Goal: Task Accomplishment & Management: Manage account settings

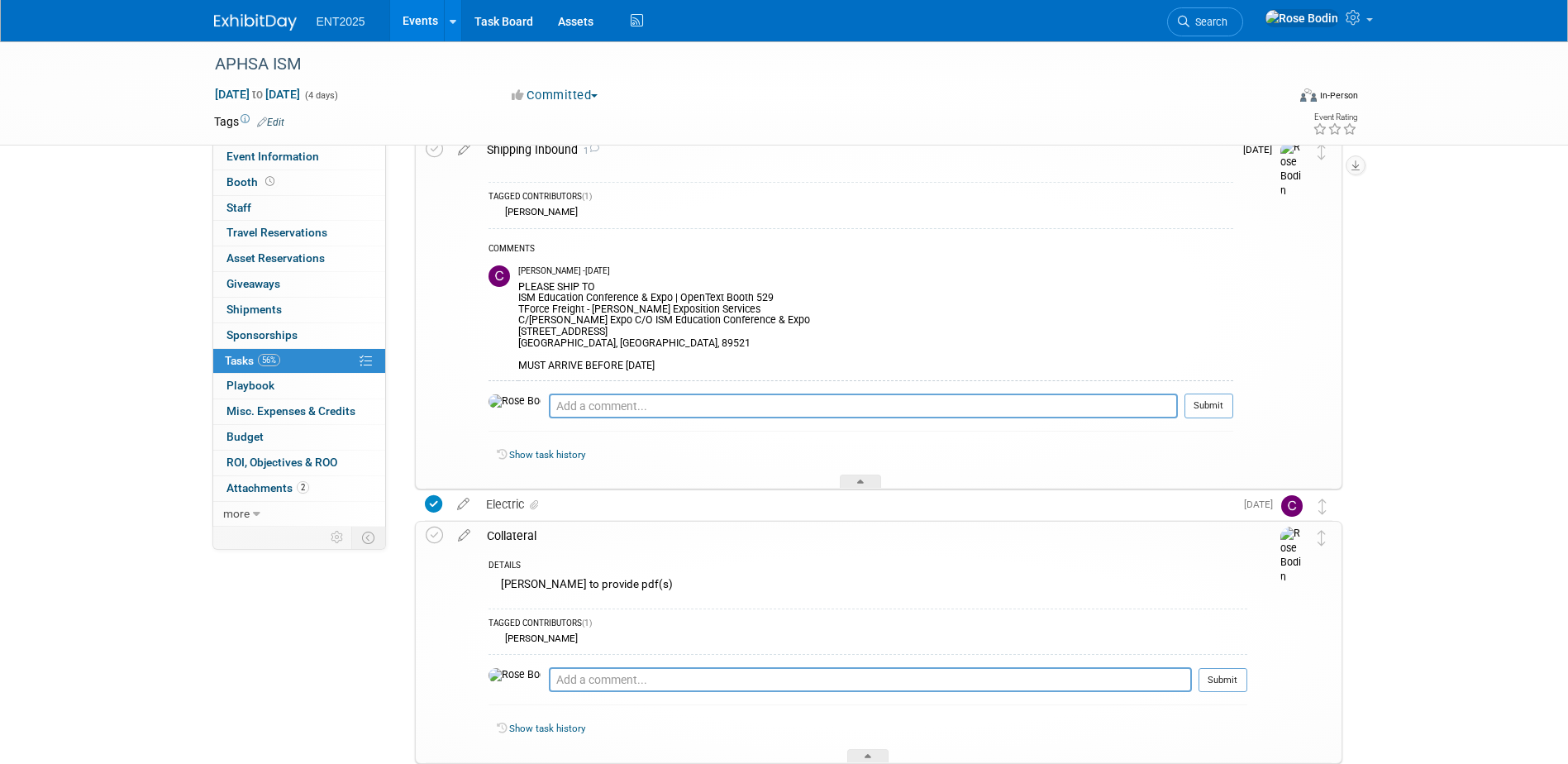
scroll to position [248, 0]
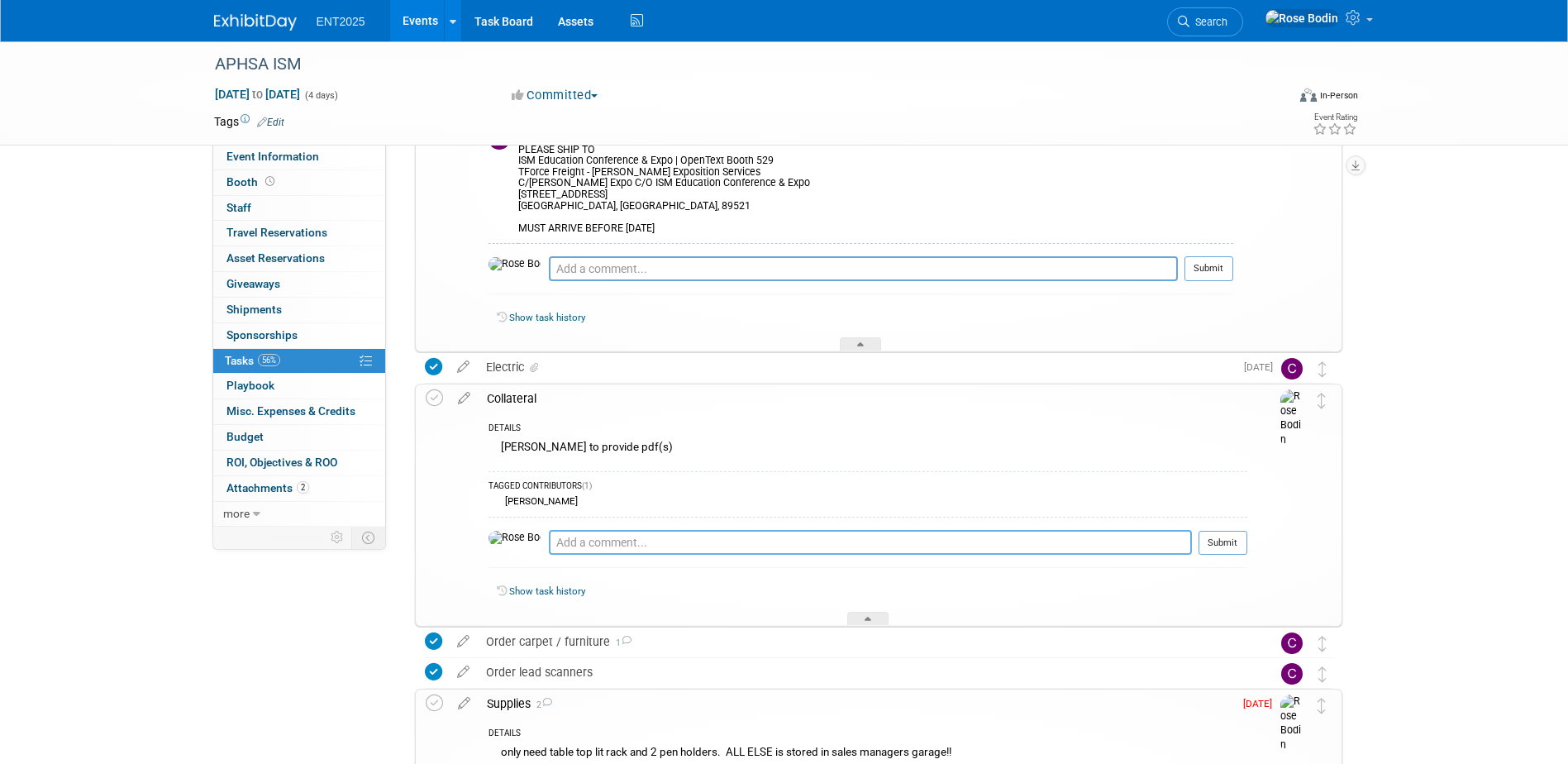
click at [594, 545] on textarea at bounding box center [870, 543] width 643 height 25
type textarea "Selection made and shipped."
click at [1208, 537] on button "Submit" at bounding box center [1223, 544] width 48 height 25
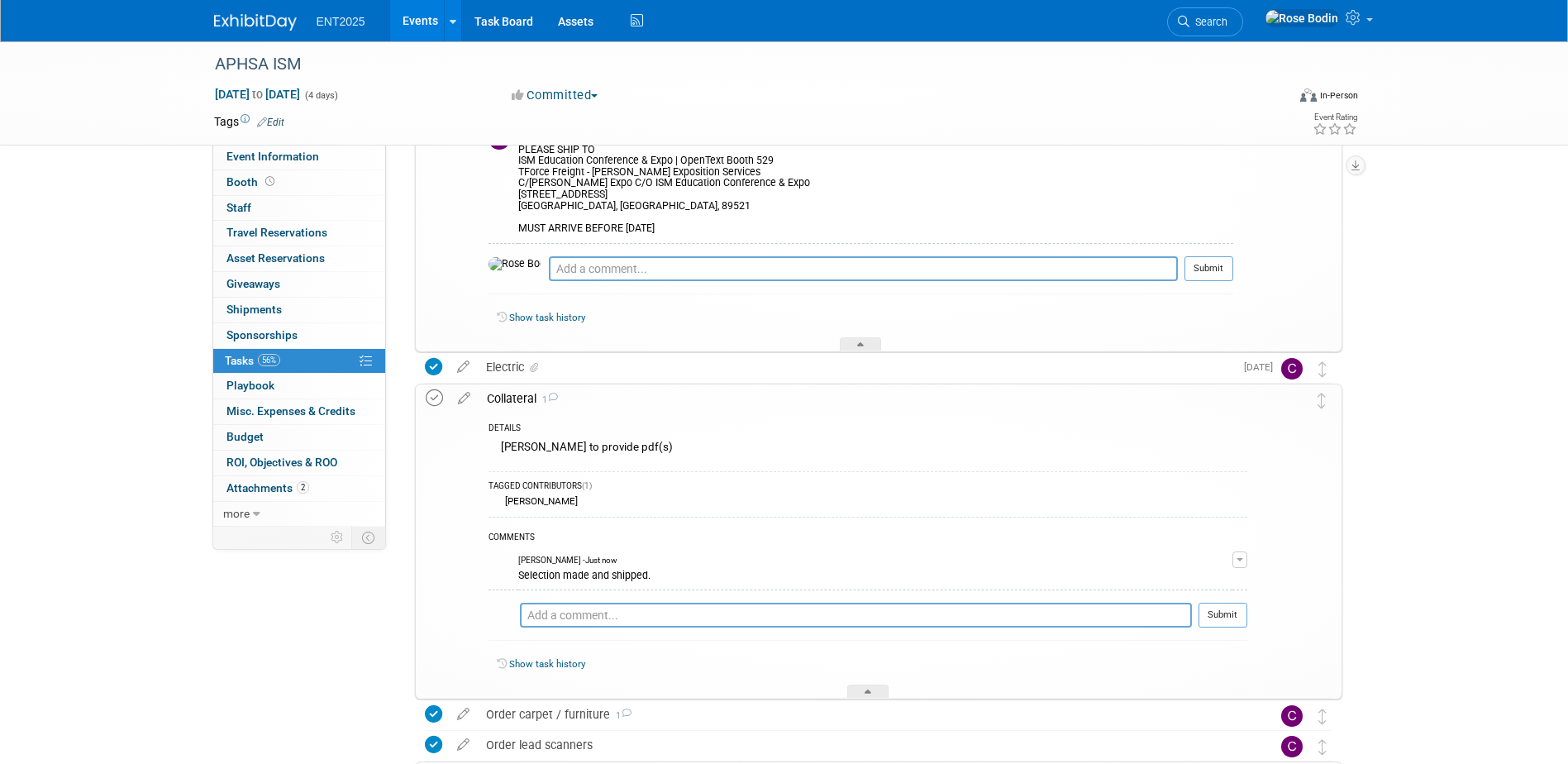
click at [438, 401] on icon at bounding box center [434, 398] width 18 height 18
click at [867, 696] on icon at bounding box center [868, 695] width 7 height 10
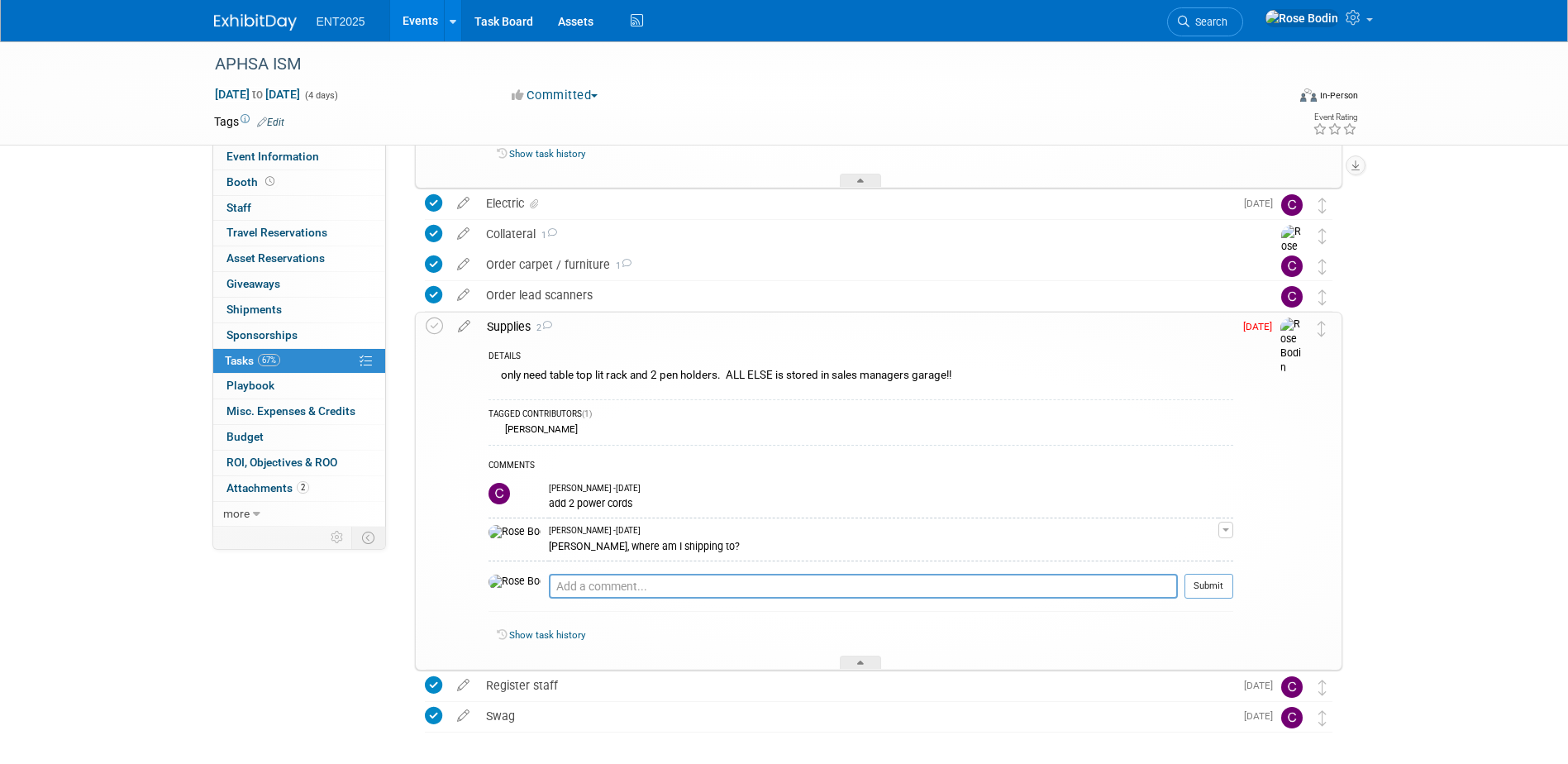
scroll to position [413, 0]
click at [589, 580] on textarea at bounding box center [864, 585] width 629 height 25
click at [704, 582] on textarea "Added Pens, 2 holders, lit rack and power cords" at bounding box center [864, 585] width 629 height 25
click at [701, 585] on textarea "Added Pens, 2 holders, lit rack and2 power cords" at bounding box center [864, 585] width 629 height 25
type textarea "Added Pens, 2 holders, lit rack and 2 power cords"
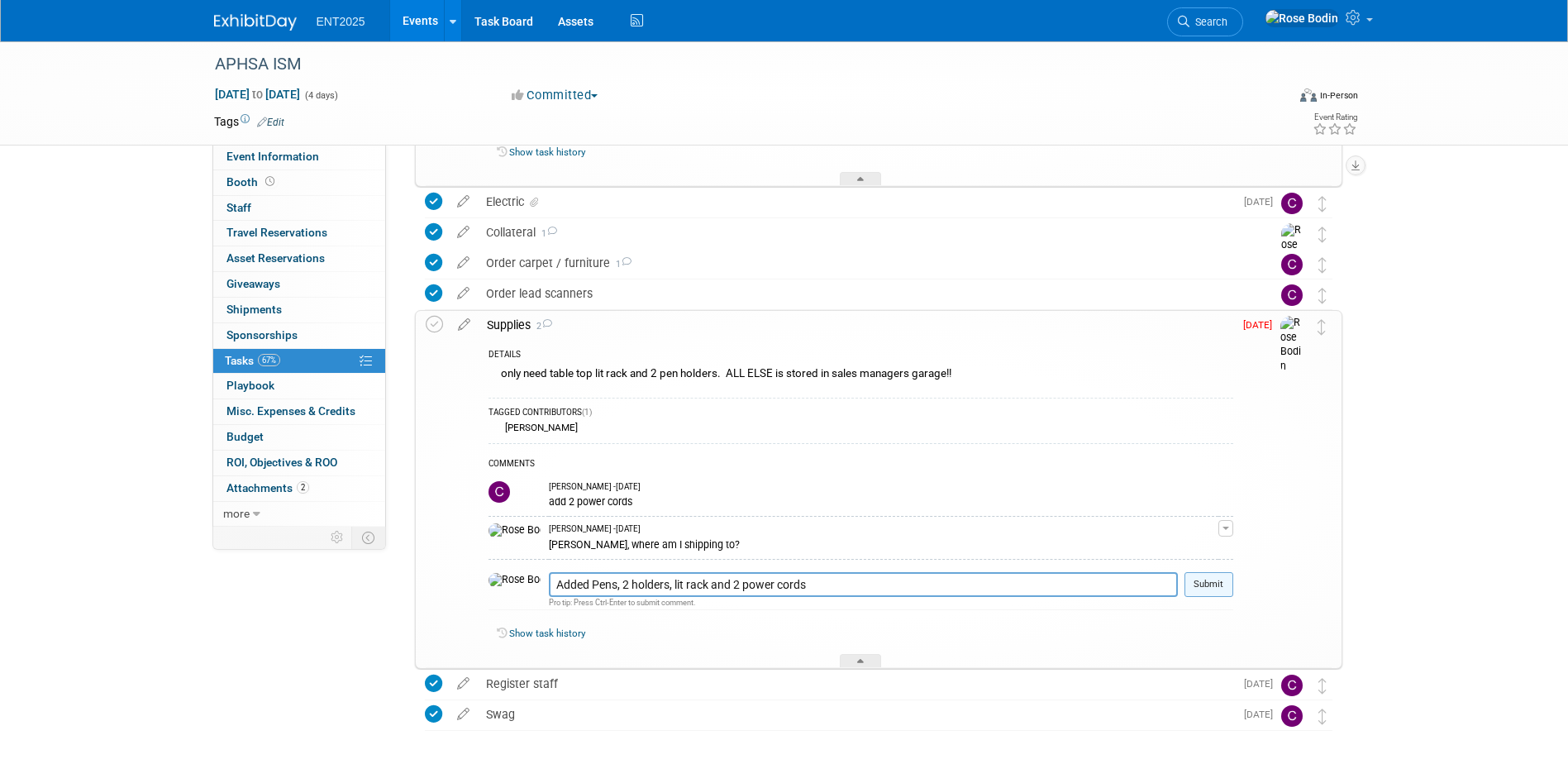
click at [1208, 581] on button "Submit" at bounding box center [1209, 585] width 48 height 25
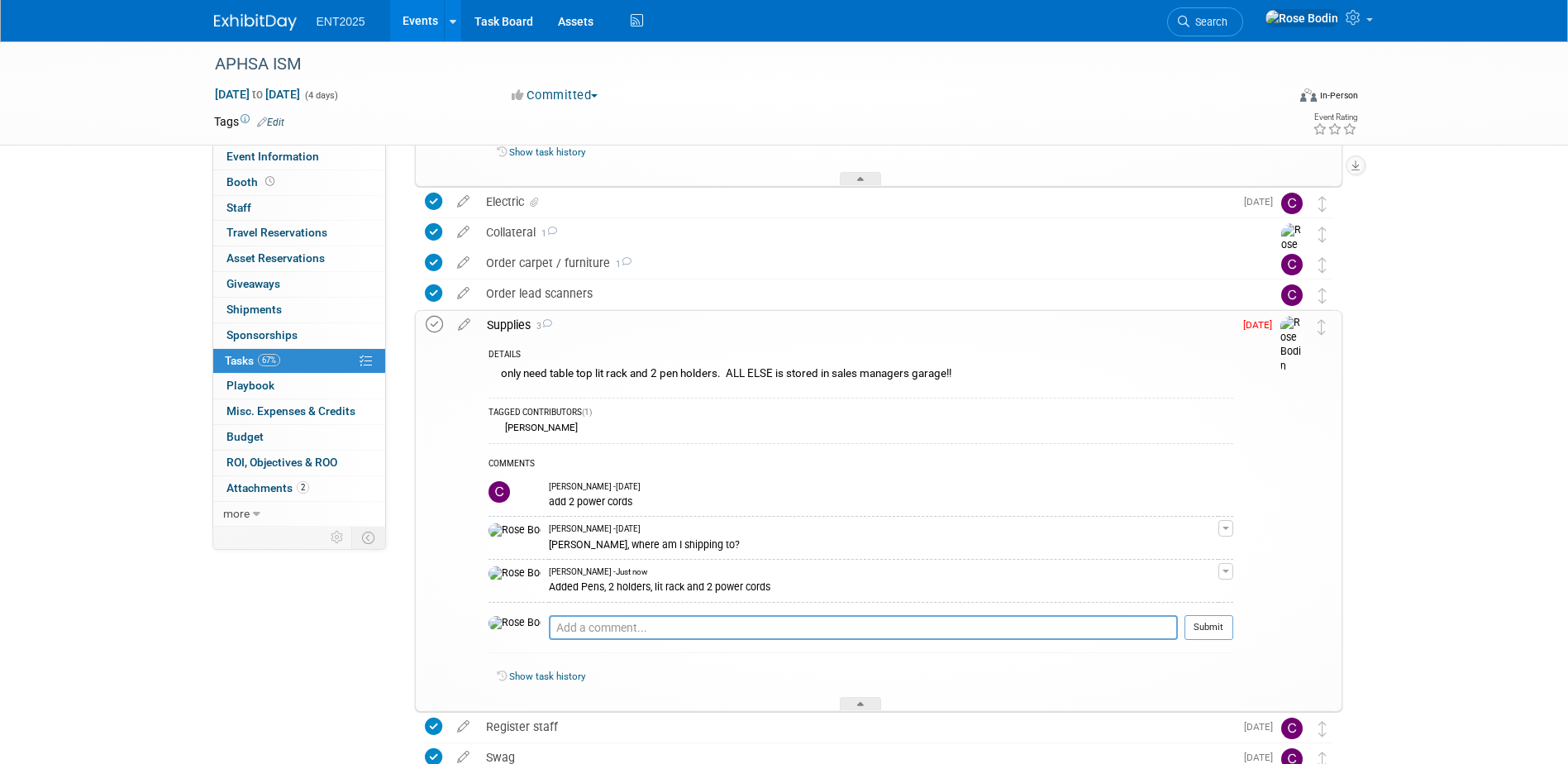
click at [436, 322] on icon at bounding box center [434, 324] width 18 height 18
click at [863, 701] on div at bounding box center [861, 704] width 42 height 14
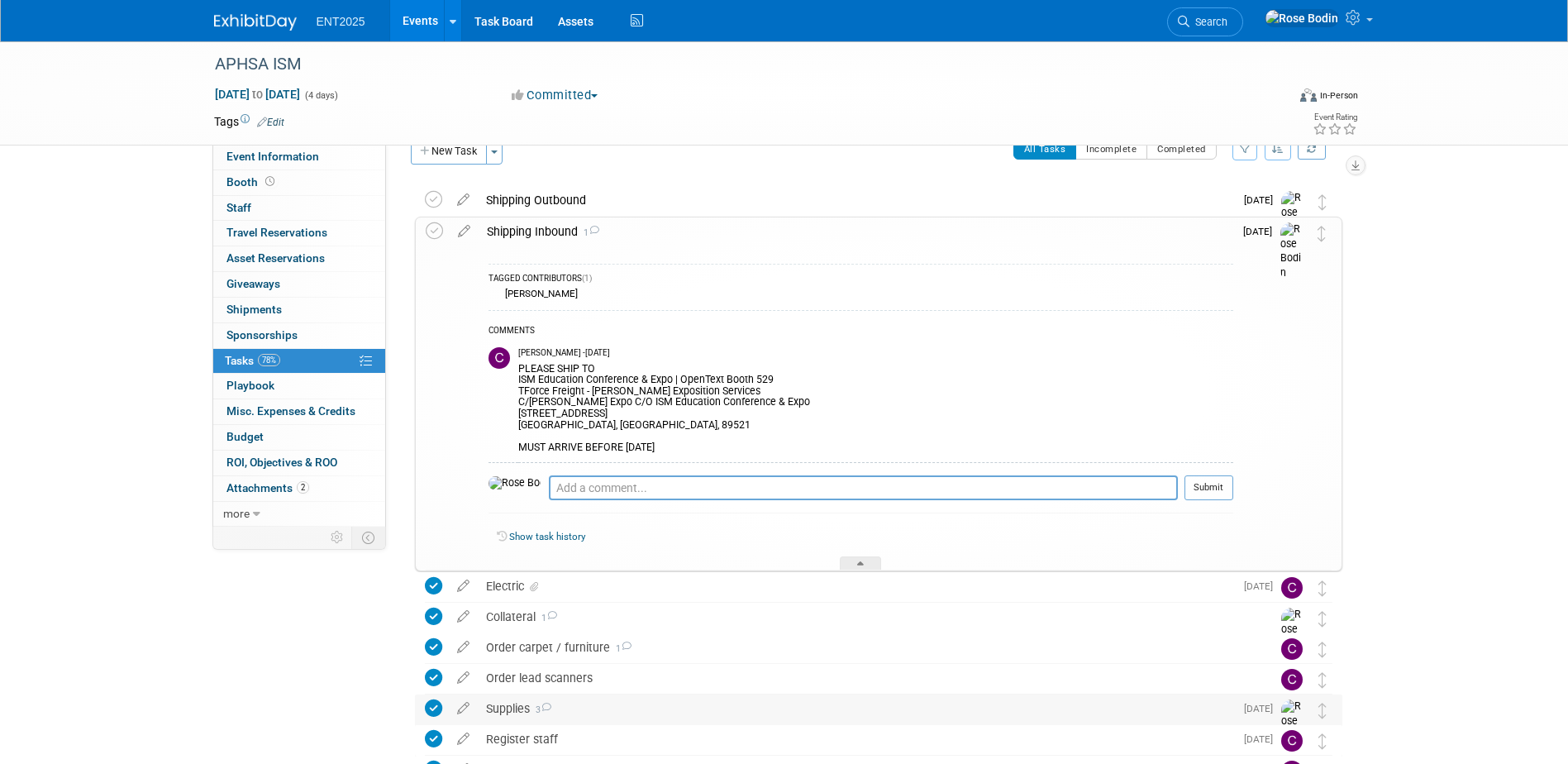
scroll to position [0, 0]
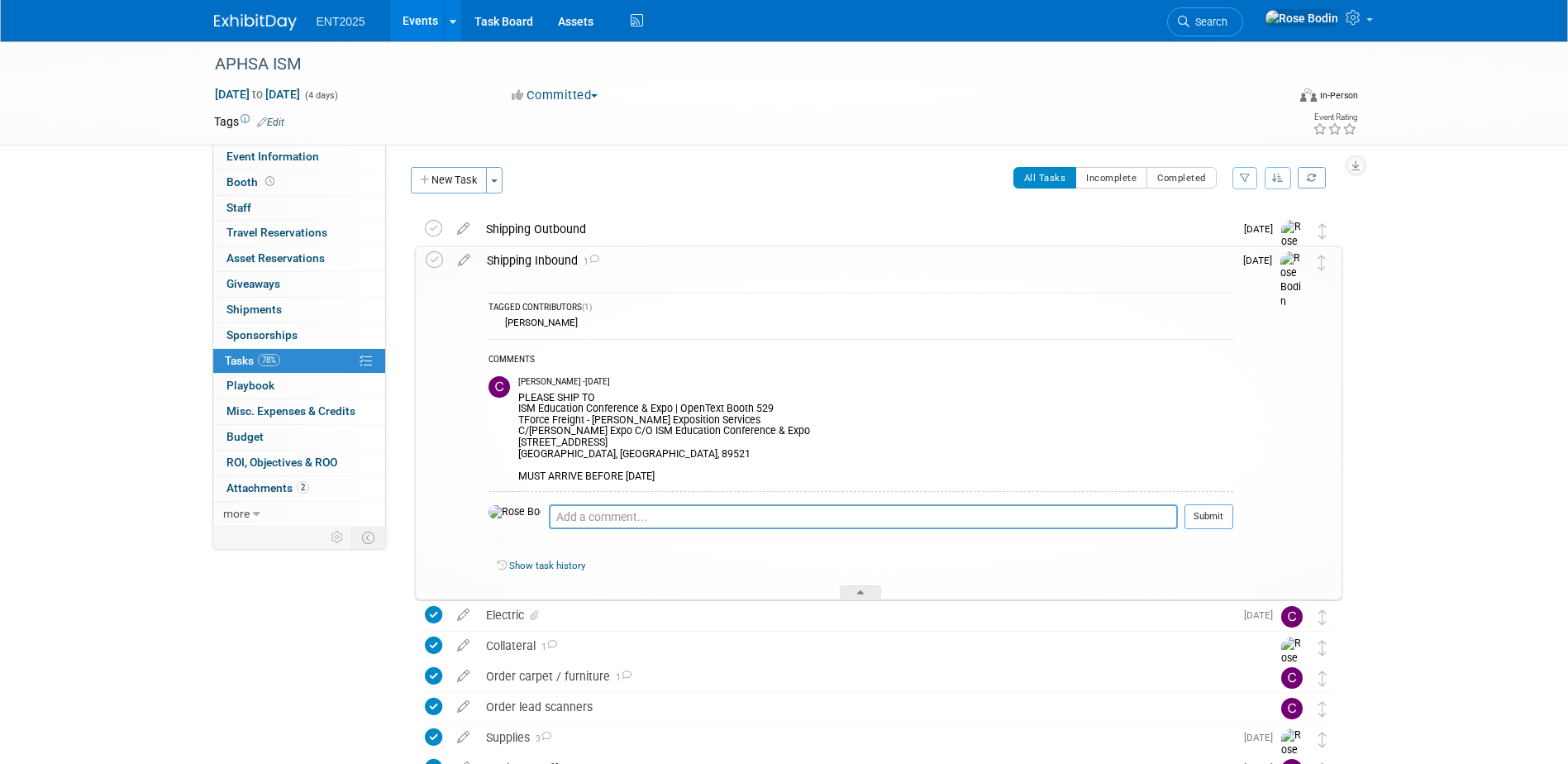
click at [420, 19] on link "Events" at bounding box center [421, 21] width 60 height 42
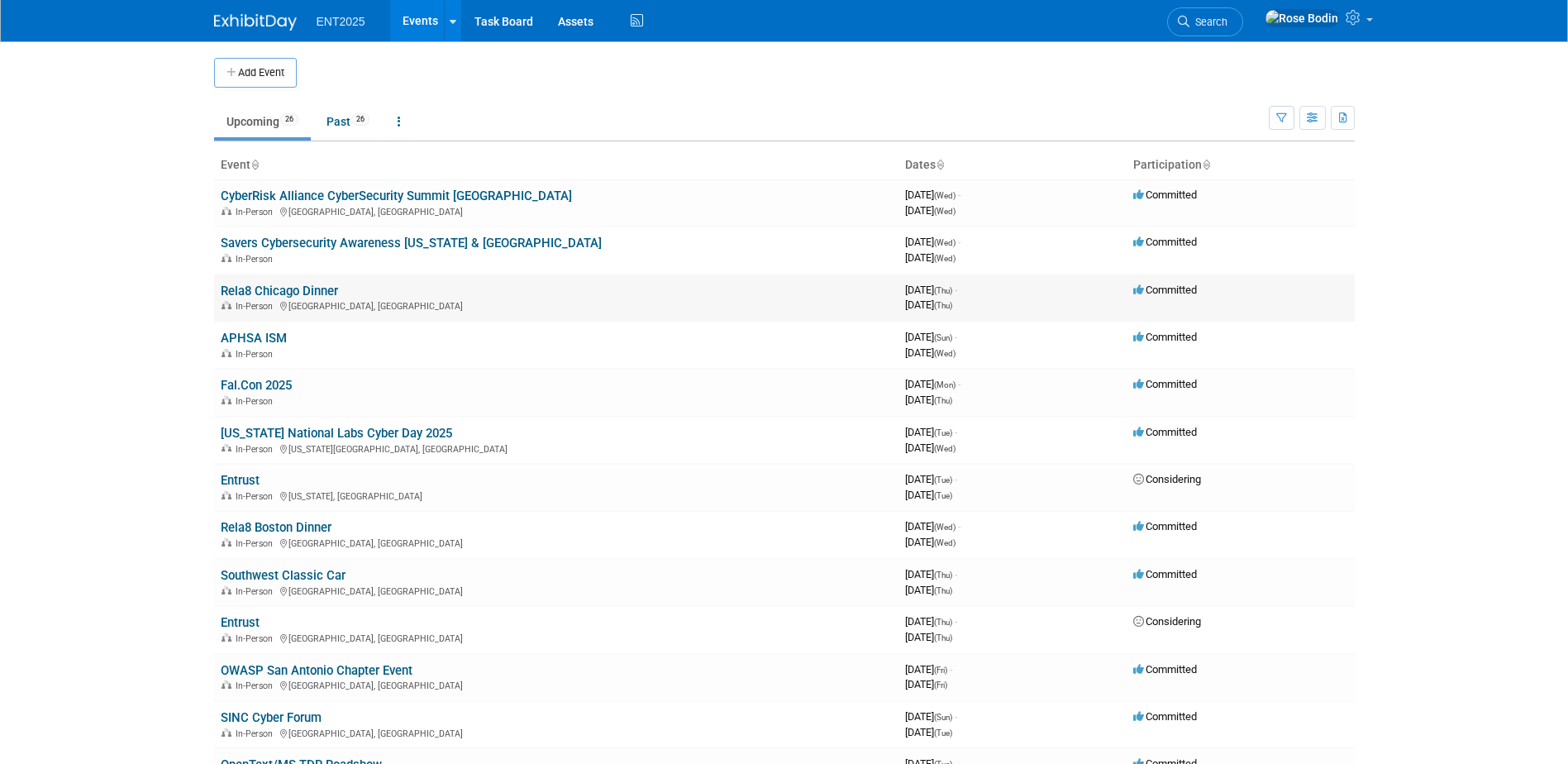
click at [317, 292] on link "Rela8 Chicago Dinner" at bounding box center [280, 291] width 118 height 15
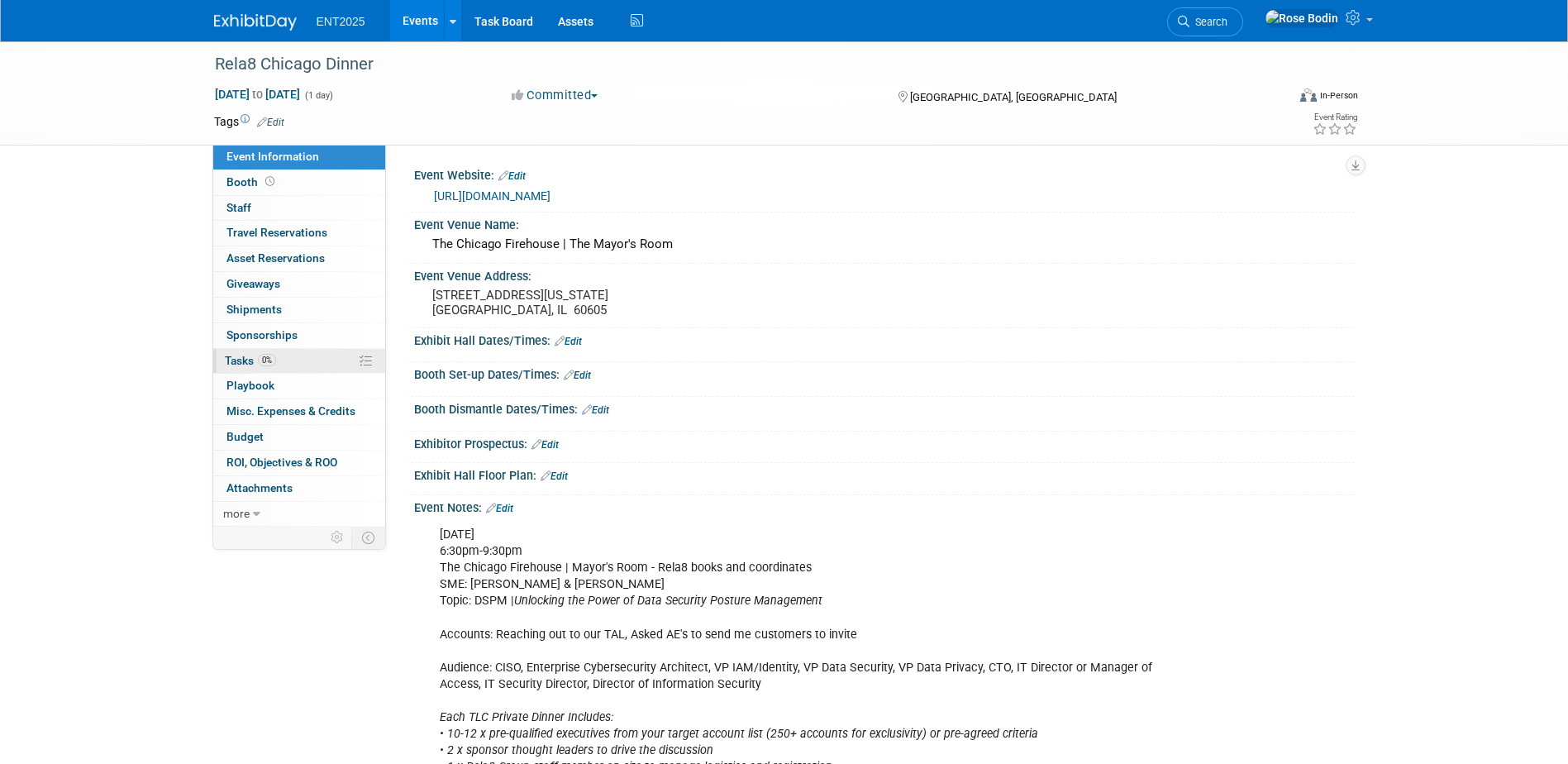
click at [315, 362] on link "0% Tasks 0%" at bounding box center [300, 362] width 172 height 25
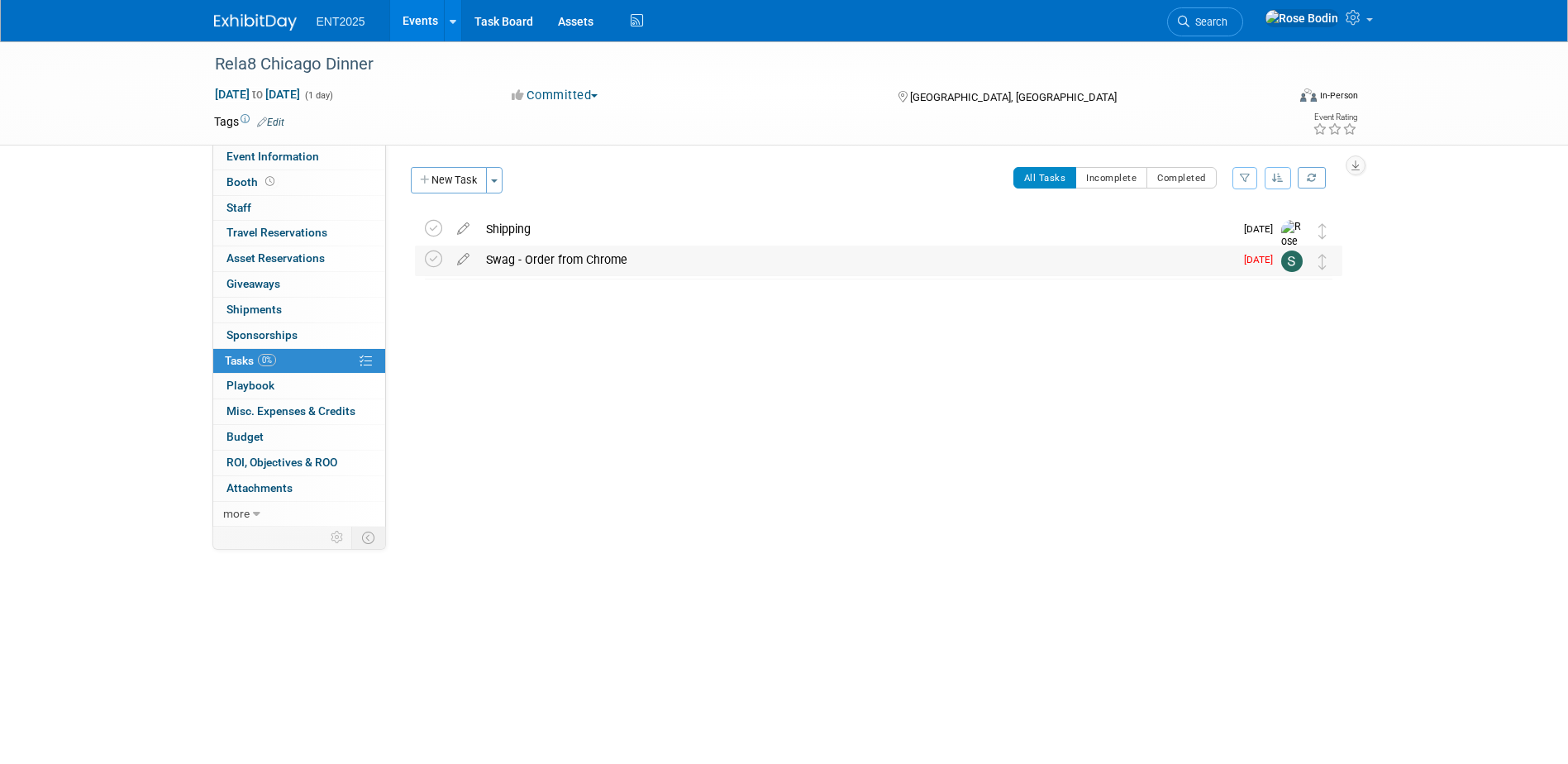
click at [756, 262] on div "Swag - Order from Chrome" at bounding box center [856, 260] width 757 height 28
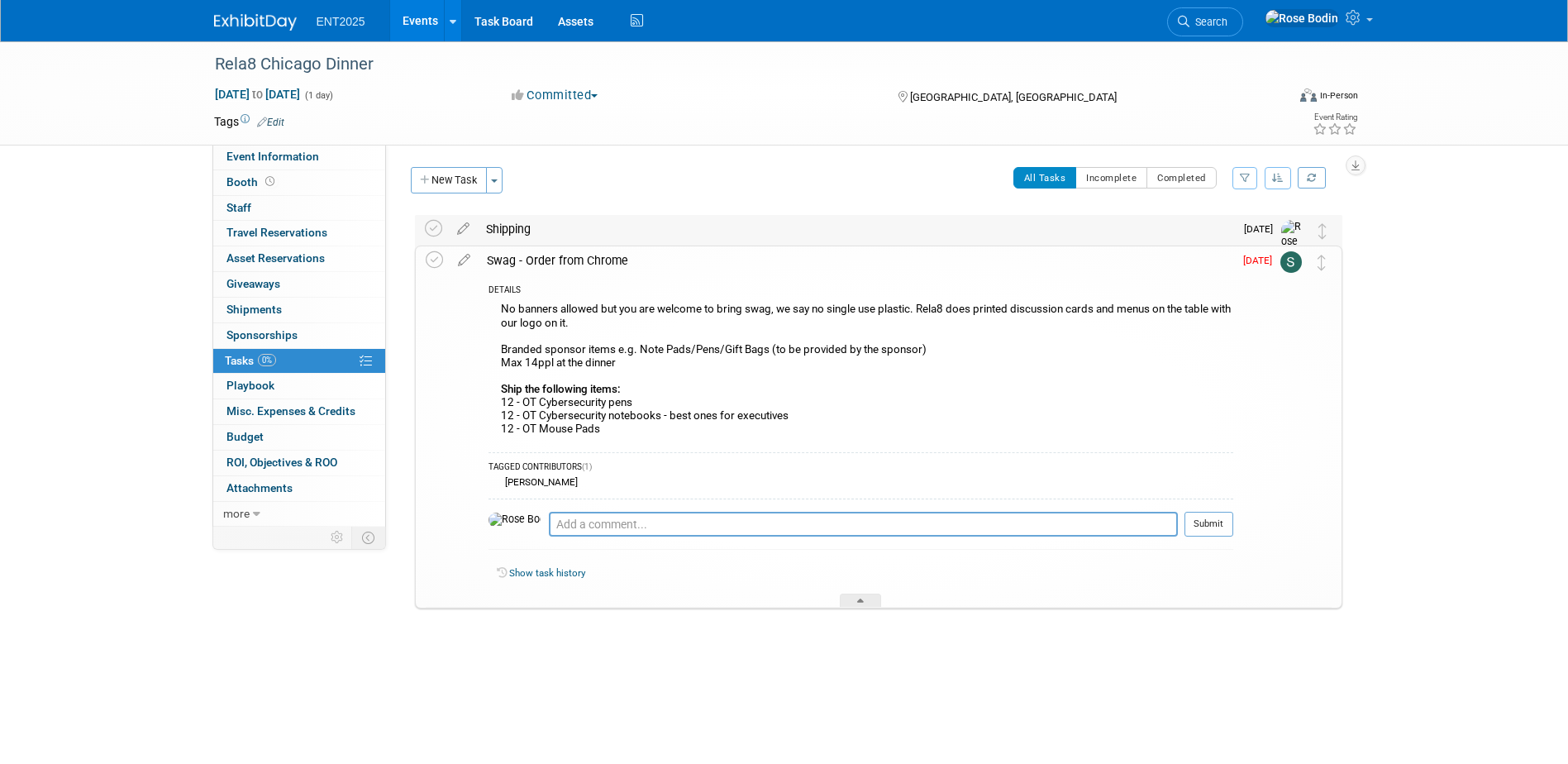
click at [758, 234] on div "Shipping" at bounding box center [856, 230] width 757 height 28
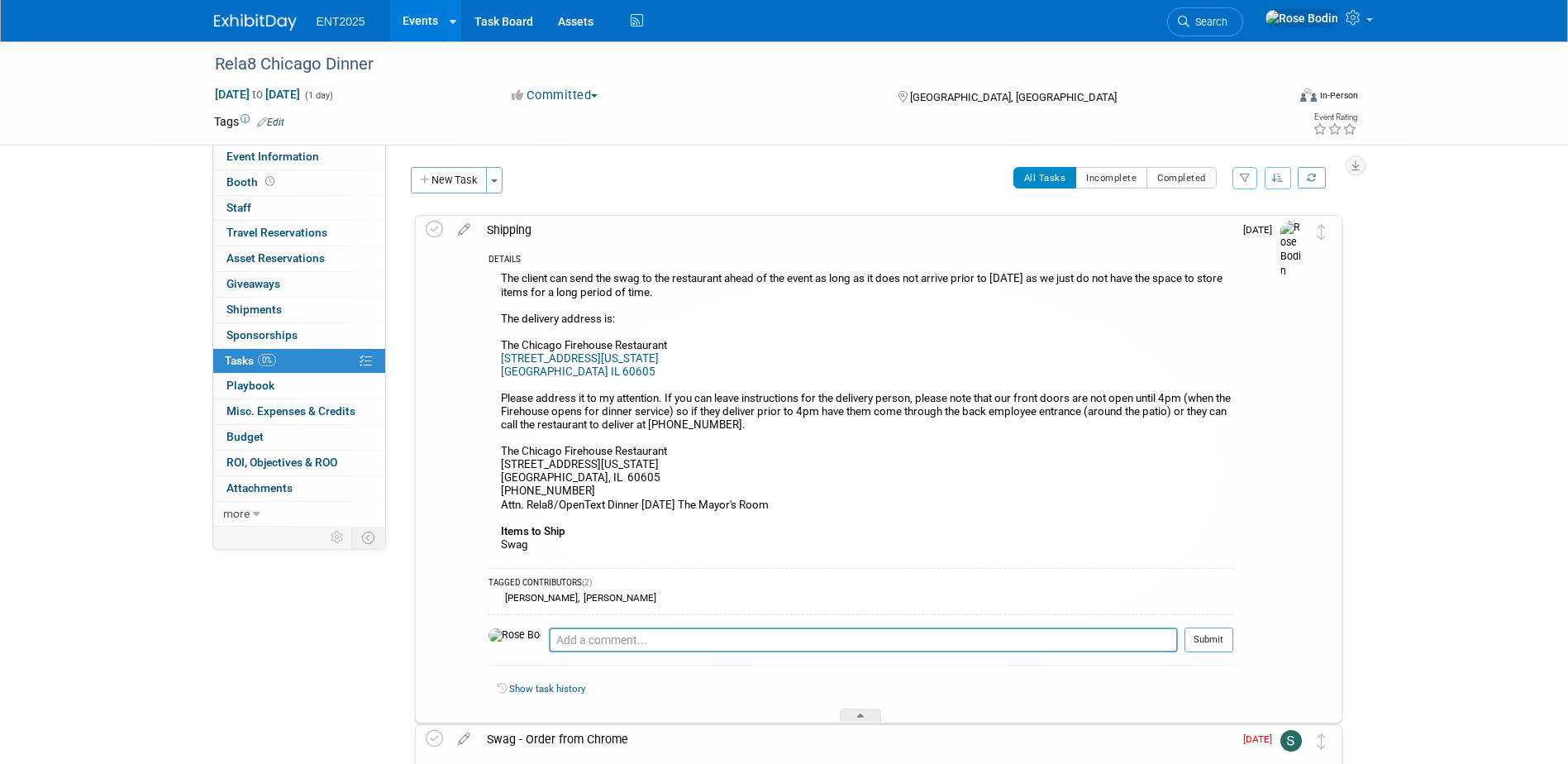
click at [417, 12] on link "Events" at bounding box center [421, 21] width 60 height 42
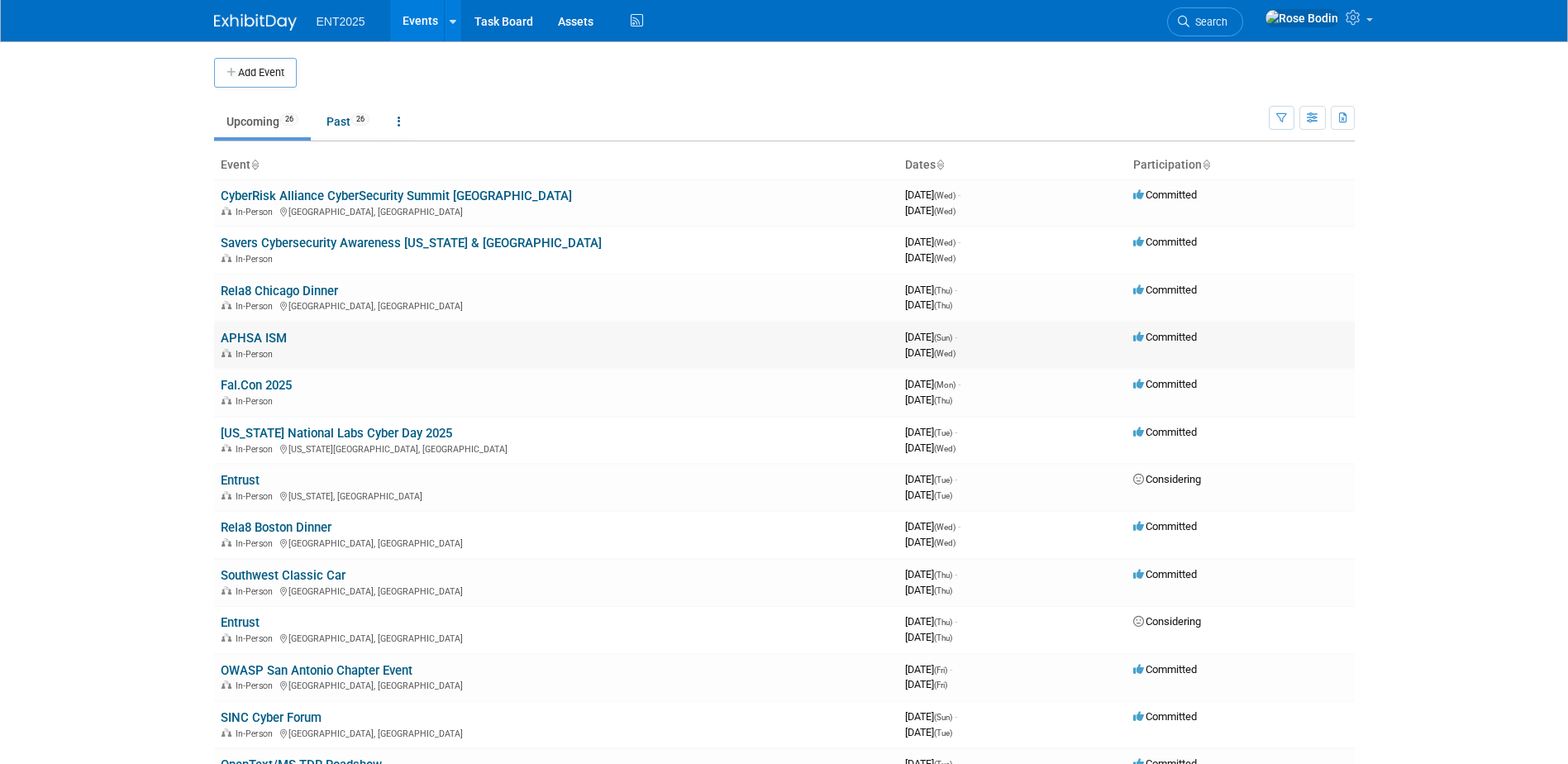
click at [275, 336] on link "APHSA ISM" at bounding box center [254, 338] width 66 height 15
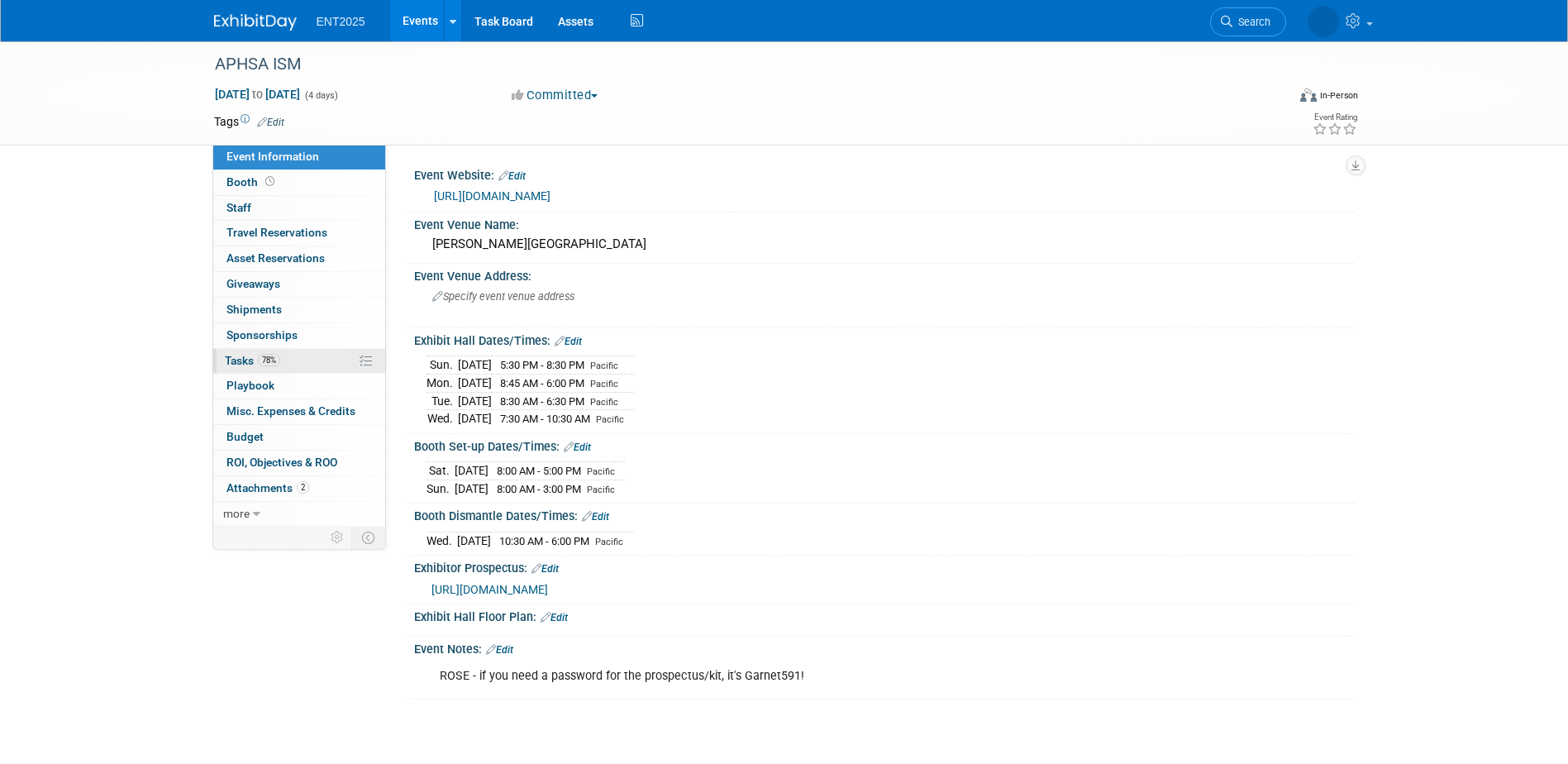
click at [317, 362] on link "78% Tasks 78%" at bounding box center [300, 362] width 172 height 25
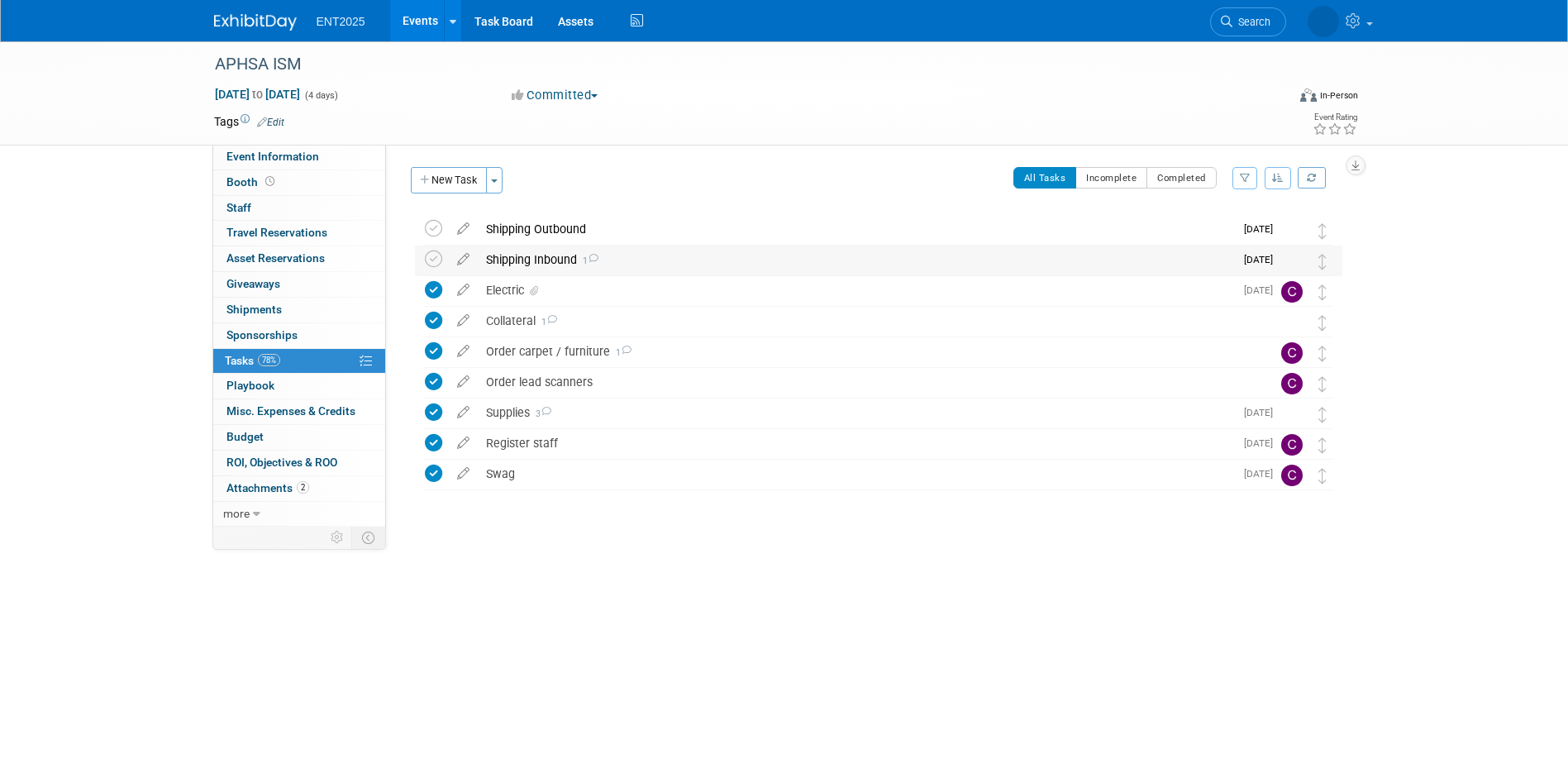
click at [613, 257] on div "Shipping Inbound 1" at bounding box center [856, 260] width 757 height 28
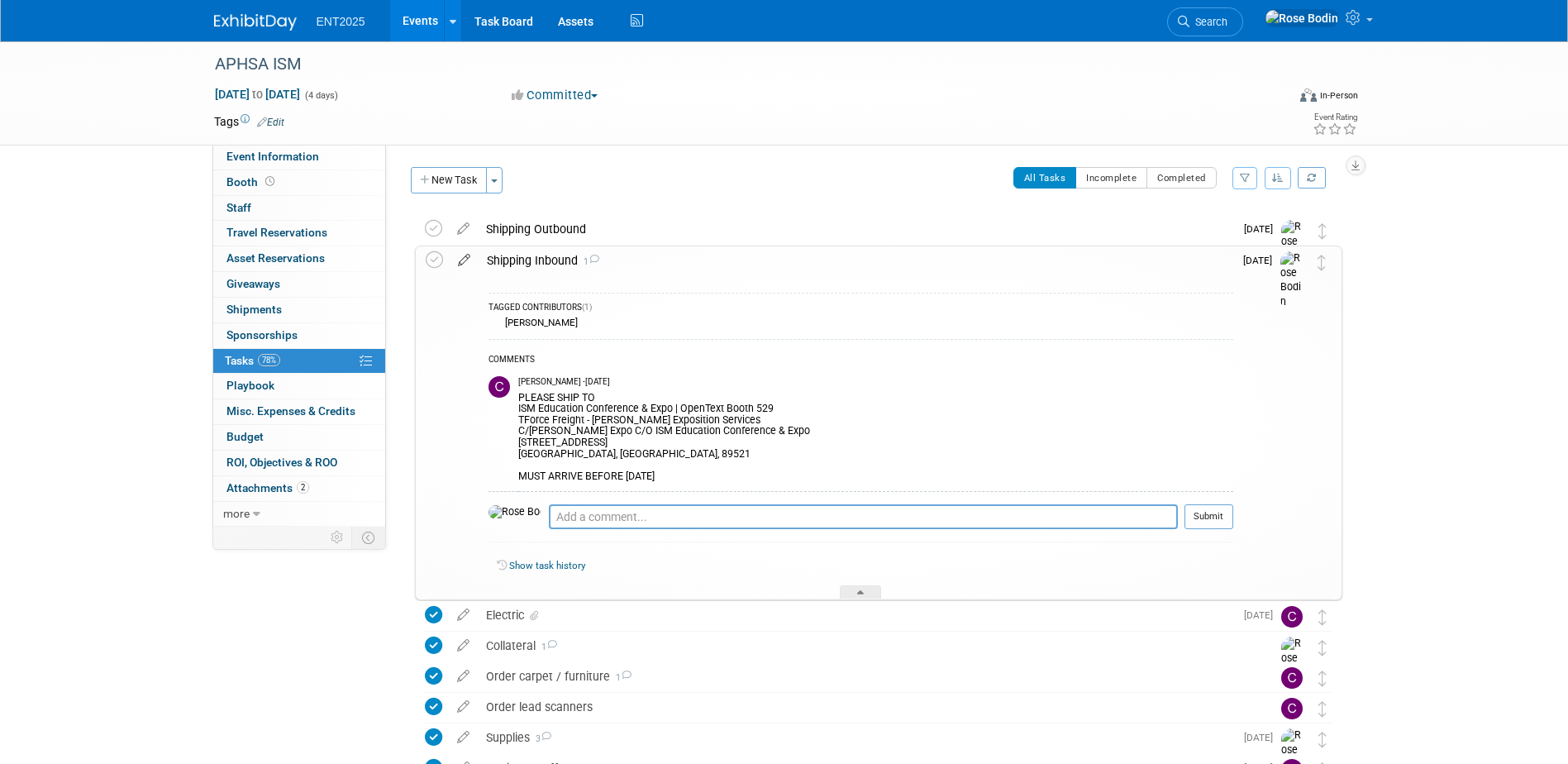
click at [465, 260] on icon at bounding box center [464, 256] width 29 height 21
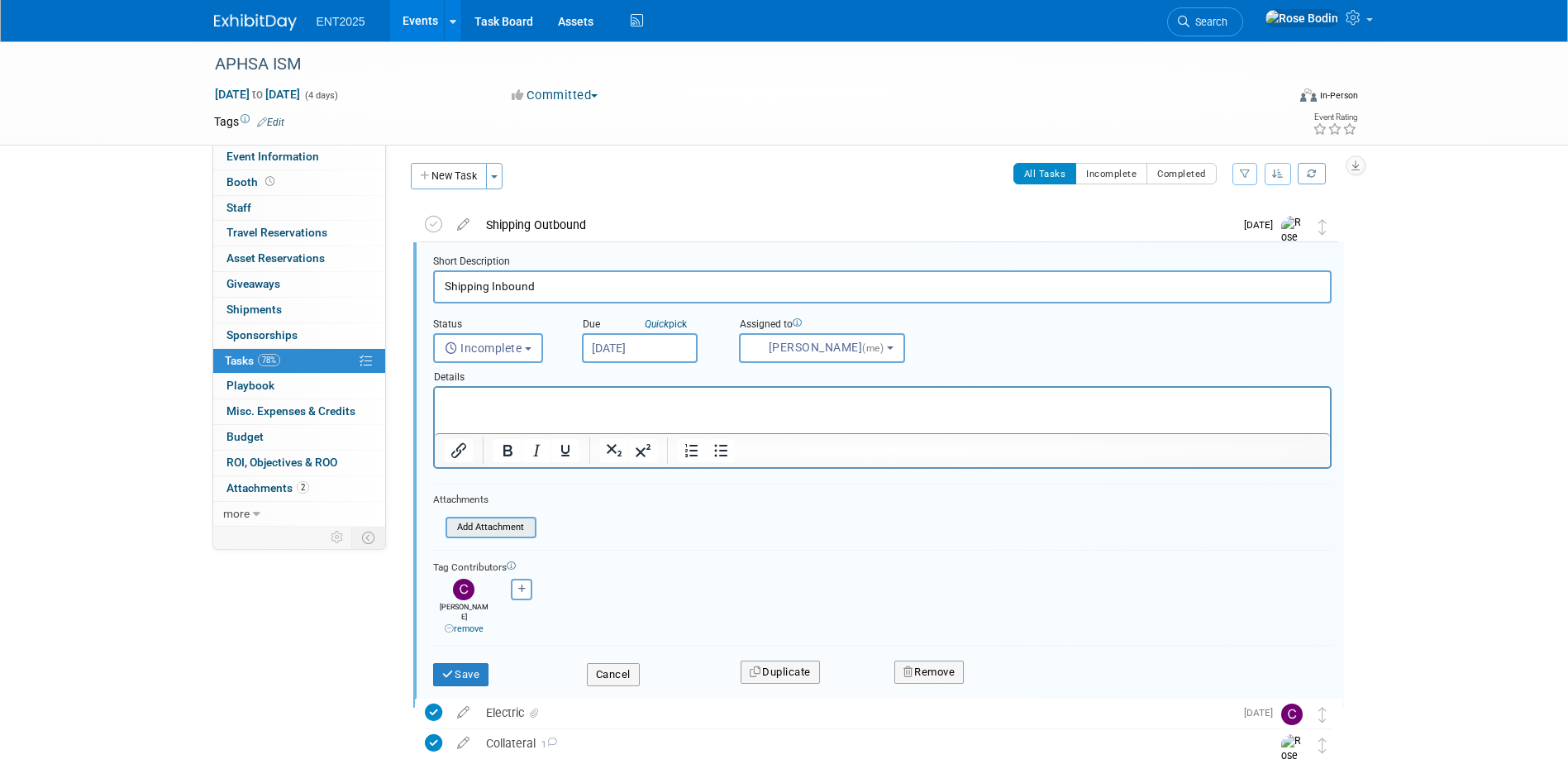
click at [497, 524] on input "file" at bounding box center [451, 528] width 169 height 18
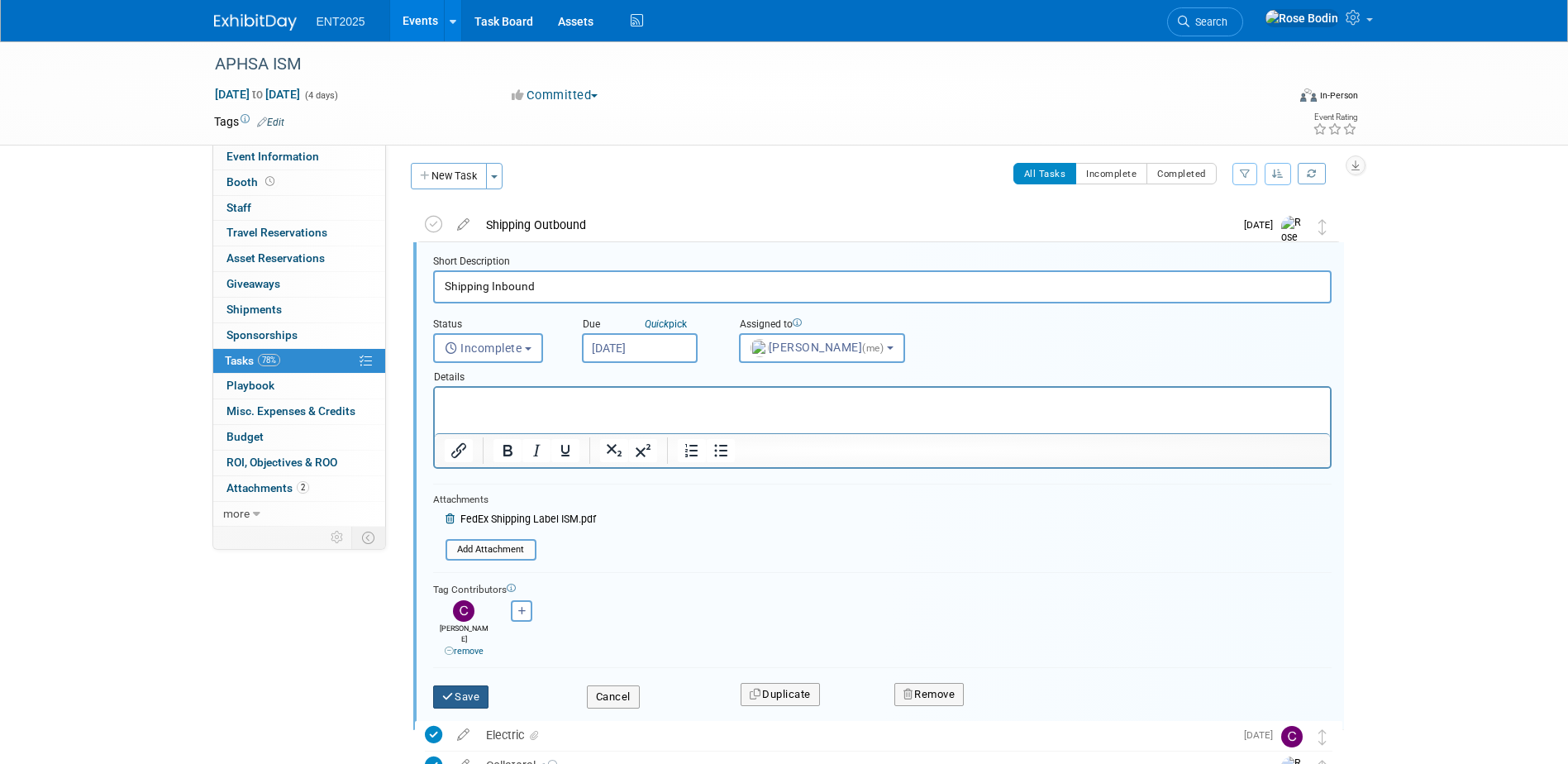
click at [467, 686] on button "Save" at bounding box center [461, 697] width 56 height 23
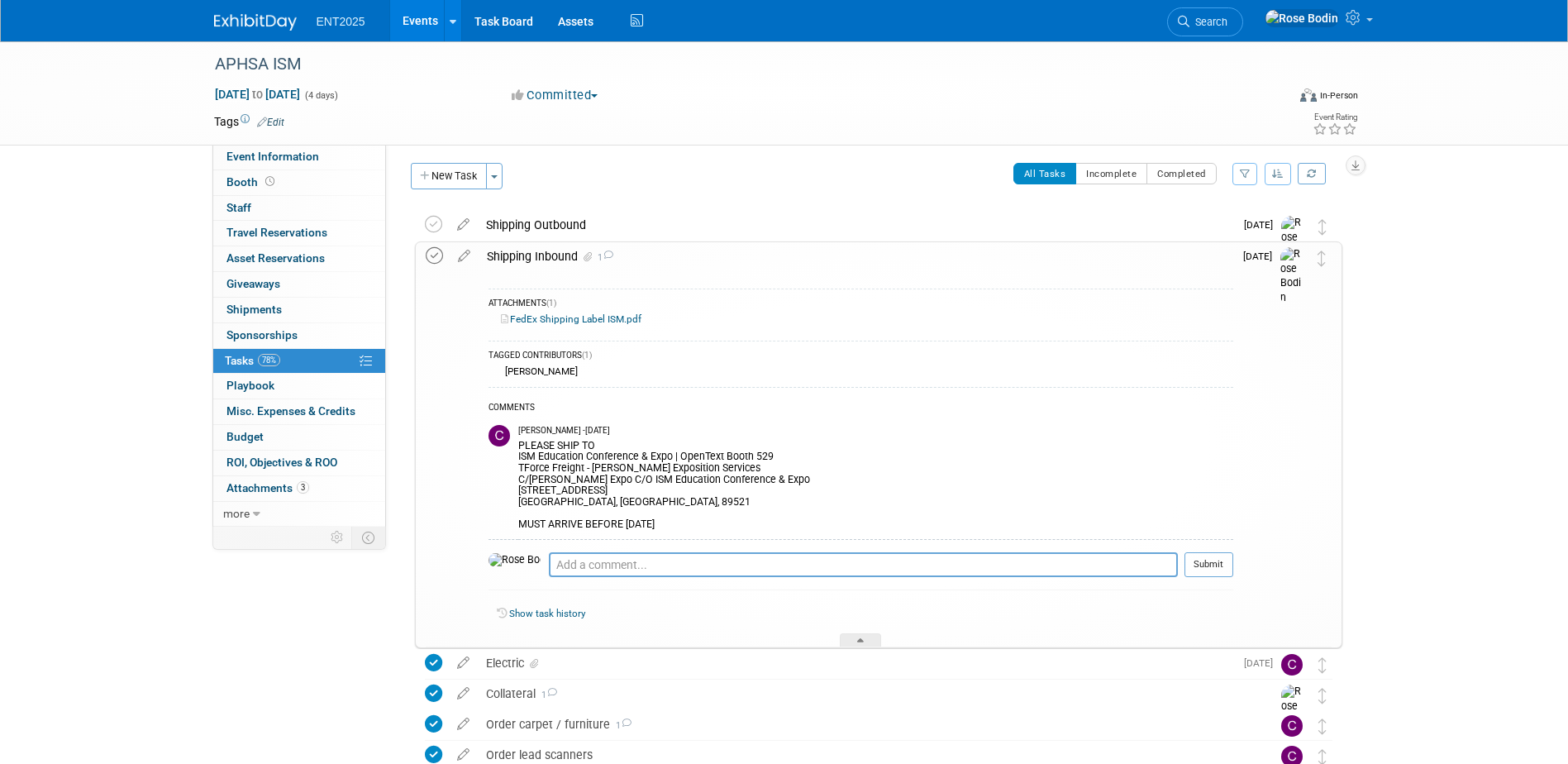
click at [432, 253] on icon at bounding box center [434, 256] width 18 height 18
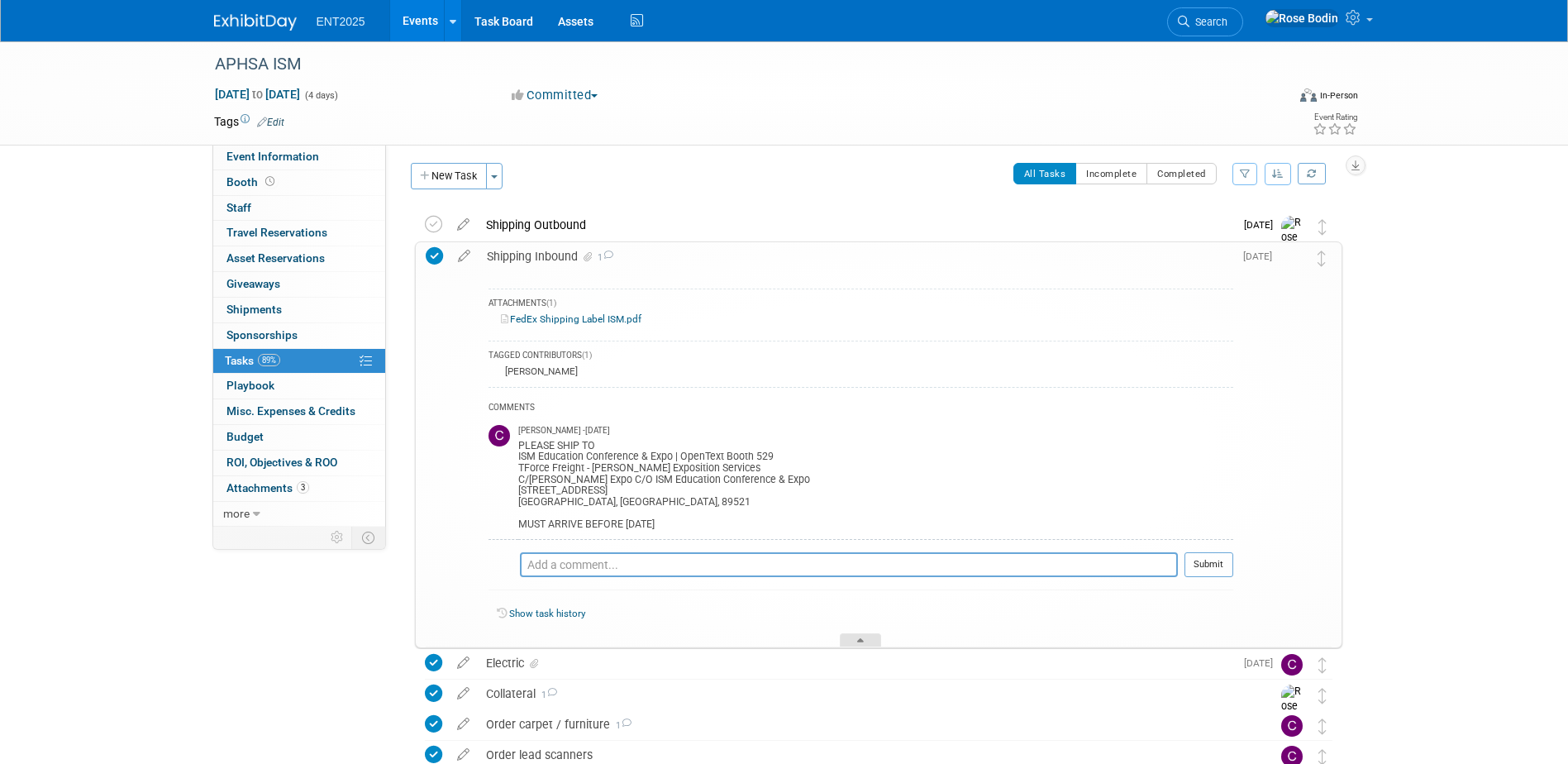
click at [864, 640] on icon at bounding box center [860, 644] width 7 height 10
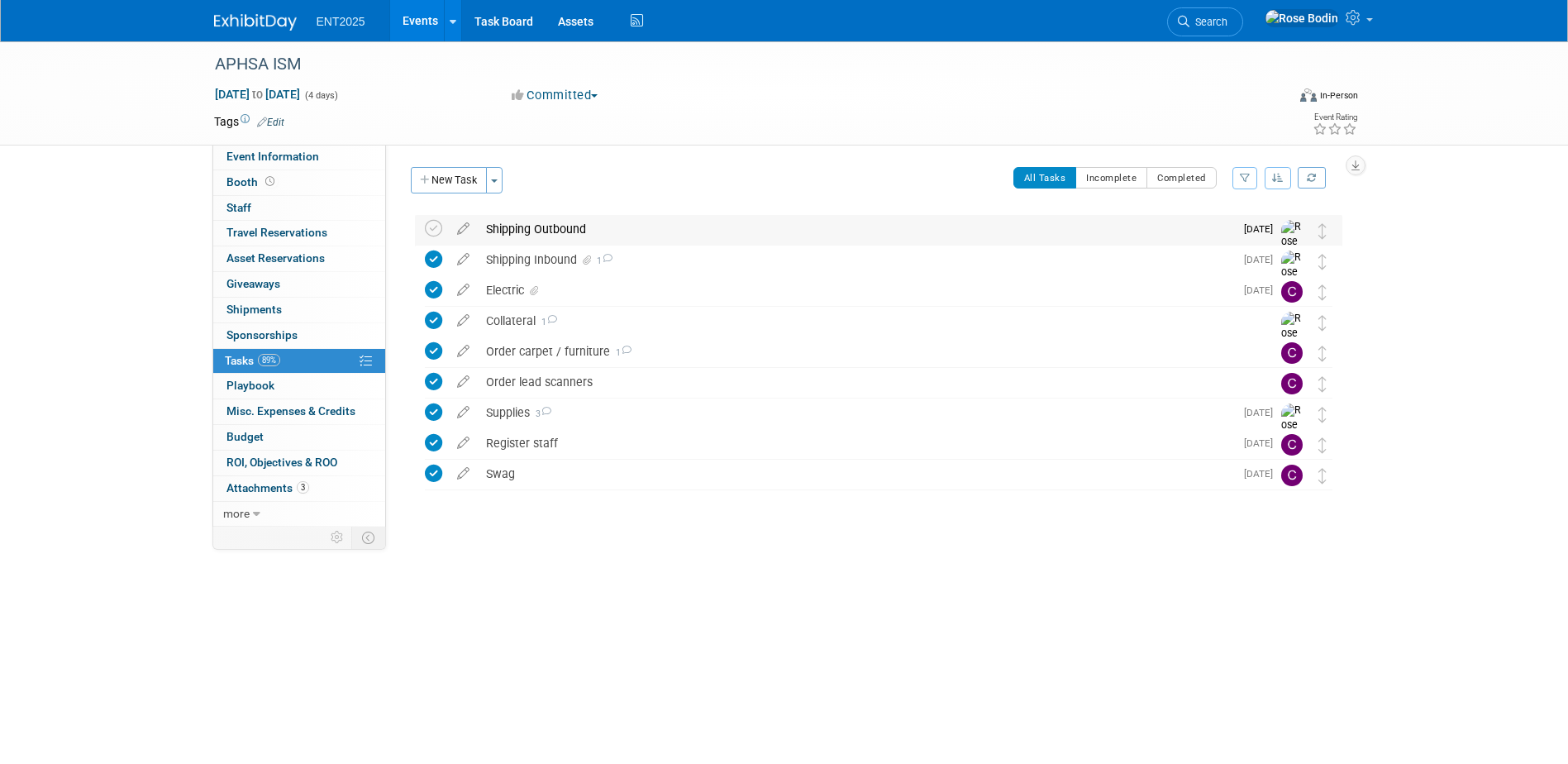
click at [682, 238] on div "Shipping Outbound" at bounding box center [856, 230] width 757 height 28
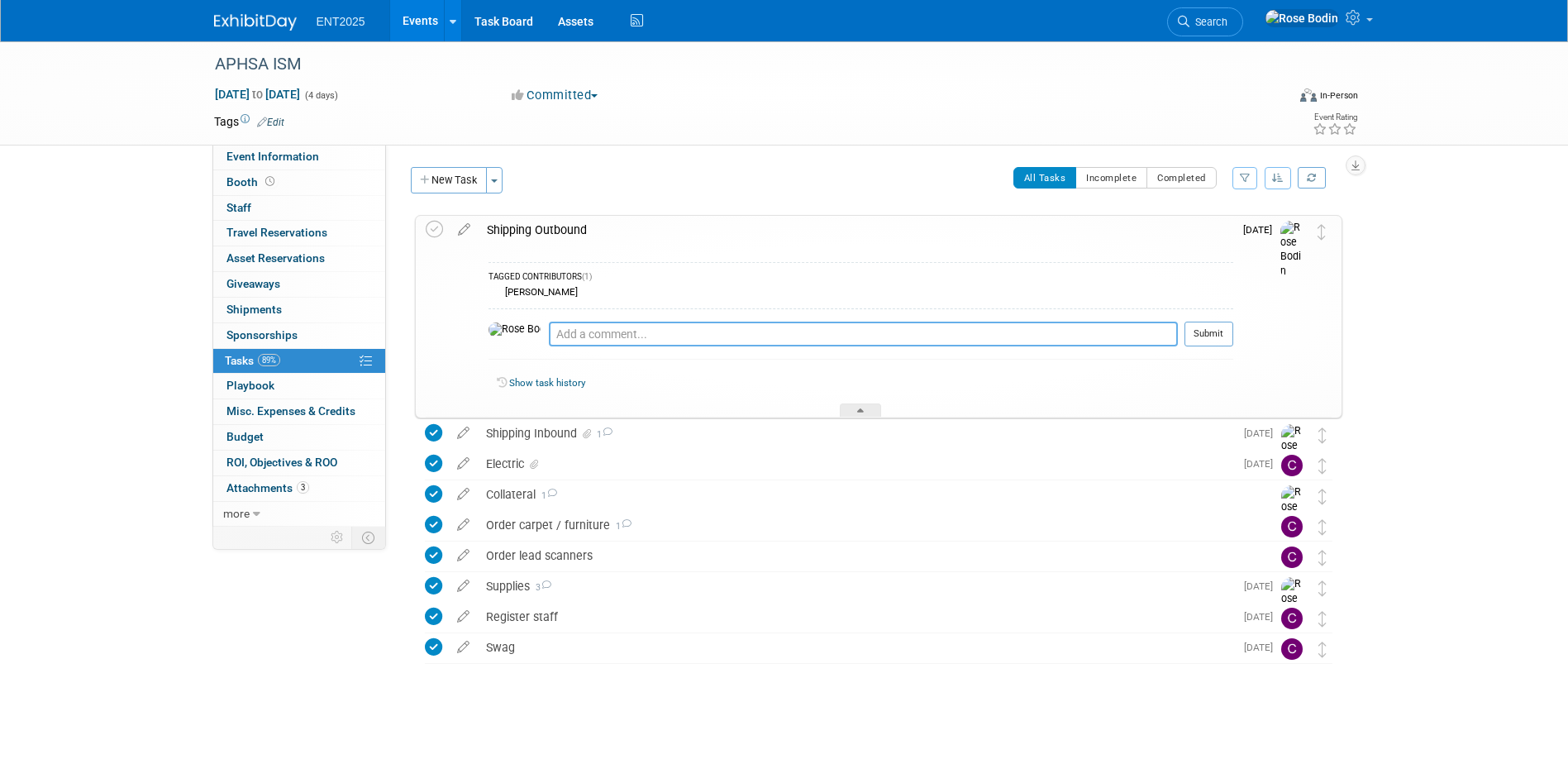
click at [615, 334] on textarea at bounding box center [864, 334] width 629 height 25
type textarea "No returns to Broomfield"
click at [1205, 336] on button "Submit" at bounding box center [1209, 334] width 48 height 25
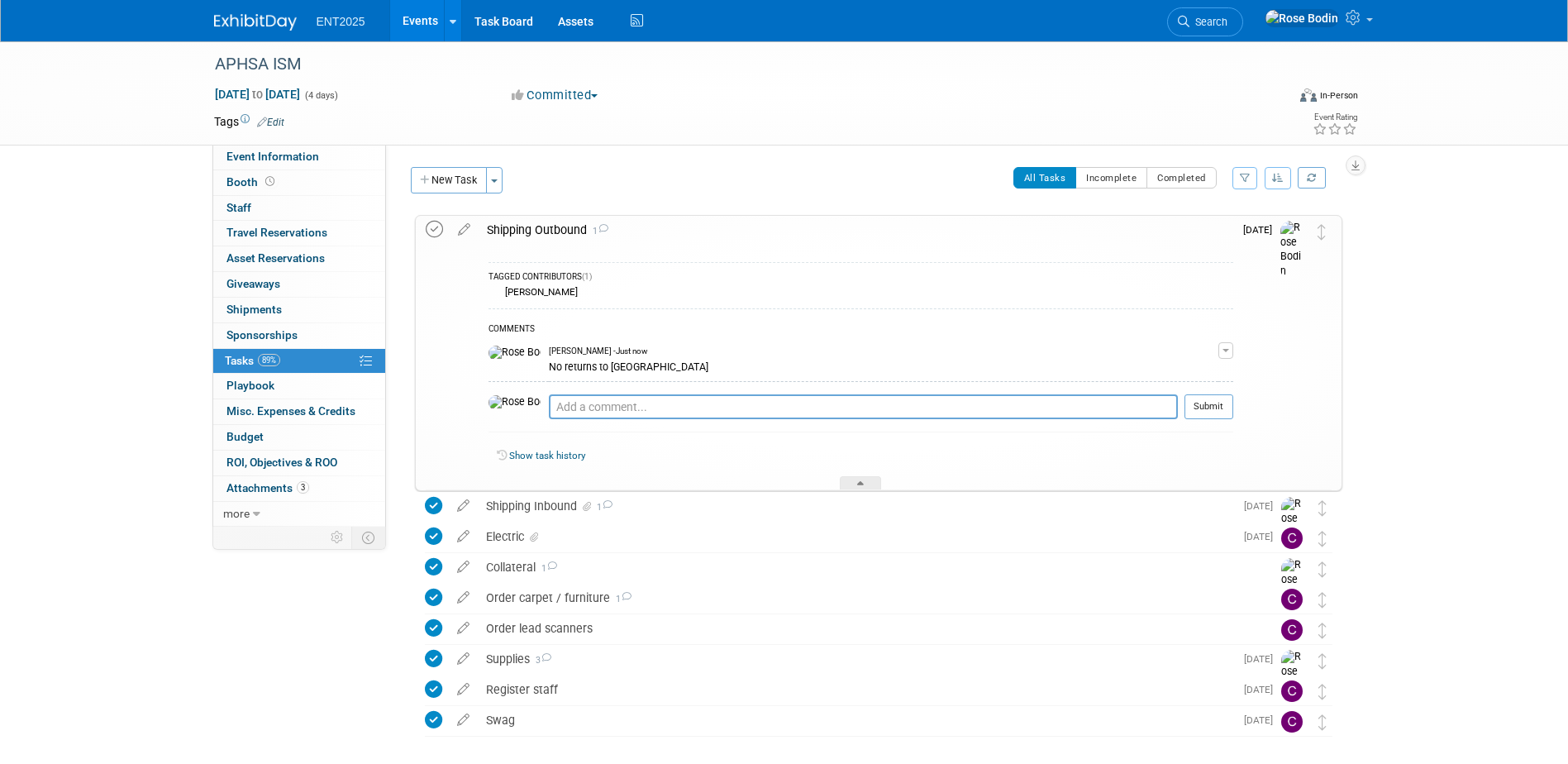
click at [432, 230] on icon at bounding box center [434, 230] width 18 height 18
click at [855, 483] on div at bounding box center [861, 483] width 42 height 14
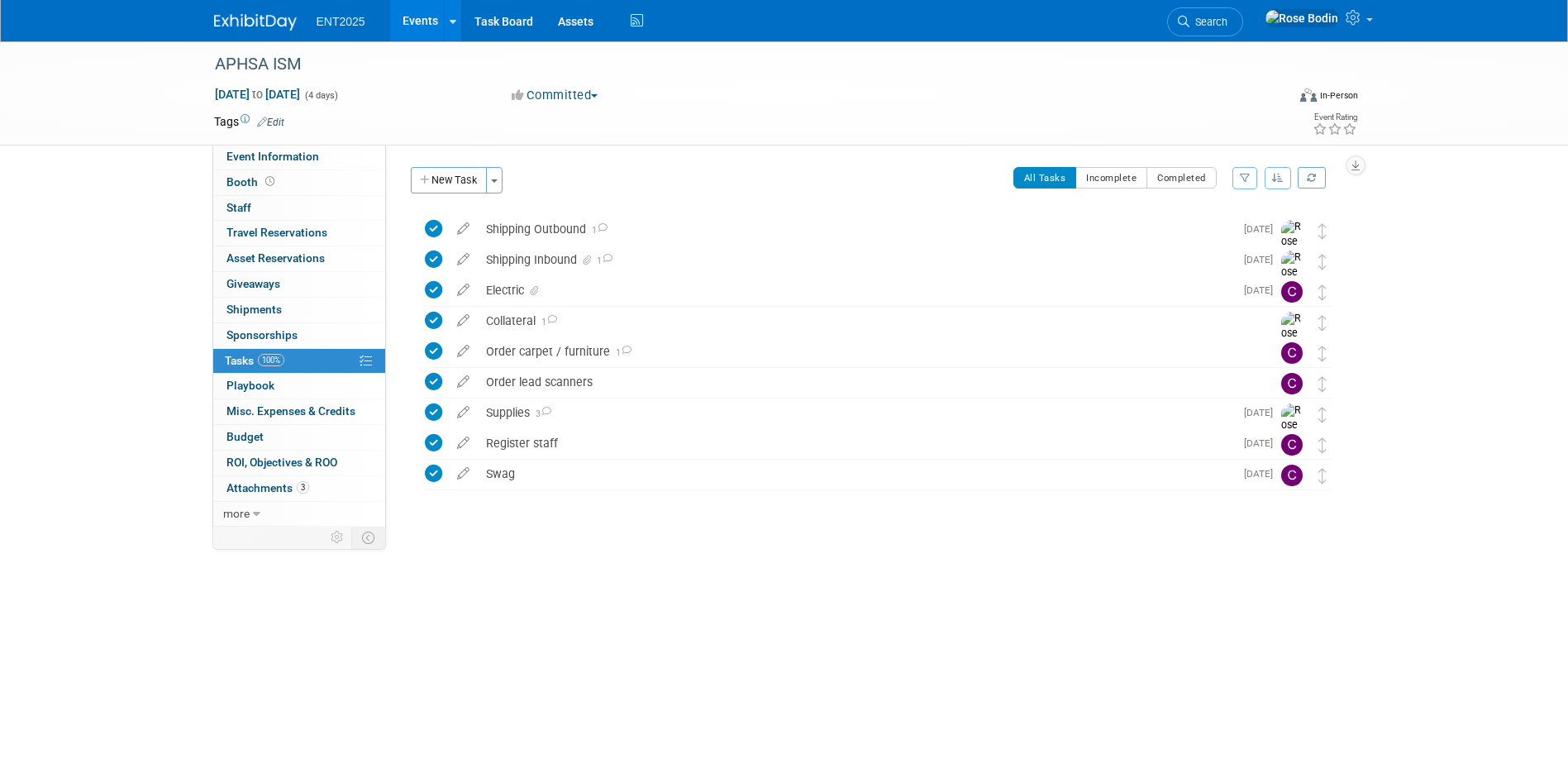
click at [420, 20] on link "Events" at bounding box center [421, 21] width 60 height 42
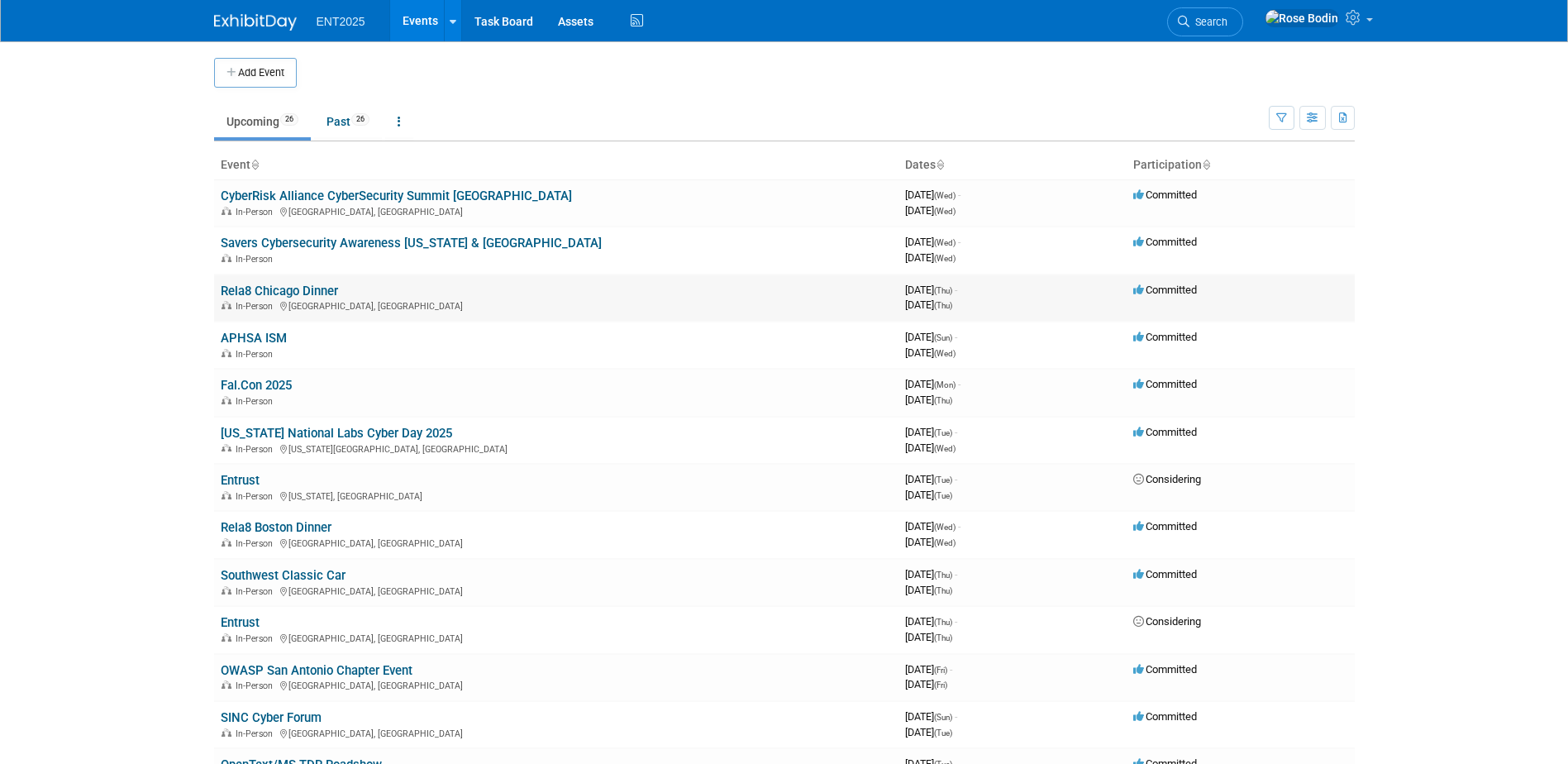
click at [303, 288] on link "Rela8 Chicago Dinner" at bounding box center [280, 291] width 118 height 15
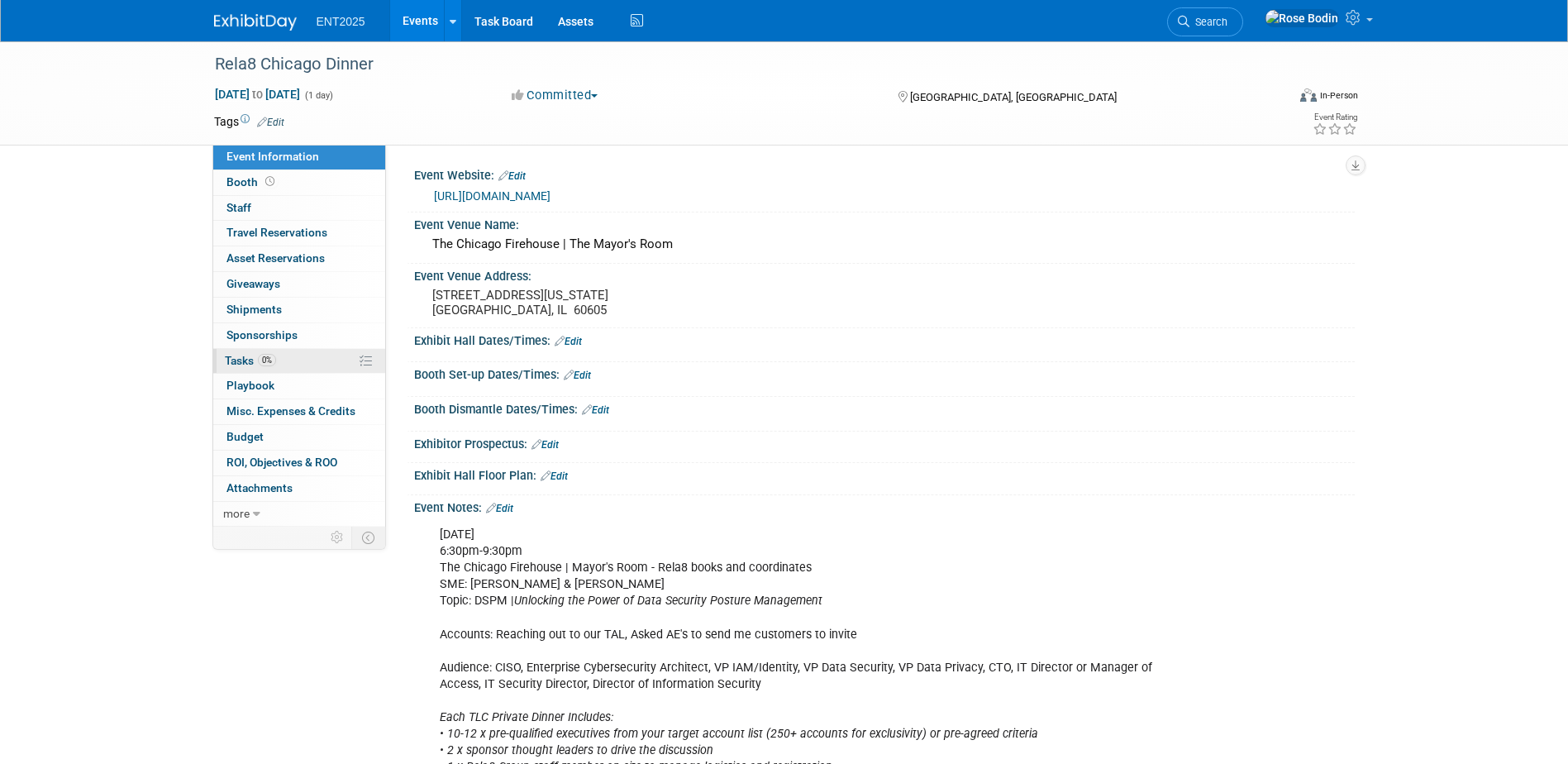
click at [303, 357] on link "0% Tasks 0%" at bounding box center [300, 362] width 172 height 25
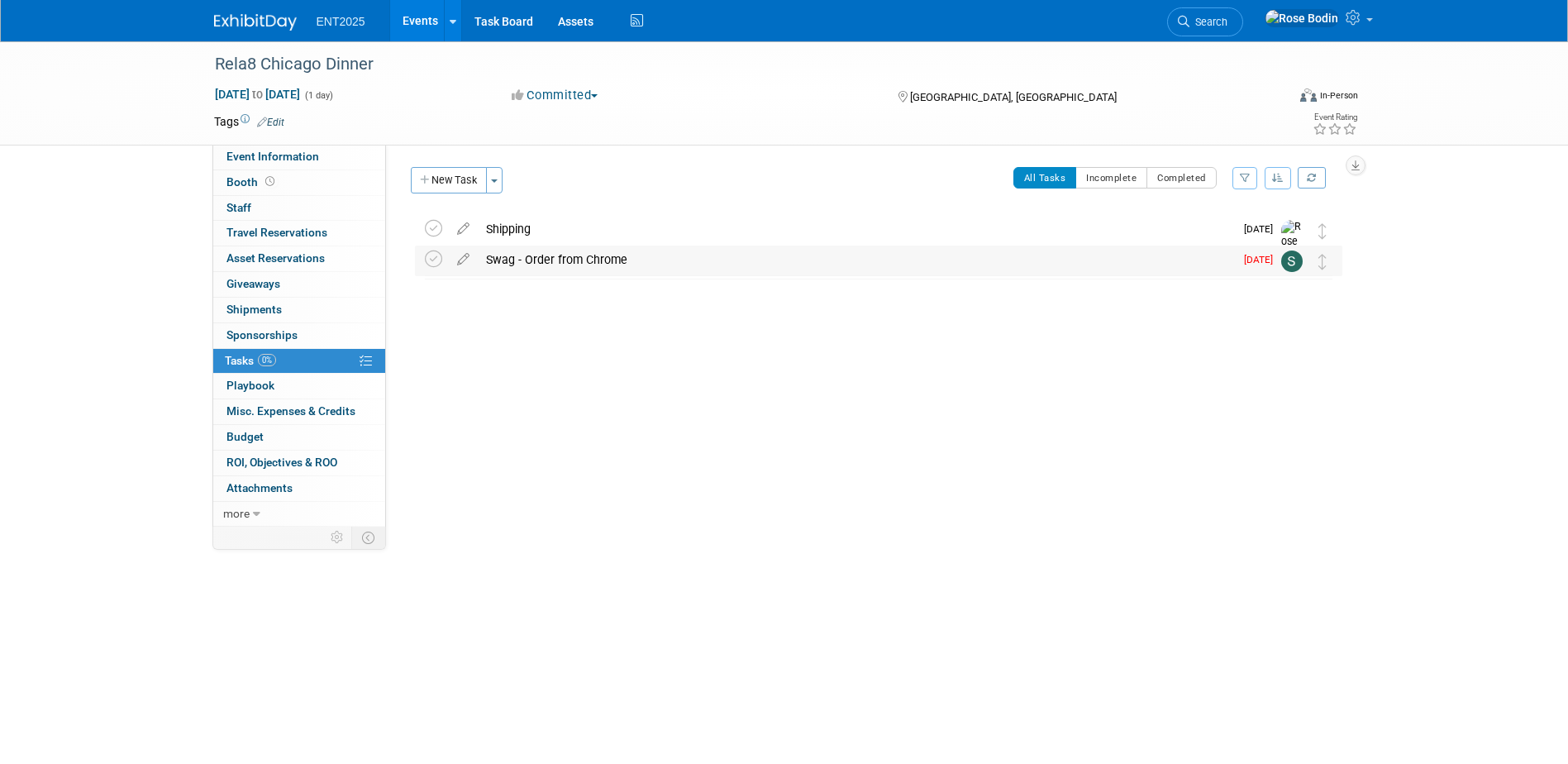
click at [807, 270] on div "Swag - Order from Chrome" at bounding box center [856, 260] width 757 height 28
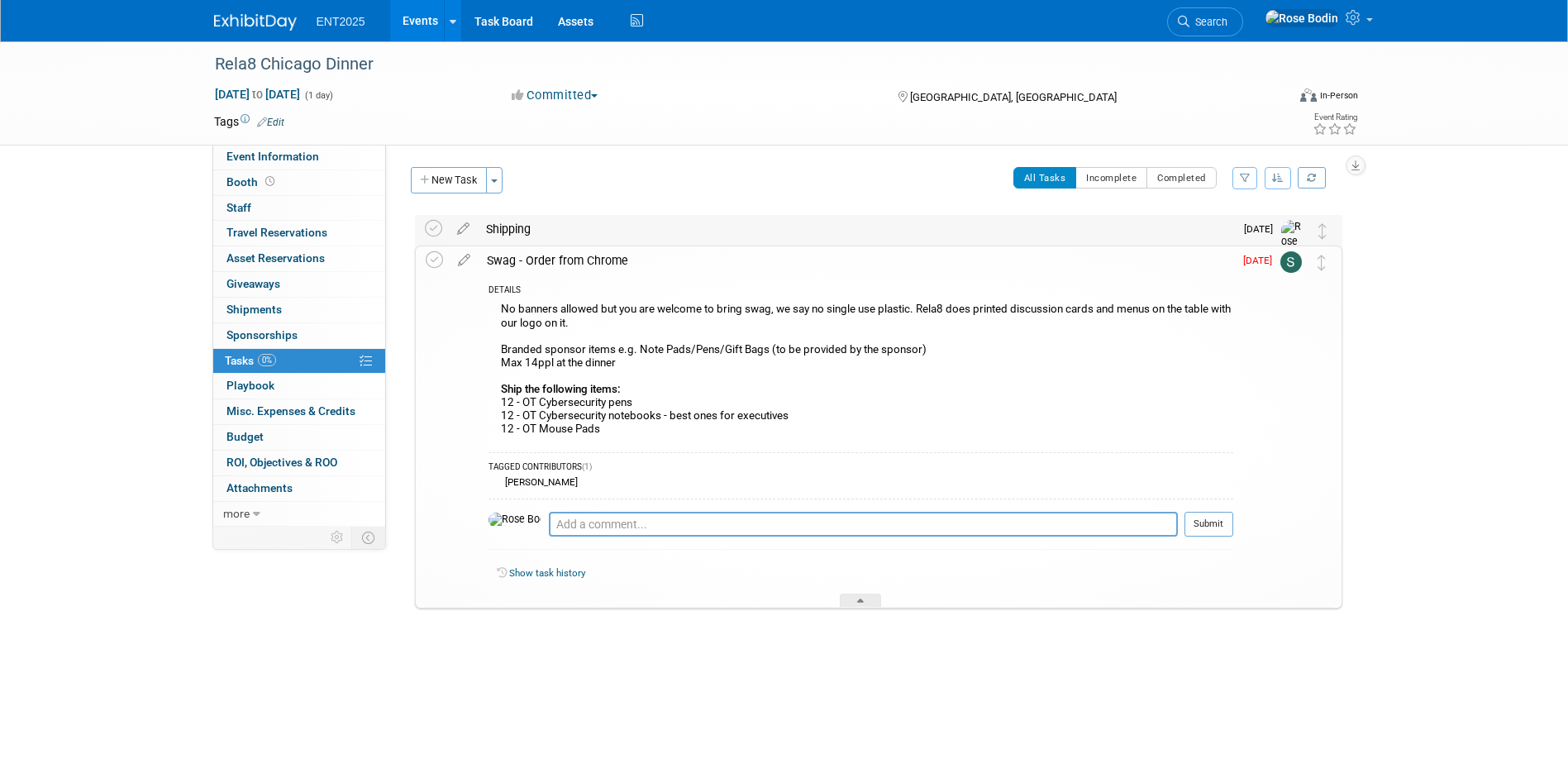
click at [772, 231] on div "Shipping" at bounding box center [856, 230] width 757 height 28
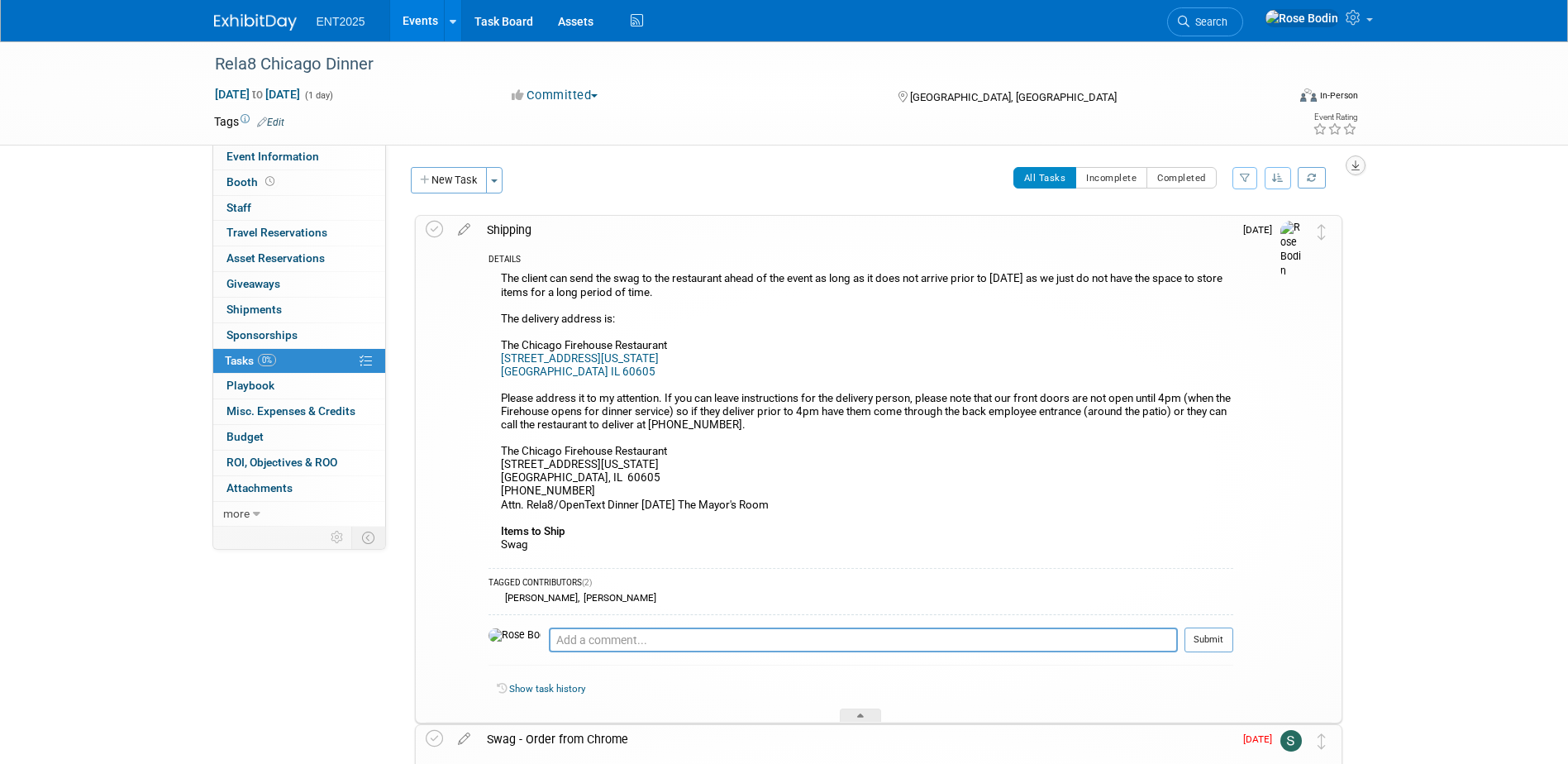
click at [1358, 166] on icon "button" at bounding box center [1356, 165] width 8 height 11
click at [1270, 210] on link "Export tab to PDF" at bounding box center [1256, 214] width 193 height 23
click at [638, 503] on div "The client can send the swag to the restaurant ahead of the event as long as it…" at bounding box center [861, 413] width 745 height 291
click at [463, 225] on icon at bounding box center [464, 226] width 29 height 21
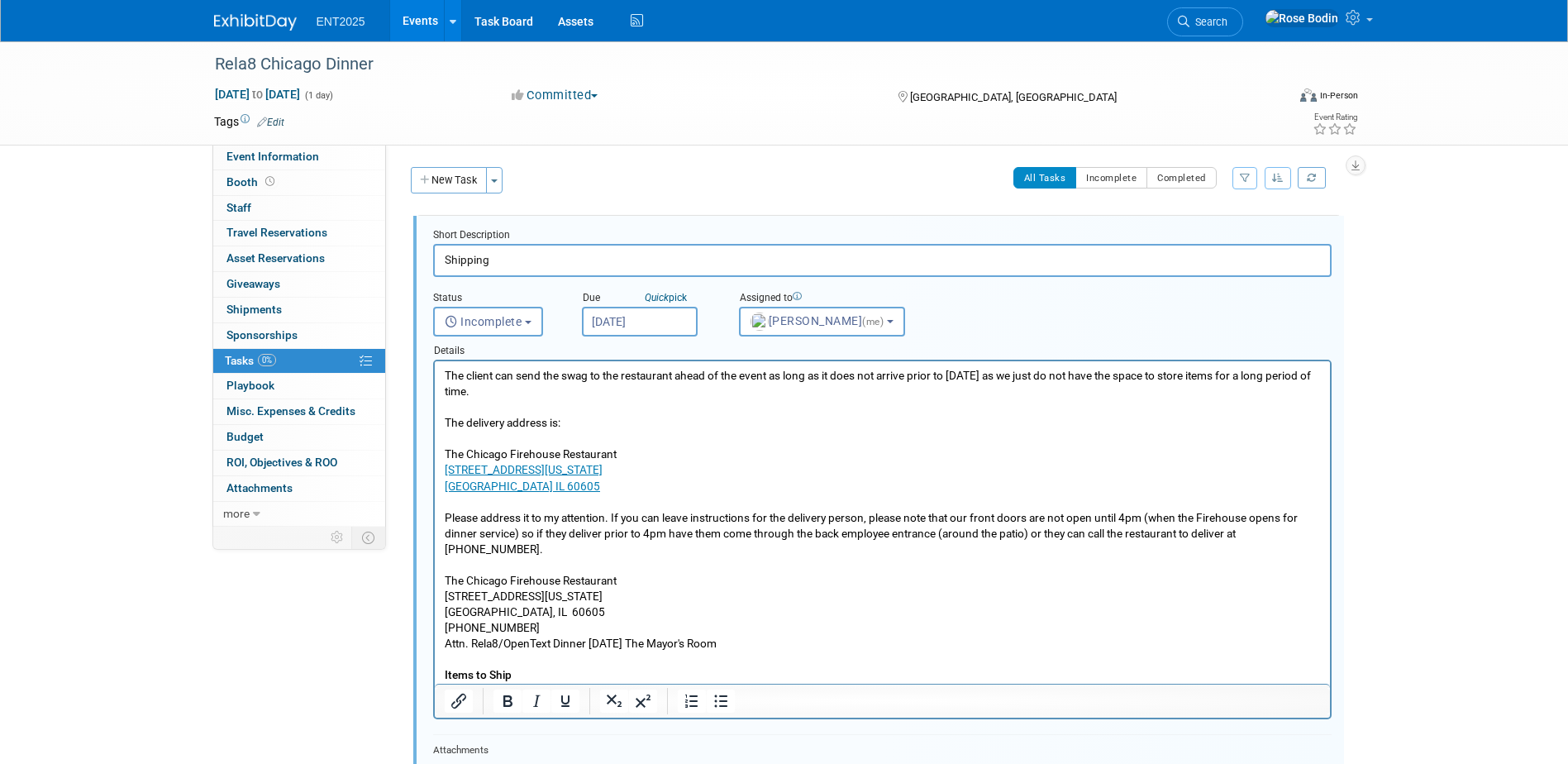
drag, startPoint x: 587, startPoint y: 625, endPoint x: 488, endPoint y: 625, distance: 99.0
click at [488, 625] on p "The client can send the swag to the restaurant ahead of the event as long as it…" at bounding box center [882, 534] width 876 height 331
drag, startPoint x: 586, startPoint y: 625, endPoint x: 444, endPoint y: 632, distance: 142.2
click at [444, 632] on p "The client can send the swag to the restaurant ahead of the event as long as it…" at bounding box center [882, 534] width 876 height 331
copy p "Attn. Rela8/OpenText Dinner"
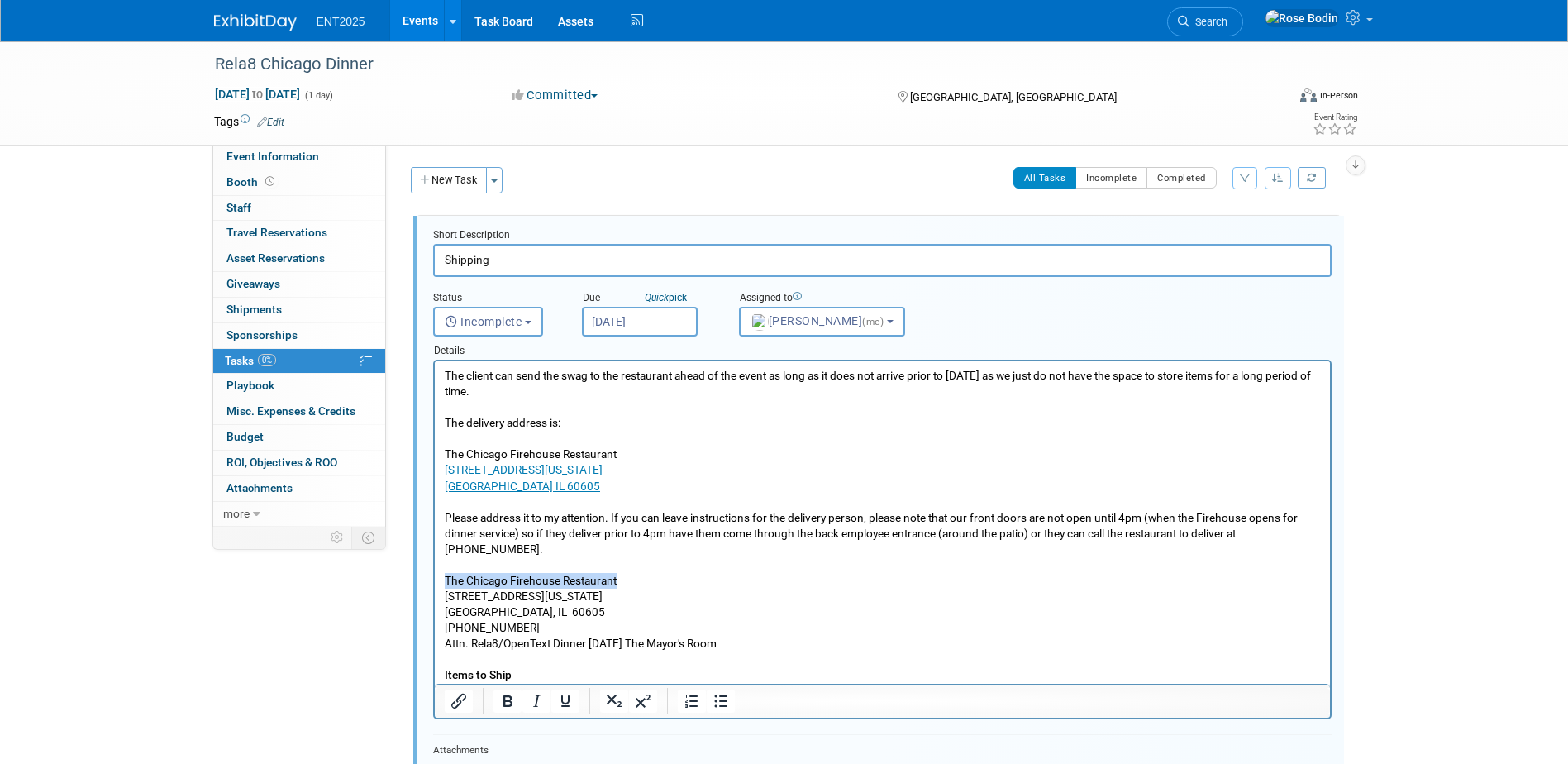
drag, startPoint x: 624, startPoint y: 566, endPoint x: 441, endPoint y: 566, distance: 183.0
click at [441, 566] on html "The client can send the swag to the restaurant ahead of the event as long as it…" at bounding box center [881, 530] width 895 height 338
click at [440, 566] on html "The client can send the swag to the restaurant ahead of the event as long as it…" at bounding box center [881, 530] width 895 height 338
drag, startPoint x: 773, startPoint y: 630, endPoint x: 587, endPoint y: 630, distance: 186.0
click at [587, 630] on p "The client can send the swag to the restaurant ahead of the event as long as it…" at bounding box center [882, 534] width 876 height 331
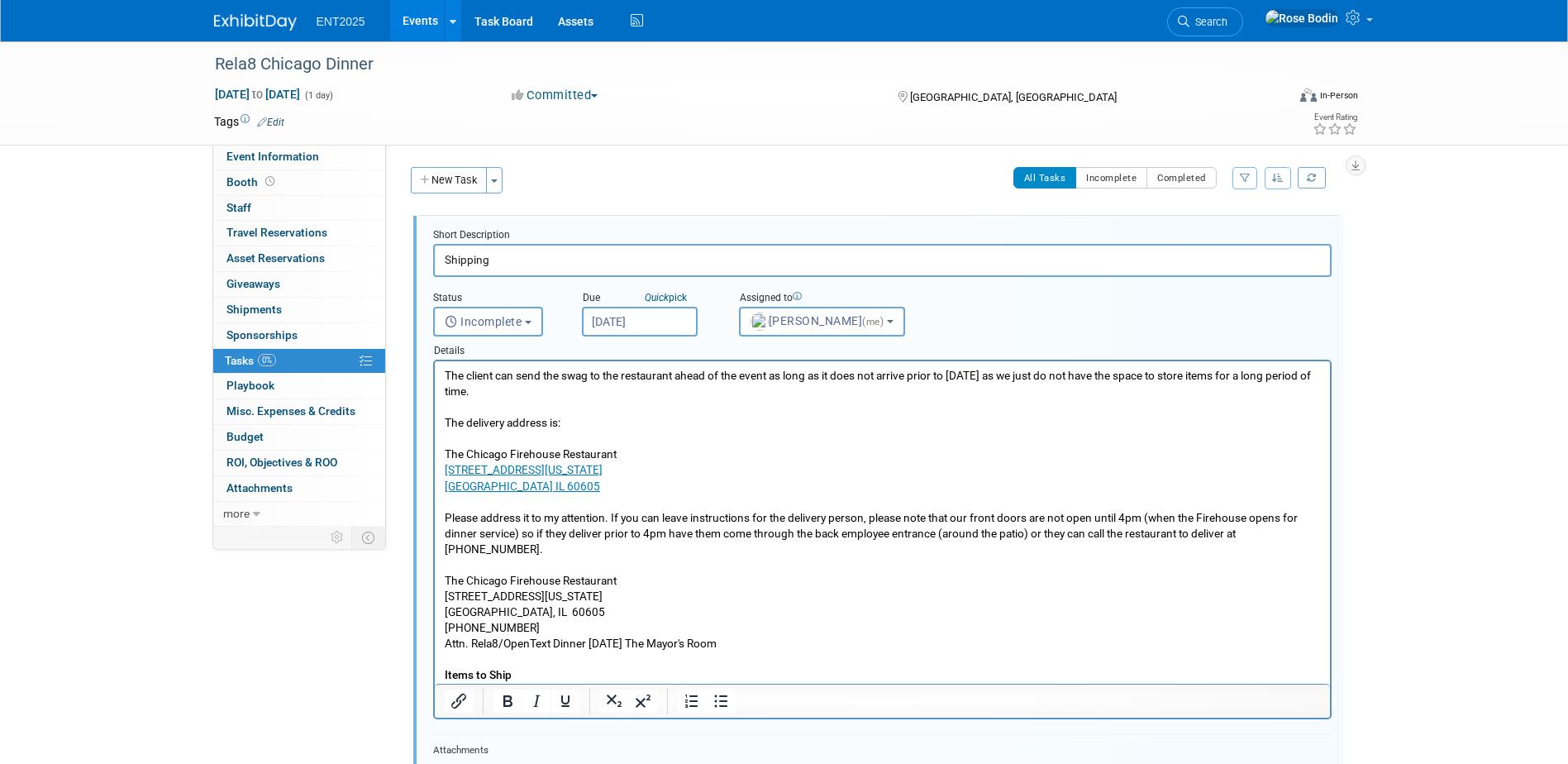
click at [587, 630] on p "The client can send the swag to the restaurant ahead of the event as long as it…" at bounding box center [882, 534] width 876 height 331
copy p "September"
click at [1011, 655] on p "The client can send the swag to the restaurant ahead of the event as long as it…" at bounding box center [882, 534] width 876 height 331
drag, startPoint x: 566, startPoint y: 580, endPoint x: 444, endPoint y: 579, distance: 122.0
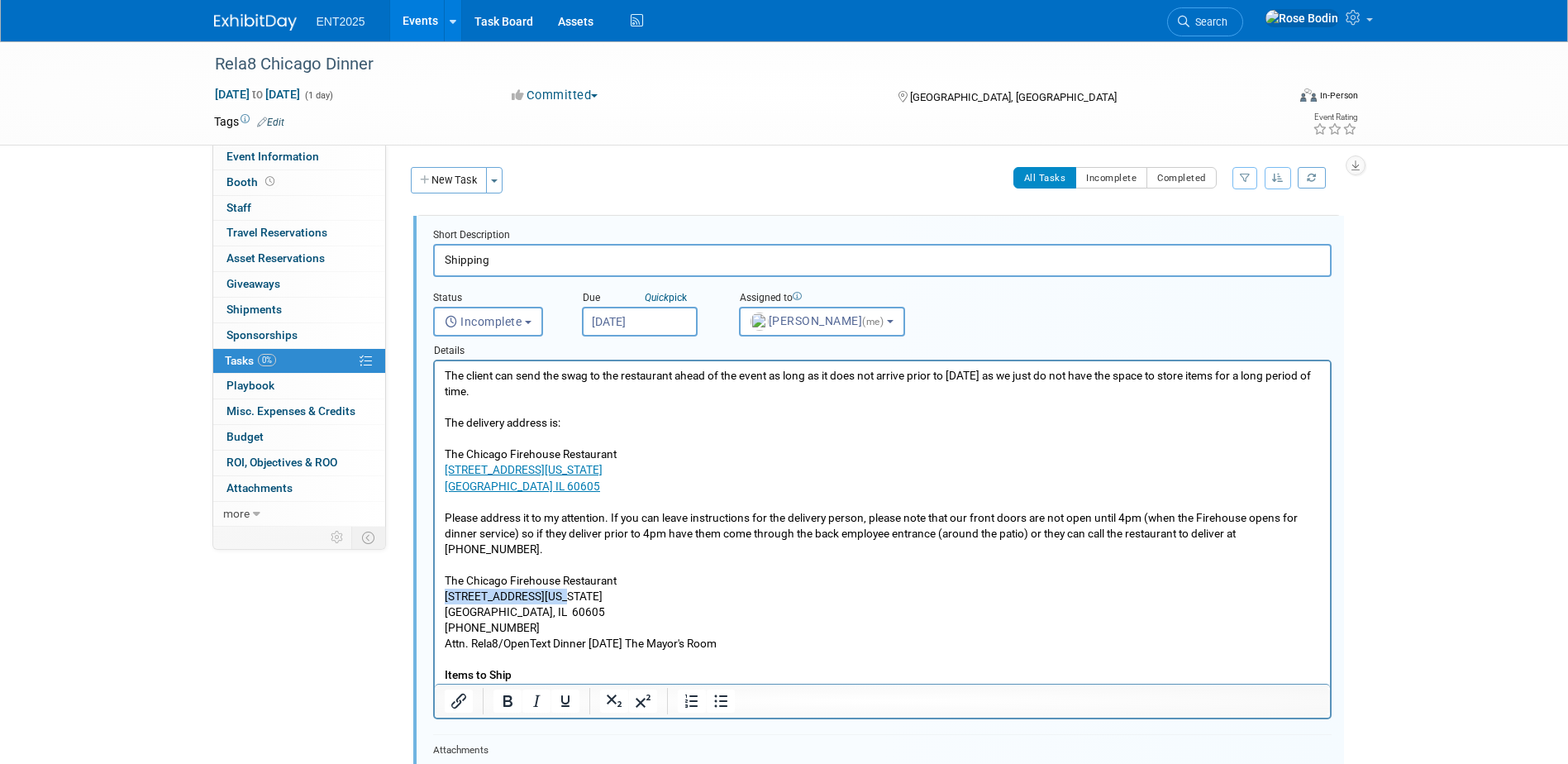
click at [444, 579] on p "The client can send the swag to the restaurant ahead of the event as long as it…" at bounding box center [882, 534] width 876 height 331
copy p "1401 S Michigan Ave."
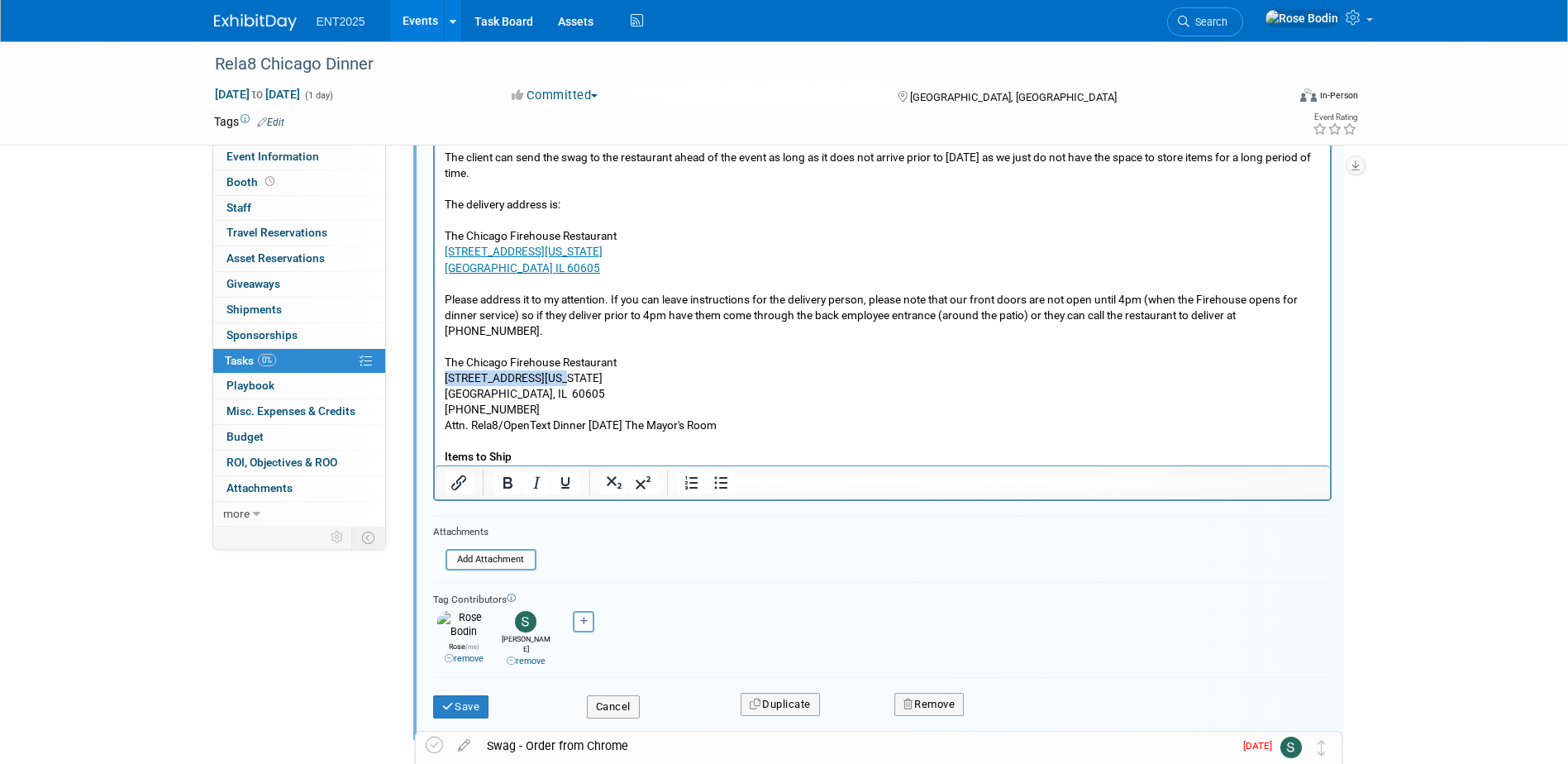
scroll to position [248, 0]
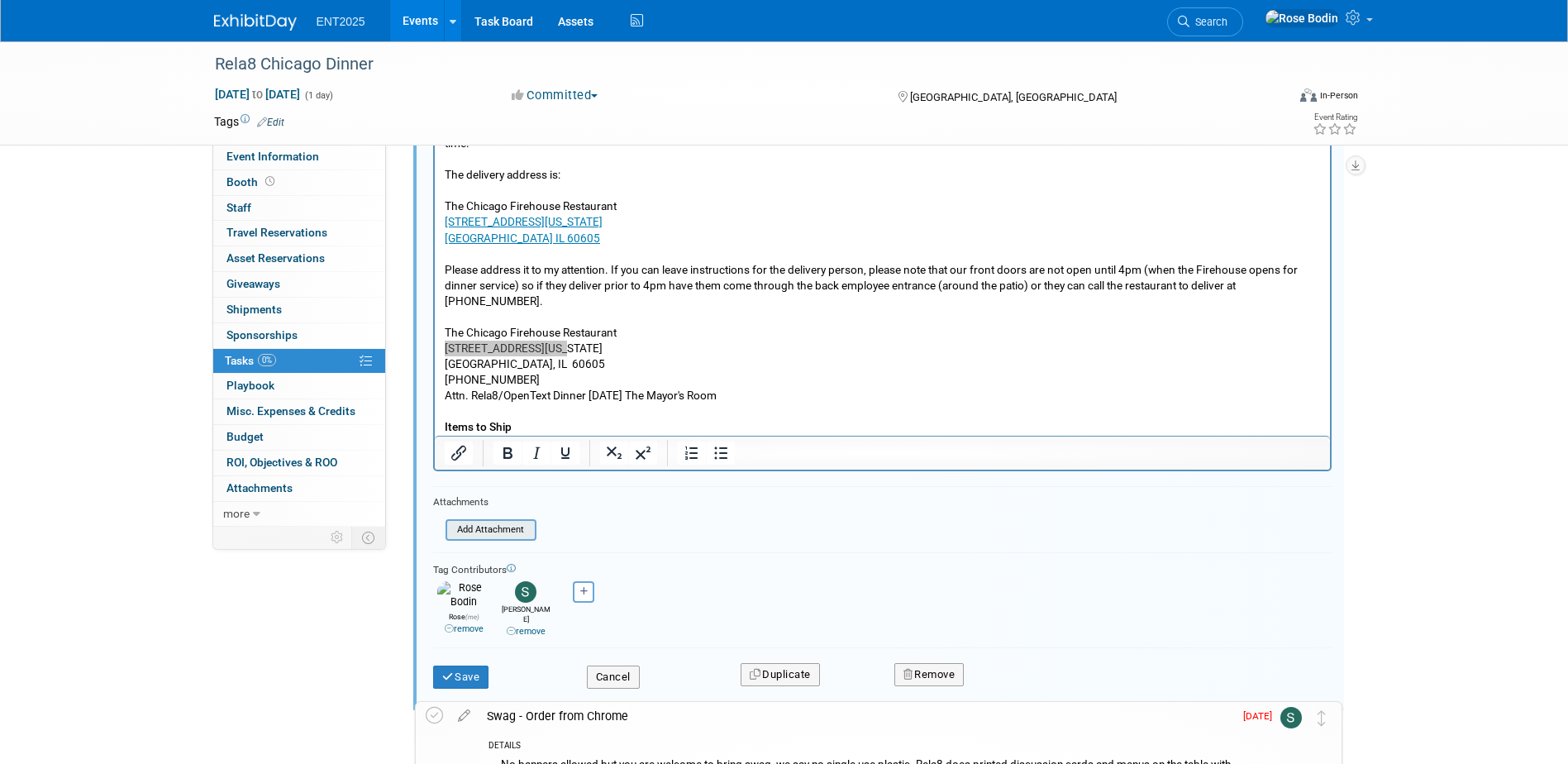
click at [492, 532] on input "file" at bounding box center [451, 530] width 169 height 18
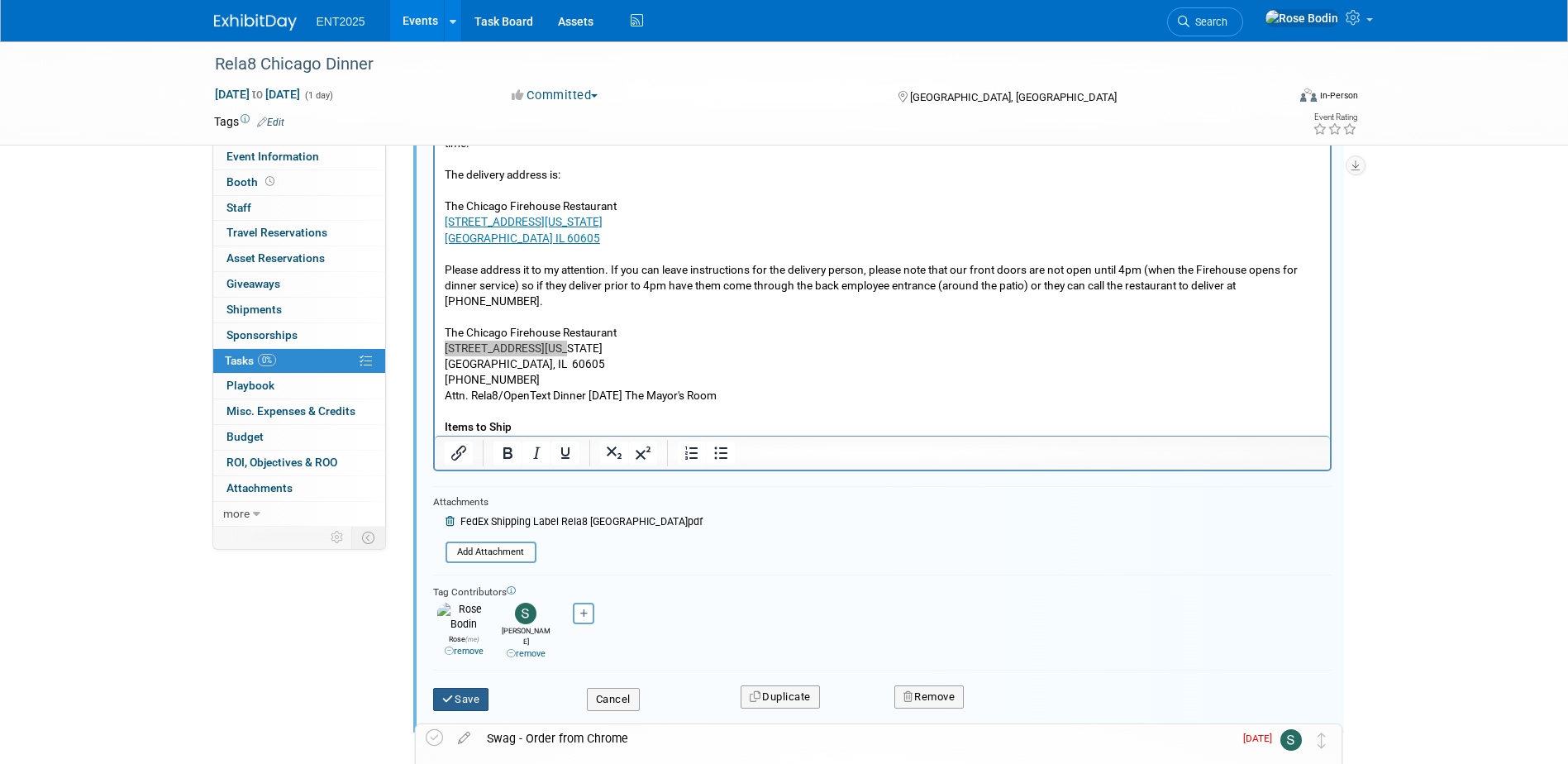
click at [473, 690] on button "Save" at bounding box center [461, 700] width 56 height 23
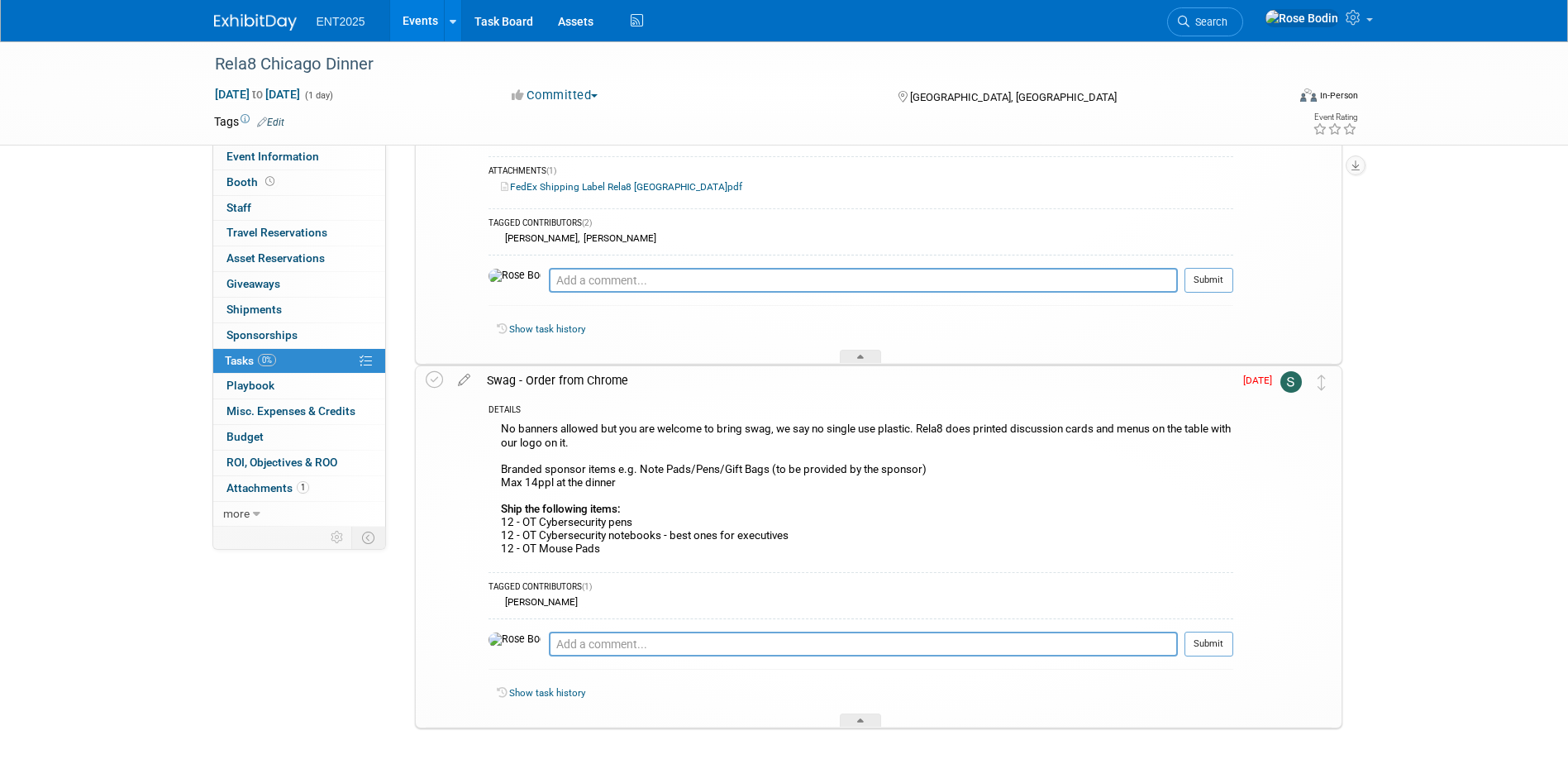
scroll to position [413, 0]
click at [645, 643] on textarea at bounding box center [864, 643] width 629 height 25
type textarea "Complete"
click at [1204, 637] on button "Submit" at bounding box center [1209, 643] width 48 height 25
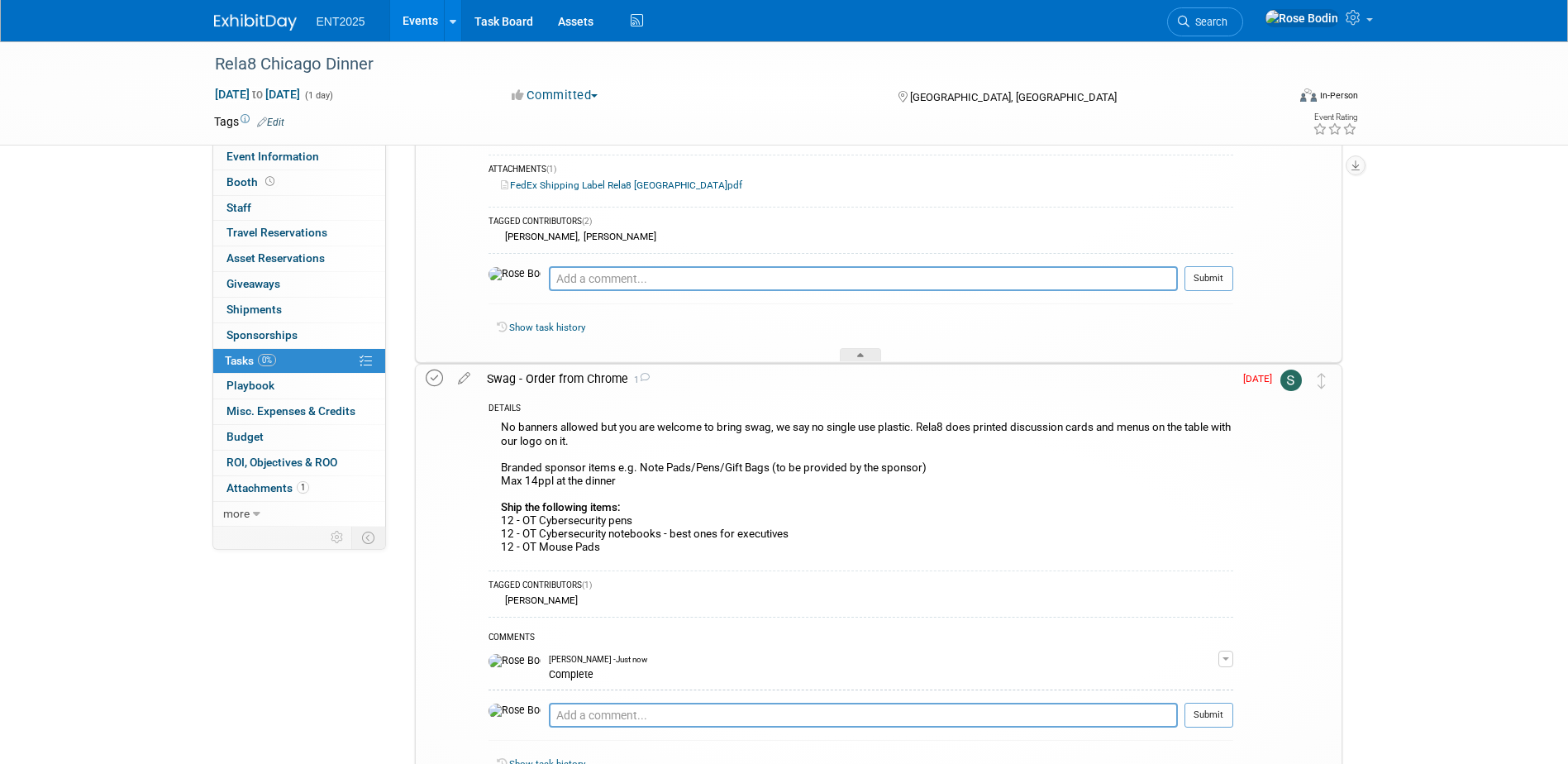
click at [434, 375] on icon at bounding box center [434, 378] width 18 height 18
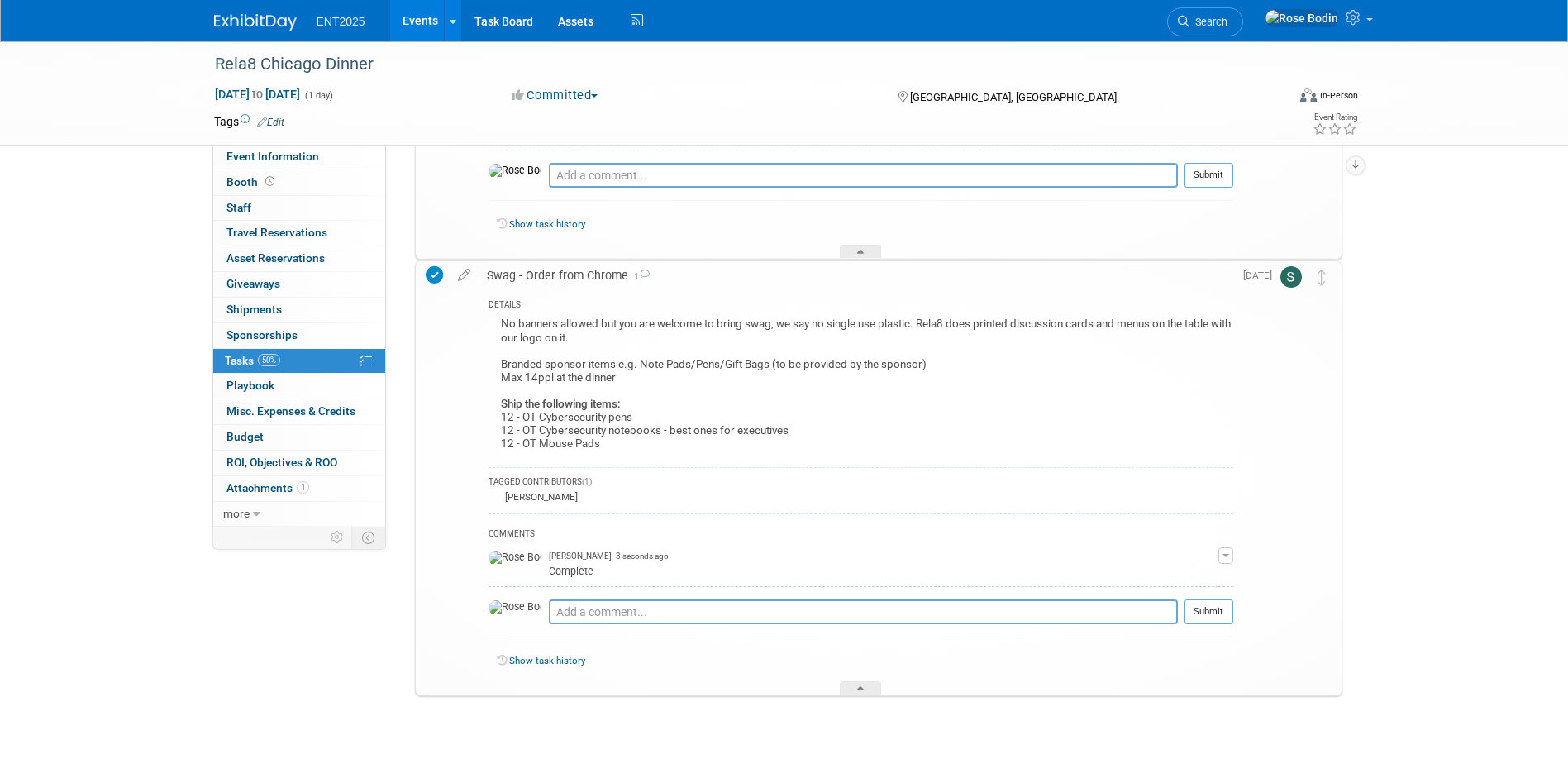
scroll to position [551, 0]
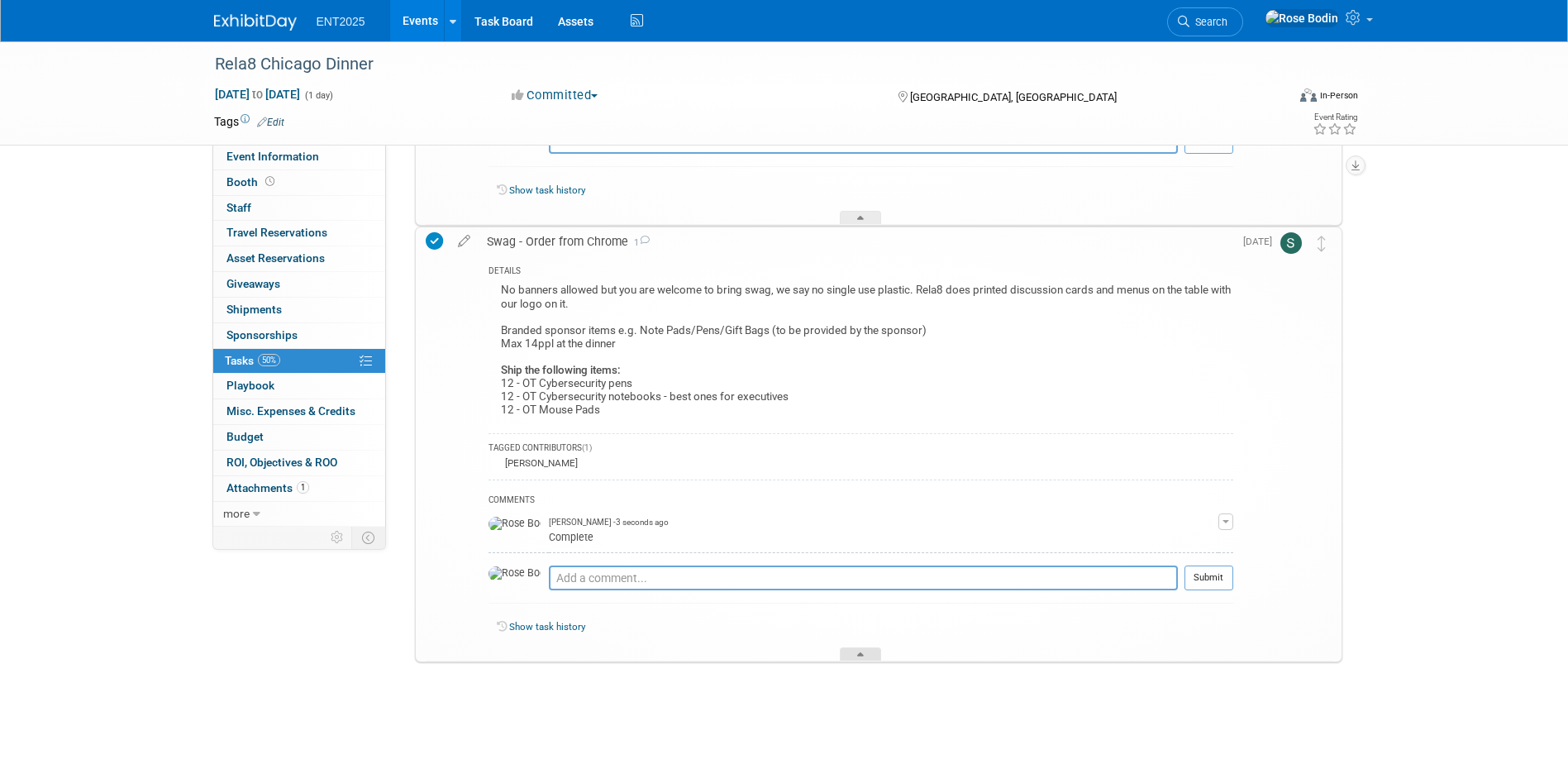
click at [857, 657] on icon at bounding box center [860, 658] width 7 height 10
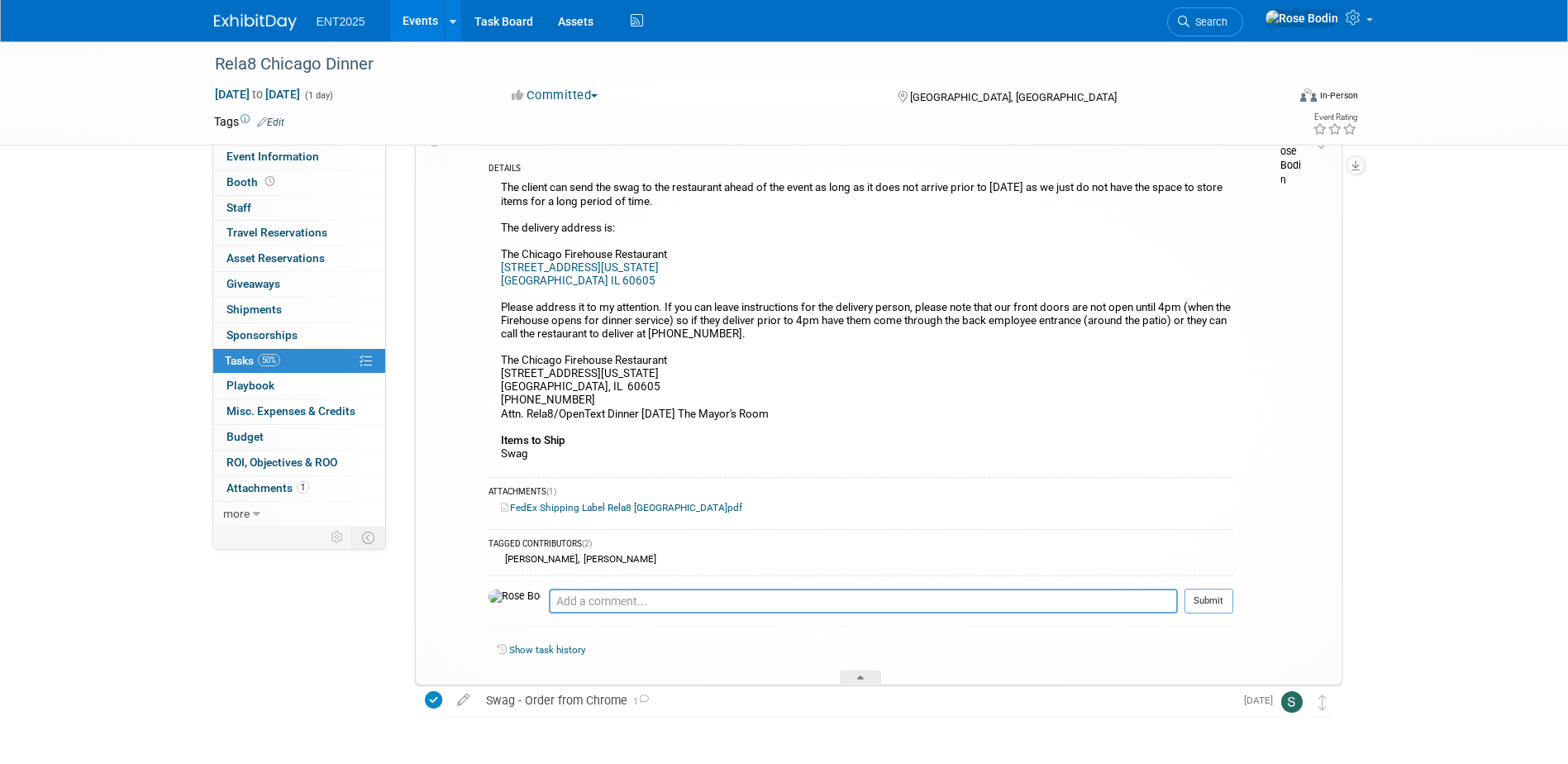
scroll to position [0, 0]
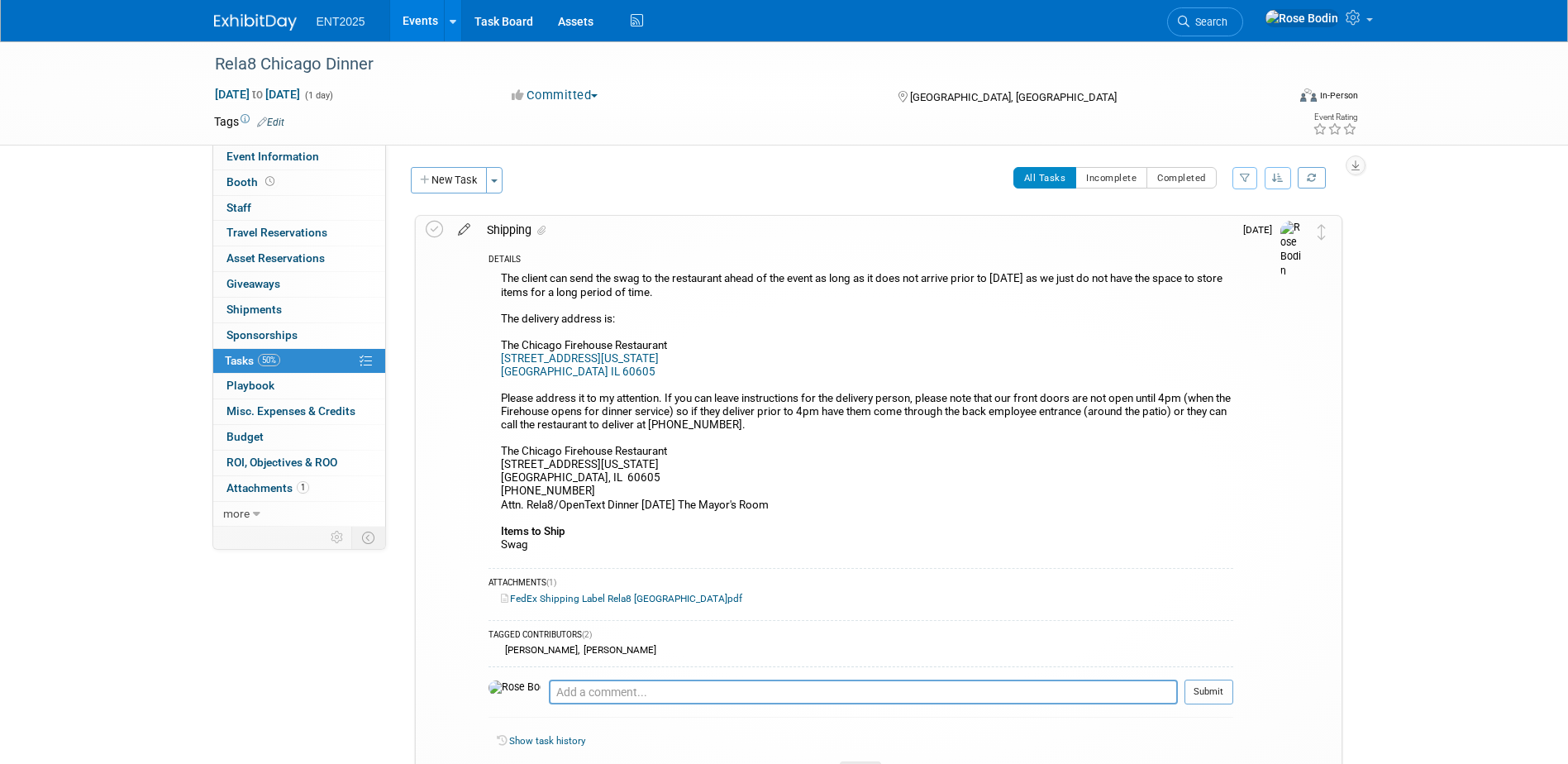
click at [460, 227] on icon at bounding box center [464, 226] width 29 height 21
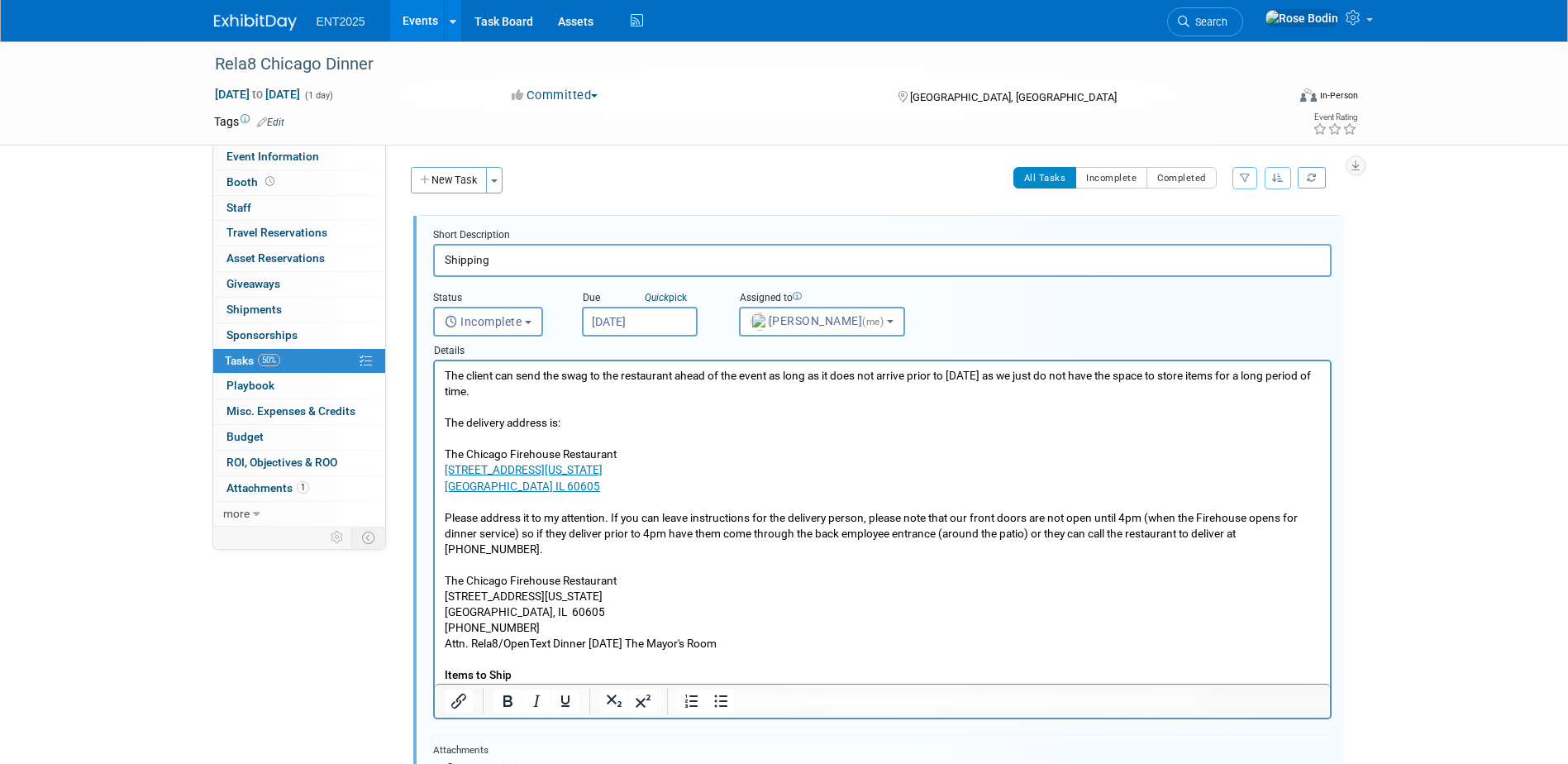
click at [443, 371] on body "The client can send the swag to the restaurant ahead of the event as long as it…" at bounding box center [882, 534] width 878 height 331
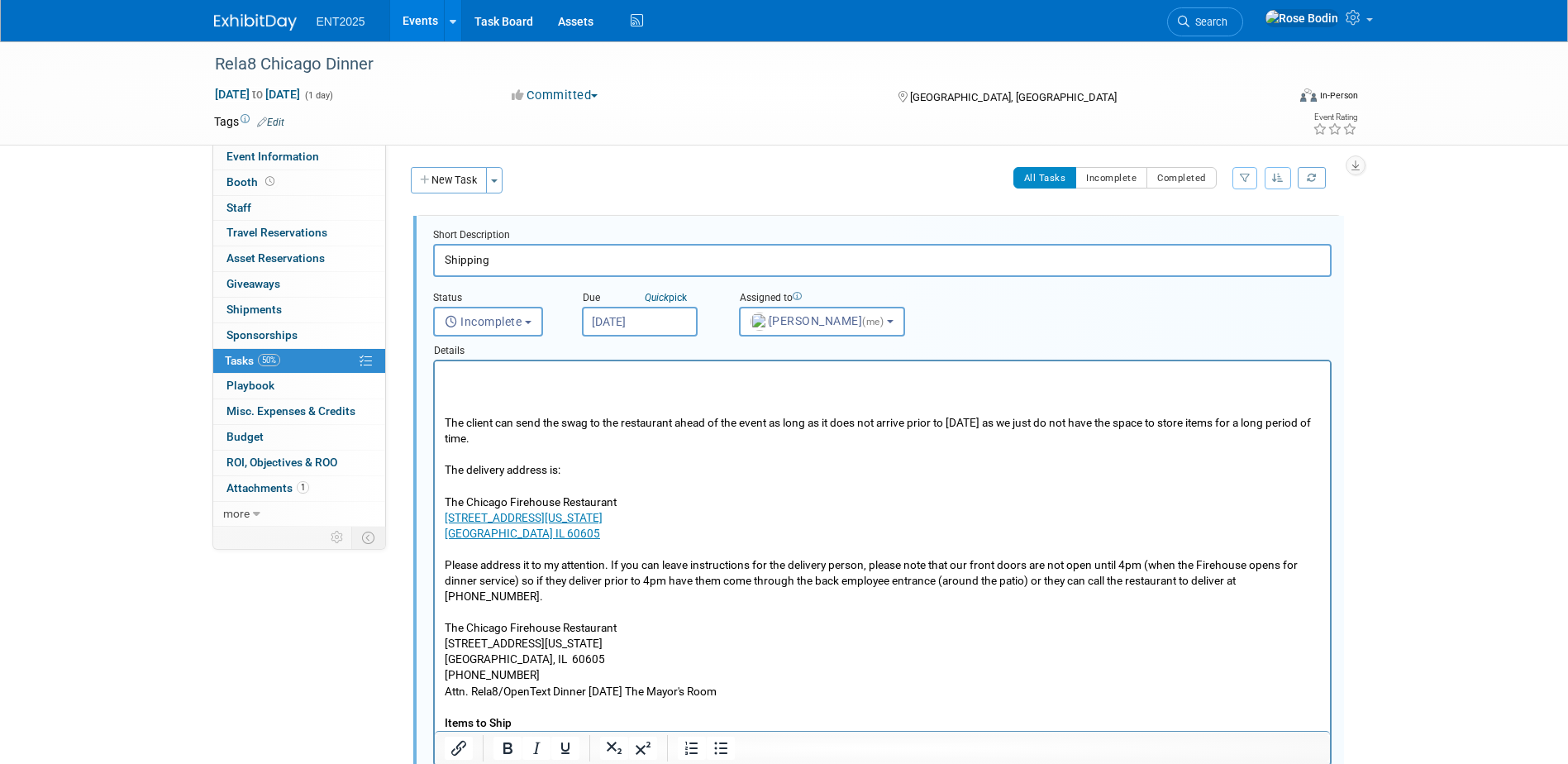
click at [446, 377] on p "Rich Text Area. Press ALT-0 for help." at bounding box center [882, 376] width 876 height 16
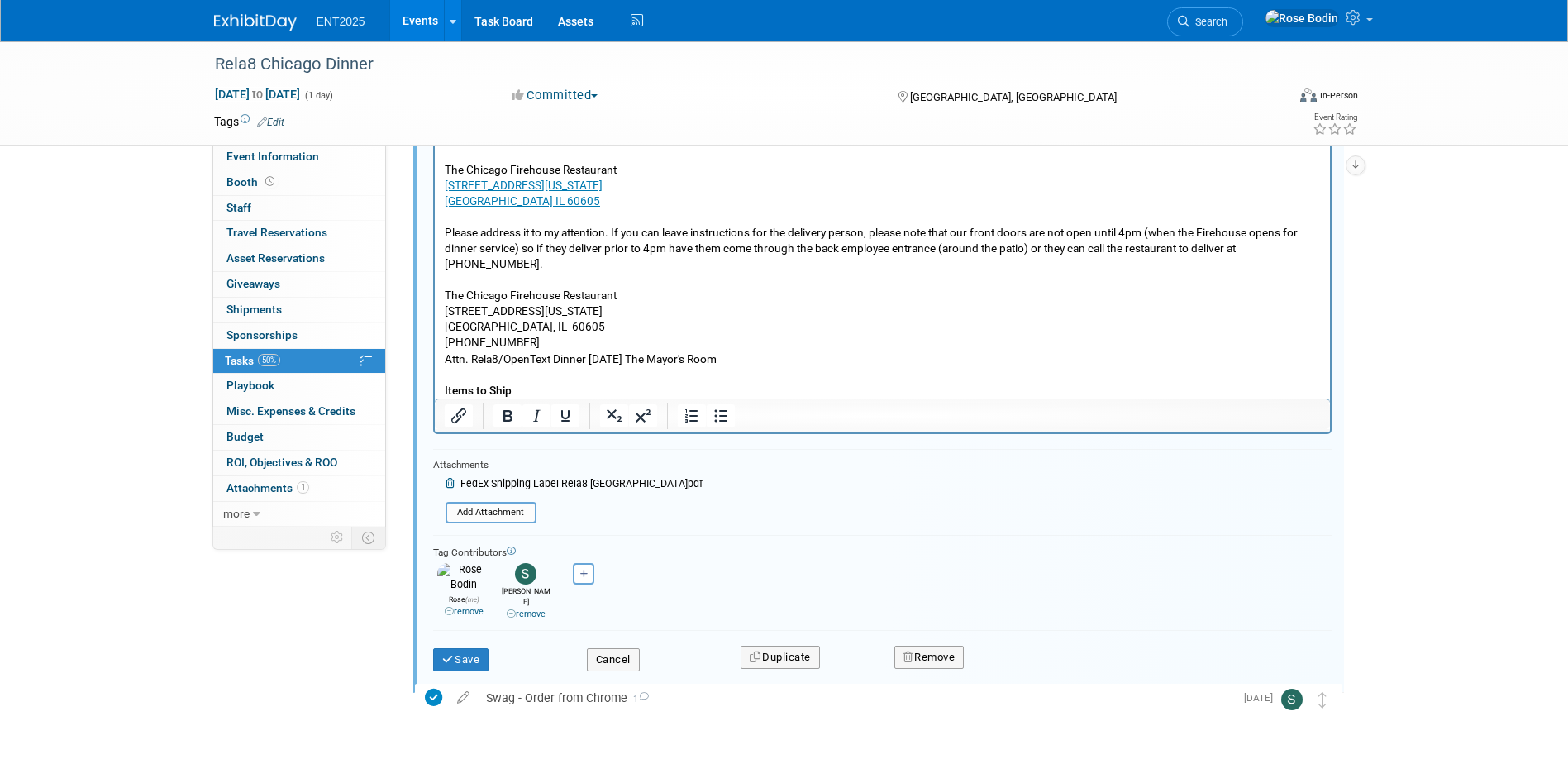
scroll to position [384, 0]
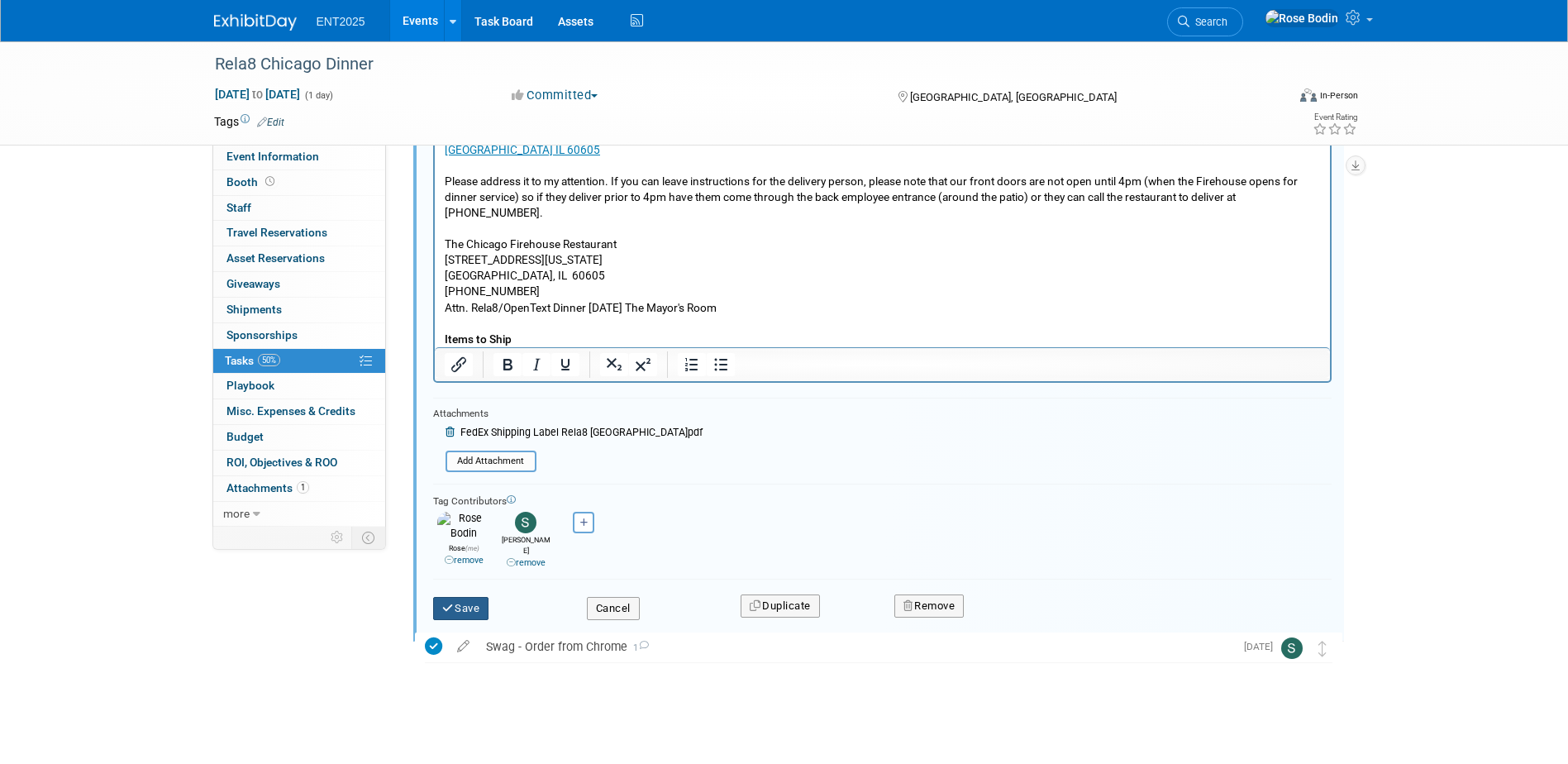
click at [458, 600] on button "Save" at bounding box center [461, 609] width 56 height 23
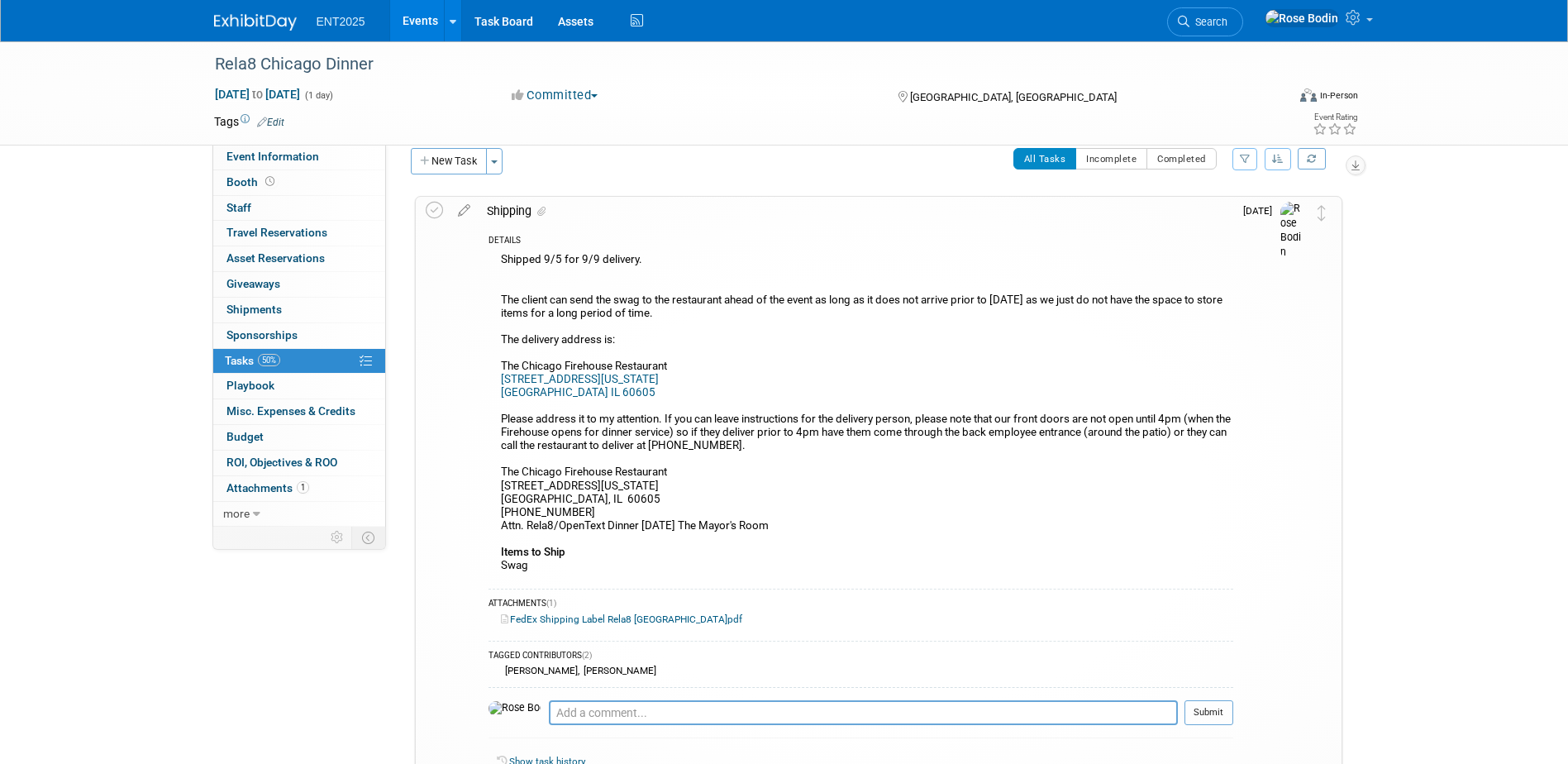
scroll to position [0, 0]
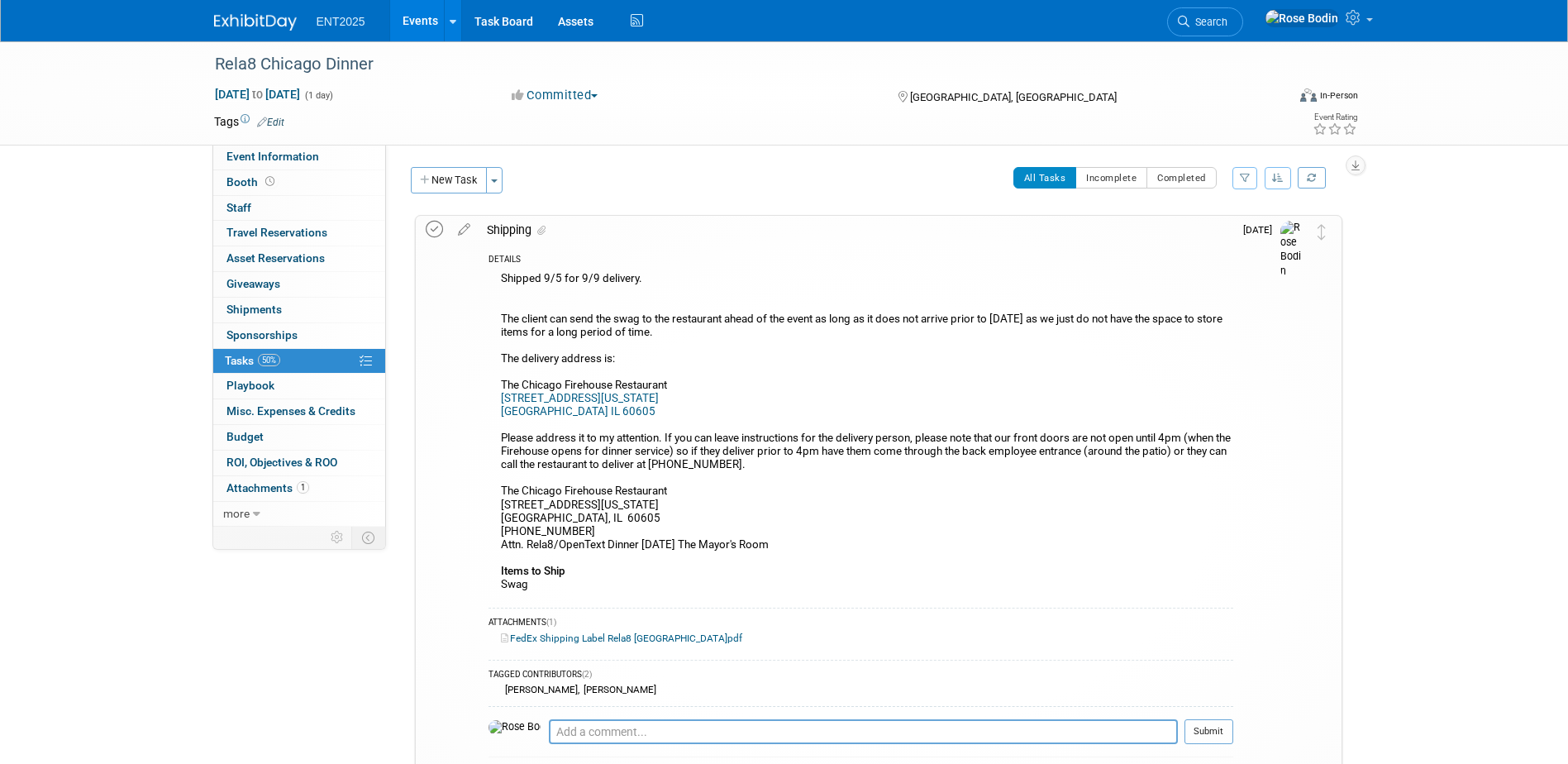
click at [434, 227] on icon at bounding box center [434, 230] width 18 height 18
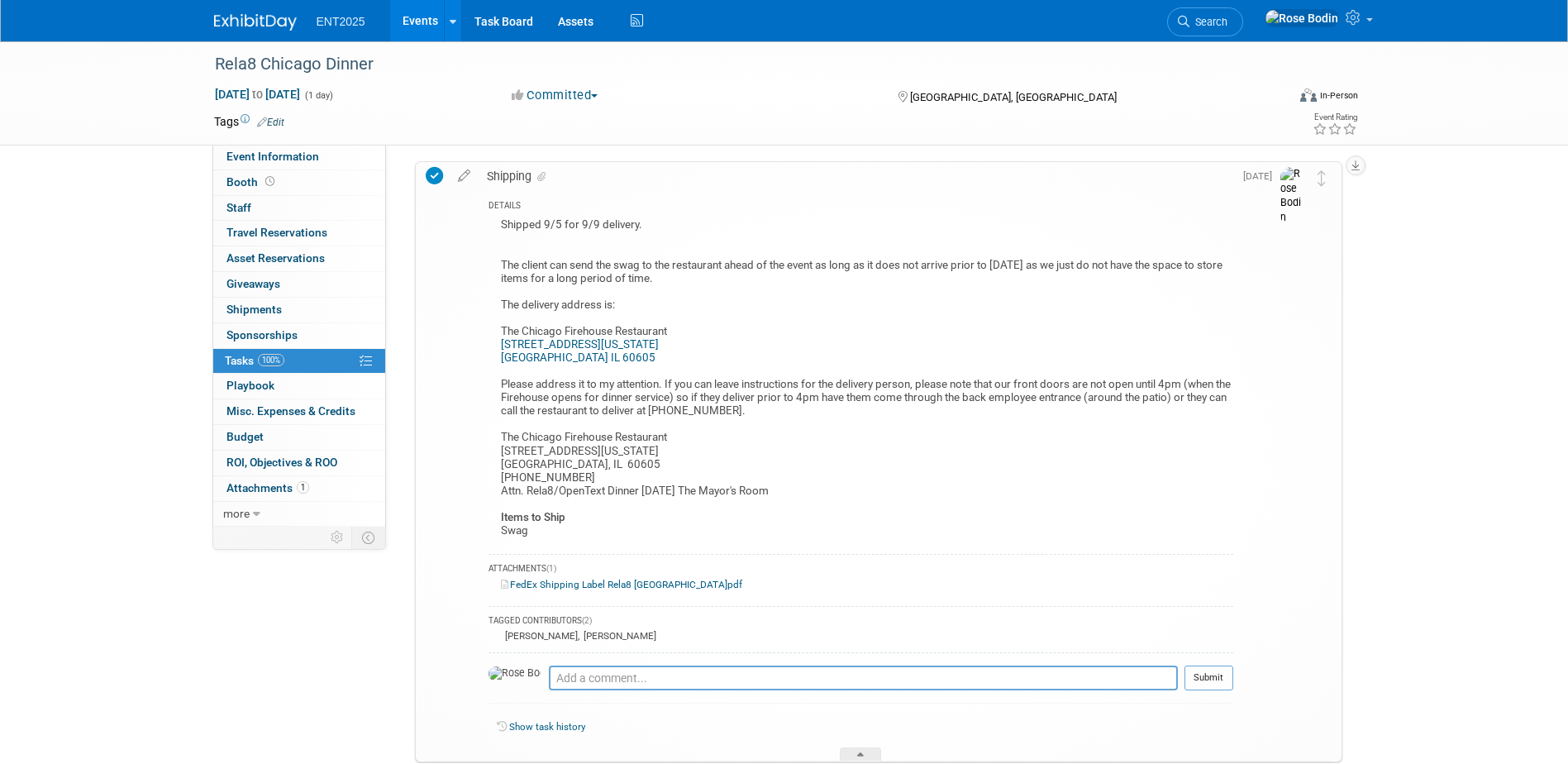
scroll to position [185, 0]
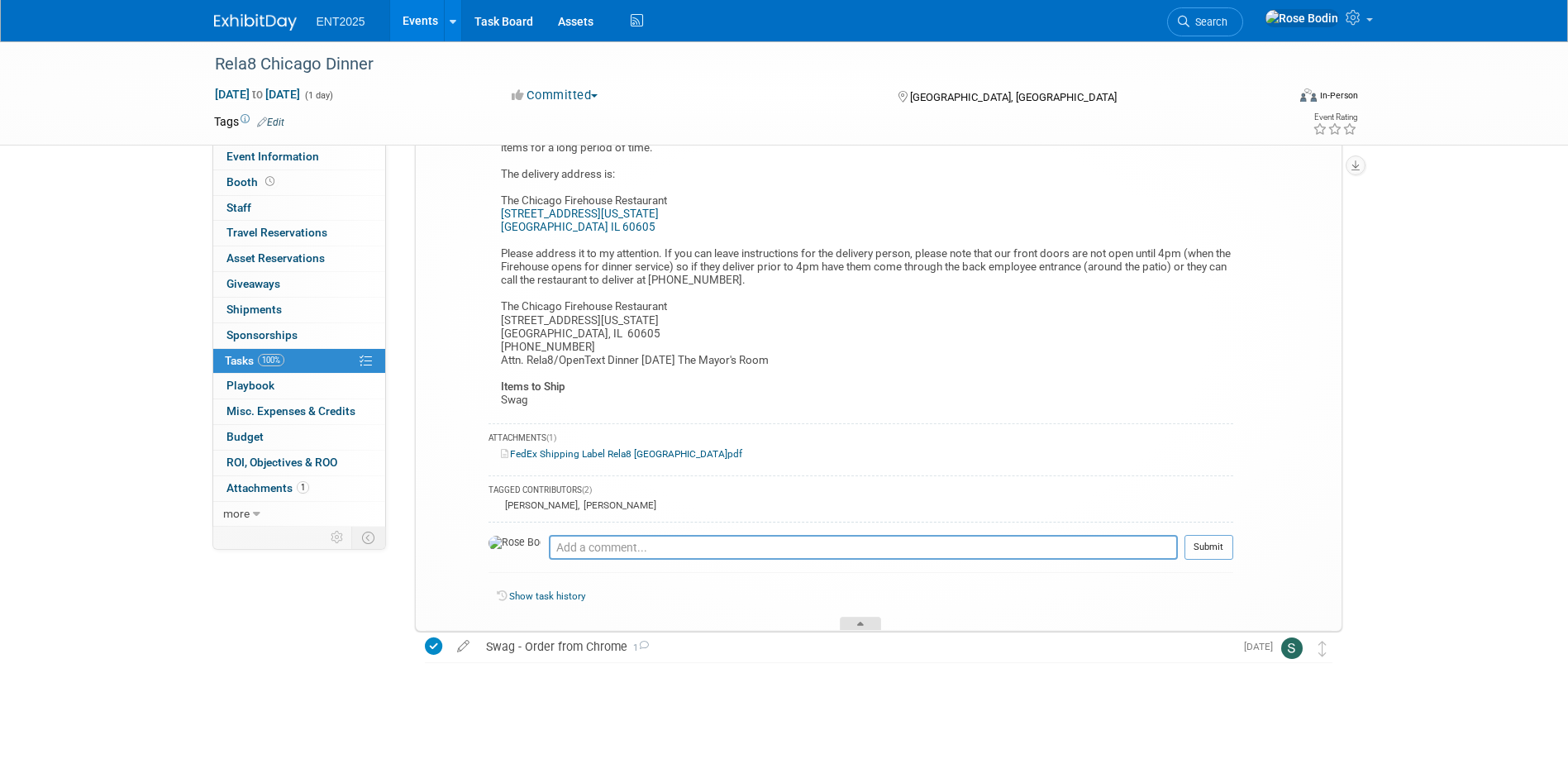
click at [864, 626] on icon at bounding box center [860, 627] width 7 height 10
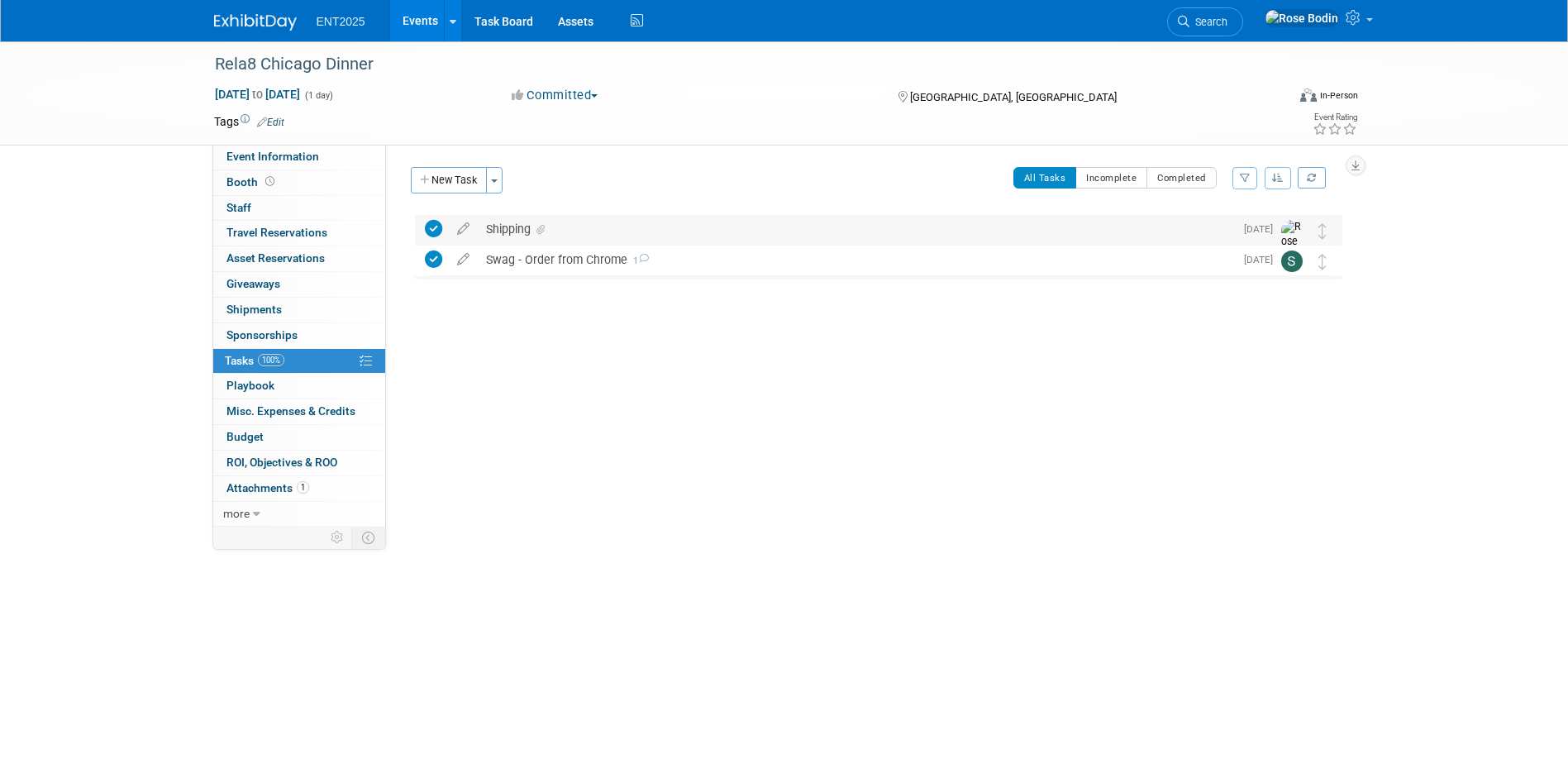
scroll to position [0, 0]
click at [417, 12] on link "Events" at bounding box center [421, 21] width 60 height 42
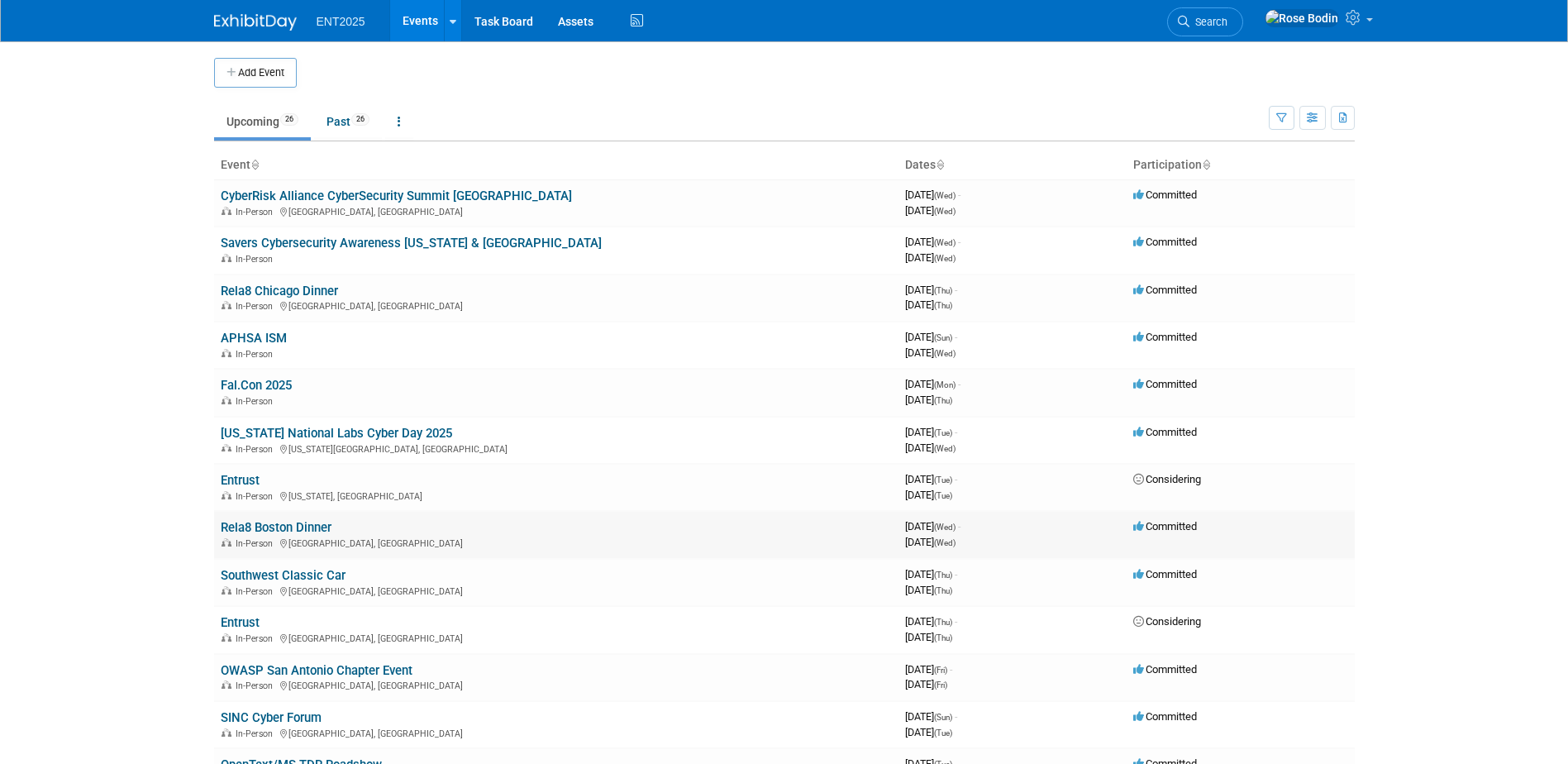
click at [311, 527] on link "Rela8 Boston Dinner" at bounding box center [276, 528] width 111 height 15
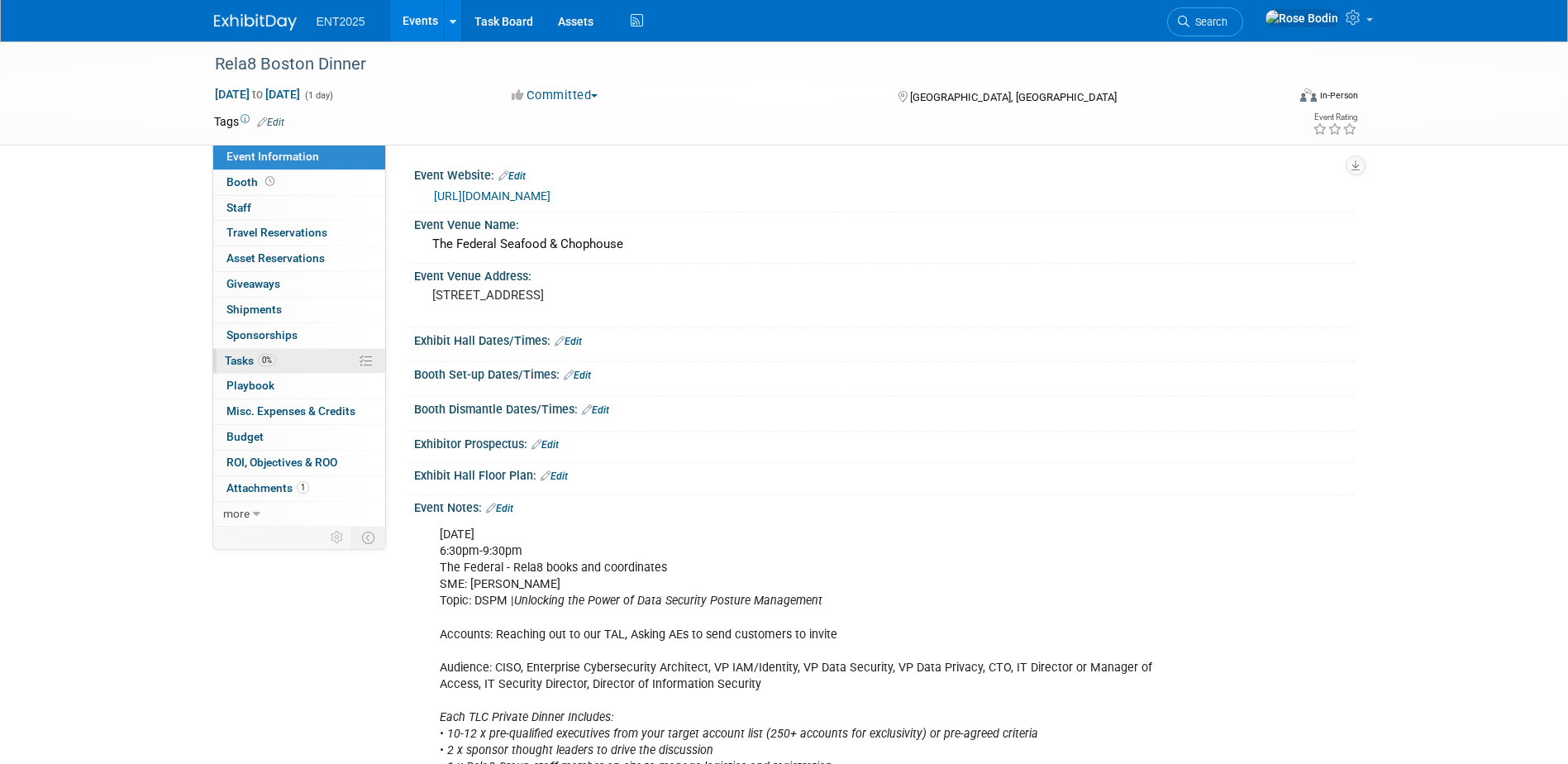
click at [319, 361] on link "0% Tasks 0%" at bounding box center [300, 362] width 172 height 25
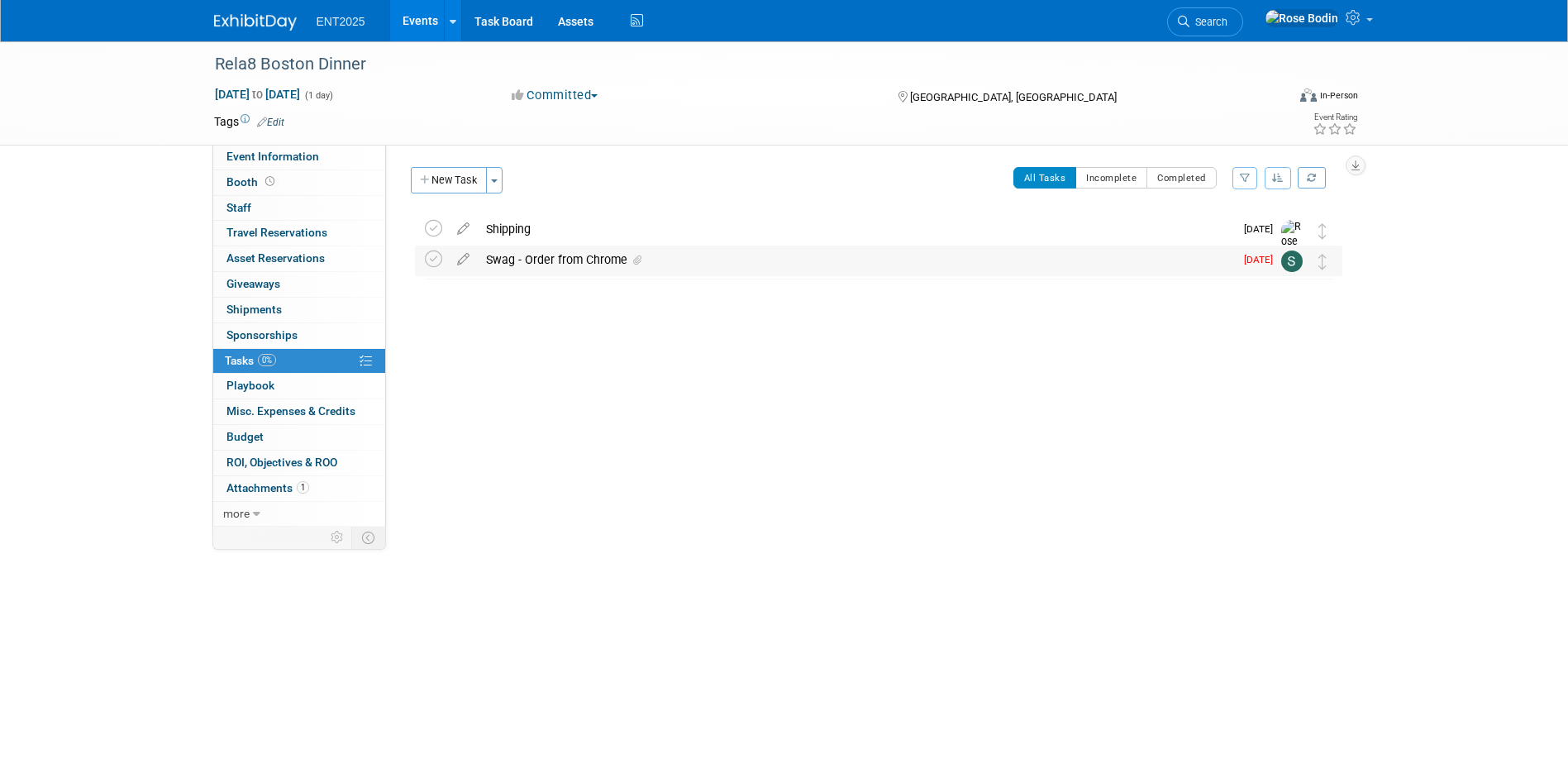
click at [715, 261] on div "Swag - Order from Chrome" at bounding box center [856, 260] width 757 height 28
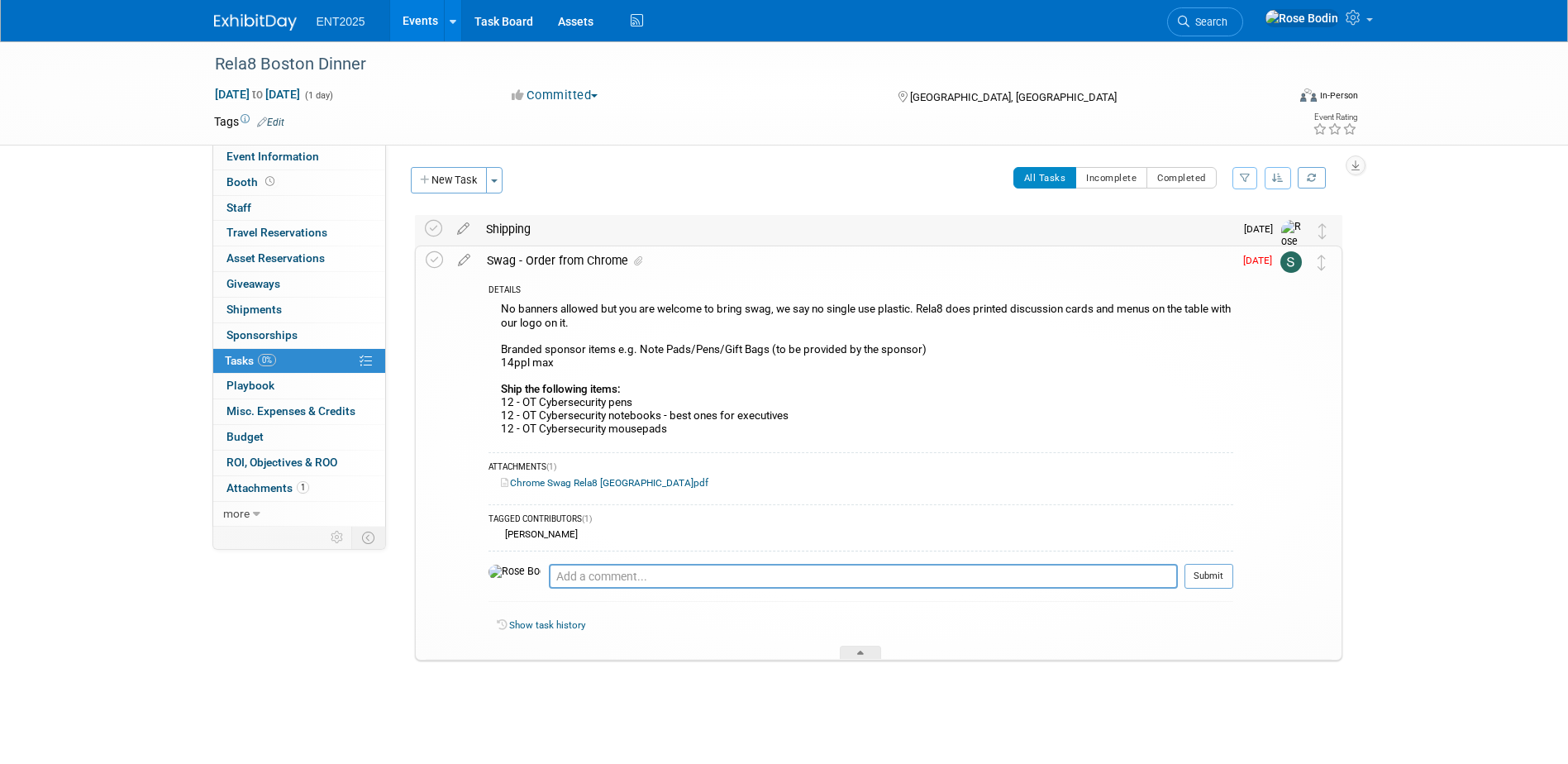
click at [651, 233] on div "Shipping" at bounding box center [856, 230] width 757 height 28
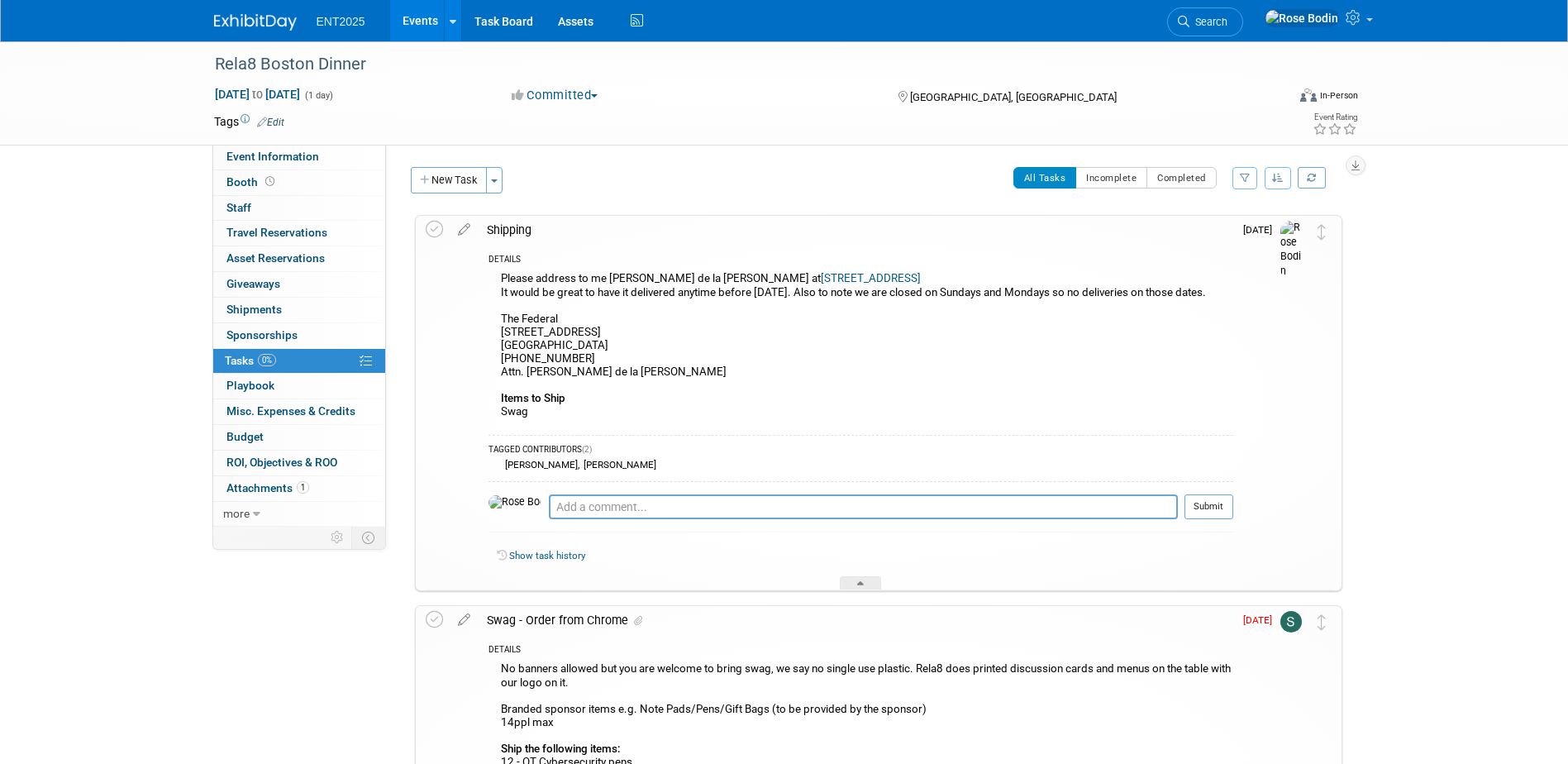
click at [811, 321] on div "Please address to me Erika de la Torre at 74 Tower Rd, Waltham MA 02451 It woul…" at bounding box center [861, 347] width 745 height 159
click at [857, 352] on div "Please address to me Erika de la Torre at 74 Tower Rd, Waltham MA 02451 It woul…" at bounding box center [861, 347] width 745 height 159
click at [466, 230] on icon at bounding box center [464, 226] width 29 height 21
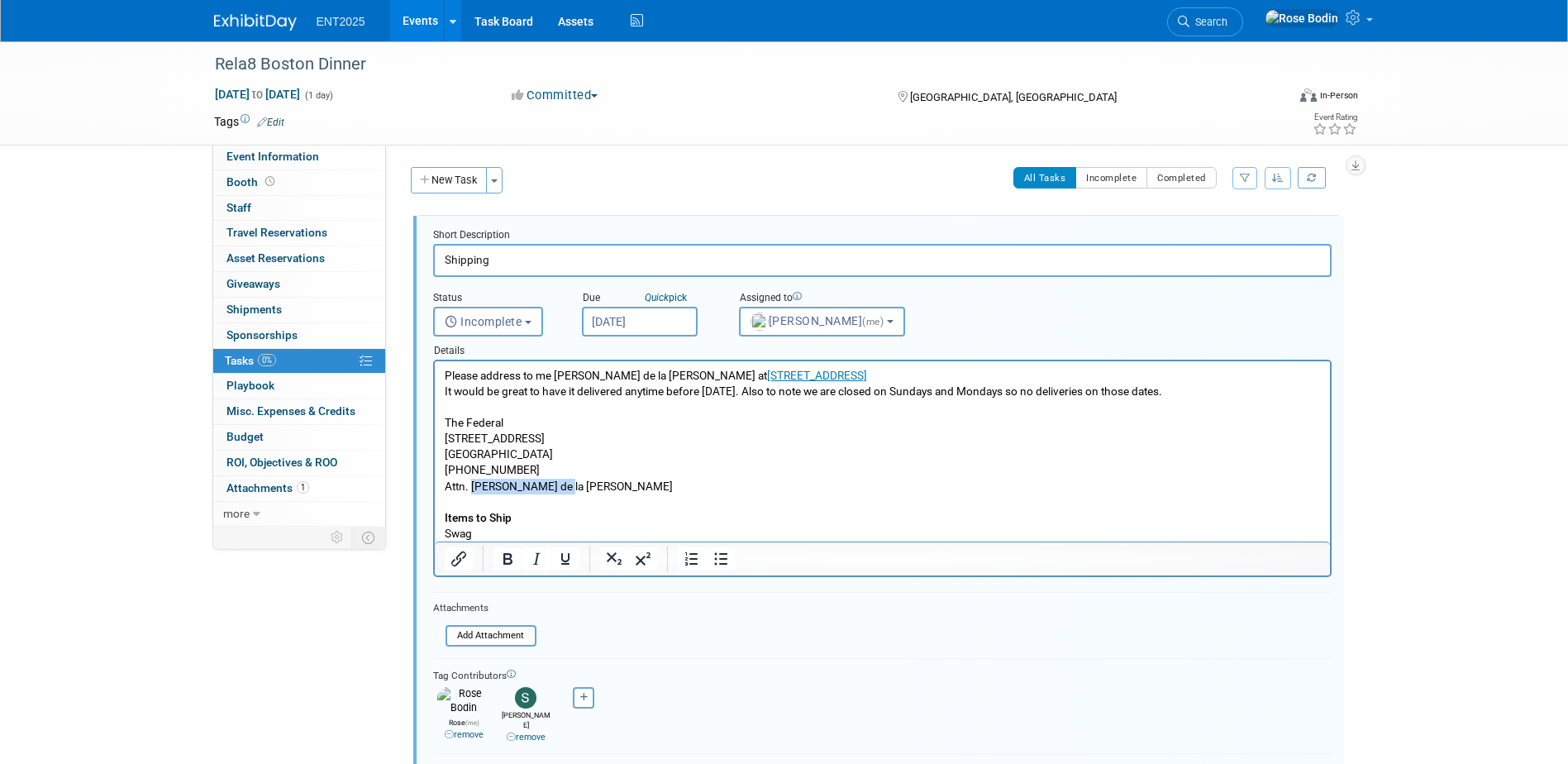
drag, startPoint x: 557, startPoint y: 486, endPoint x: 471, endPoint y: 491, distance: 86.1
click at [471, 491] on p "Please address to me Erika de la Torre at 74 Tower Rd, Waltham MA 02451 It woul…" at bounding box center [882, 455] width 876 height 174
copy p "Erika de la Torre"
click at [706, 472] on p "Please address to me Erika de la Torre at 74 Tower Rd, Waltham MA 02451 It woul…" at bounding box center [882, 455] width 876 height 174
drag, startPoint x: 522, startPoint y: 468, endPoint x: 436, endPoint y: 470, distance: 86.0
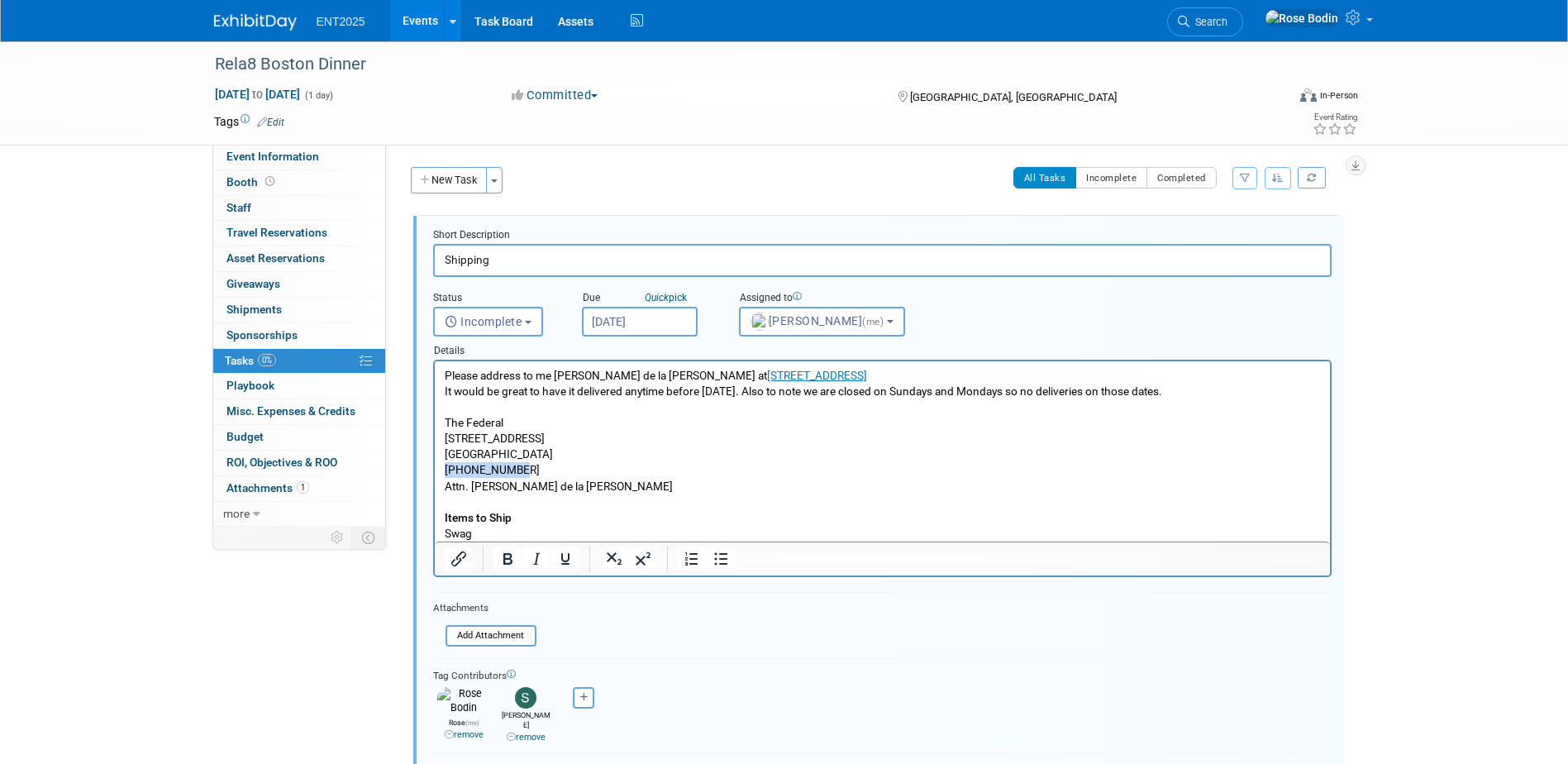
click at [436, 470] on html "Please address to me Erika de la Torre at 74 Tower Rd, Waltham MA 02451 It woul…" at bounding box center [881, 452] width 895 height 180
copy p "781-373-1245"
click at [436, 471] on html "Please address to me Erika de la Torre at 74 Tower Rd, Waltham MA 02451 It woul…" at bounding box center [881, 452] width 895 height 180
click at [581, 477] on p "Please address to me Erika de la Torre at 74 Tower Rd, Waltham MA 02451 It woul…" at bounding box center [882, 455] width 876 height 174
click at [522, 468] on p "Please address to me Erika de la Torre at 74 Tower Rd, Waltham MA 02451 It woul…" at bounding box center [882, 455] width 876 height 174
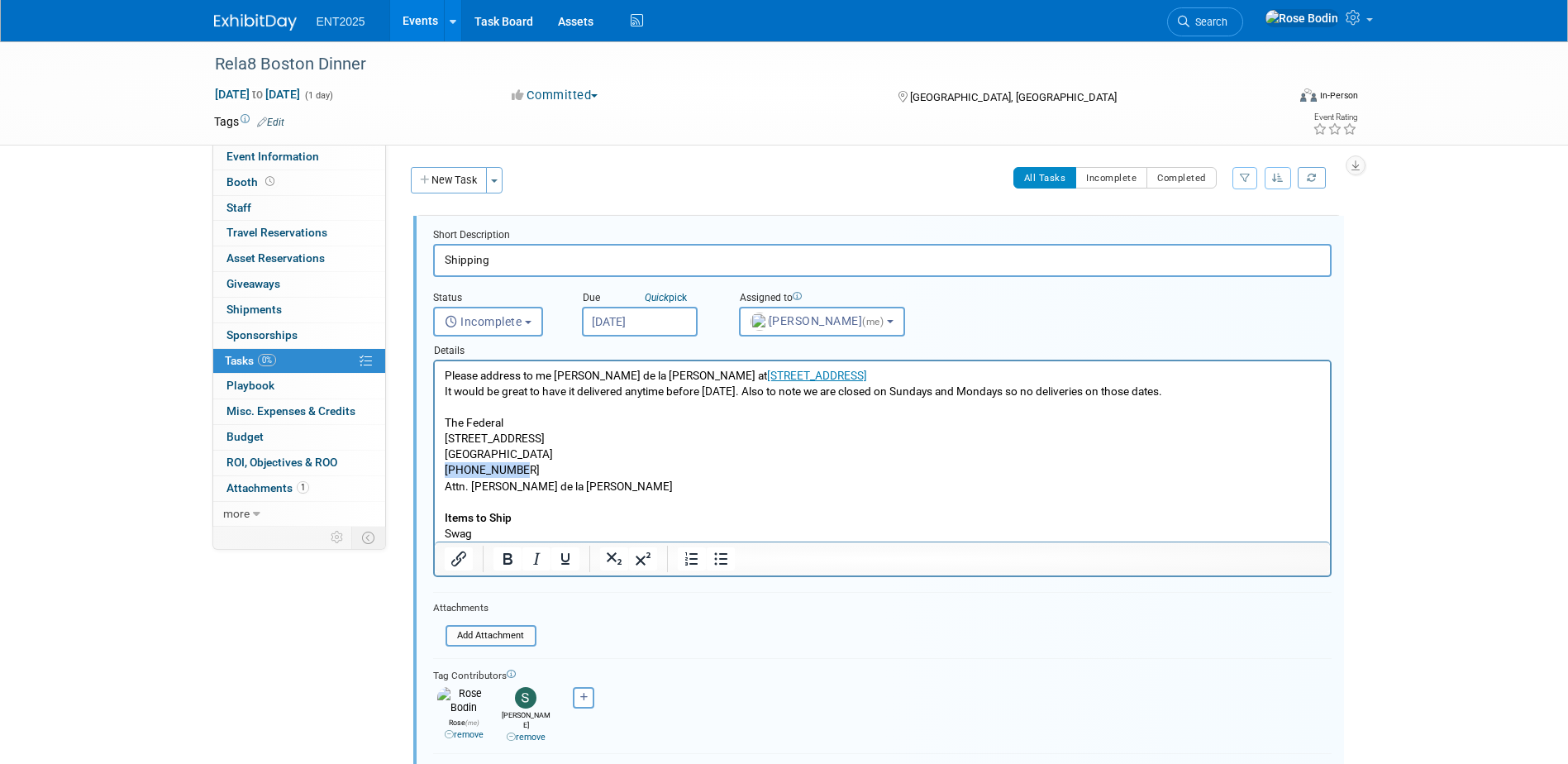
drag, startPoint x: 522, startPoint y: 468, endPoint x: 437, endPoint y: 468, distance: 85.0
click at [437, 468] on html "Please address to me Erika de la Torre at 74 Tower Rd, Waltham MA 02451 It woul…" at bounding box center [881, 452] width 895 height 180
copy p "781-373-1245"
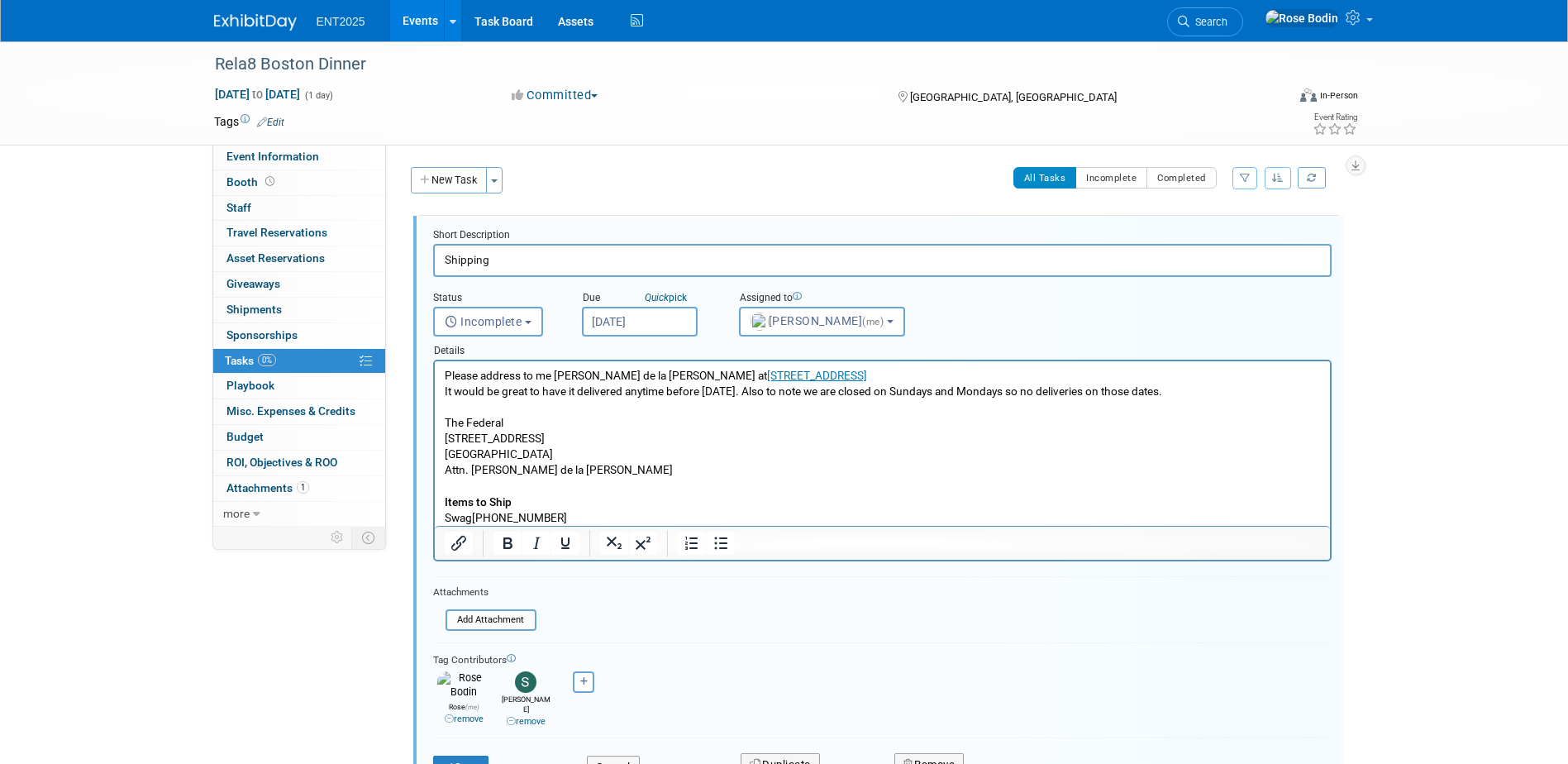
click at [1567, 449] on html "ENT2025 Events Add Event Bulk Upload Events Shareable Event Boards Recently Vie…" at bounding box center [784, 382] width 1568 height 764
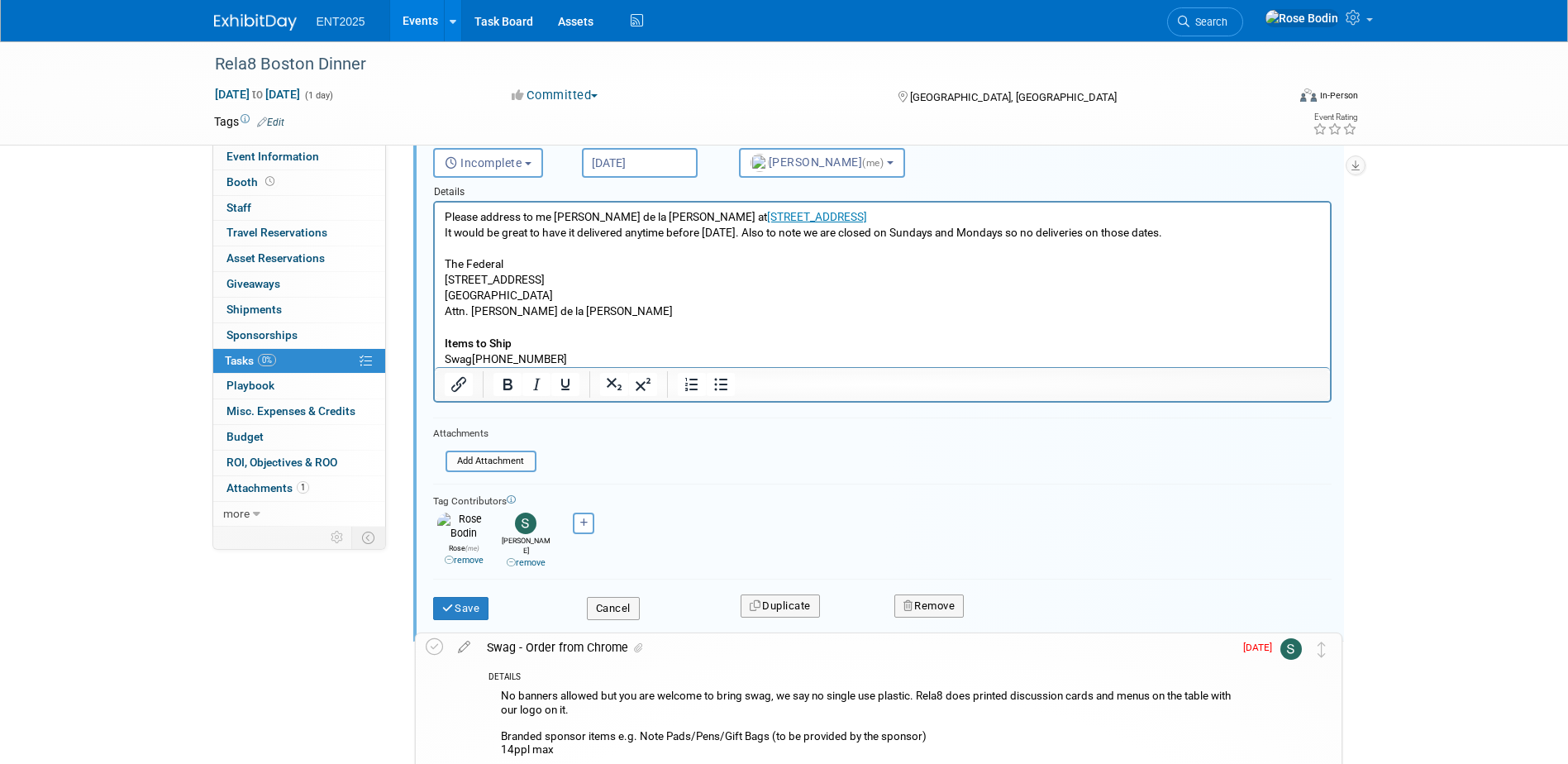
scroll to position [165, 0]
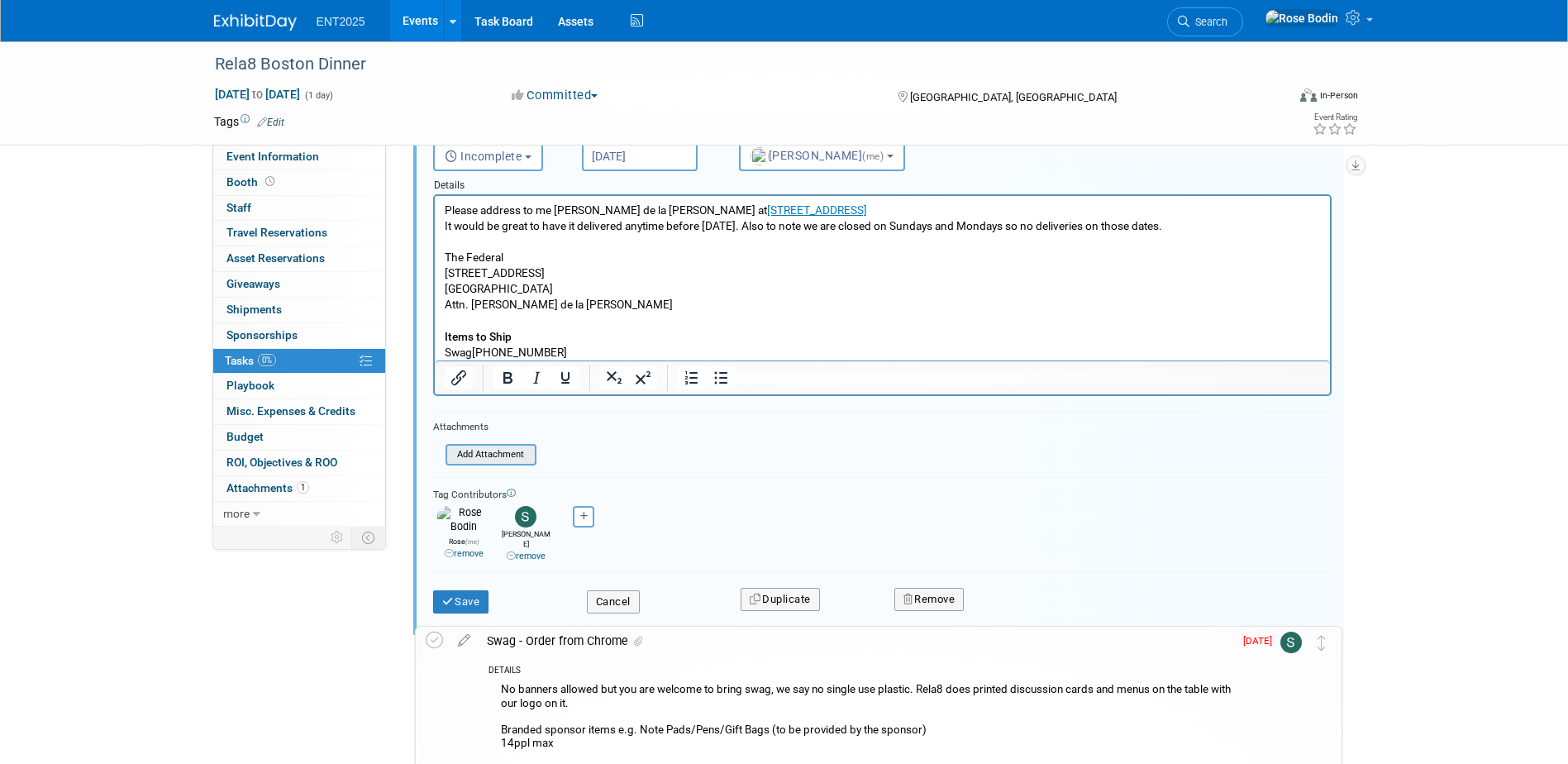
click at [493, 450] on input "file" at bounding box center [451, 455] width 169 height 18
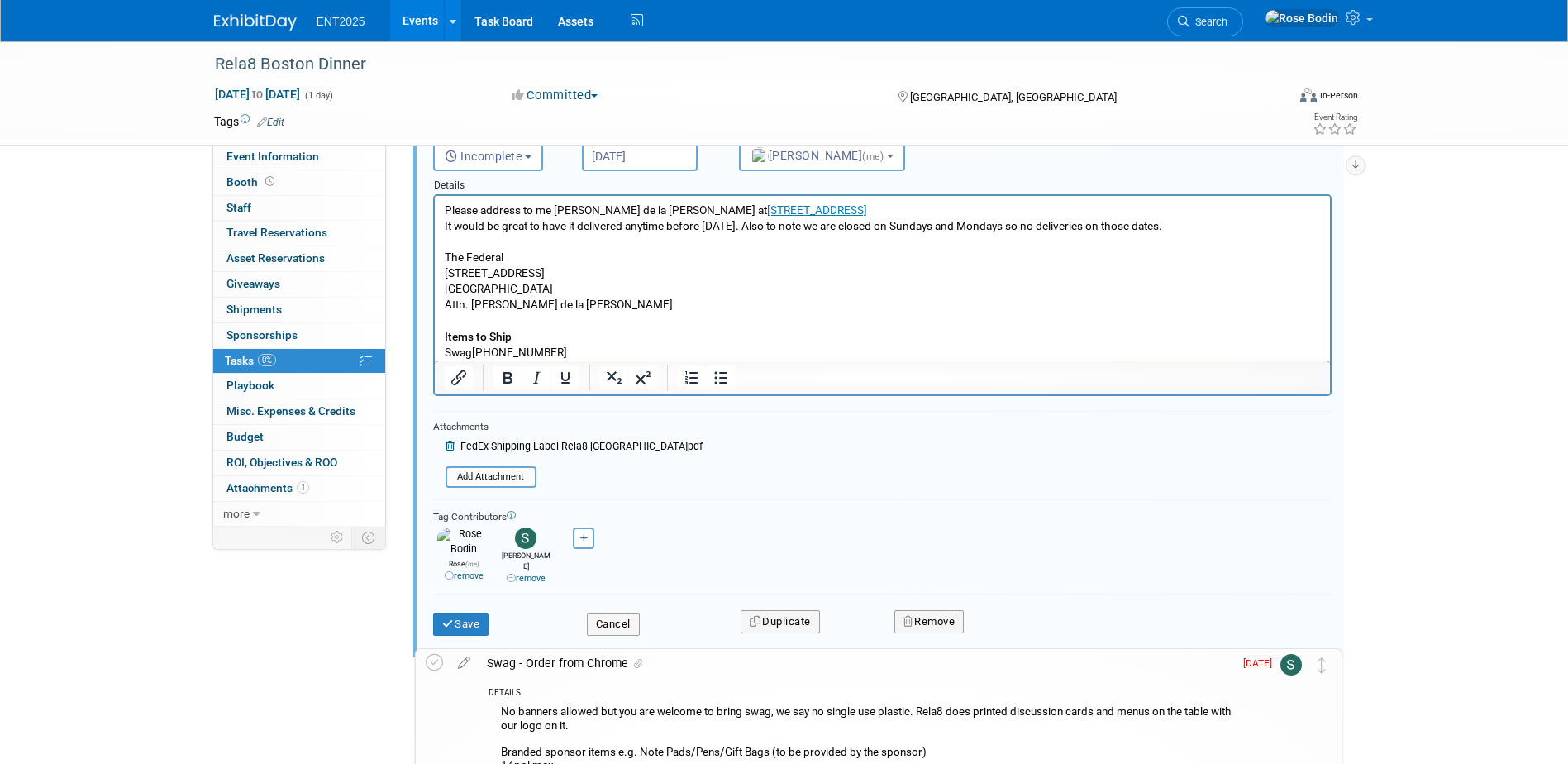
click at [446, 207] on p "Please address to me Erika de la Torre at 74 Tower Rd, Waltham MA 02451 It woul…" at bounding box center [882, 281] width 876 height 158
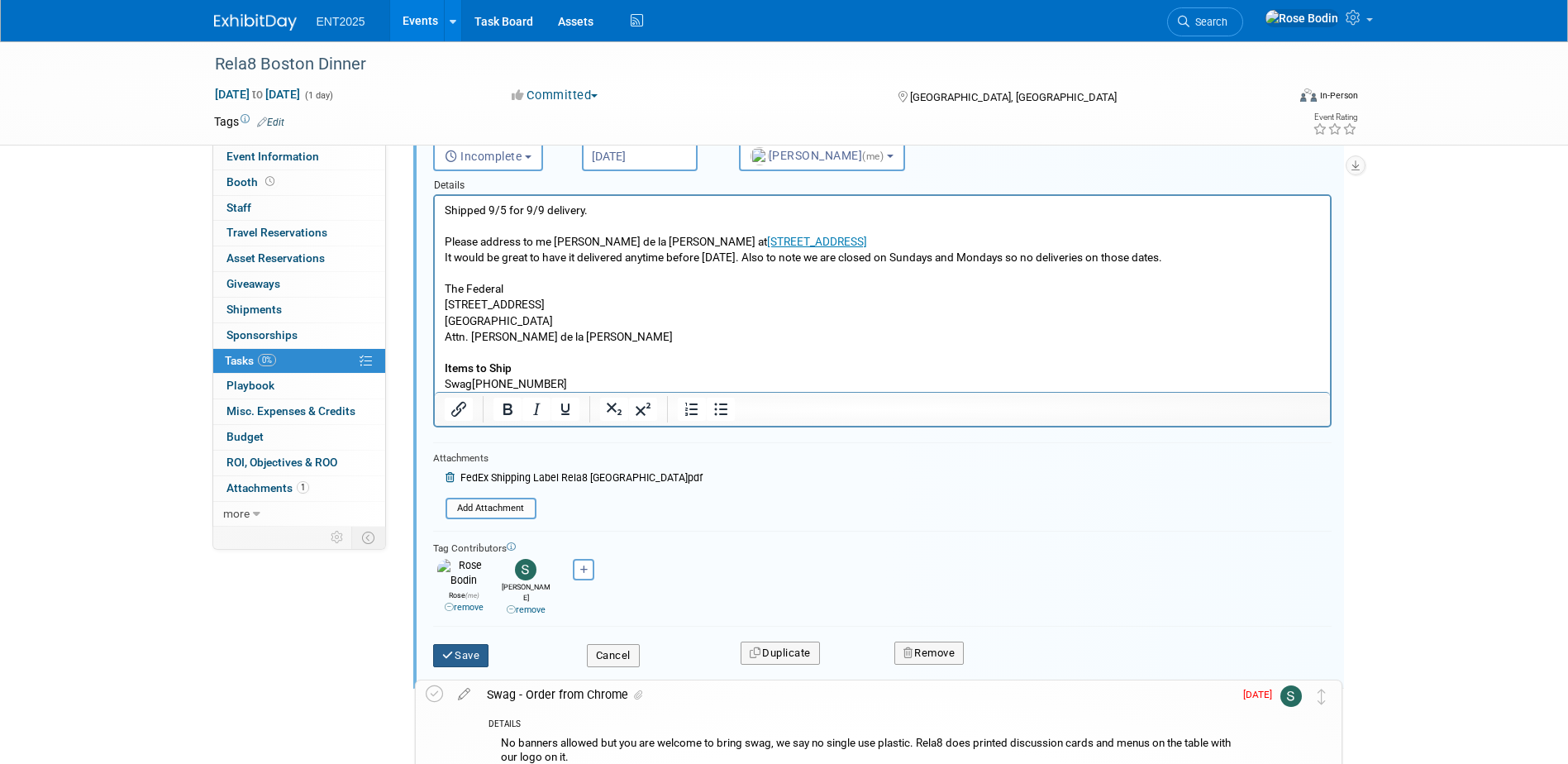
click at [464, 645] on button "Save" at bounding box center [461, 656] width 56 height 23
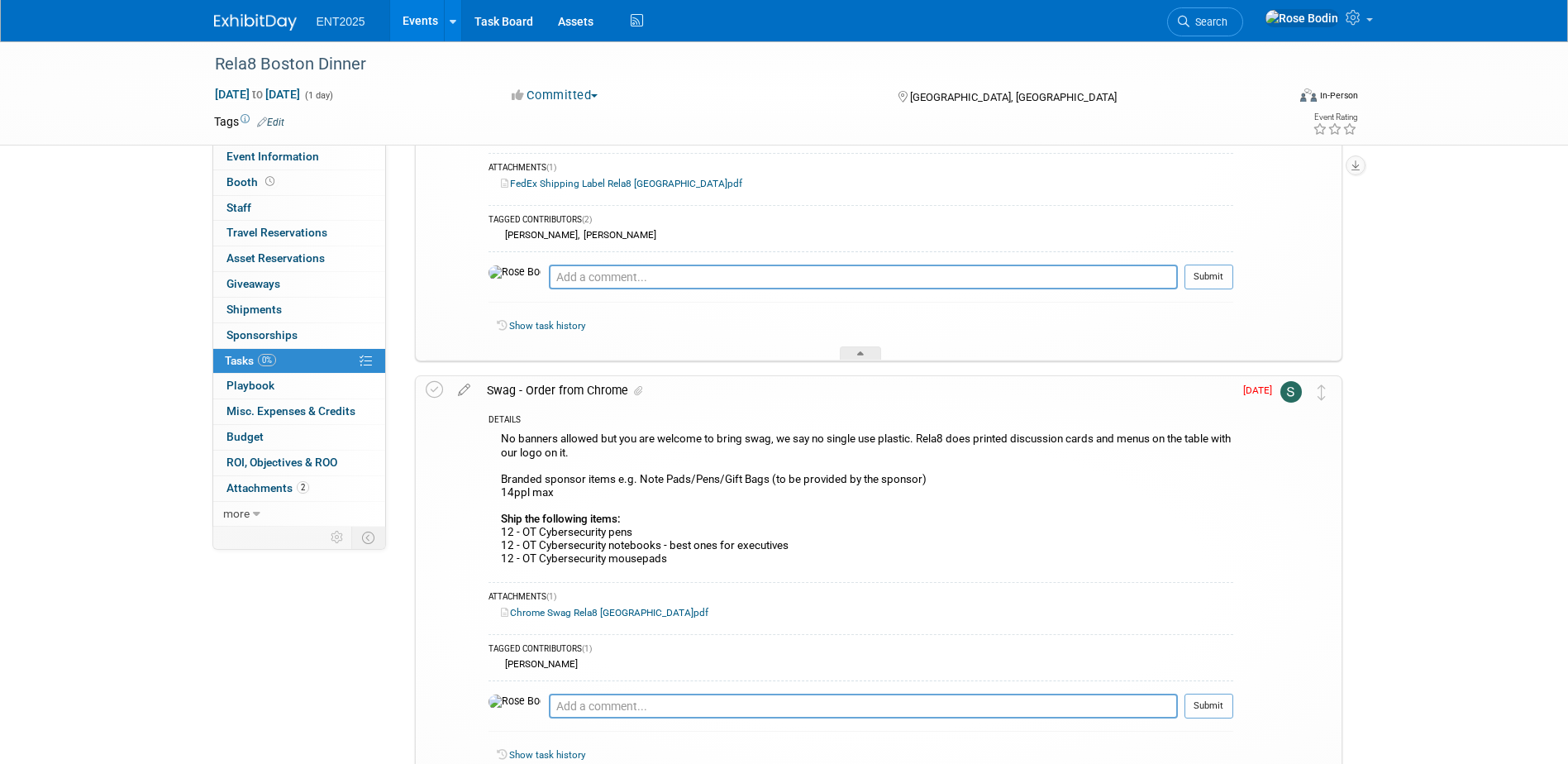
scroll to position [331, 0]
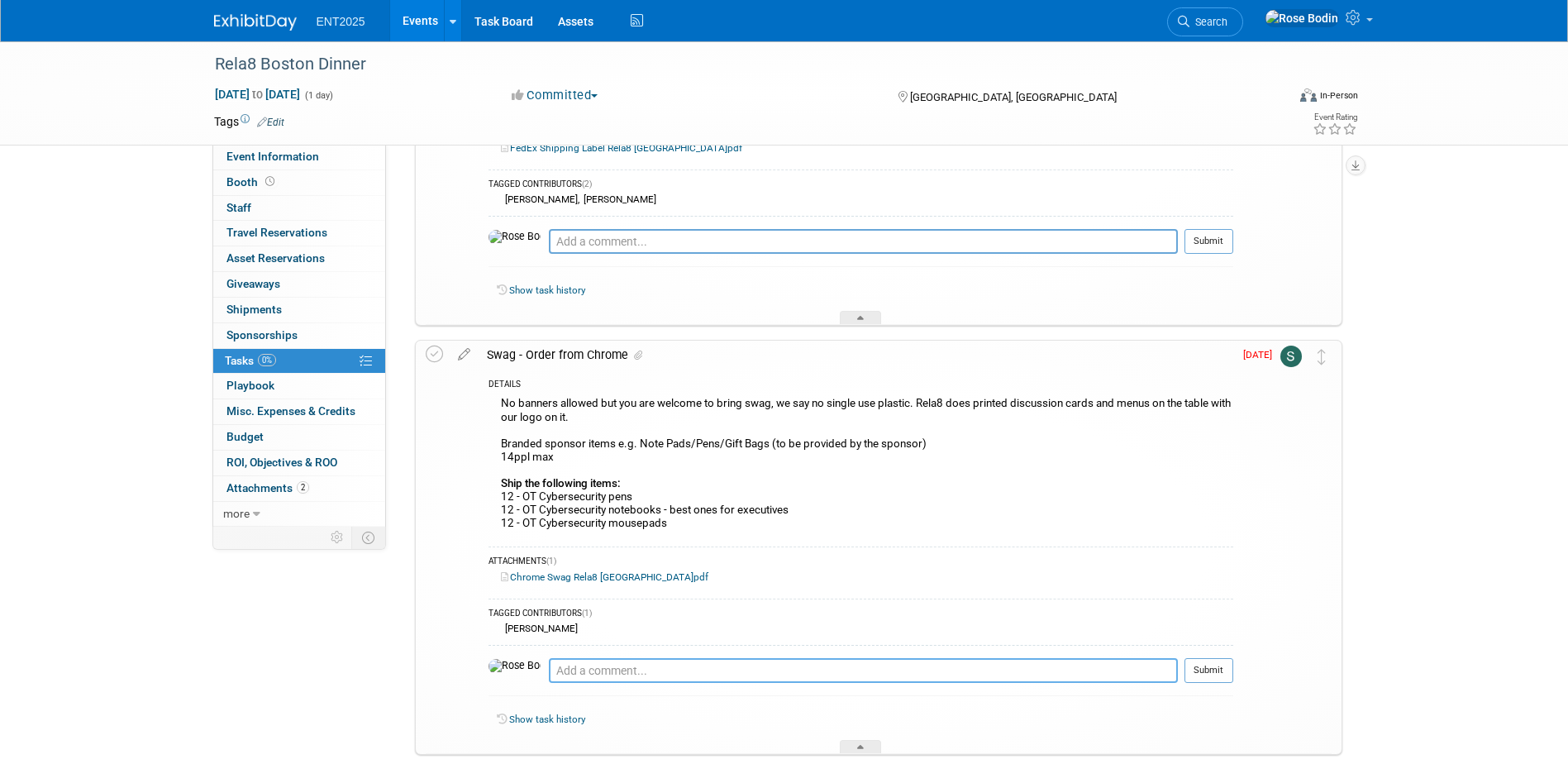
click at [584, 670] on textarea at bounding box center [864, 671] width 629 height 25
type textarea "Complete"
click at [1210, 667] on button "Submit" at bounding box center [1209, 671] width 48 height 25
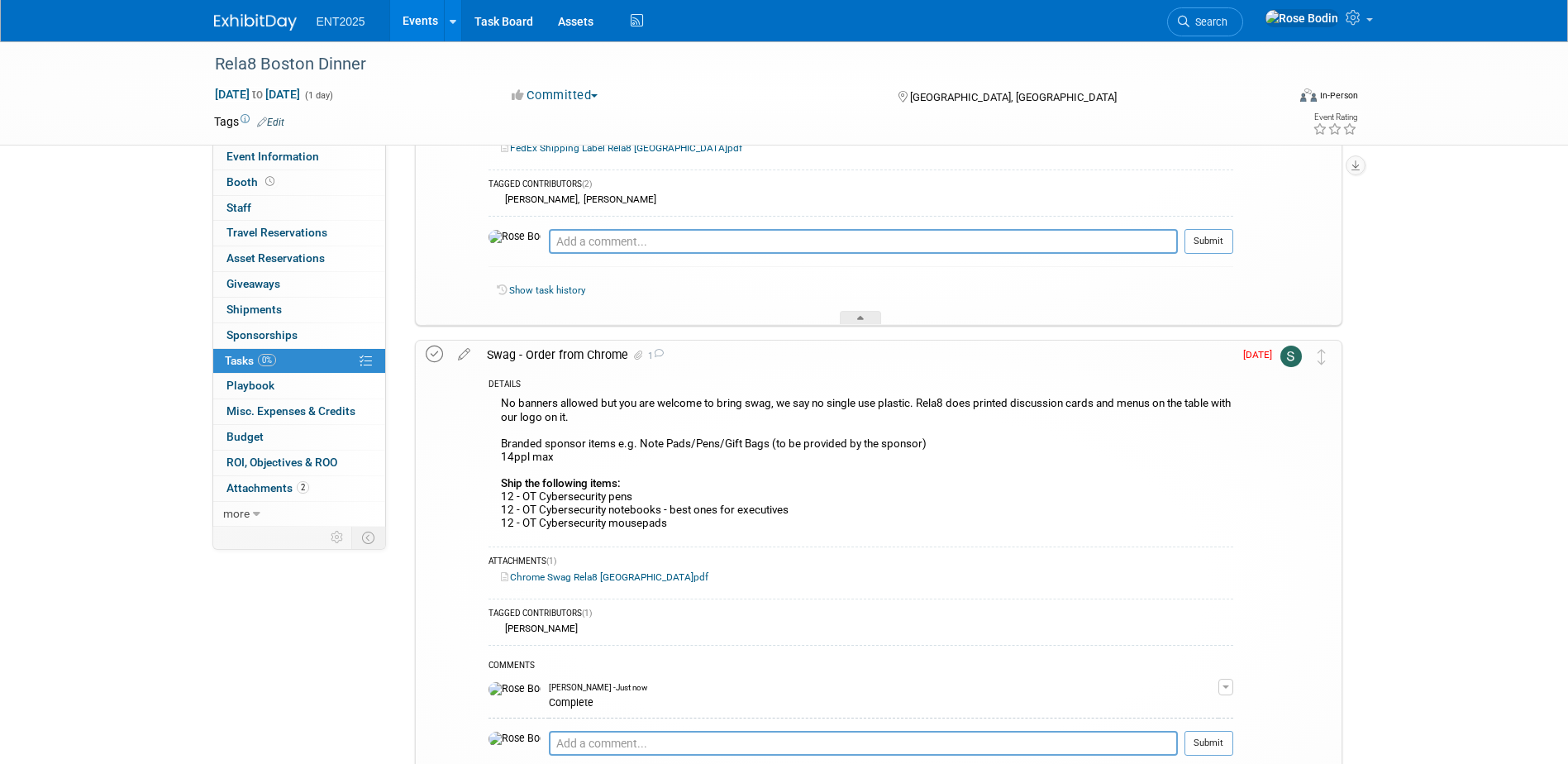
click at [435, 353] on icon at bounding box center [434, 354] width 18 height 18
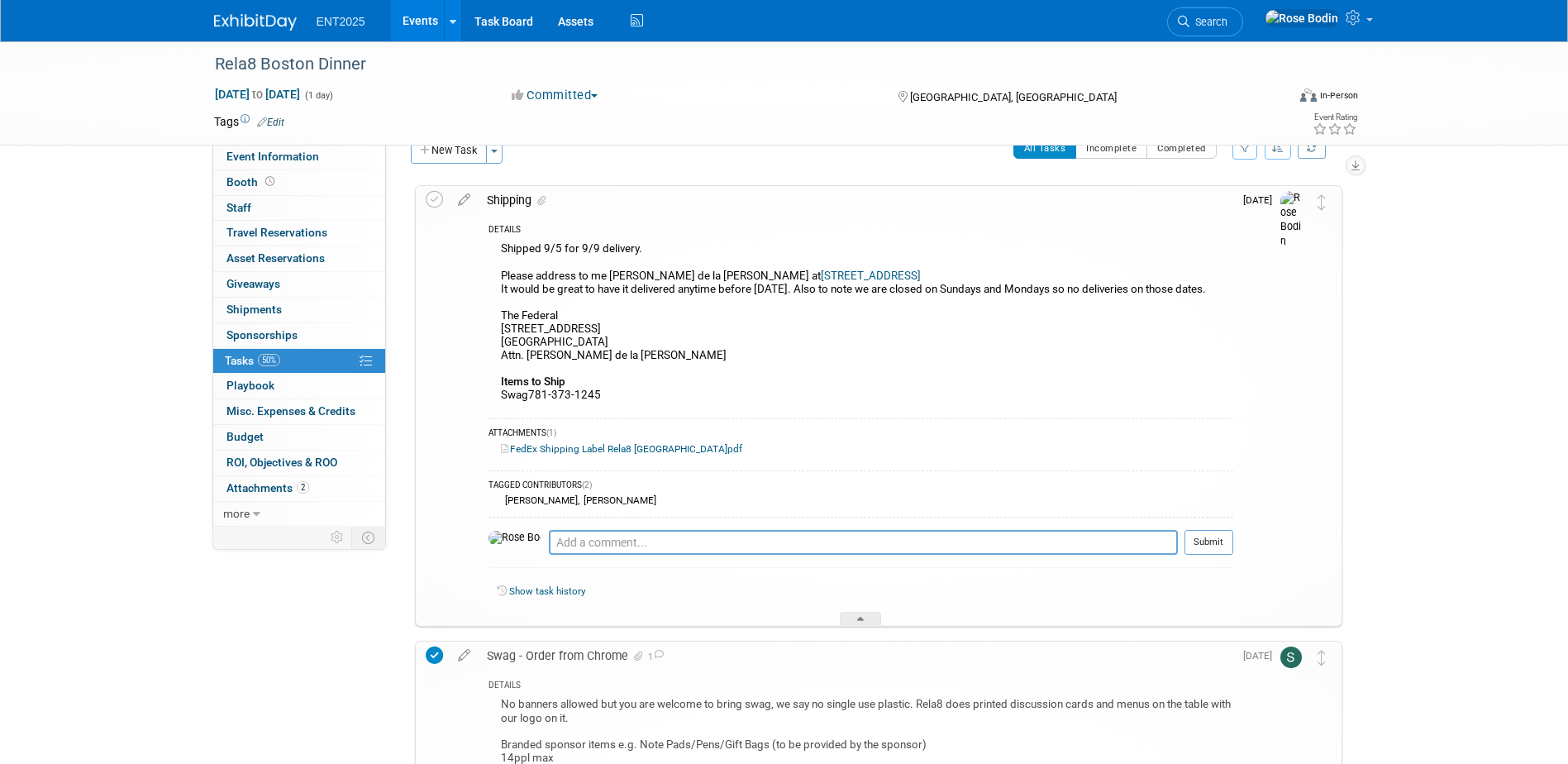
scroll to position [0, 0]
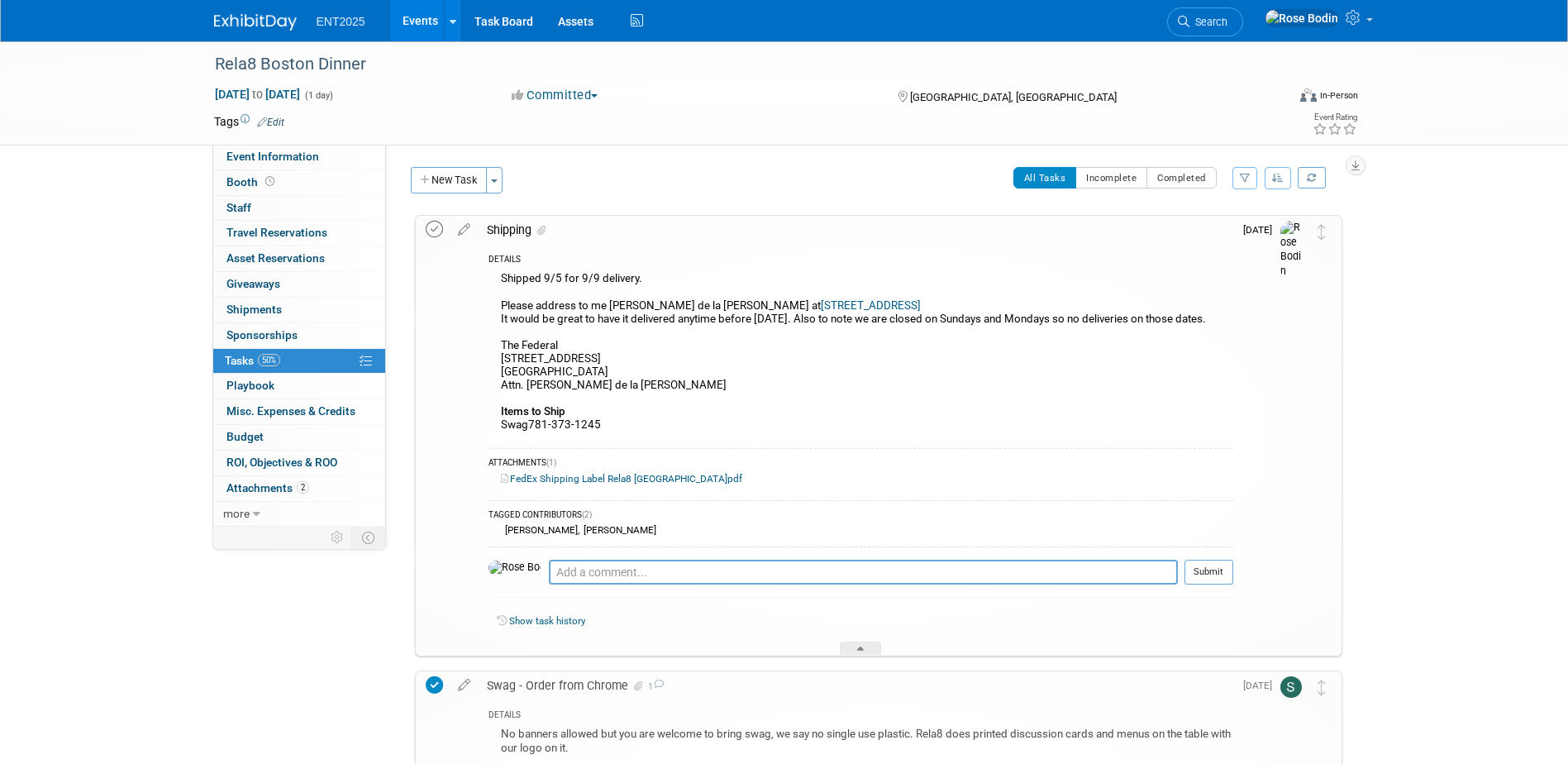
click at [430, 230] on icon at bounding box center [434, 230] width 18 height 18
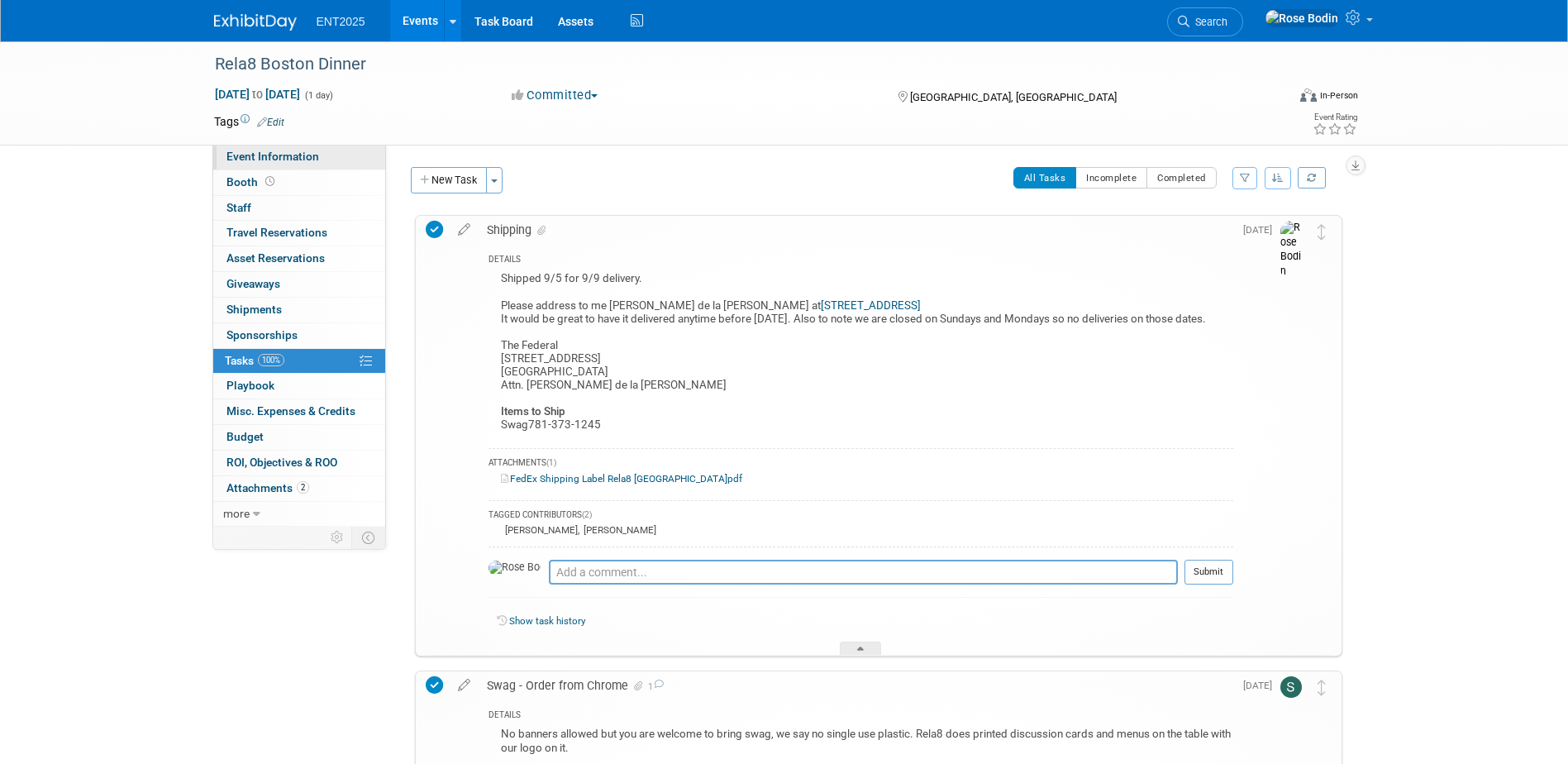
click at [342, 159] on link "Event Information" at bounding box center [300, 157] width 172 height 25
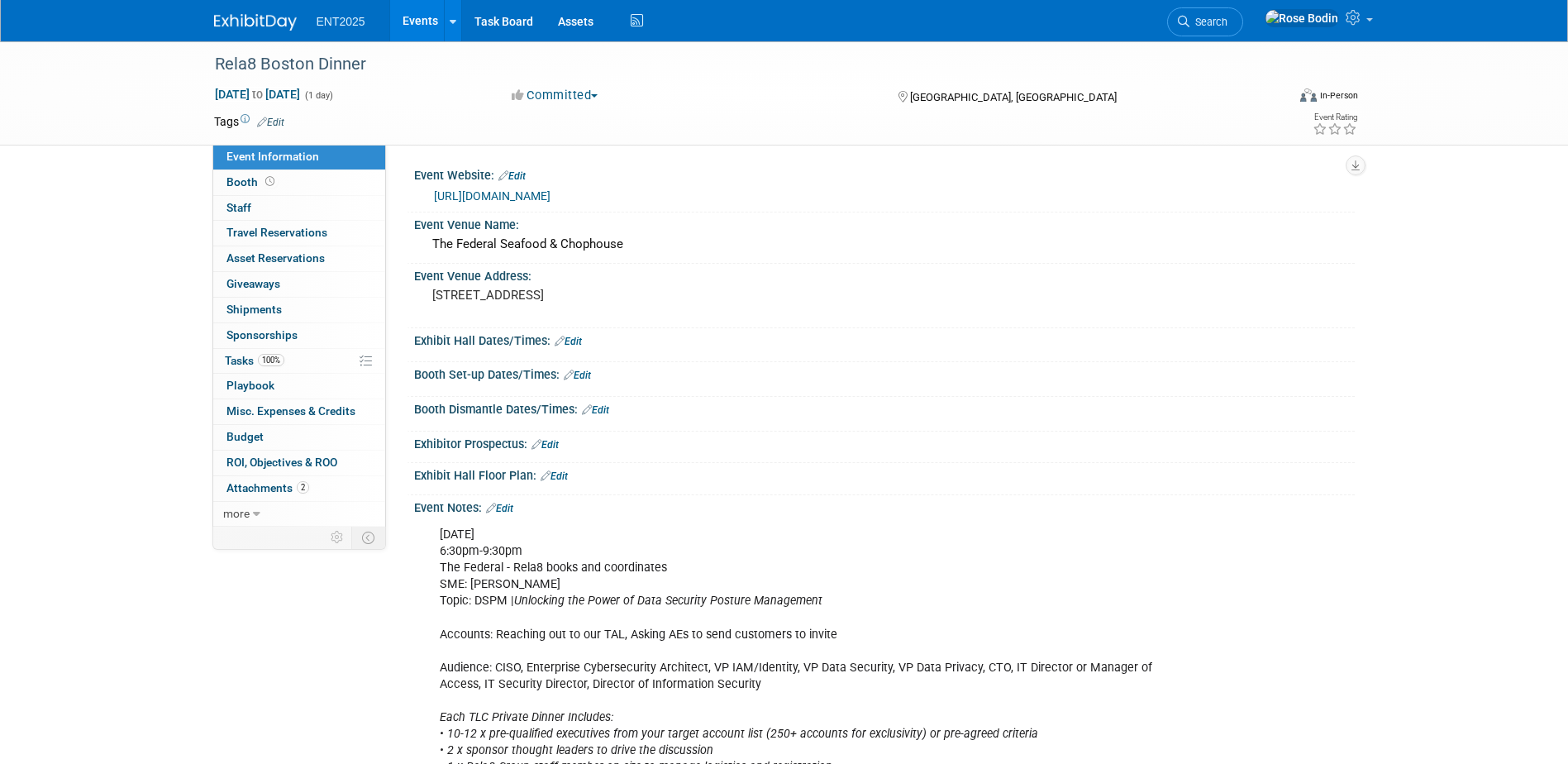
click at [419, 18] on link "Events" at bounding box center [421, 21] width 60 height 42
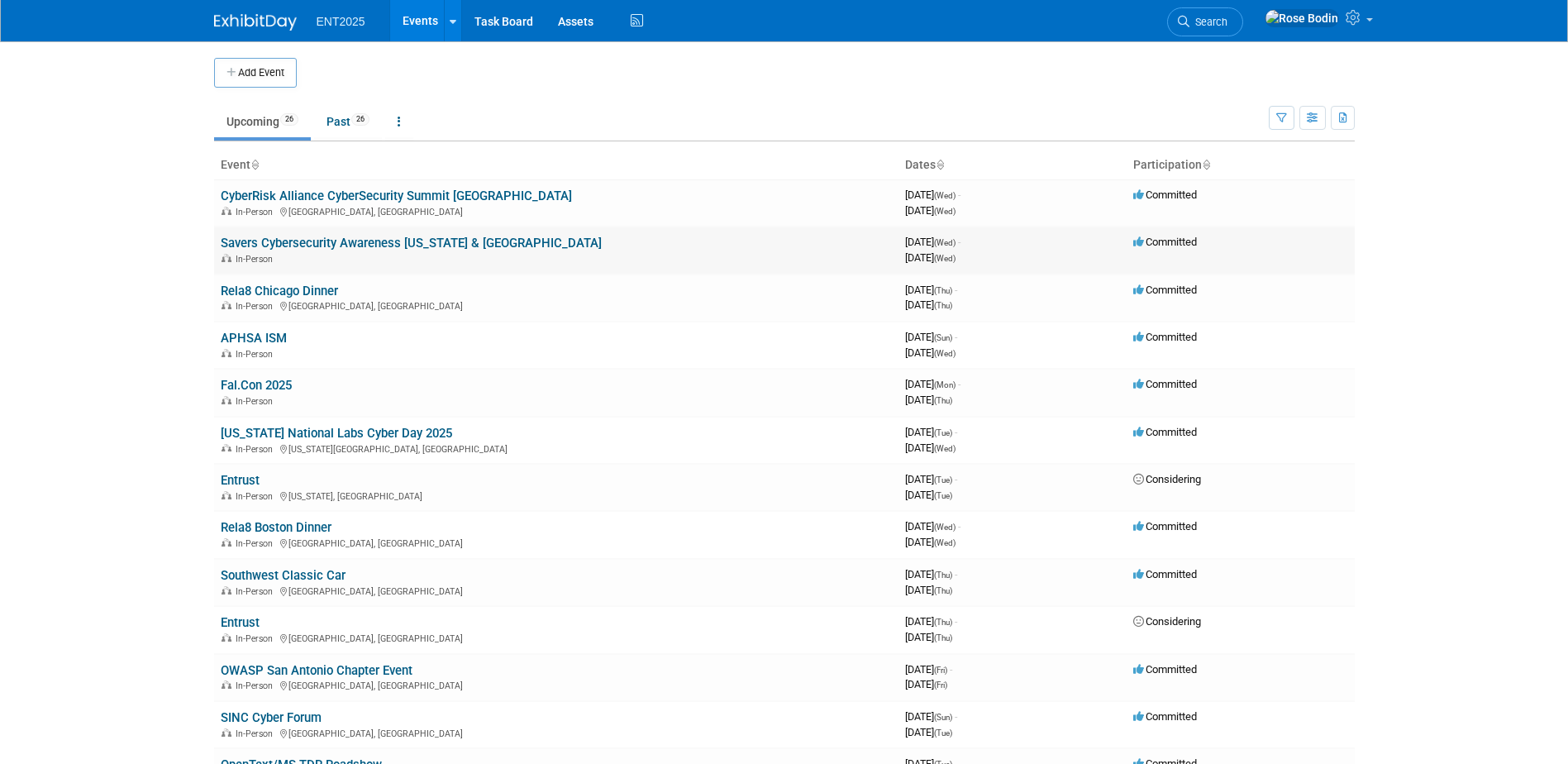
click at [391, 240] on link "Savers Cybersecurity Awareness [US_STATE] & [GEOGRAPHIC_DATA]" at bounding box center [411, 243] width 381 height 15
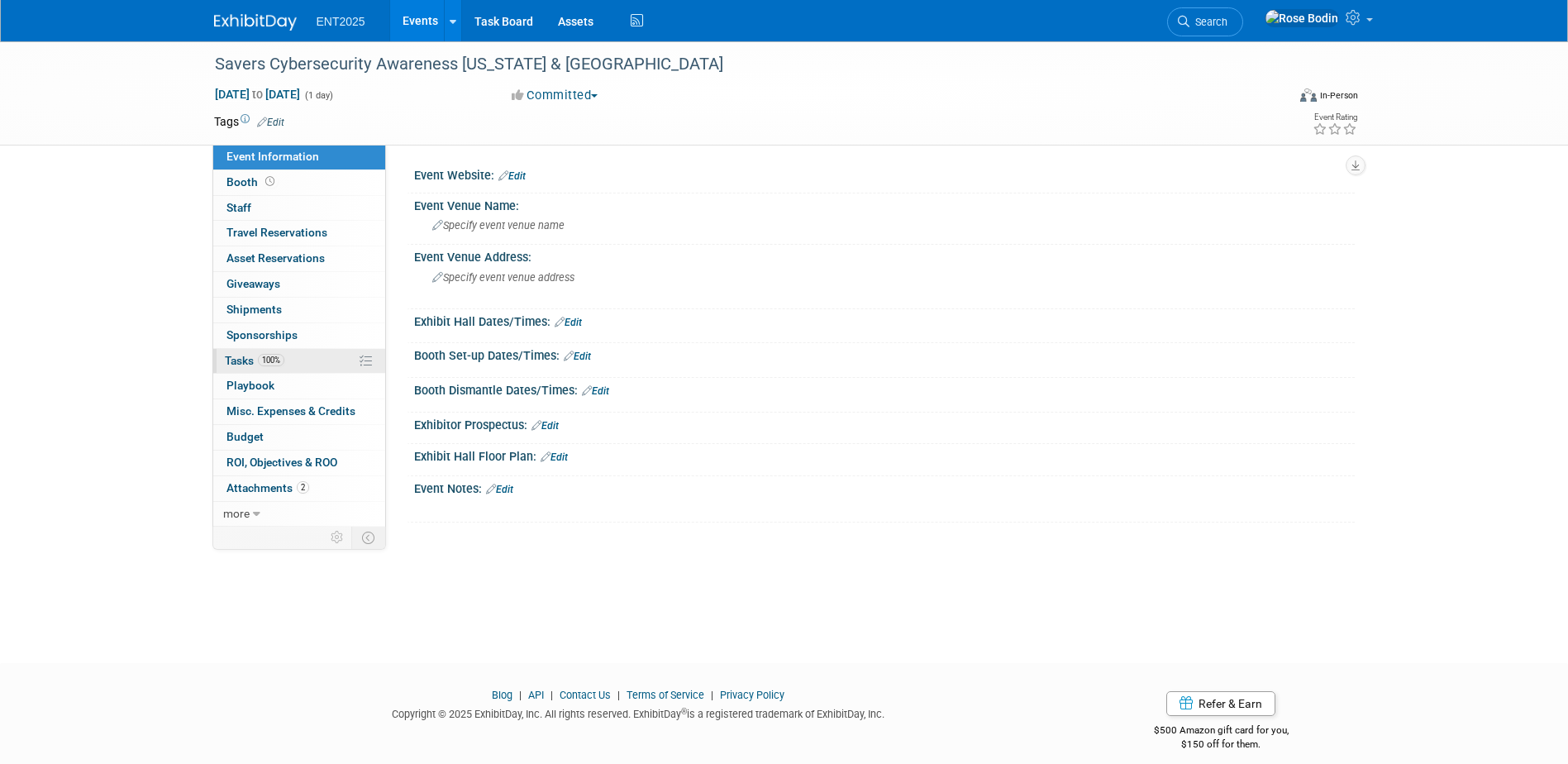
click at [324, 358] on link "100% Tasks 100%" at bounding box center [300, 362] width 172 height 25
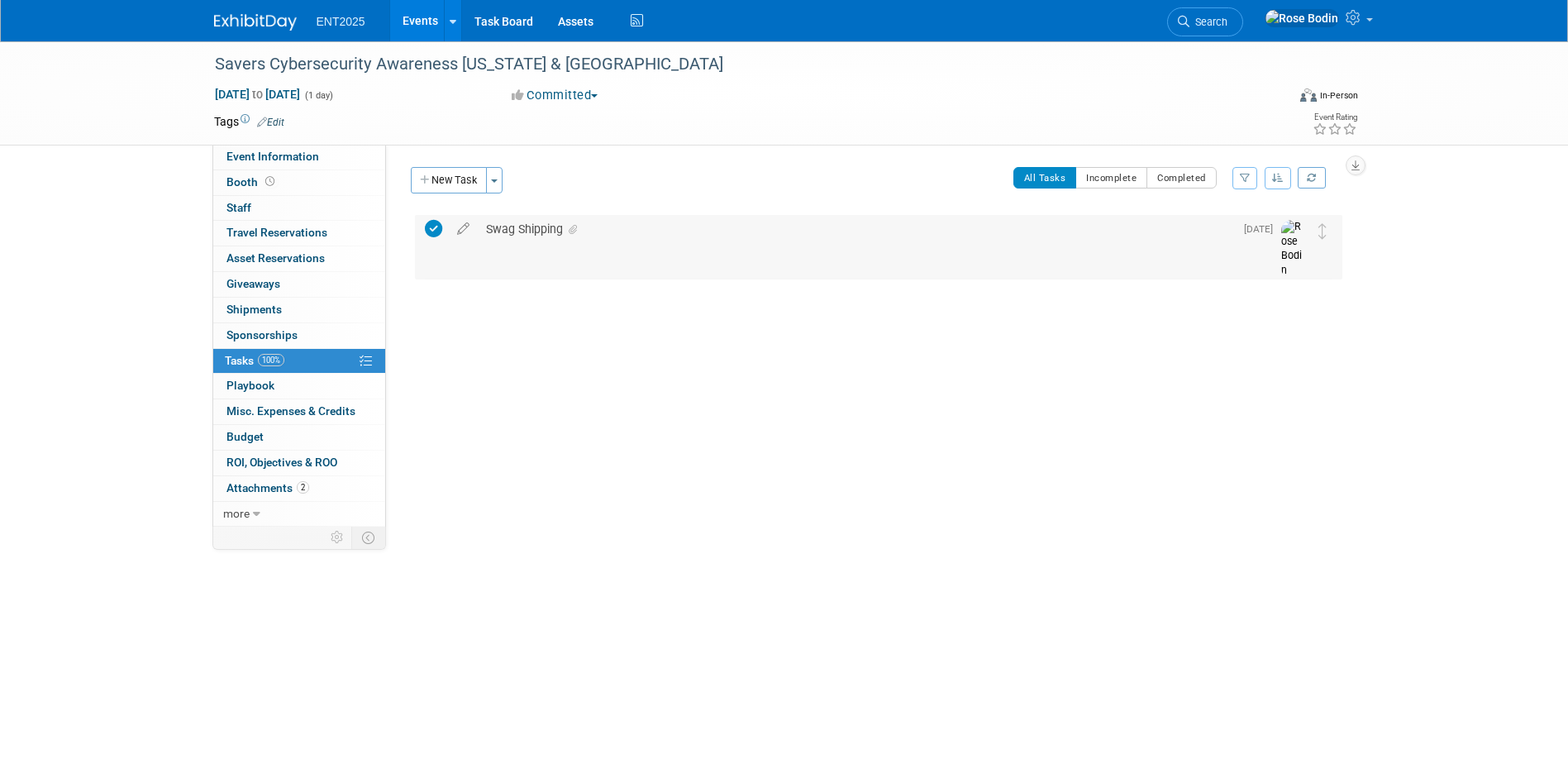
click at [619, 229] on div "Swag Shipping" at bounding box center [856, 230] width 757 height 28
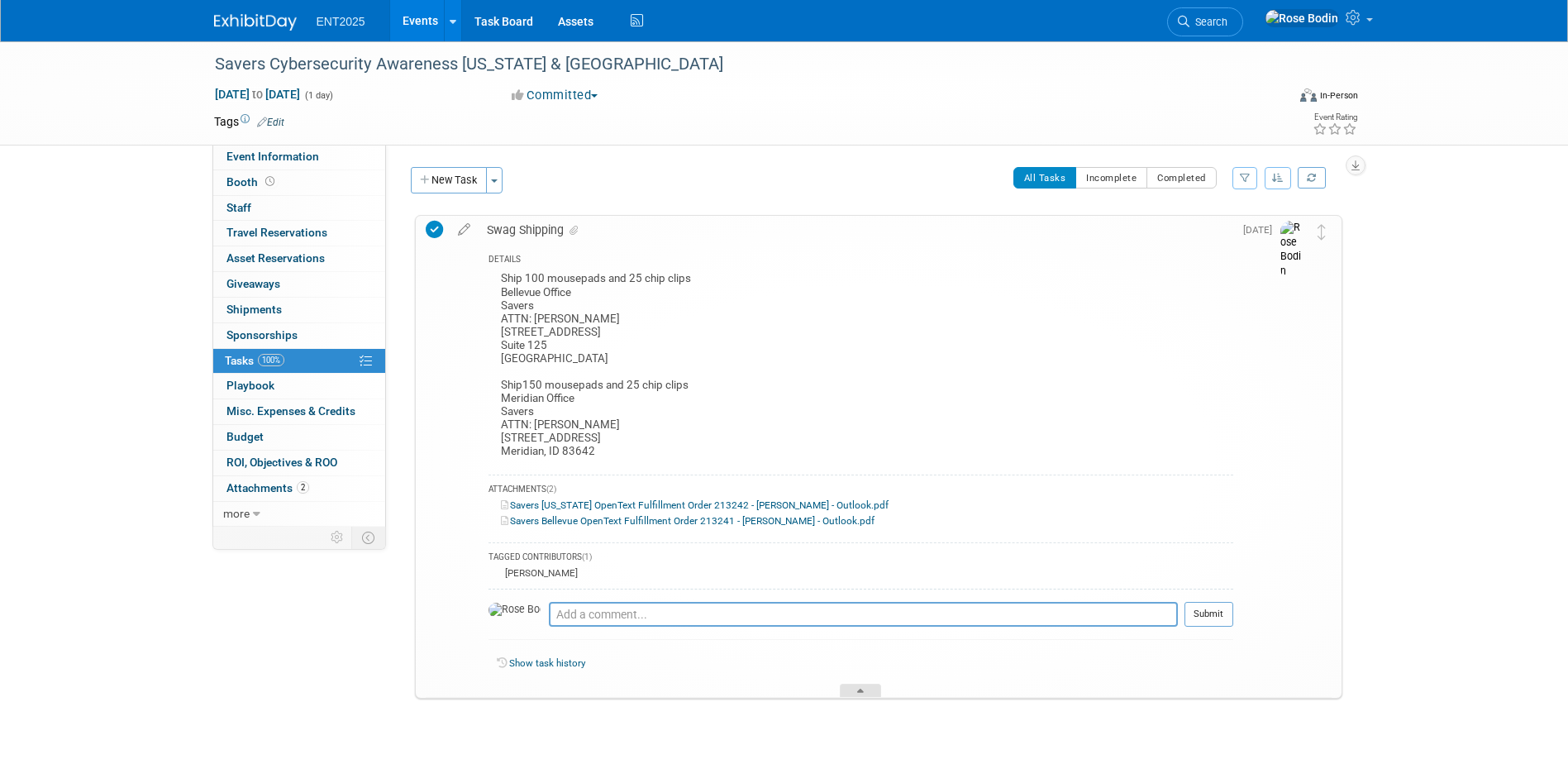
click at [863, 692] on icon at bounding box center [860, 694] width 7 height 10
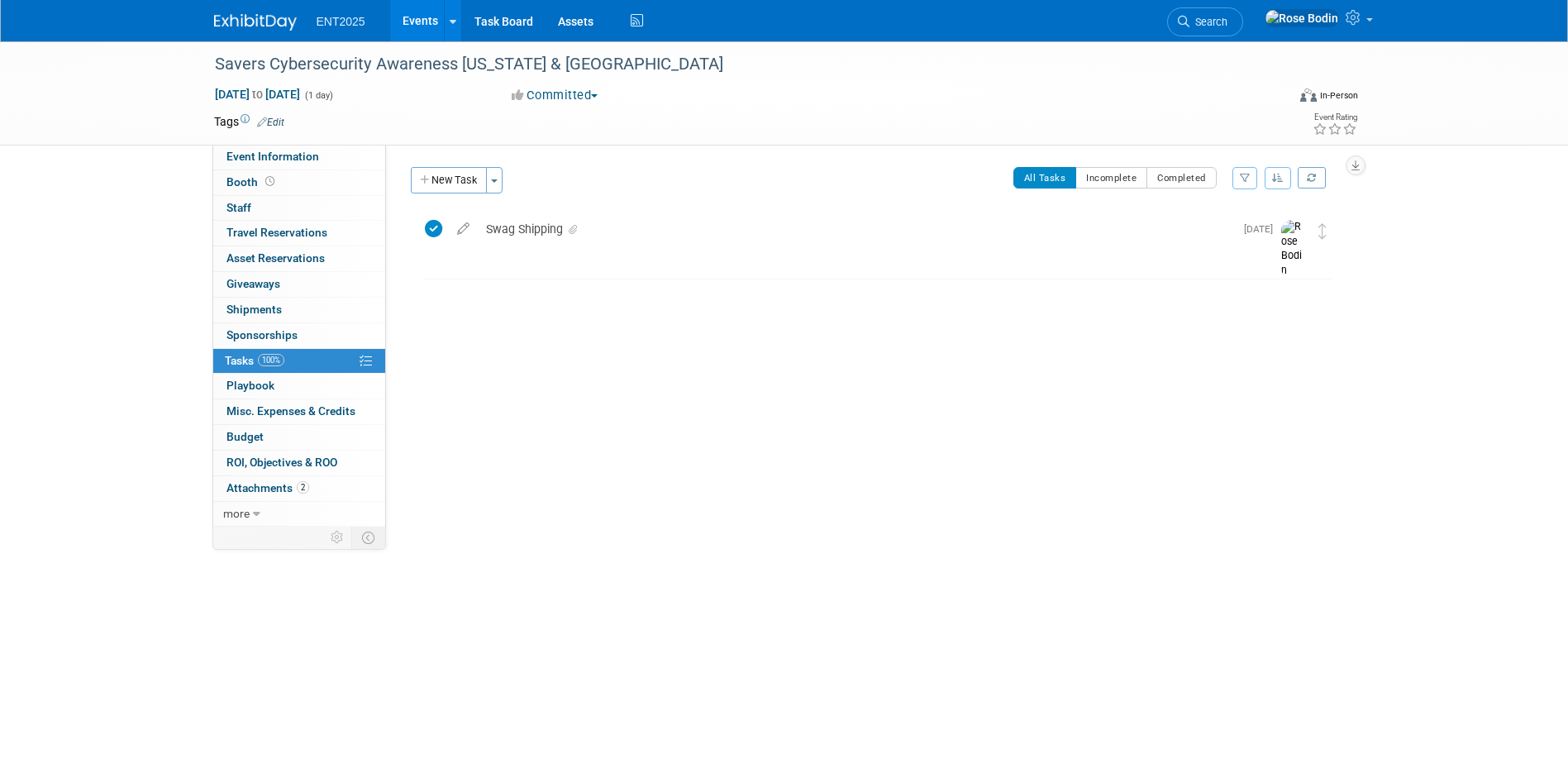
click at [420, 17] on link "Events" at bounding box center [421, 21] width 60 height 42
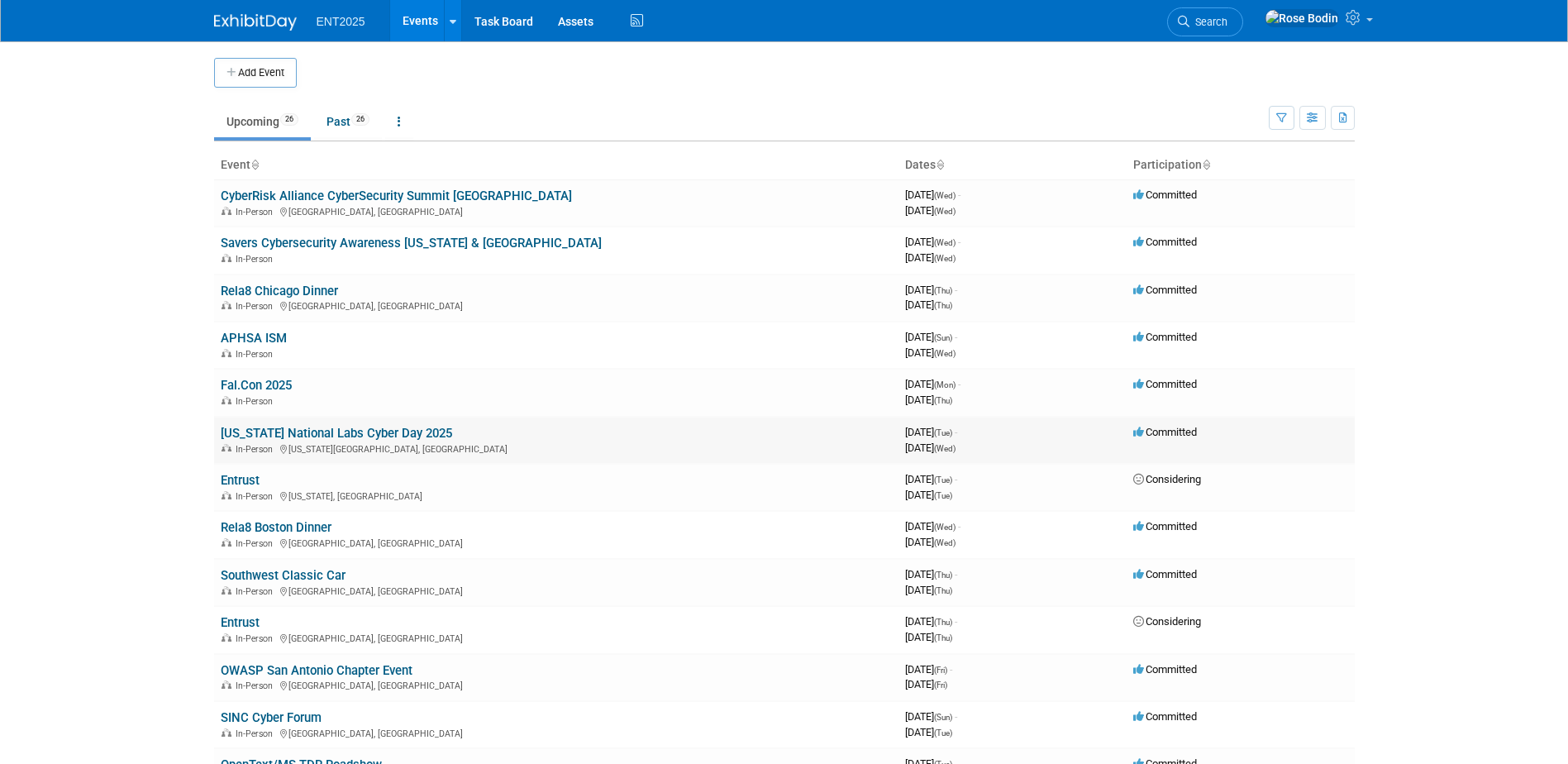
click at [354, 433] on link "[US_STATE] National Labs Cyber Day 2025" at bounding box center [336, 433] width 231 height 15
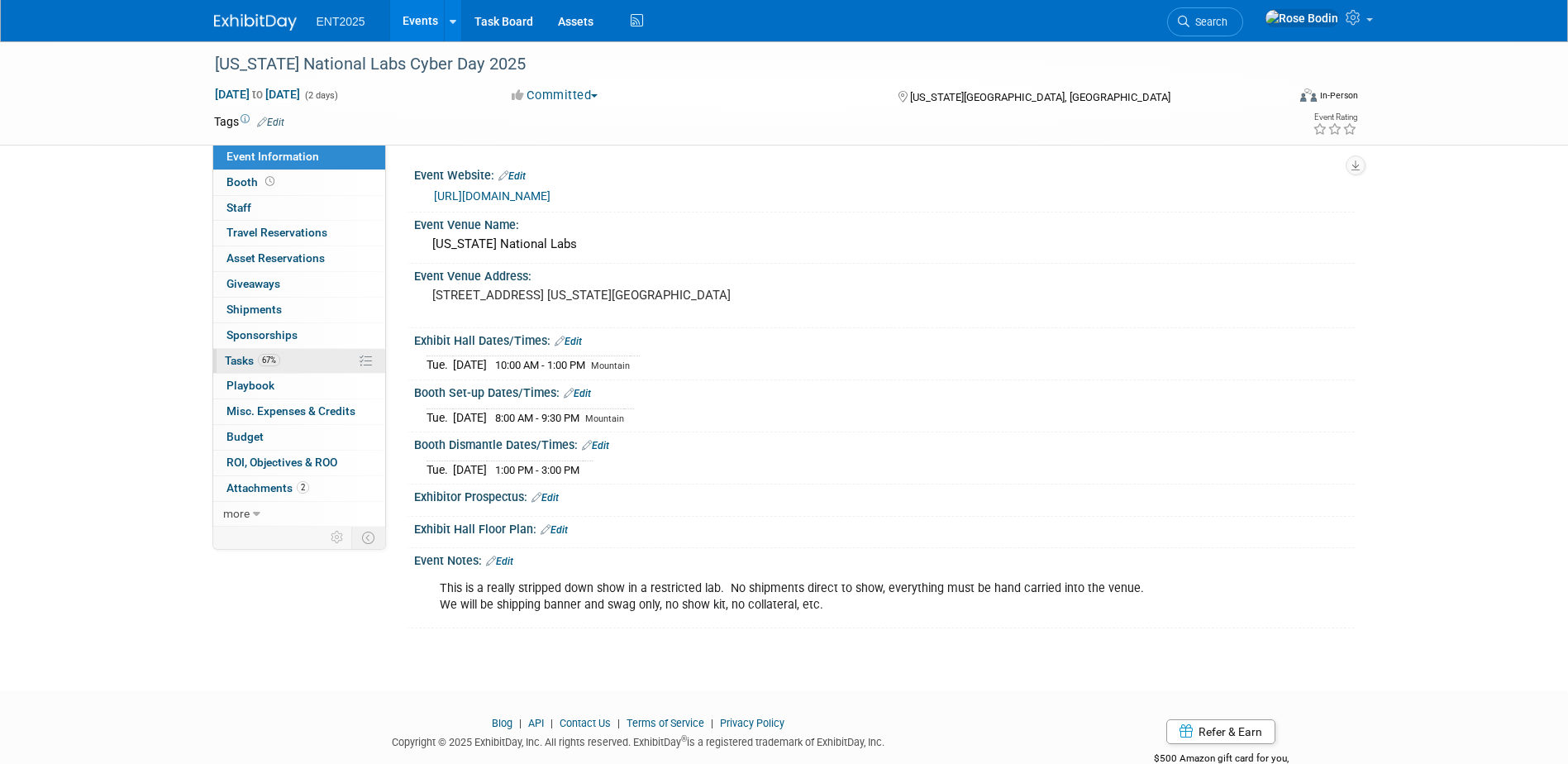
click at [330, 360] on link "67% Tasks 67%" at bounding box center [300, 362] width 172 height 25
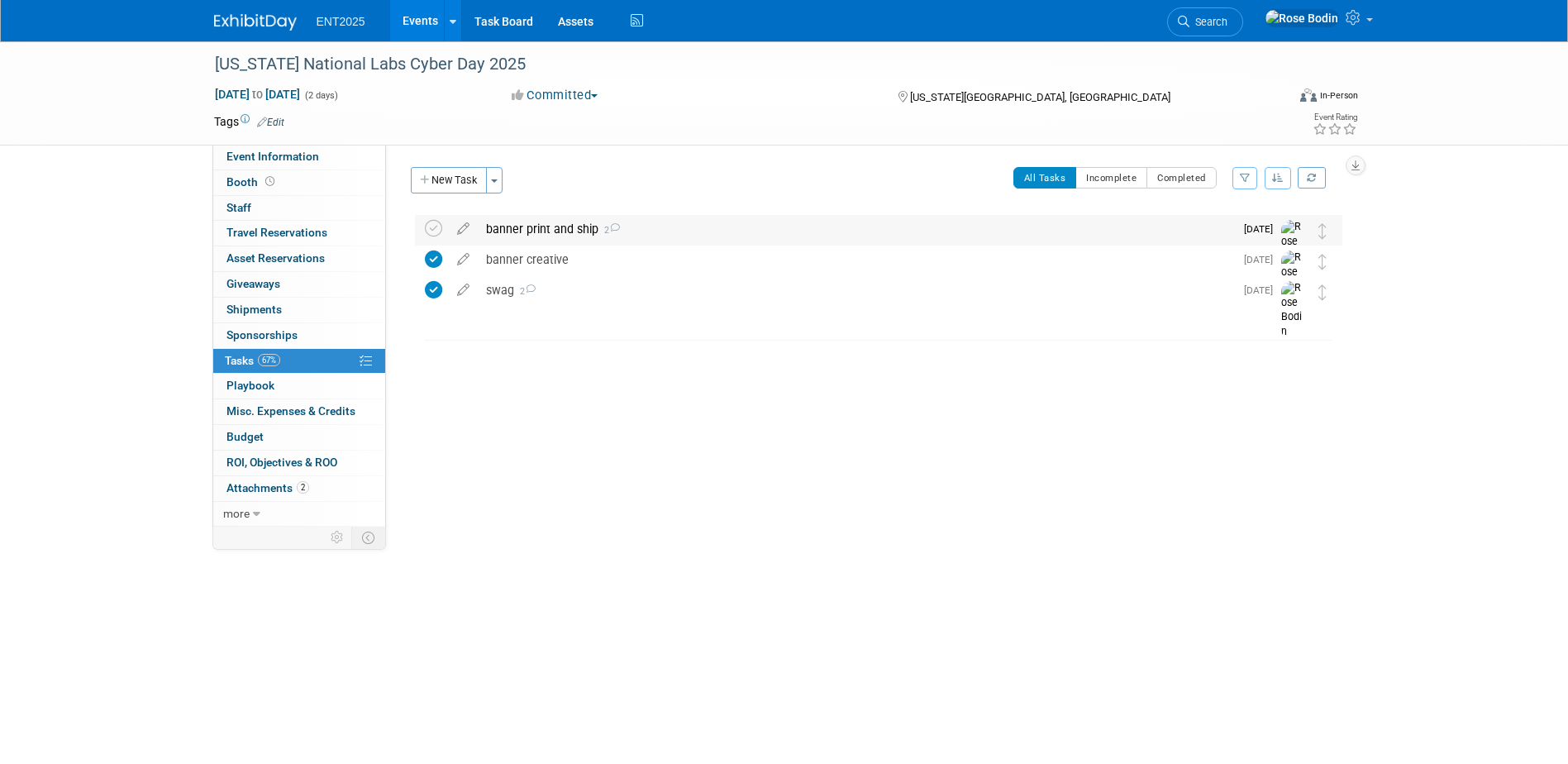
click at [698, 236] on div "banner print and ship 2" at bounding box center [856, 230] width 757 height 28
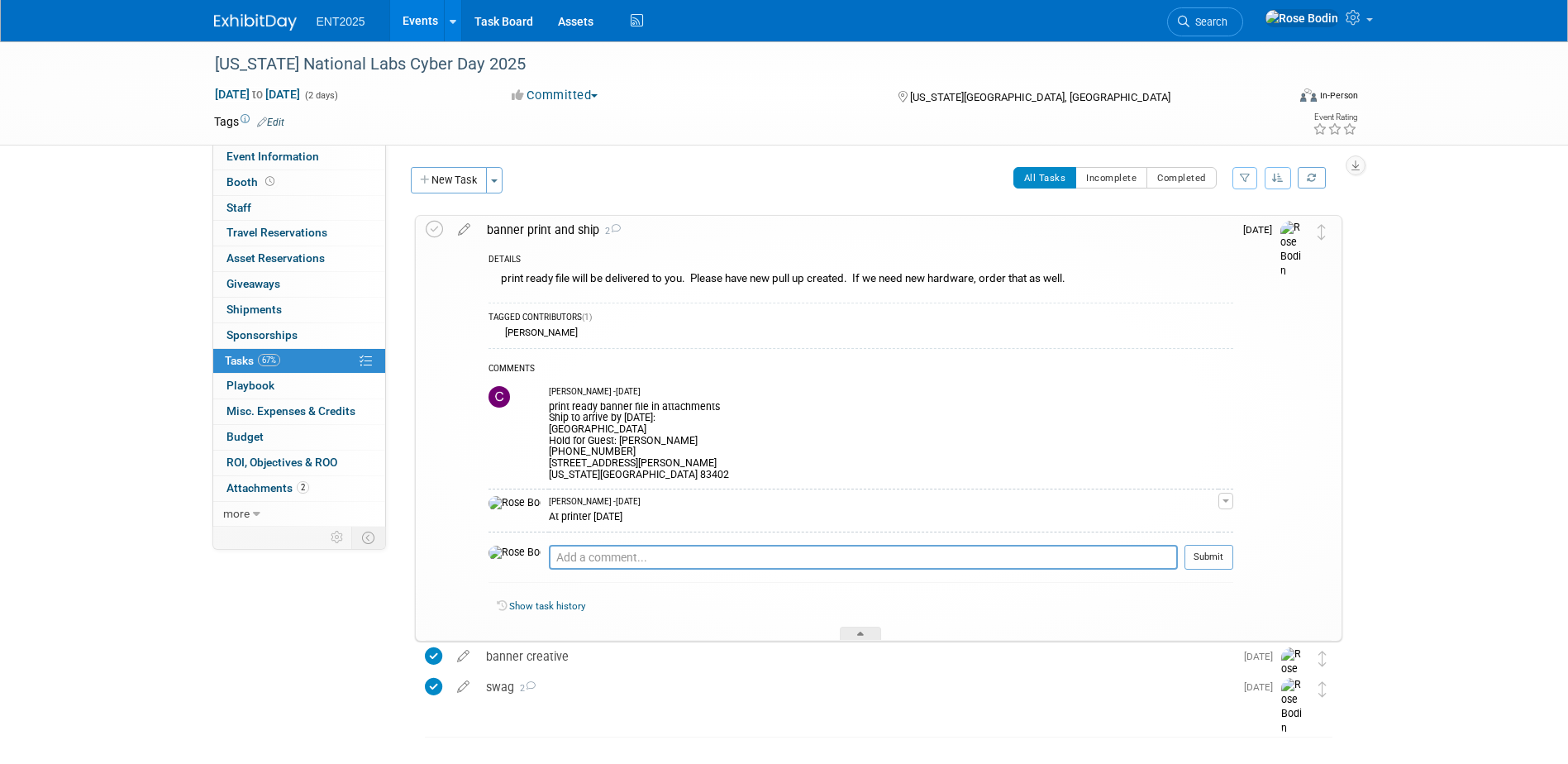
click at [698, 235] on div "banner print and ship 2" at bounding box center [856, 230] width 755 height 28
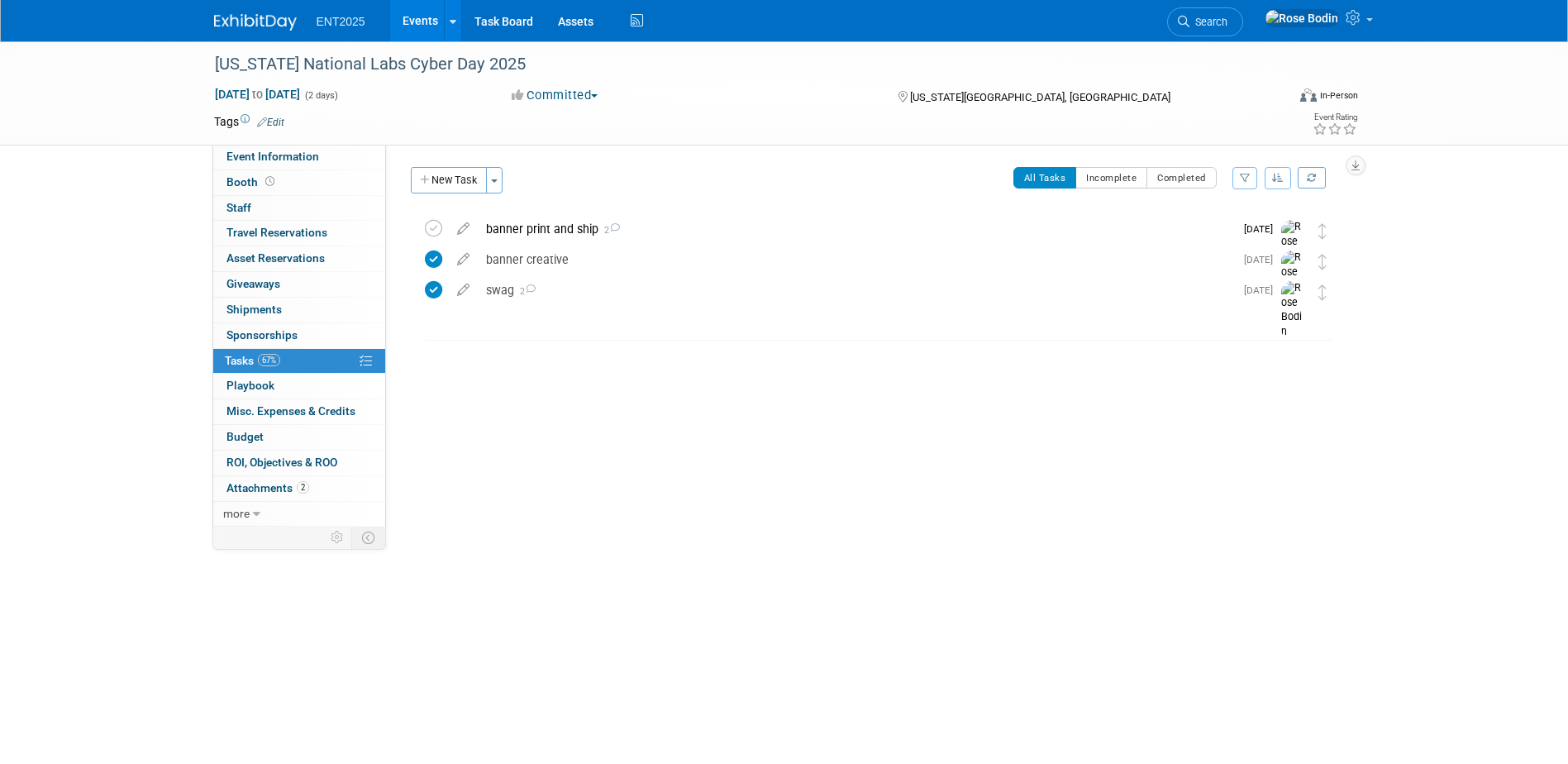
click at [416, 13] on link "Events" at bounding box center [421, 21] width 60 height 42
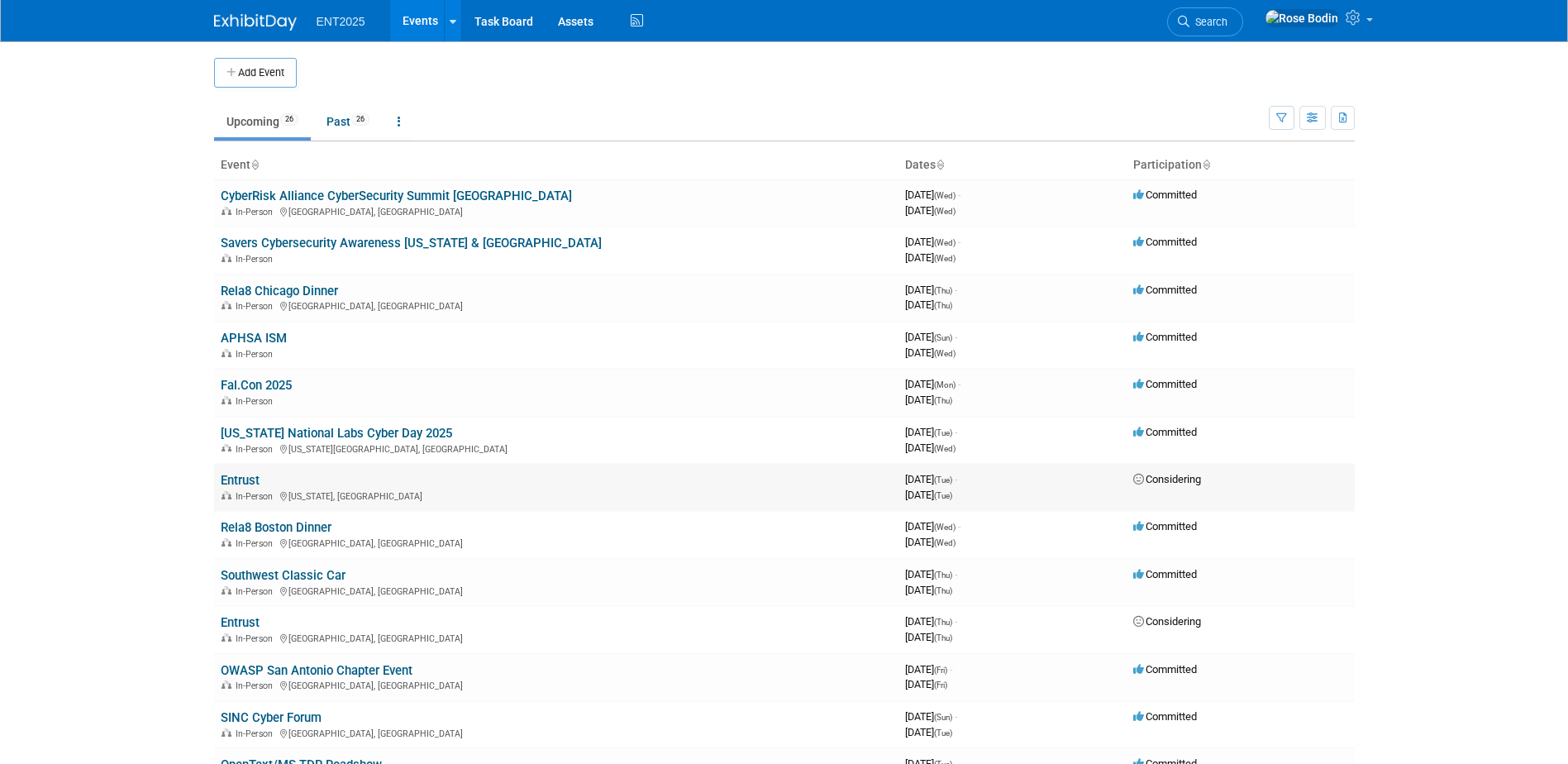
click at [240, 480] on link "Entrust" at bounding box center [240, 481] width 39 height 15
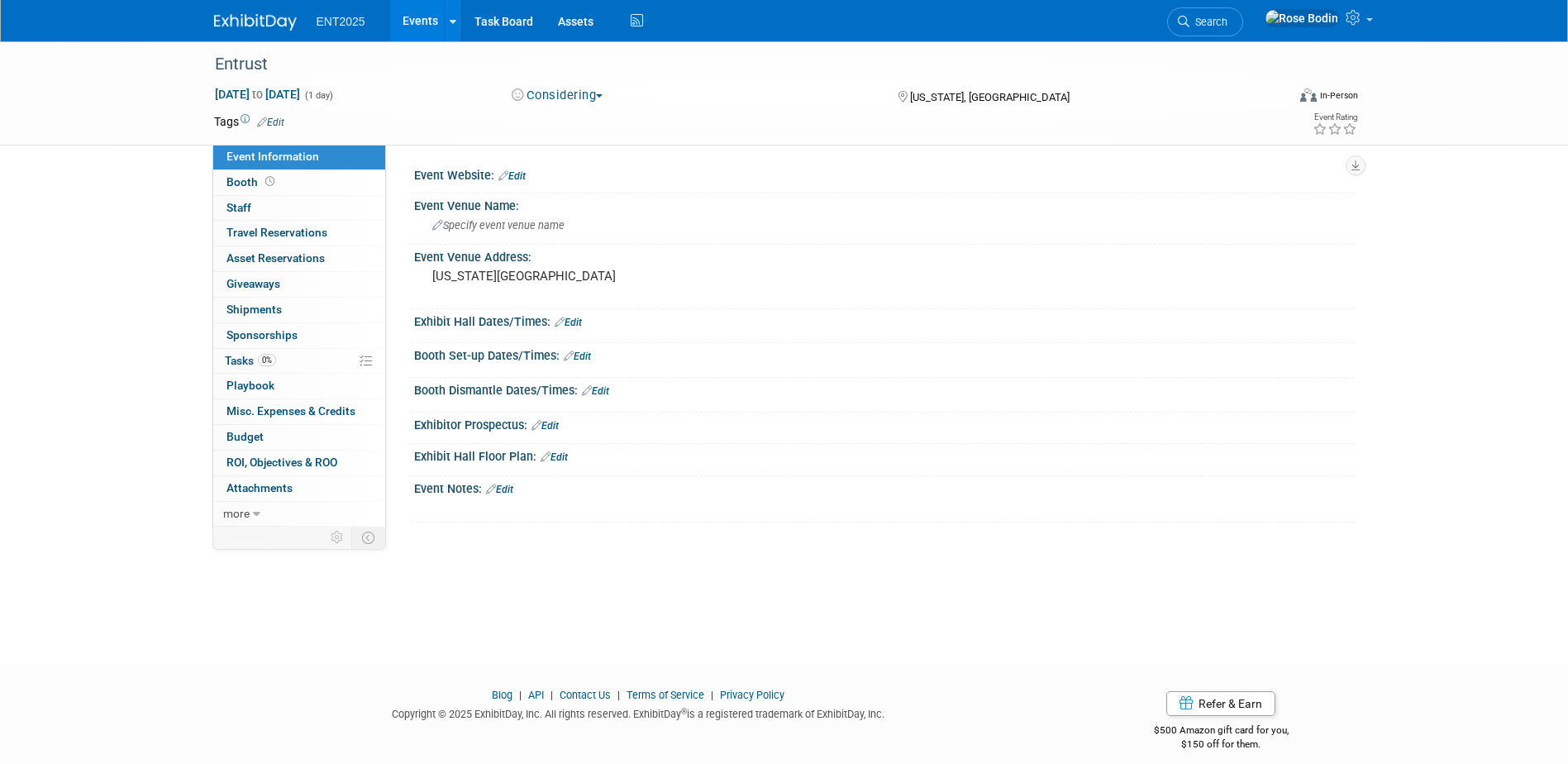
click at [427, 21] on link "Events" at bounding box center [421, 21] width 60 height 42
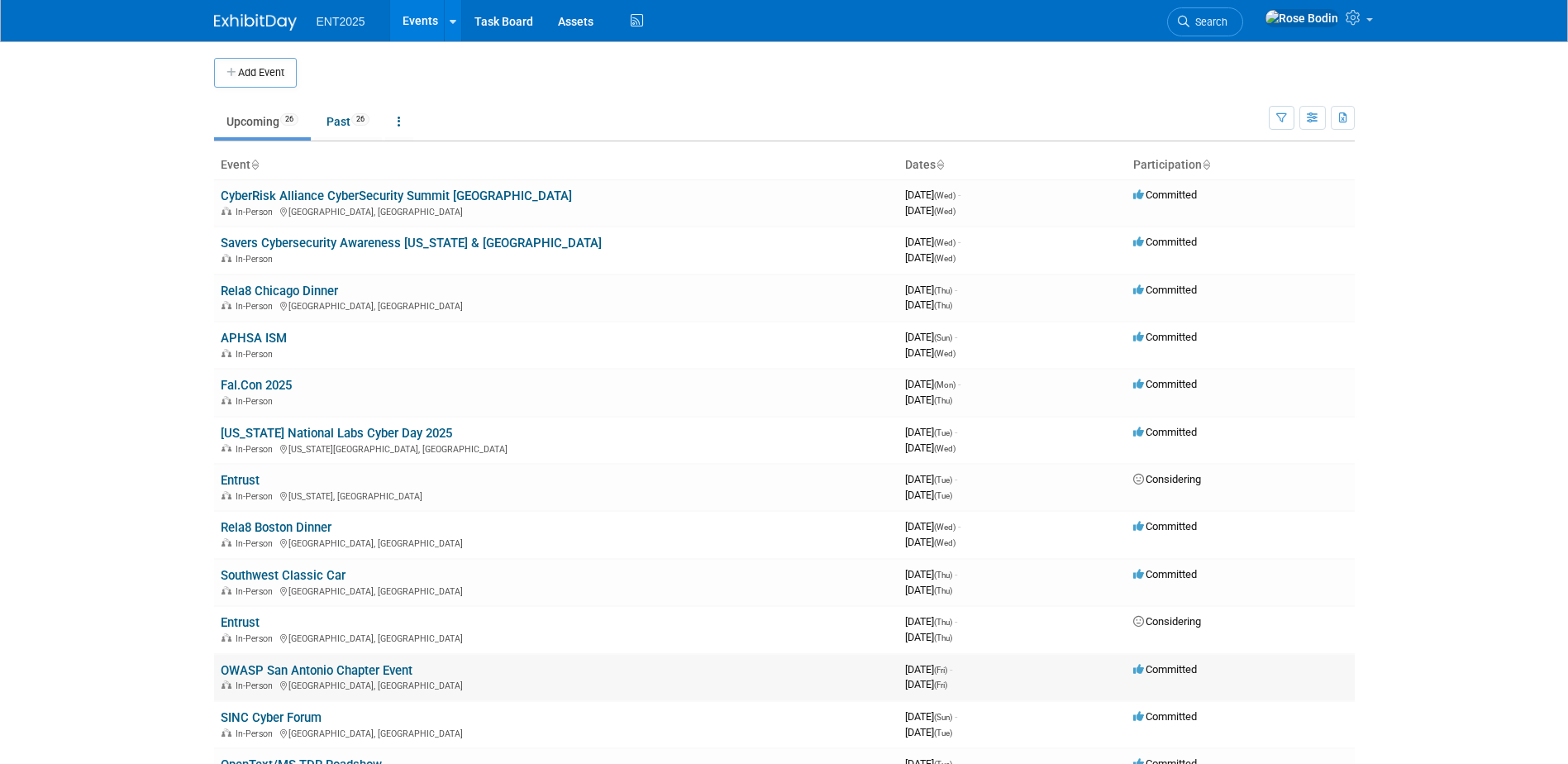
click at [330, 667] on link "OWASP San Antonio Chapter Event" at bounding box center [317, 671] width 192 height 15
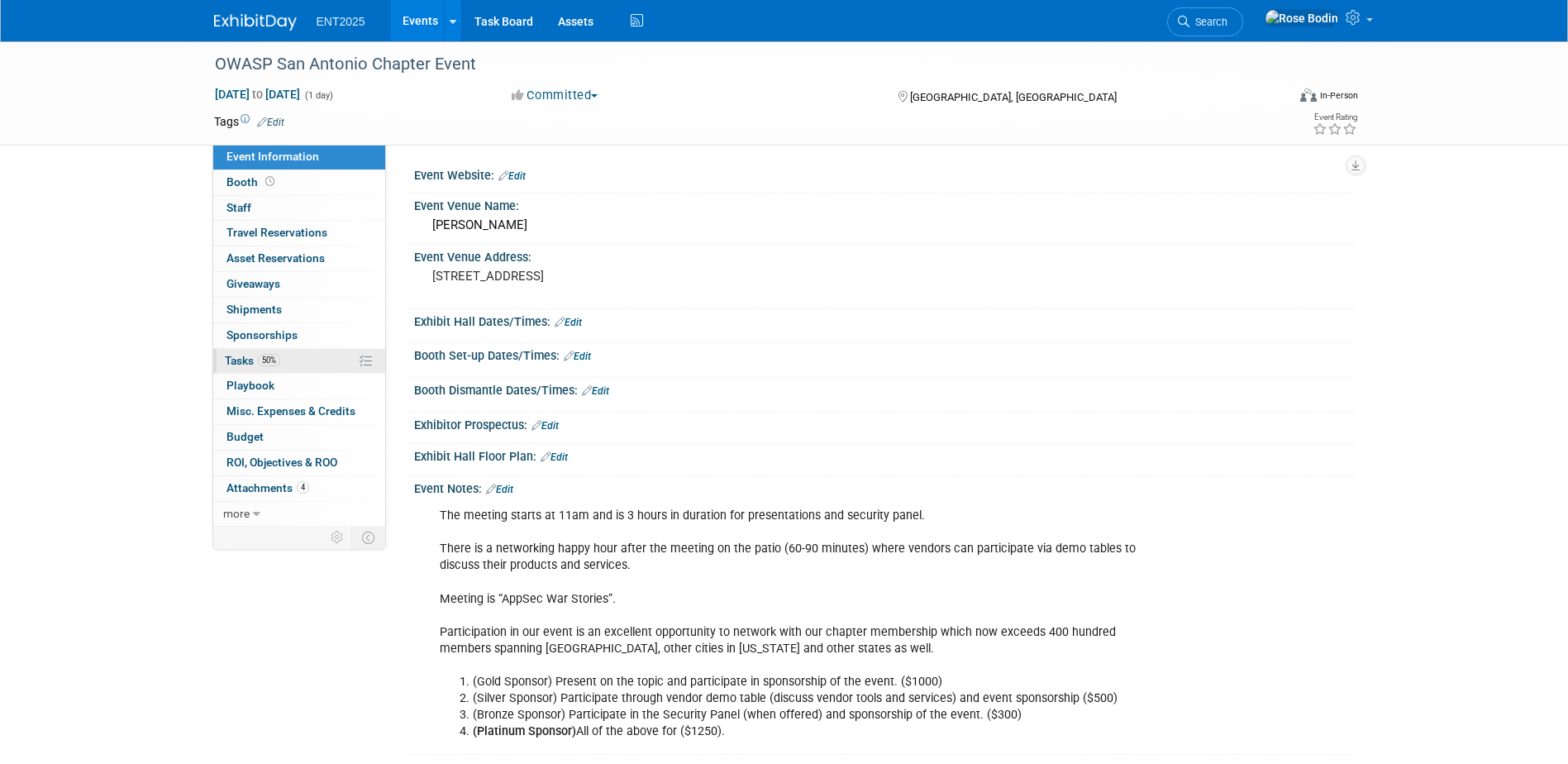
click at [322, 360] on link "50% Tasks 50%" at bounding box center [300, 362] width 172 height 25
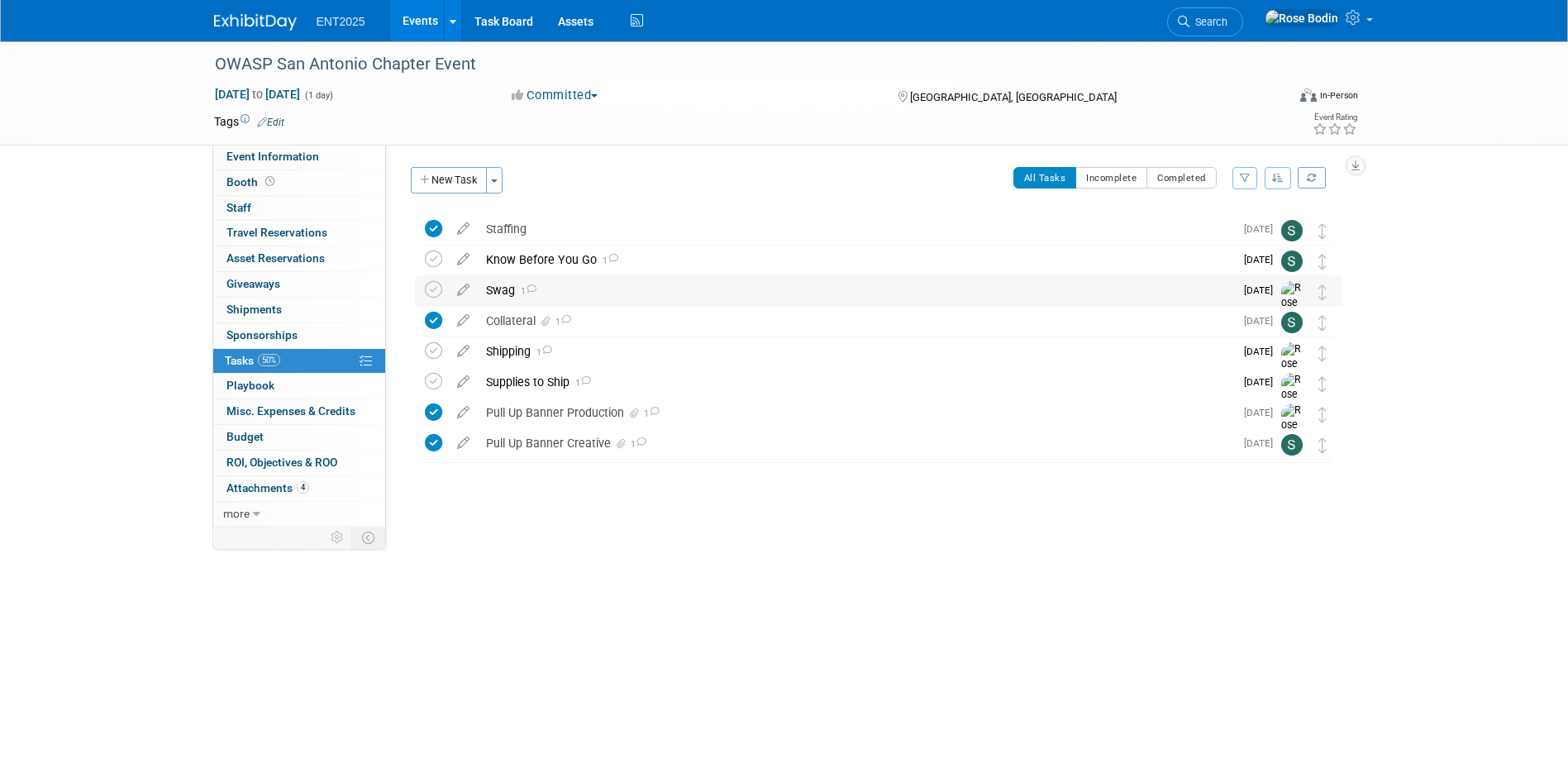
click at [590, 286] on div "Swag 1" at bounding box center [856, 291] width 757 height 28
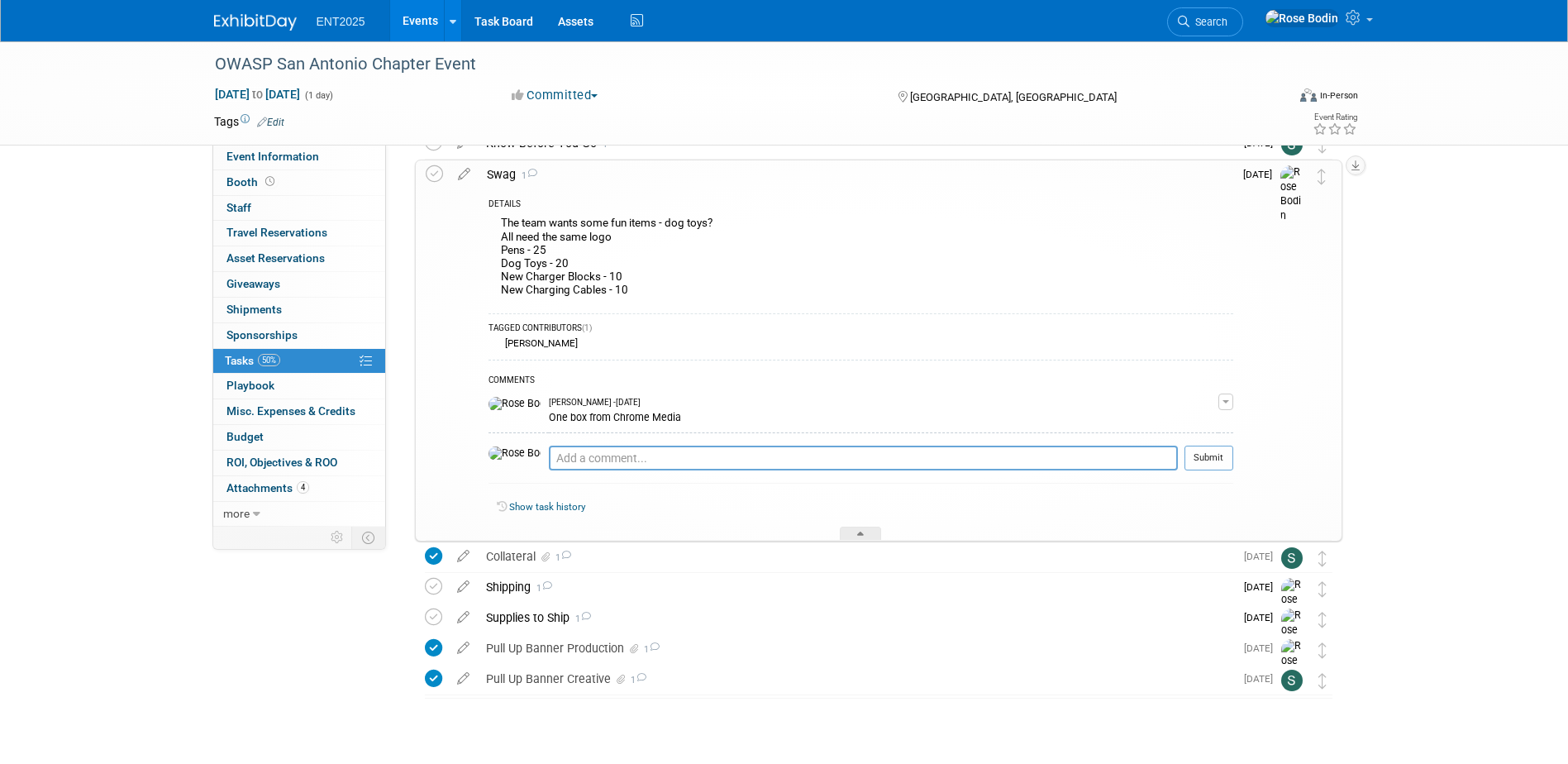
scroll to position [149, 0]
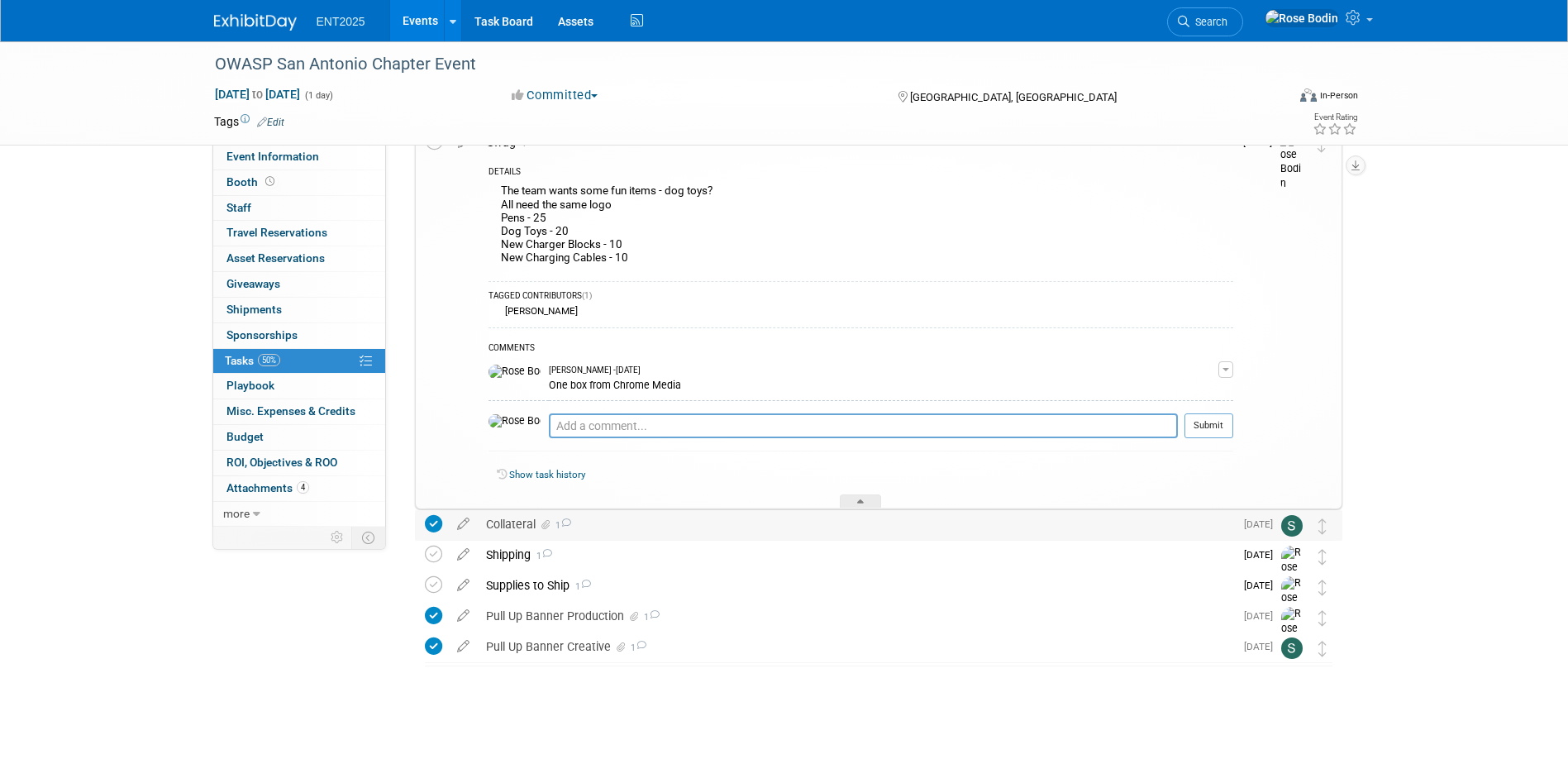
click at [658, 526] on div "Collateral 1" at bounding box center [856, 524] width 757 height 28
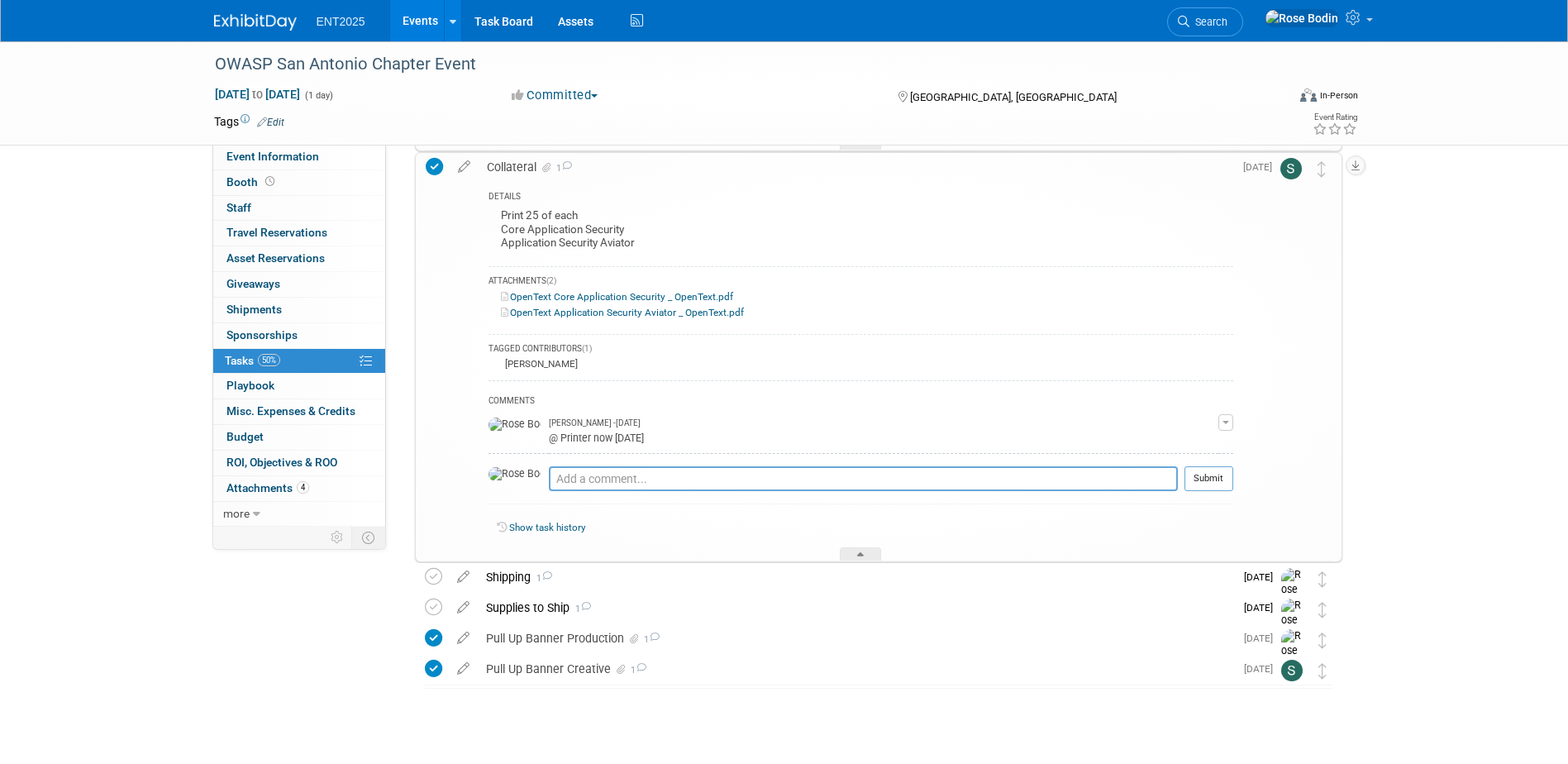
scroll to position [529, 0]
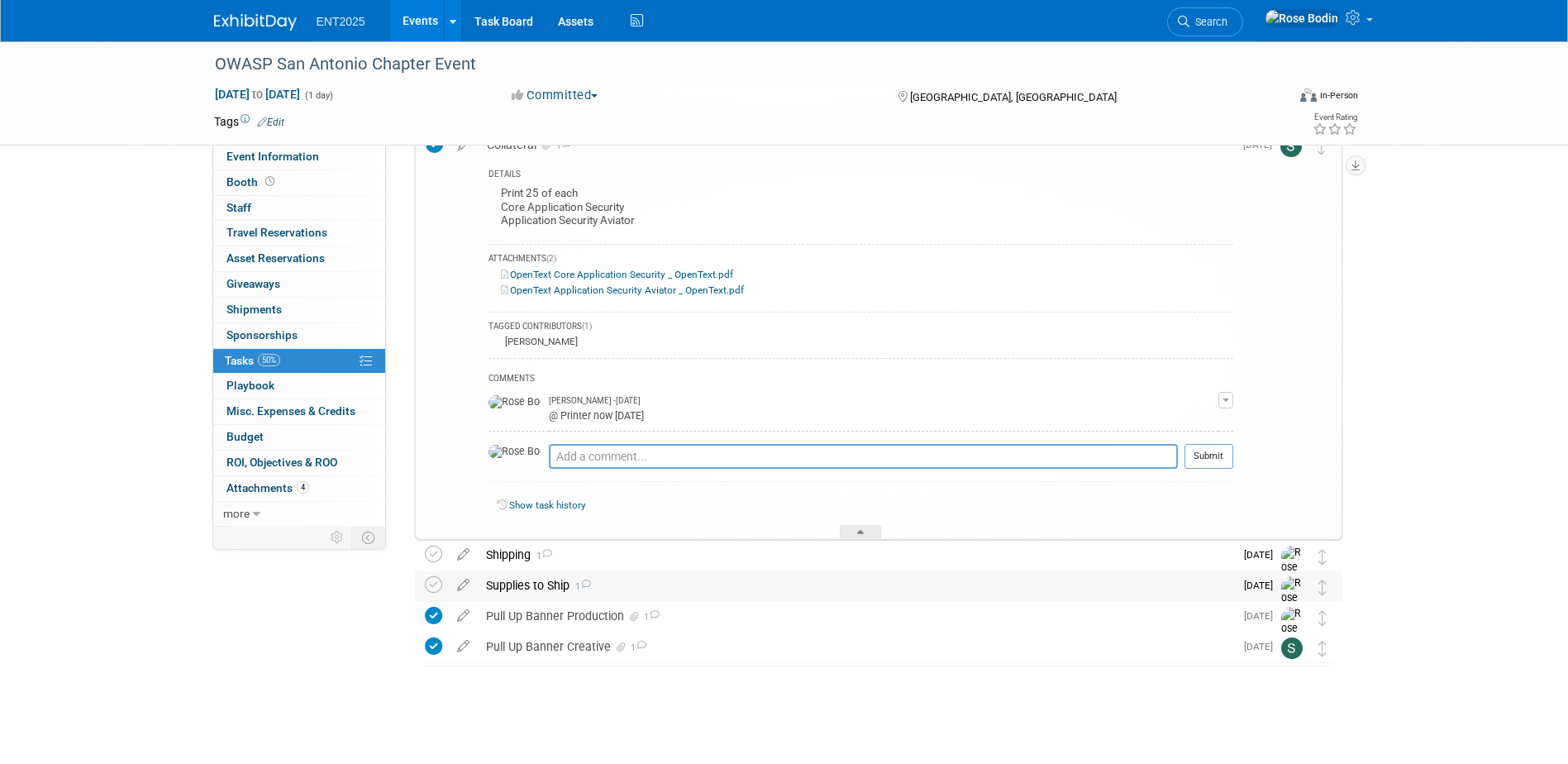
click at [716, 582] on div "Supplies to Ship 1" at bounding box center [856, 586] width 757 height 28
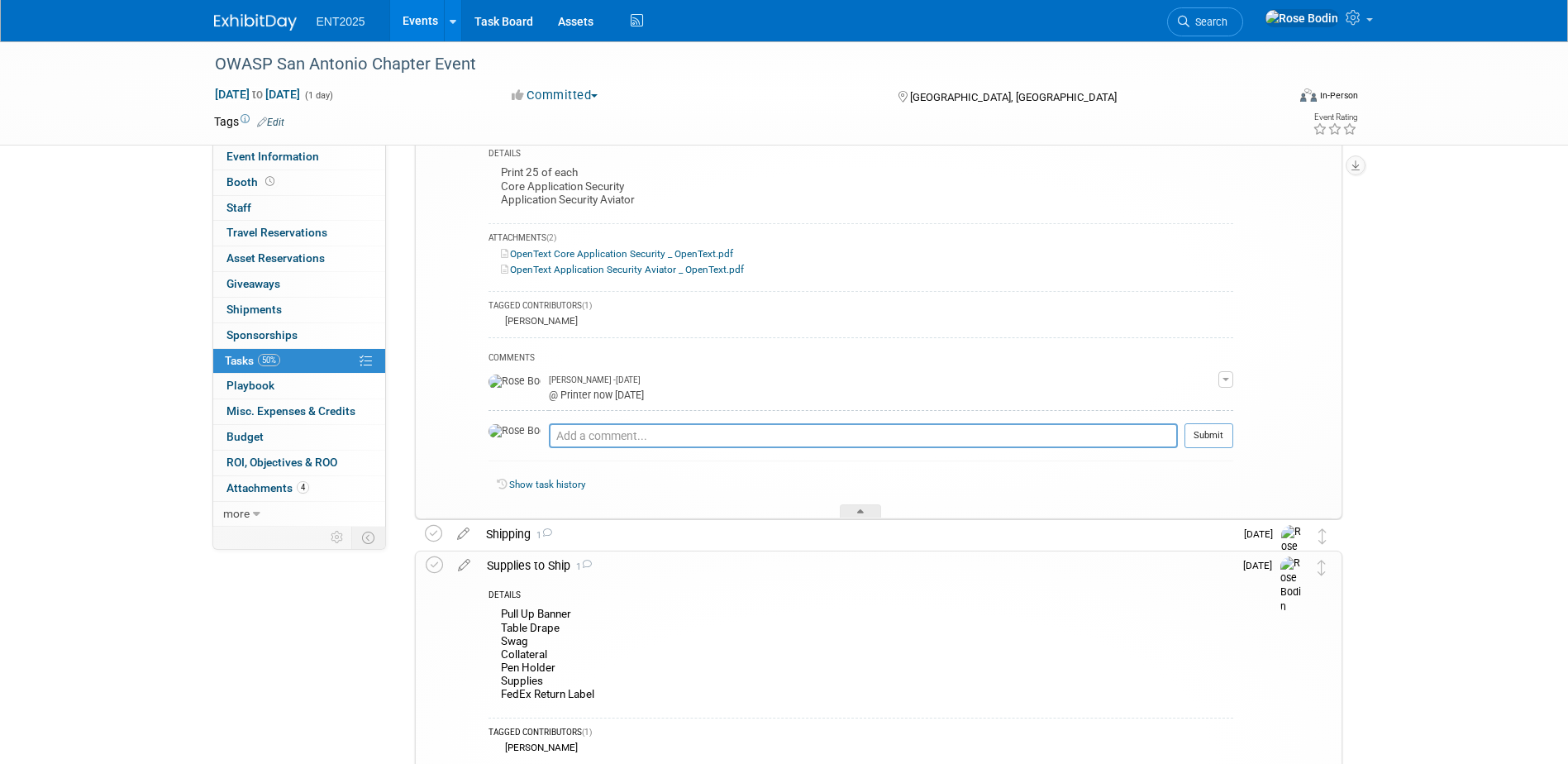
scroll to position [564, 0]
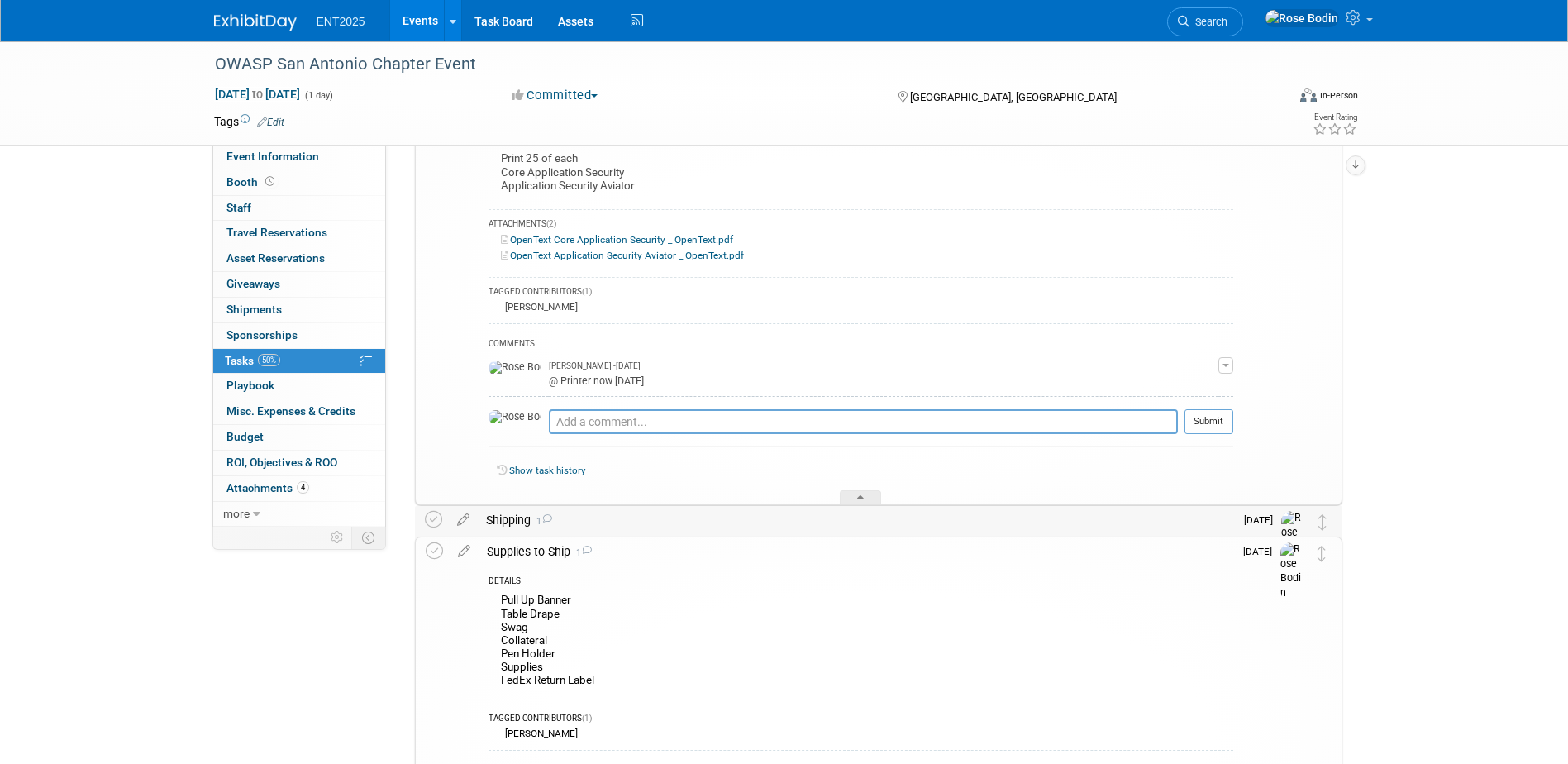
click at [694, 520] on div "Shipping 1" at bounding box center [856, 520] width 757 height 28
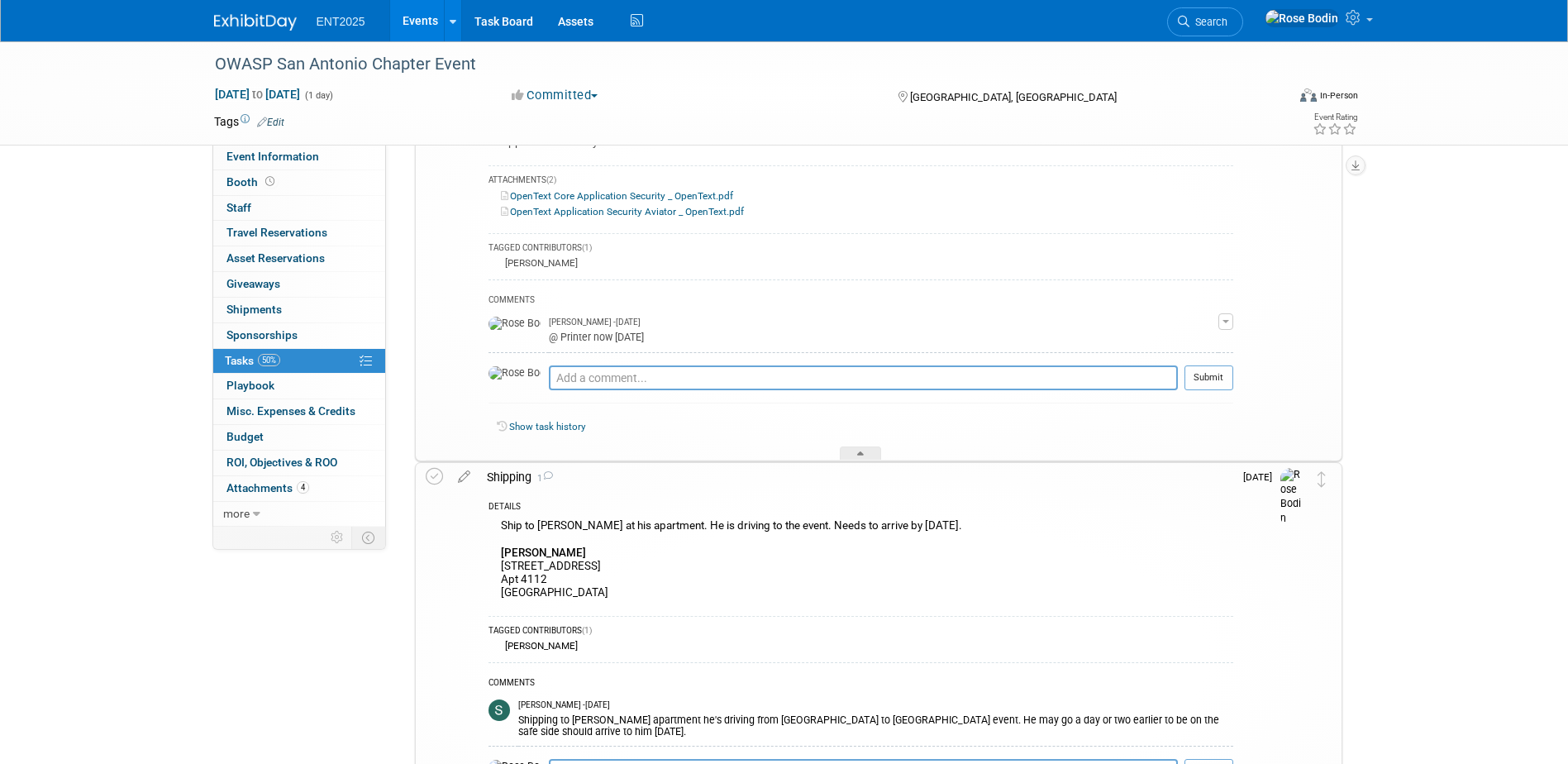
scroll to position [647, 0]
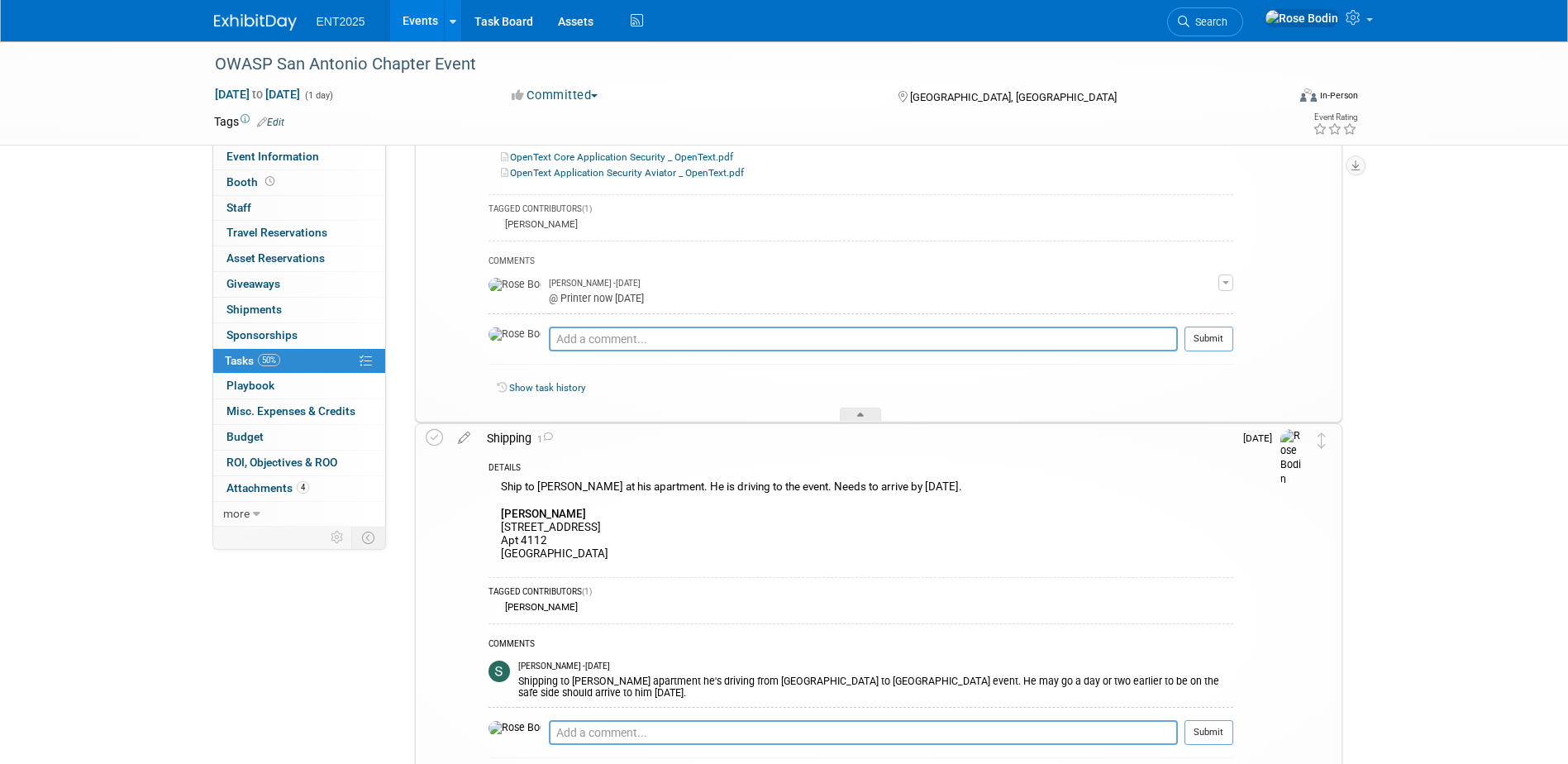
click at [1255, 568] on td "Sep 11" at bounding box center [1257, 620] width 47 height 392
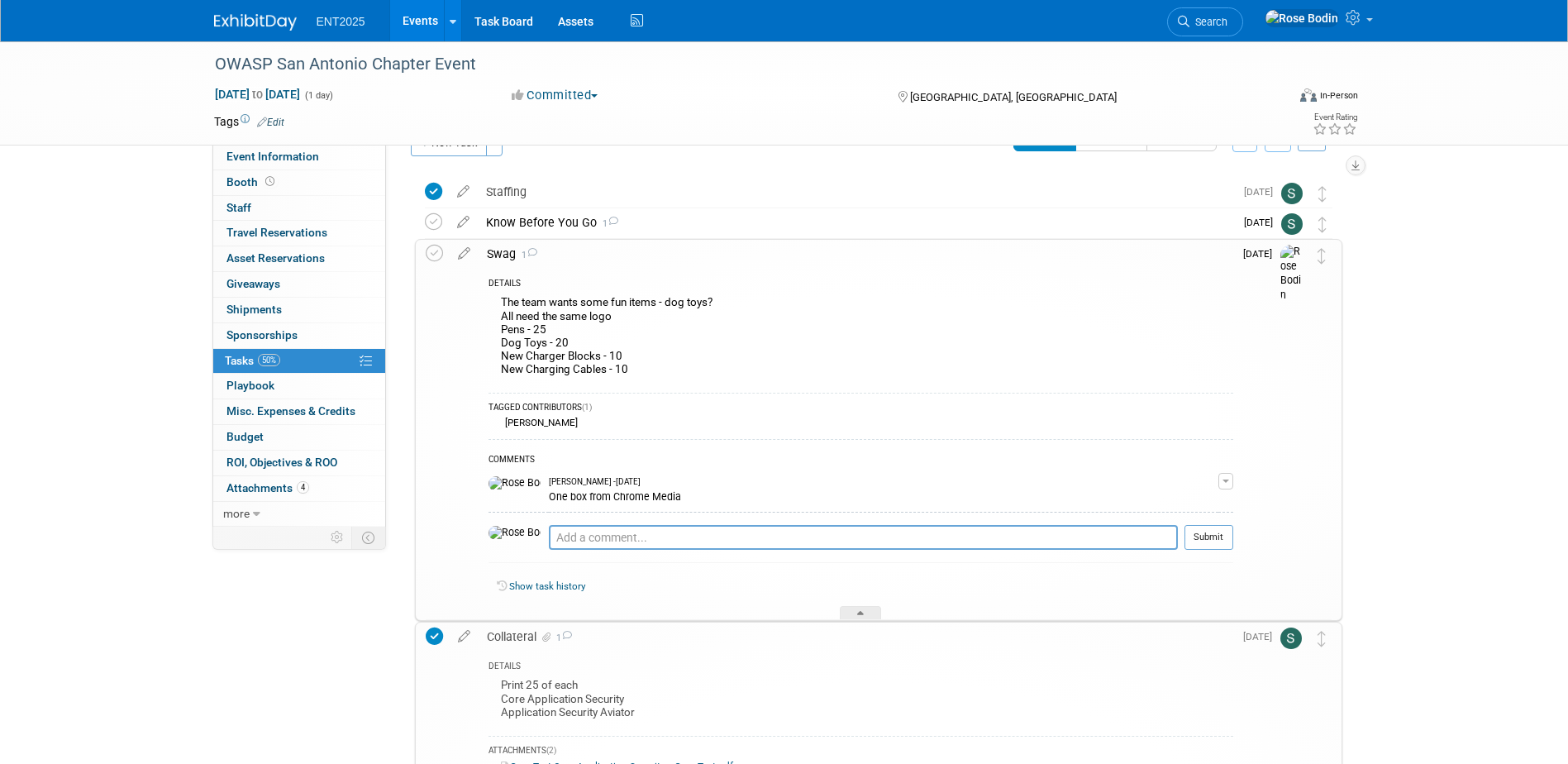
scroll to position [0, 0]
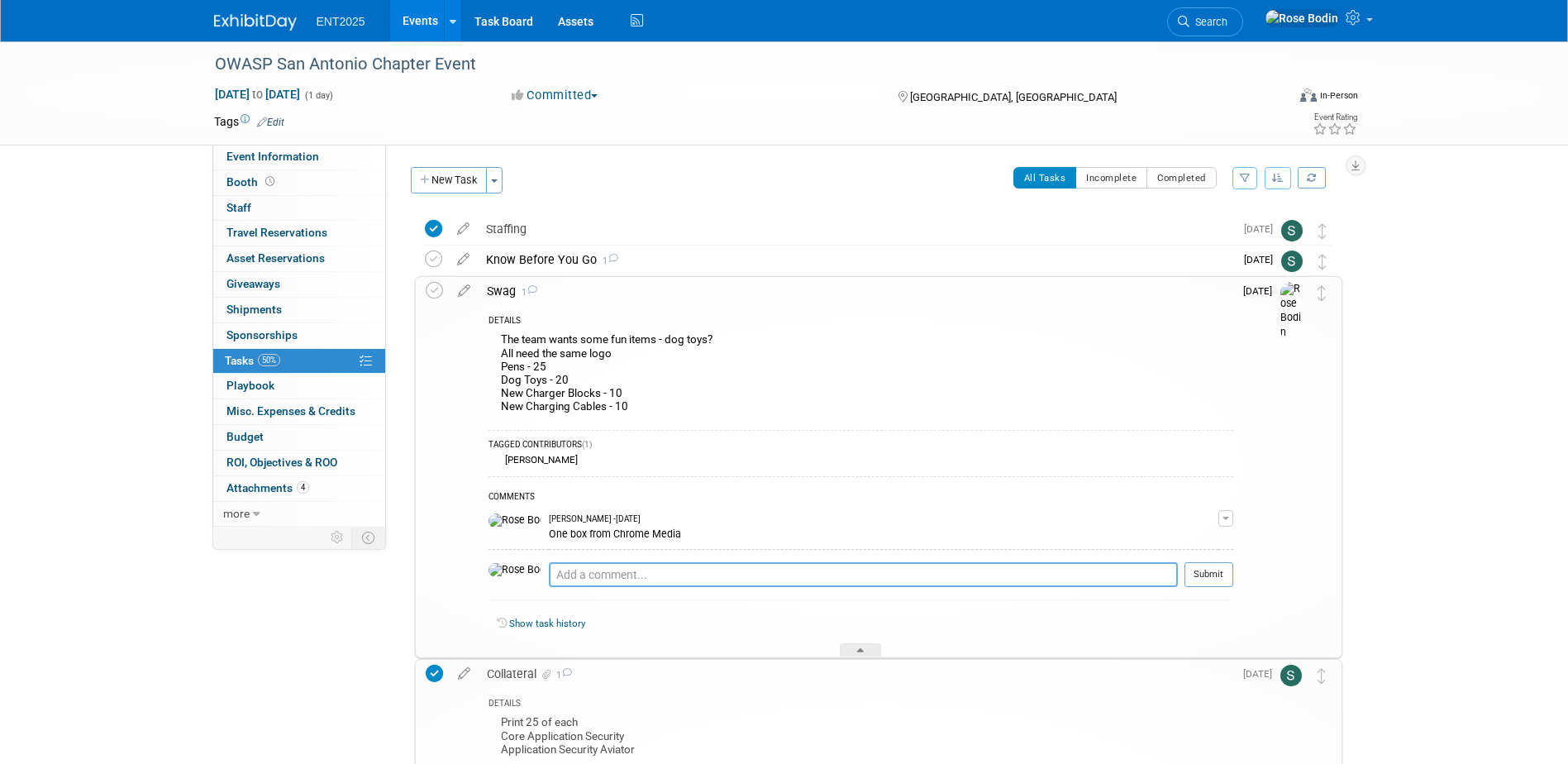
click at [669, 575] on textarea at bounding box center [864, 575] width 629 height 25
type textarea "213260 to RB in Broomfield for black crate, must add pens."
click at [1205, 570] on button "Submit" at bounding box center [1209, 575] width 48 height 25
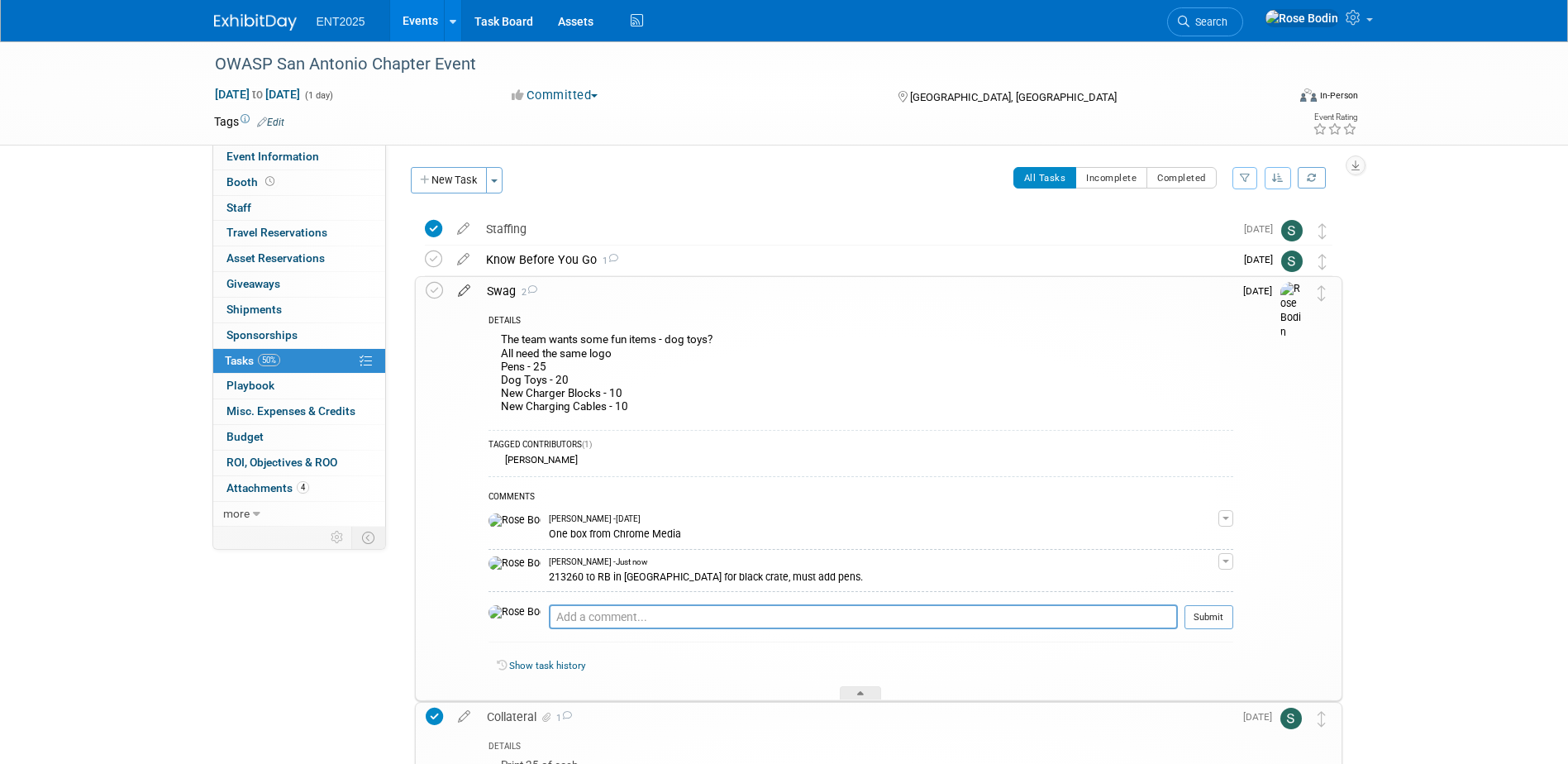
click at [462, 290] on icon at bounding box center [464, 287] width 29 height 21
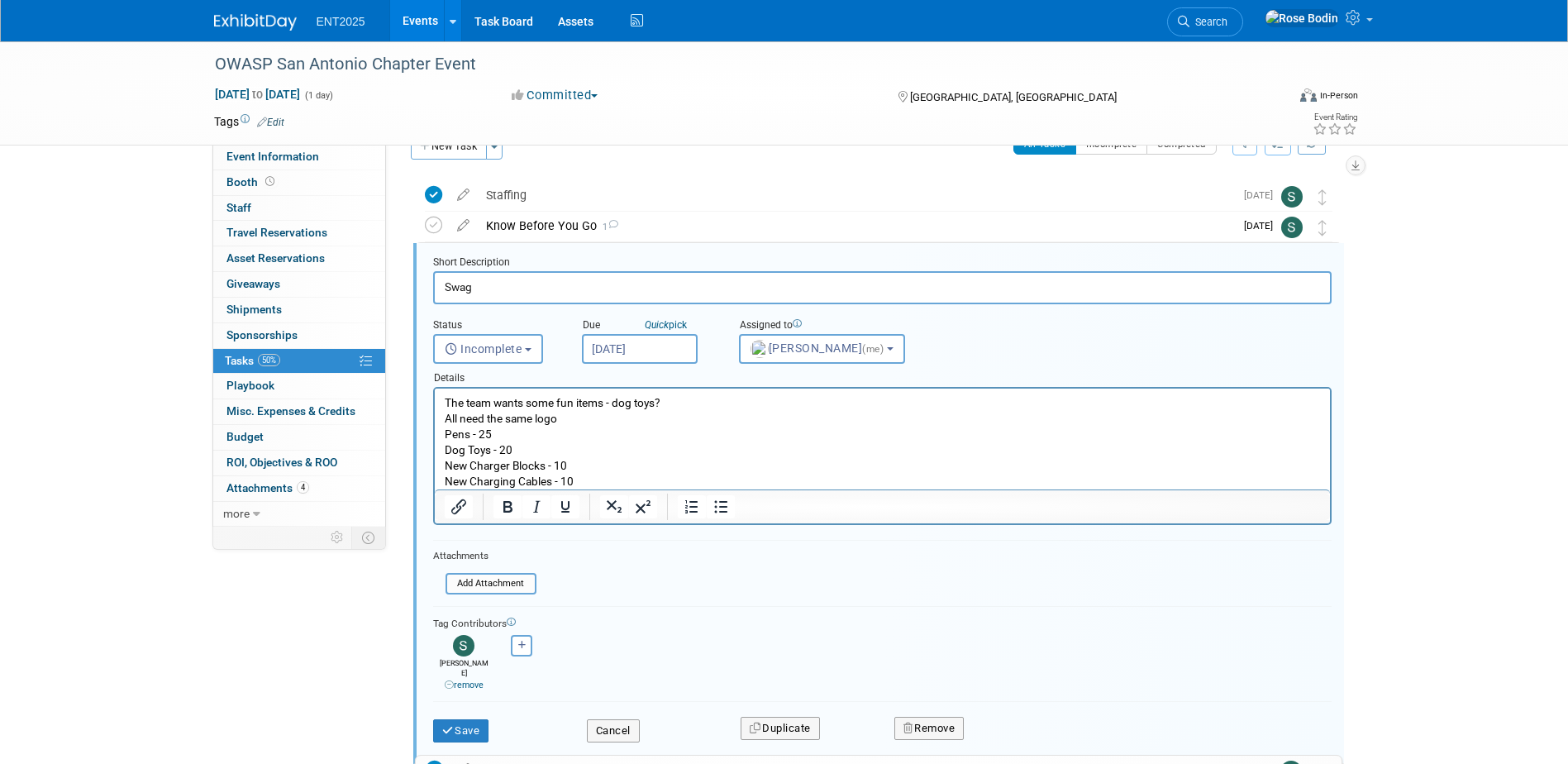
scroll to position [35, 0]
click at [497, 580] on input "file" at bounding box center [451, 584] width 169 height 18
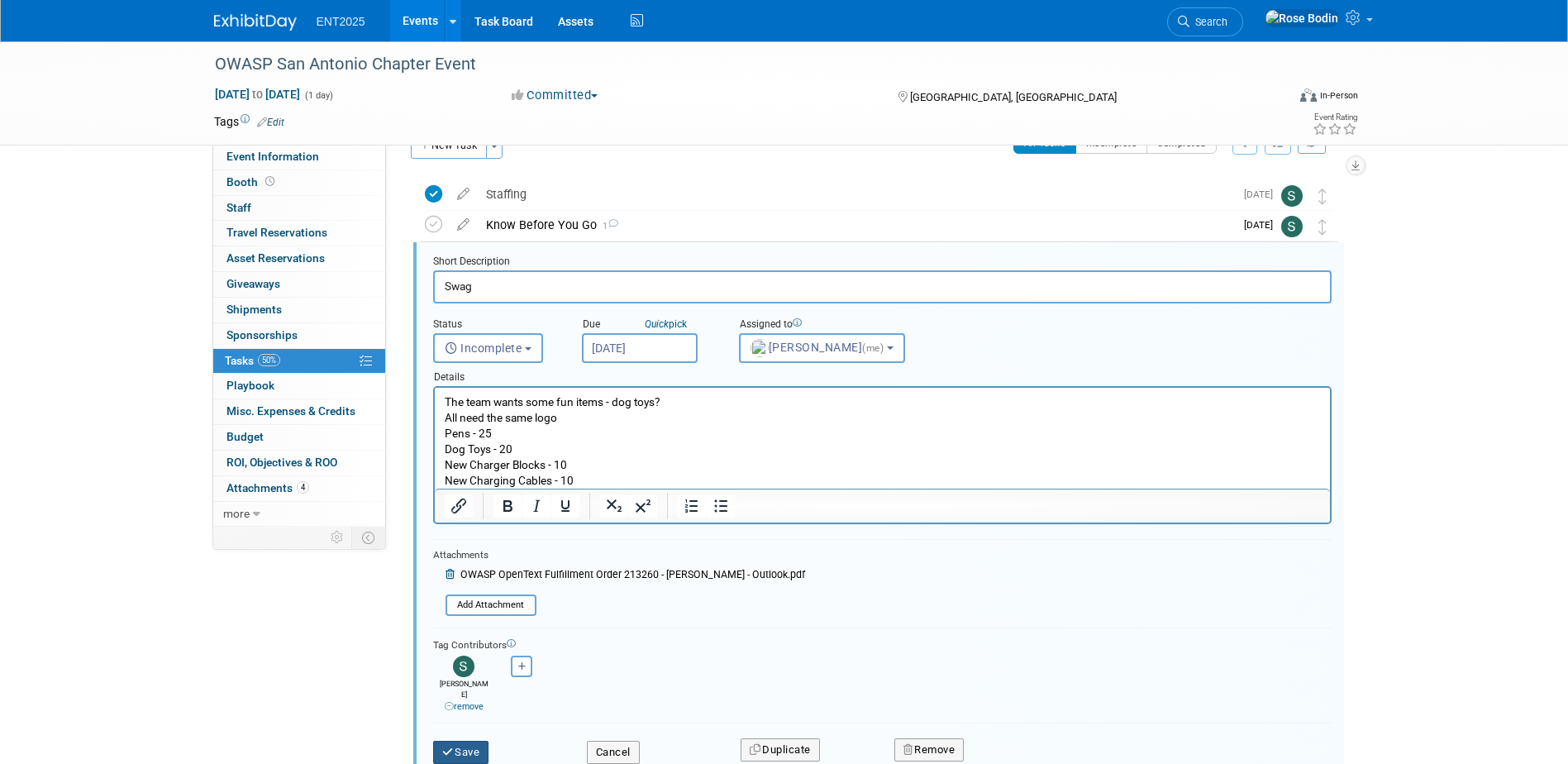
click at [466, 741] on button "Save" at bounding box center [461, 753] width 56 height 23
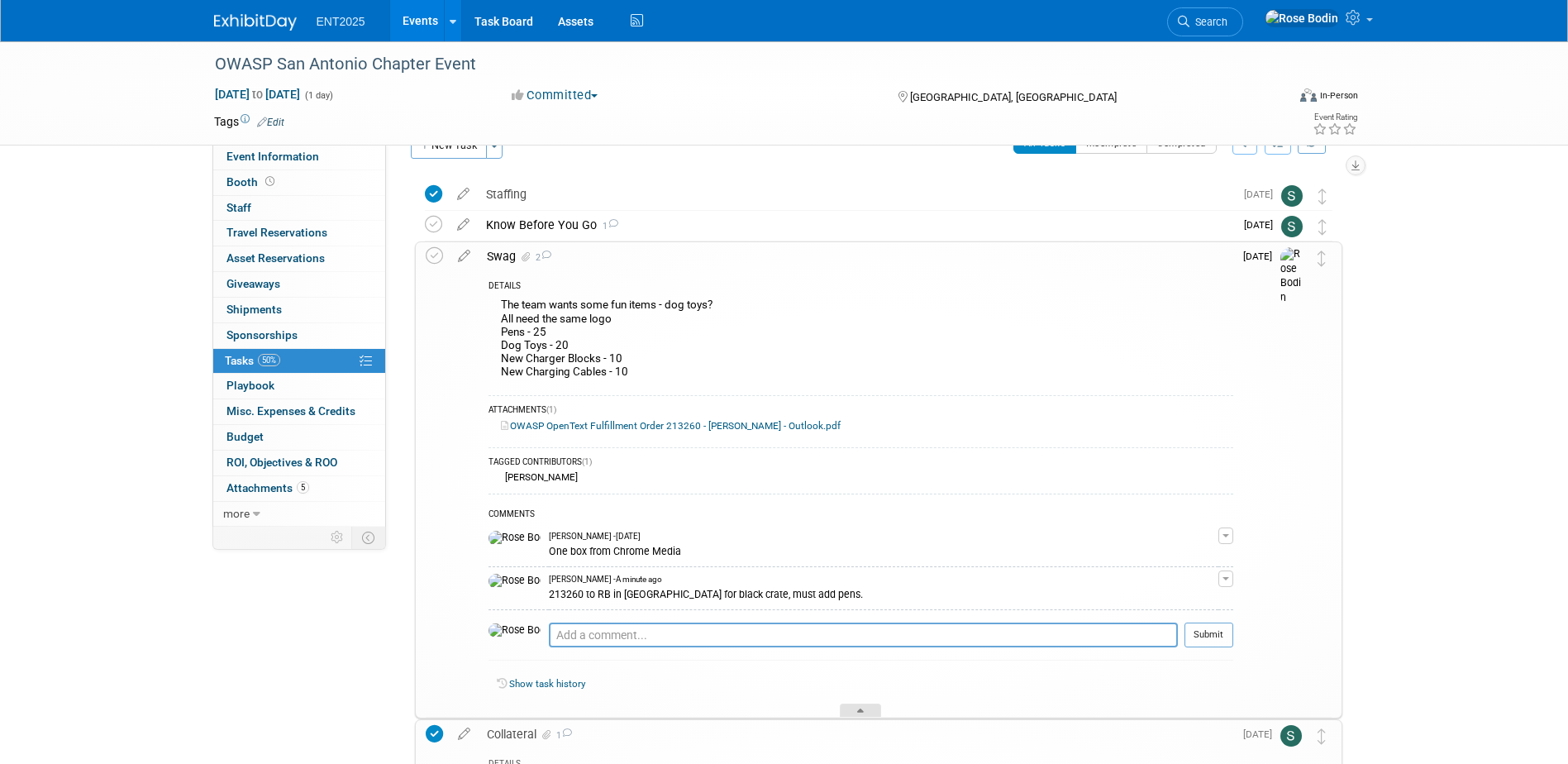
click at [861, 709] on icon at bounding box center [860, 714] width 7 height 10
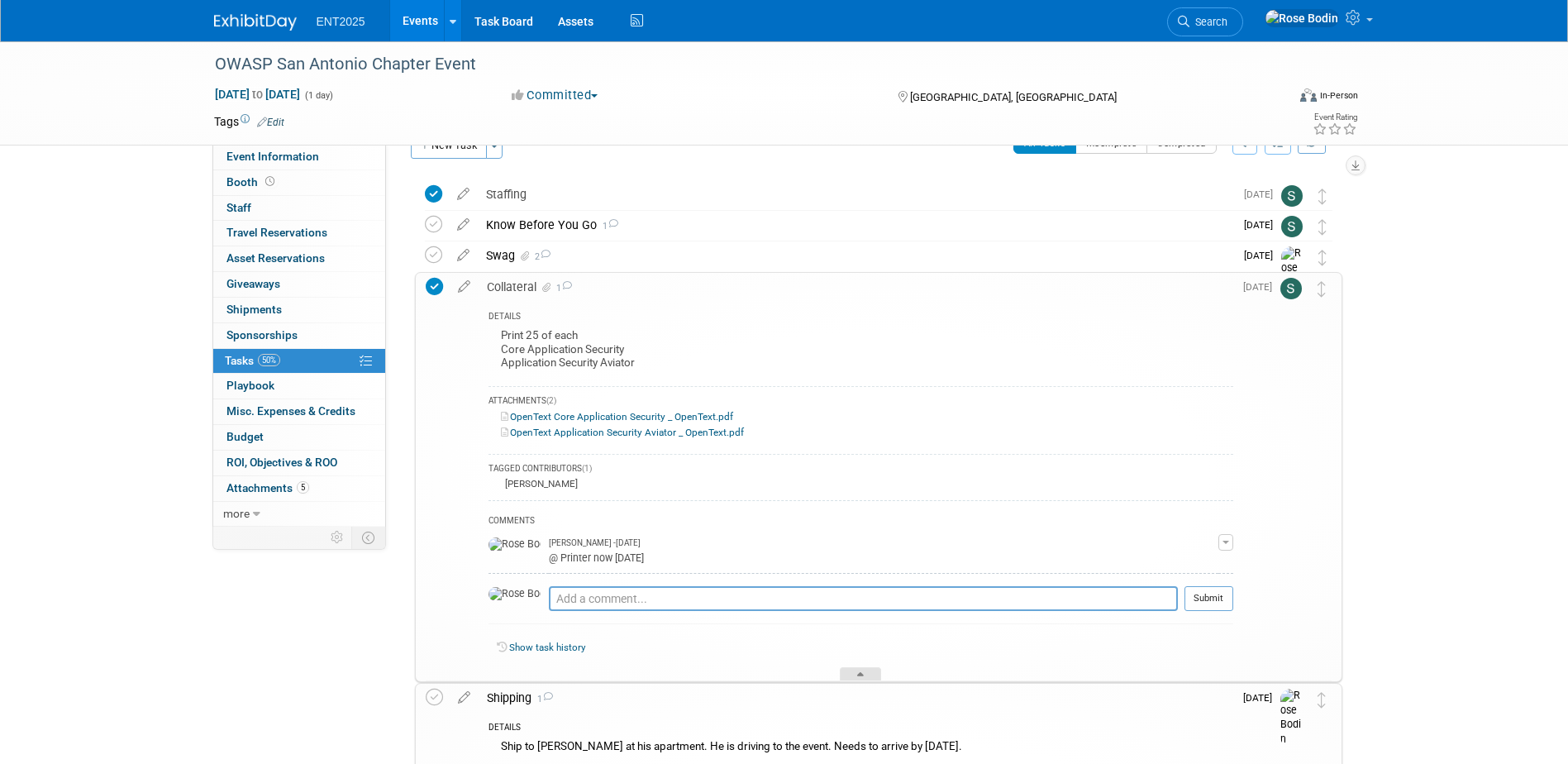
click at [860, 674] on icon at bounding box center [860, 677] width 7 height 10
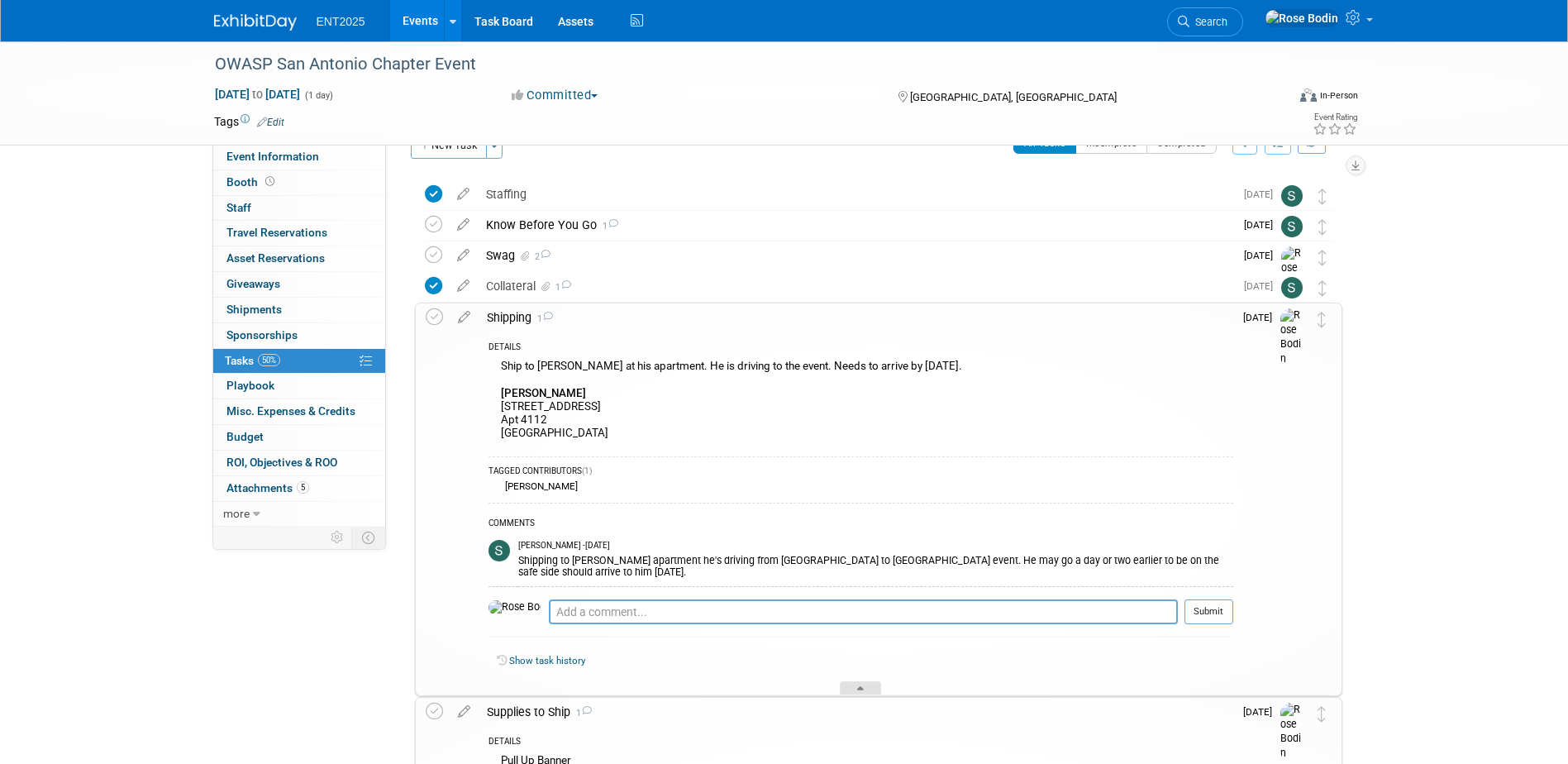
click at [857, 687] on icon at bounding box center [860, 691] width 7 height 10
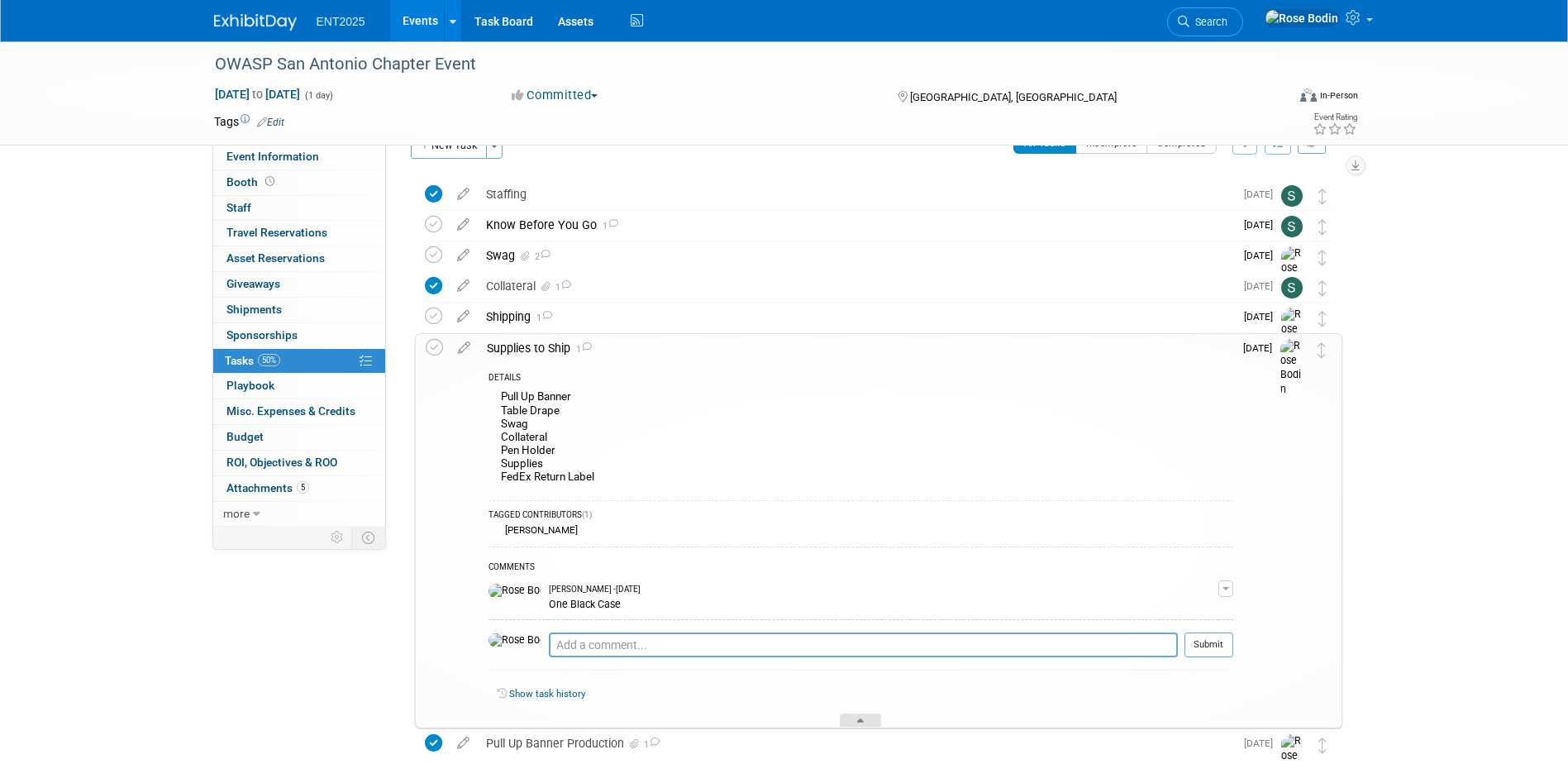
click at [858, 718] on div at bounding box center [861, 721] width 42 height 14
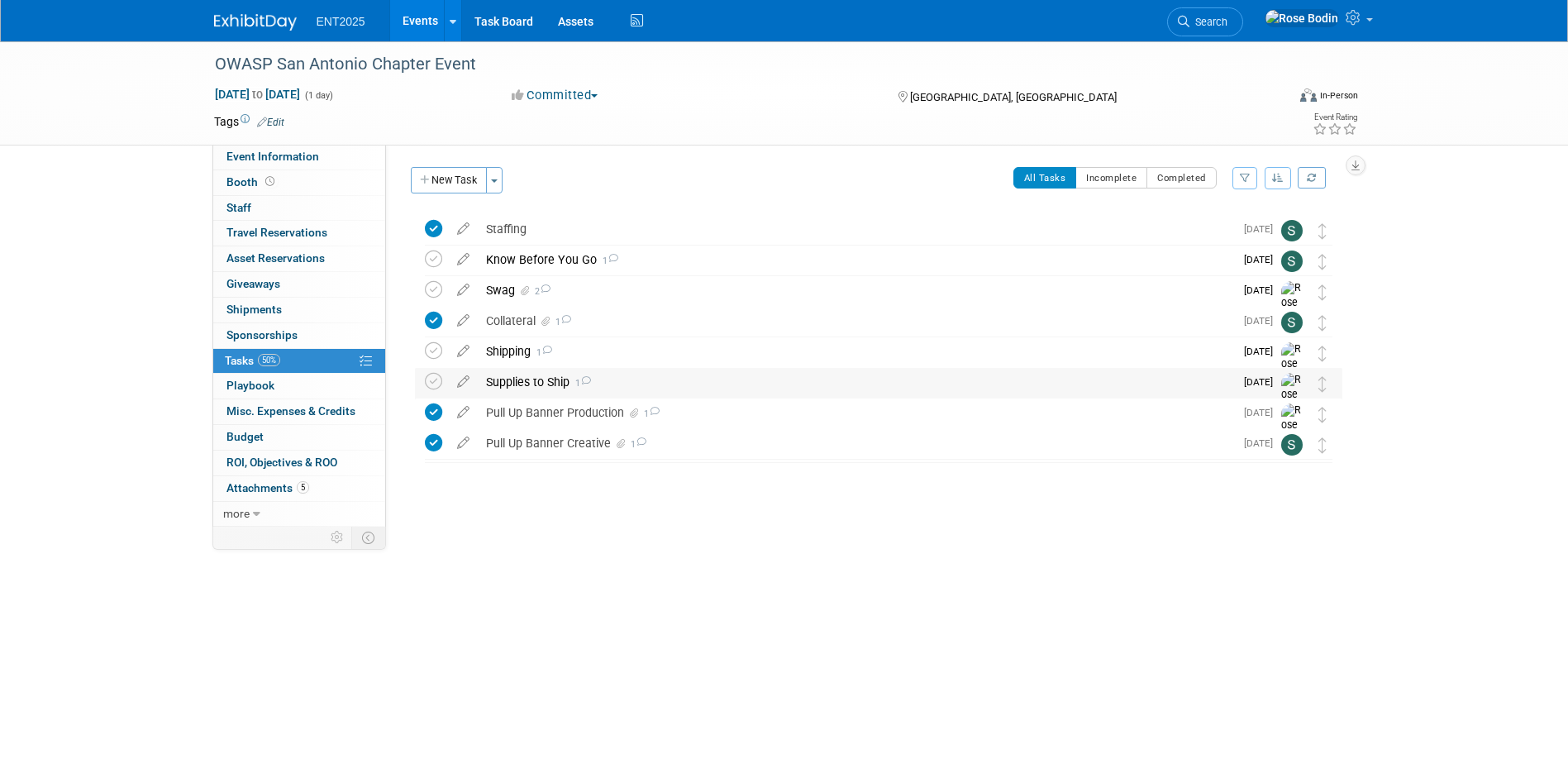
scroll to position [0, 0]
click at [421, 17] on link "Events" at bounding box center [421, 21] width 60 height 42
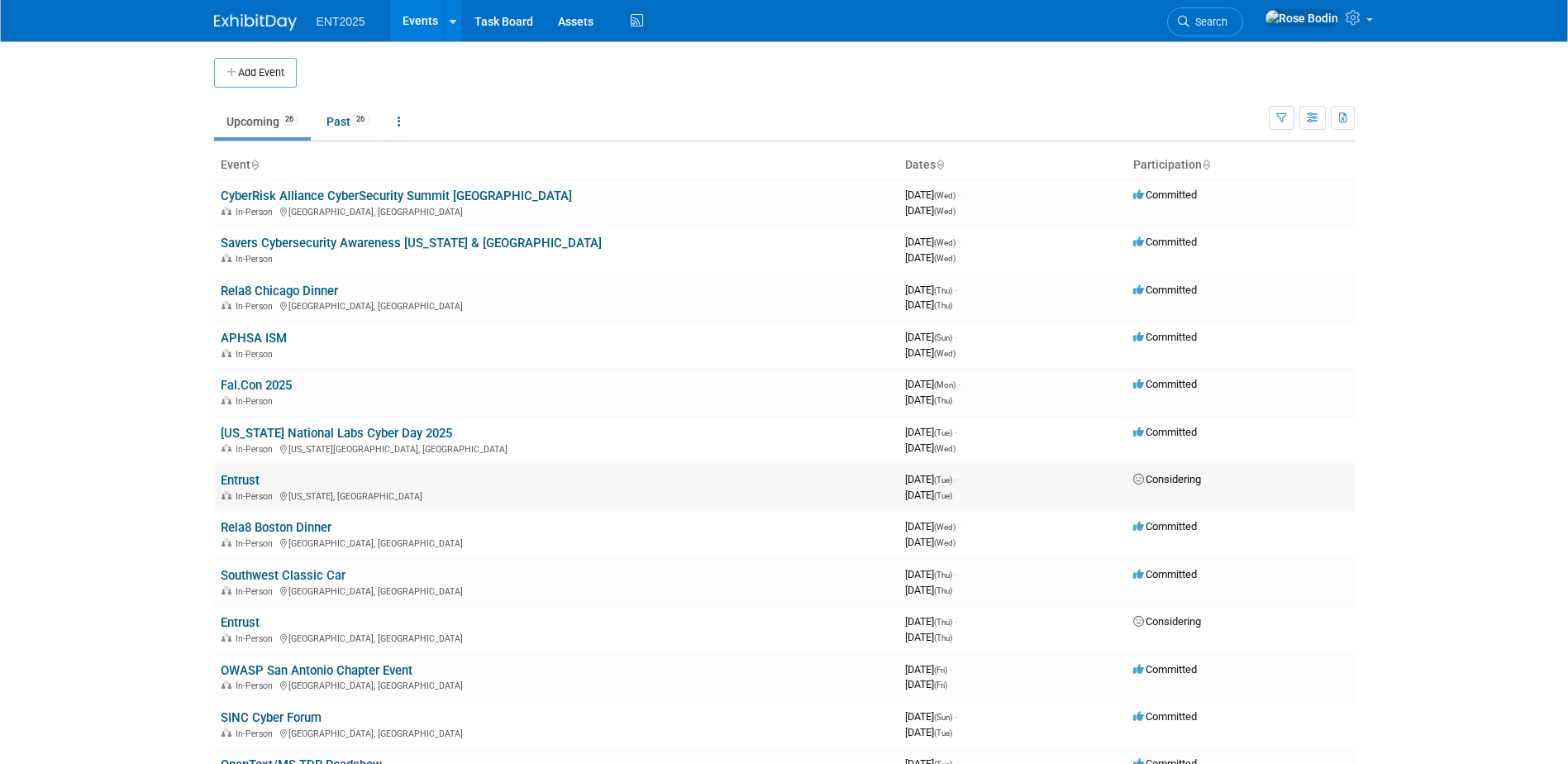
click at [244, 481] on link "Entrust" at bounding box center [240, 481] width 39 height 15
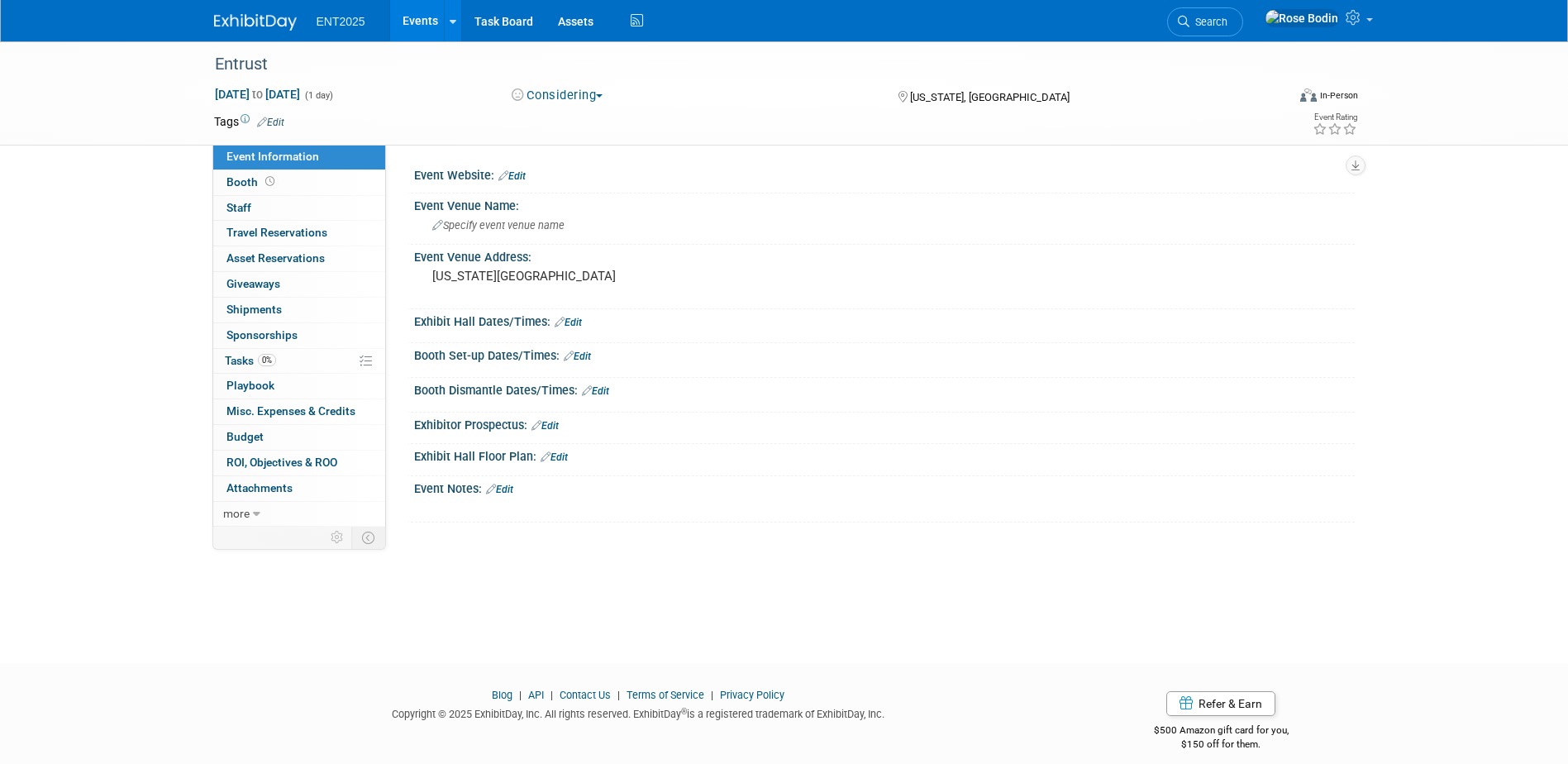
click at [421, 18] on link "Events" at bounding box center [421, 21] width 60 height 42
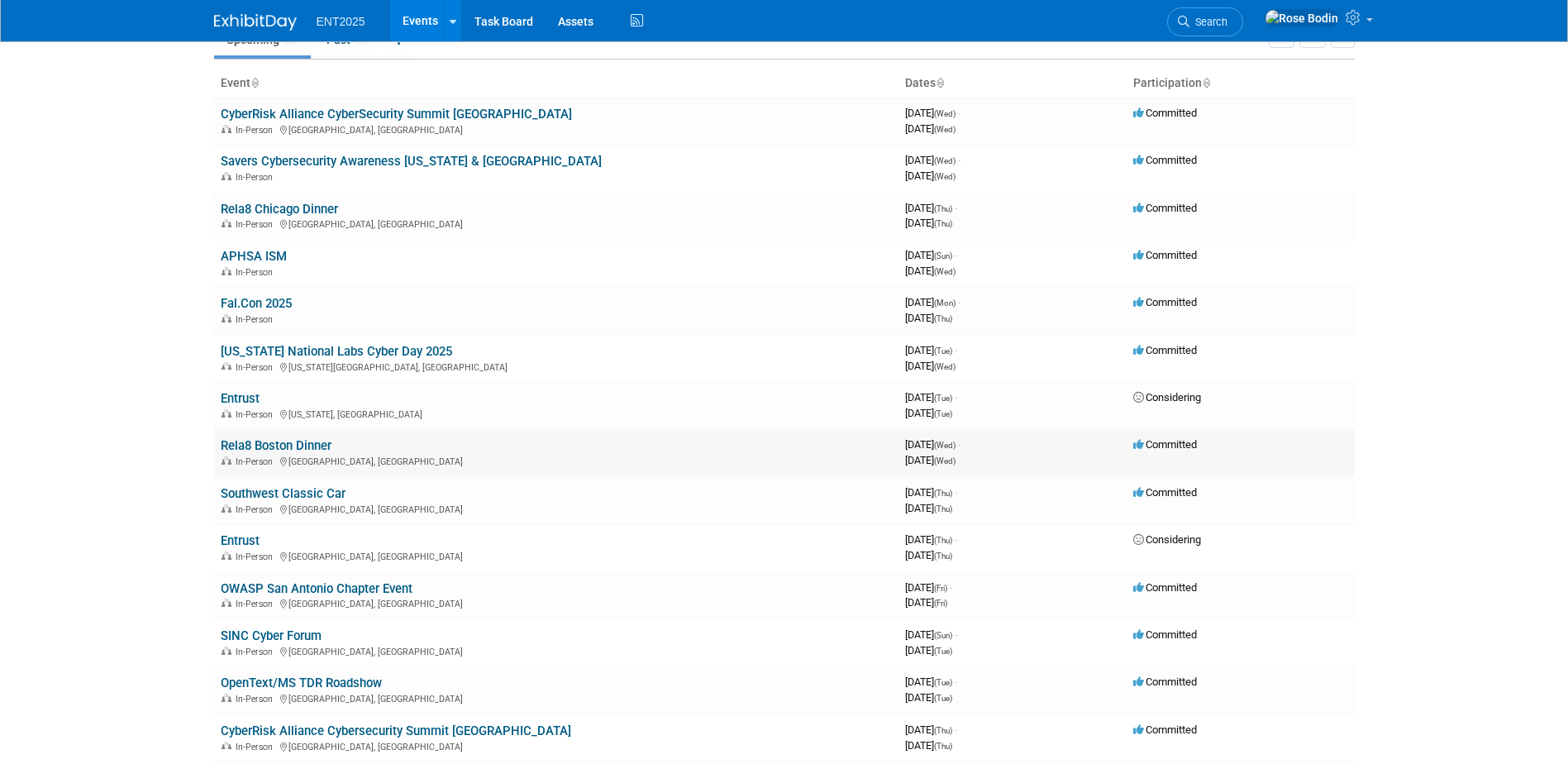
scroll to position [83, 0]
click at [300, 643] on td "SINC Cyber Forum In-Person [GEOGRAPHIC_DATA], [GEOGRAPHIC_DATA]" at bounding box center [557, 642] width 684 height 47
click at [304, 633] on link "SINC Cyber Forum" at bounding box center [271, 635] width 101 height 15
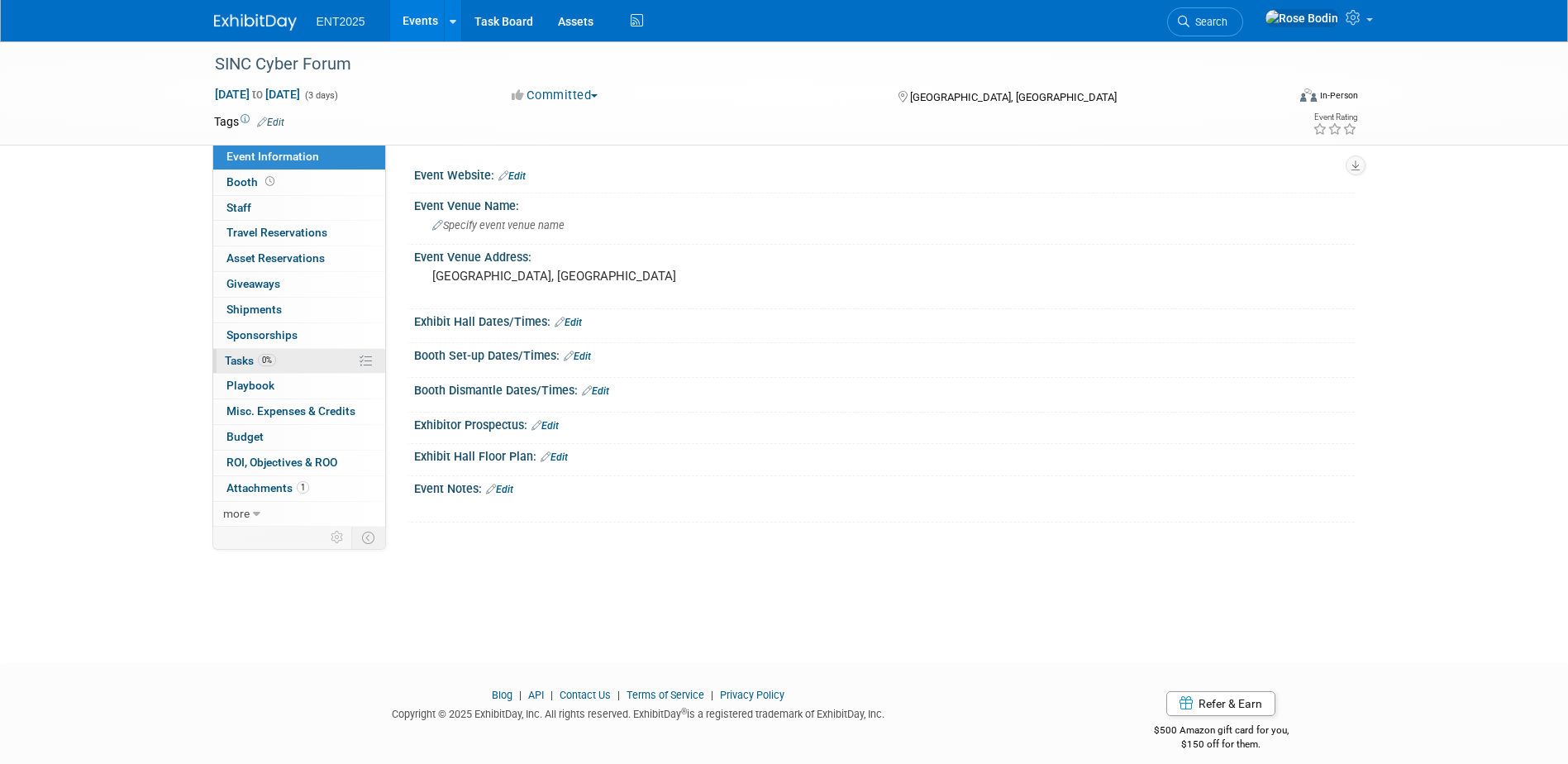
click at [312, 362] on link "0% Tasks 0%" at bounding box center [300, 362] width 172 height 25
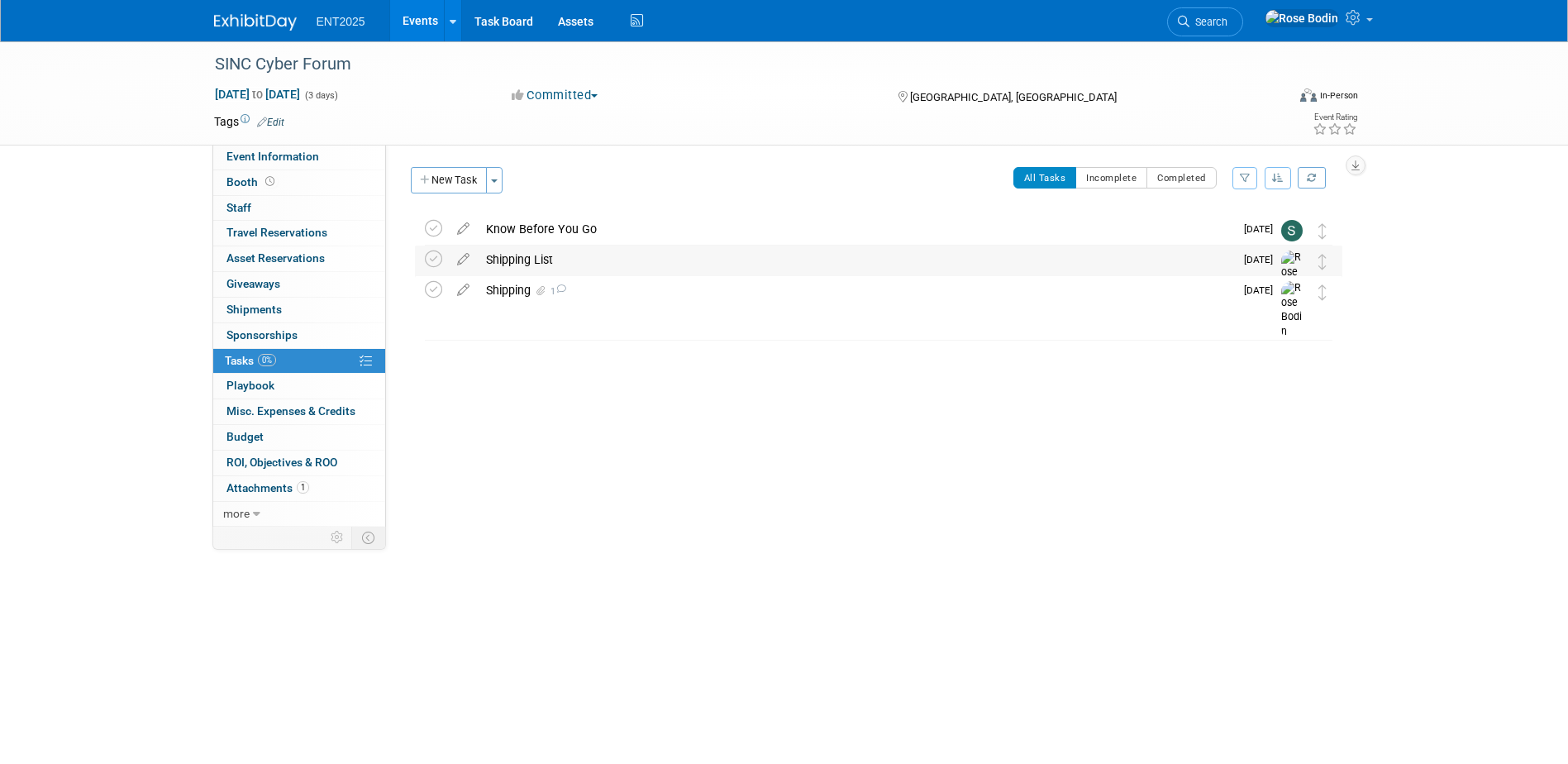
click at [708, 257] on div "Shipping List" at bounding box center [856, 260] width 757 height 28
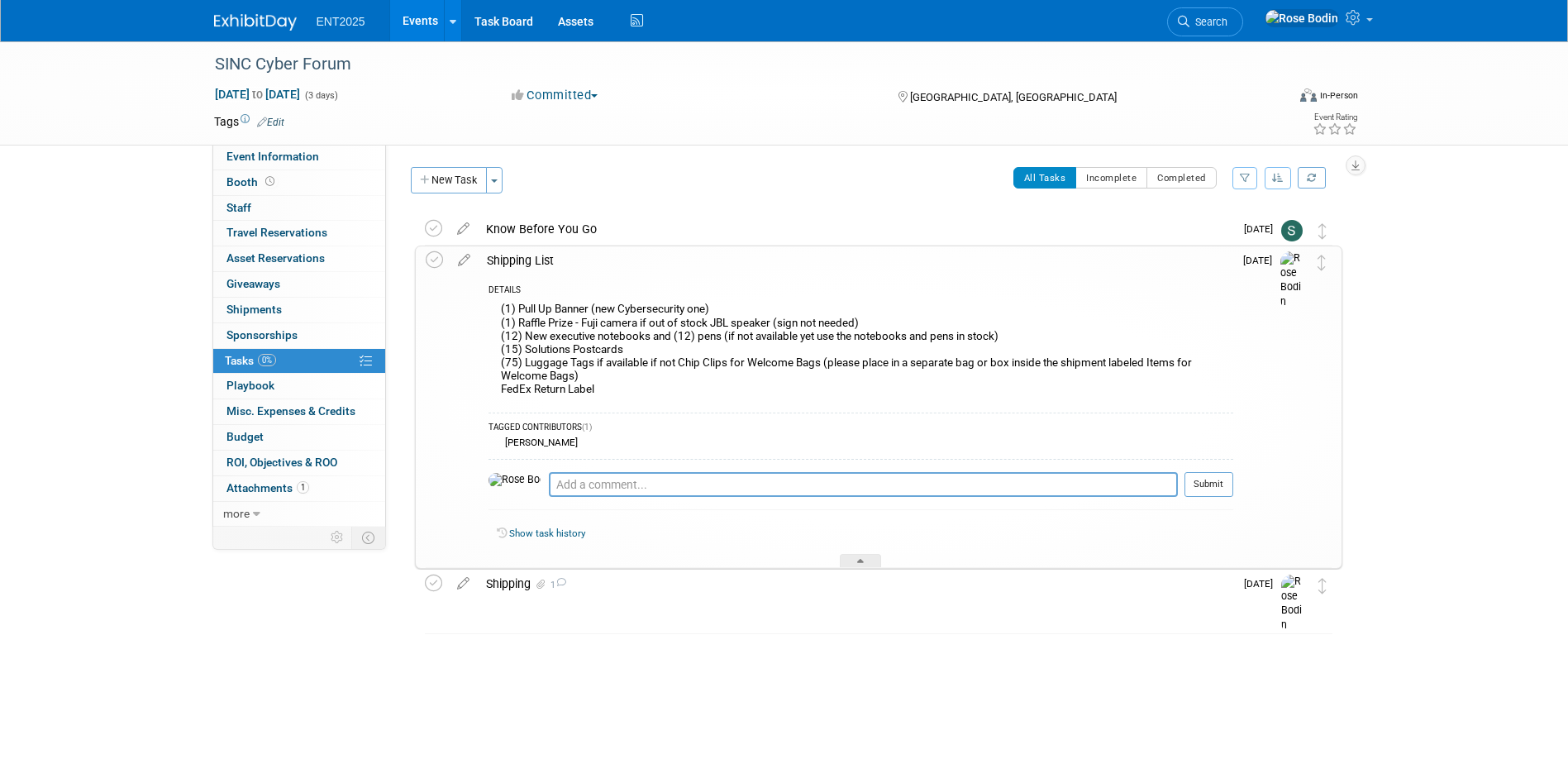
click at [737, 304] on div "(1) Pull Up Banner (new Cybersecurity one) (1) Raffle Prize - Fuji camera if ou…" at bounding box center [861, 352] width 745 height 105
click at [665, 578] on div "Shipping 1" at bounding box center [856, 584] width 757 height 28
click at [821, 396] on div "(1) Pull Up Banner (new Cybersecurity one) (1) Raffle Prize - Fuji camera if ou…" at bounding box center [861, 352] width 745 height 105
click at [423, 17] on link "Events" at bounding box center [421, 21] width 60 height 42
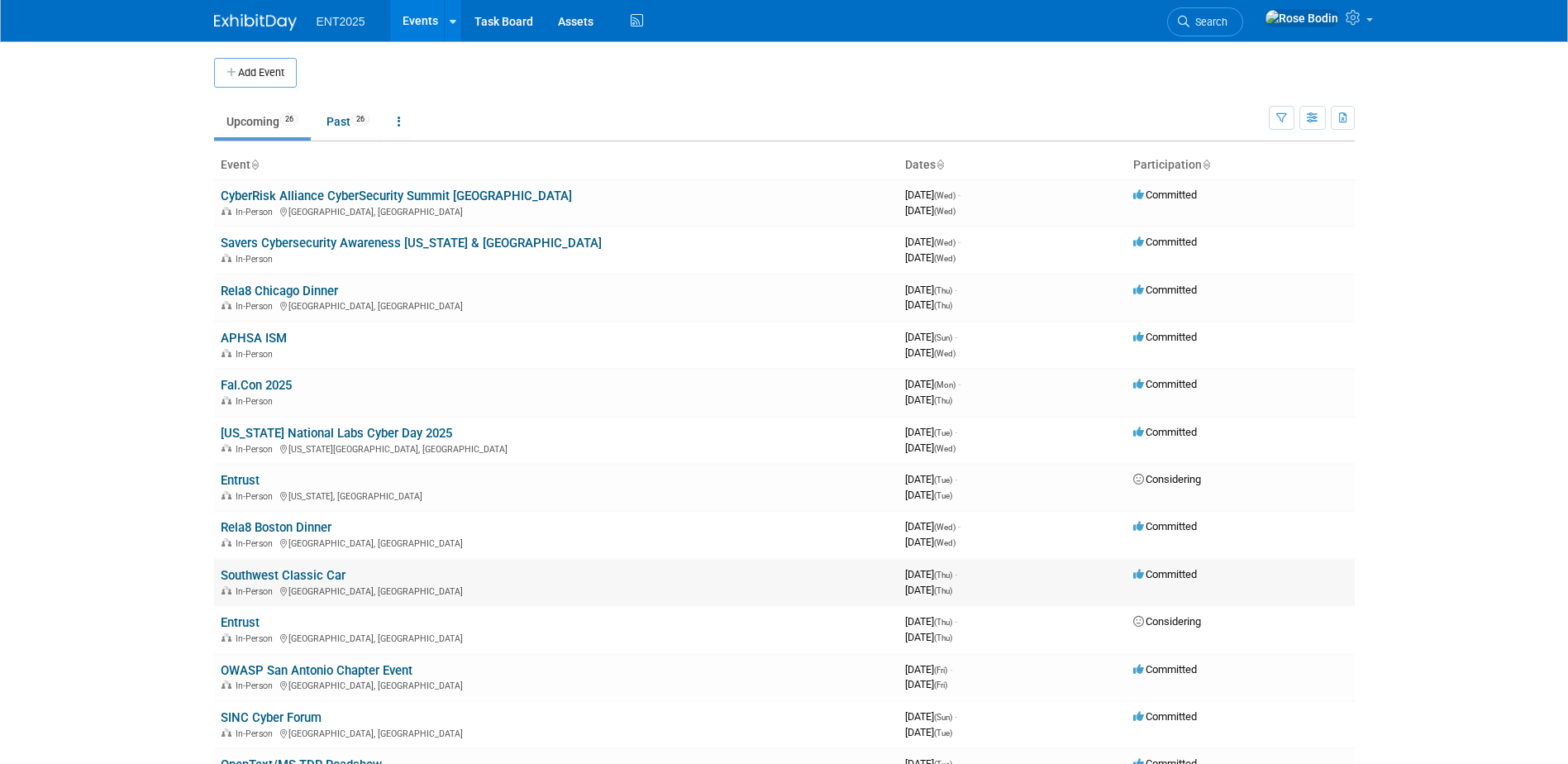
click at [315, 573] on link "Southwest Classic Car" at bounding box center [284, 576] width 125 height 15
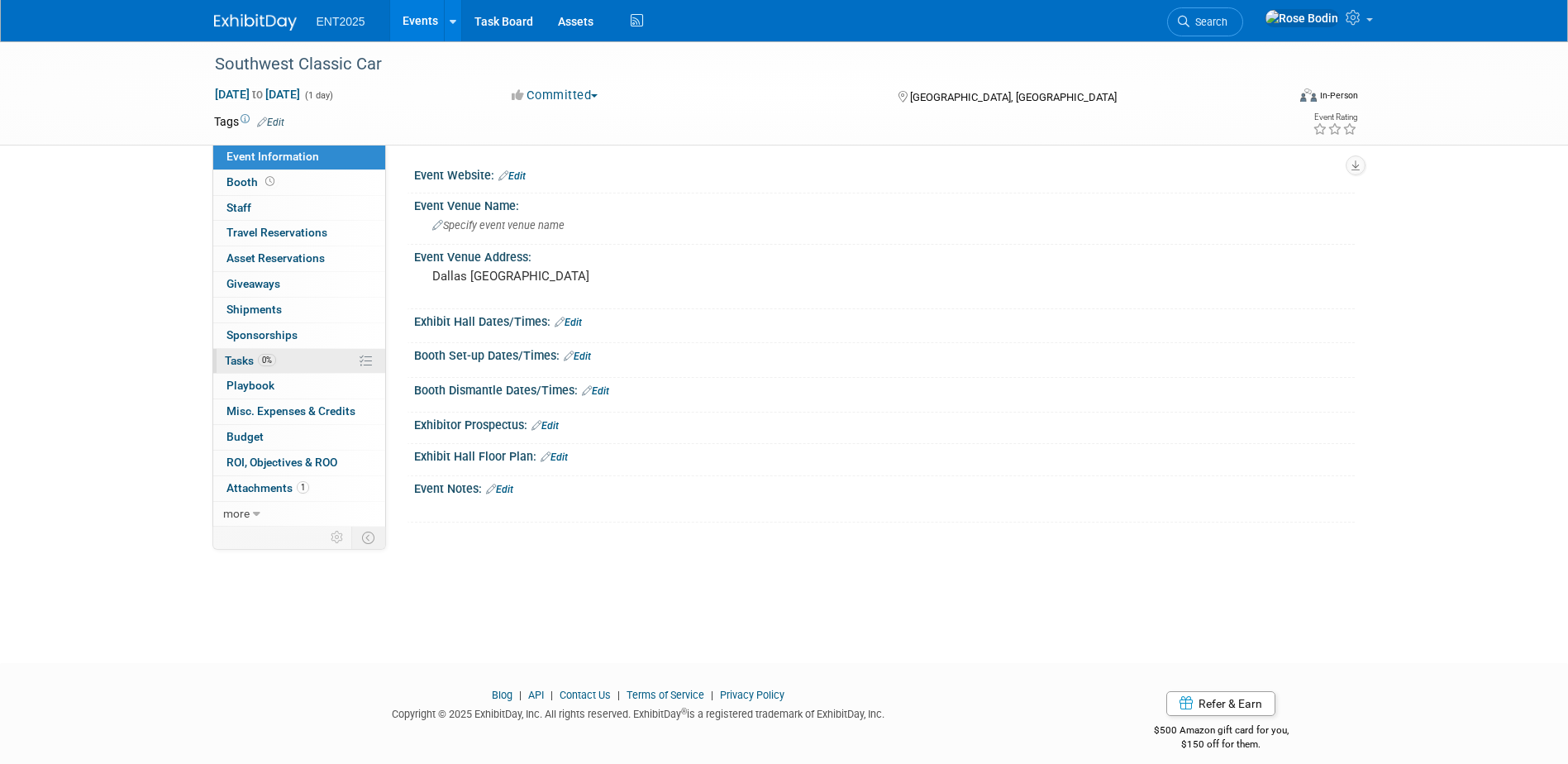
click at [315, 361] on link "0% Tasks 0%" at bounding box center [300, 362] width 172 height 25
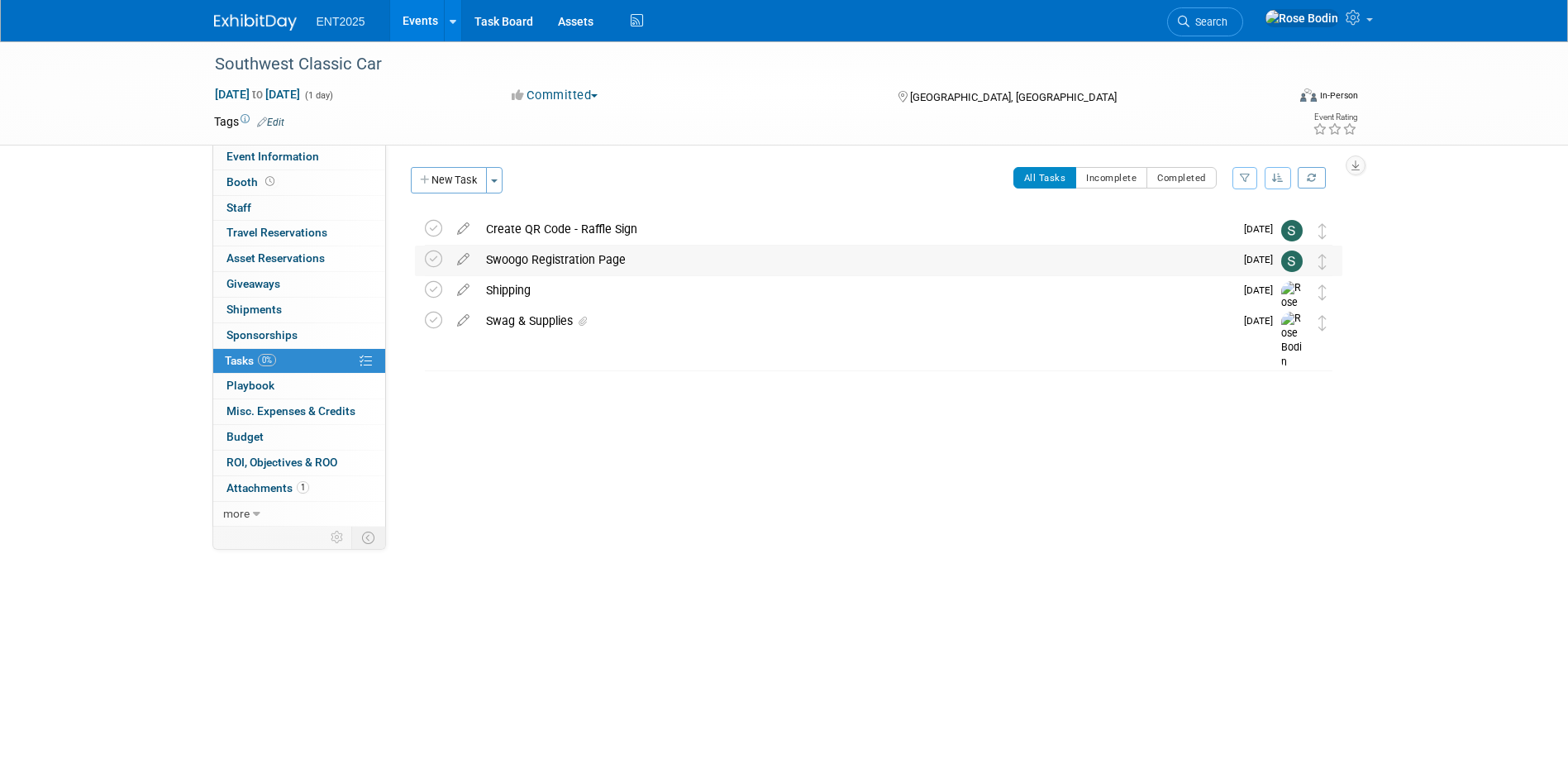
click at [702, 257] on div "Swoogo Registration Page" at bounding box center [856, 260] width 757 height 28
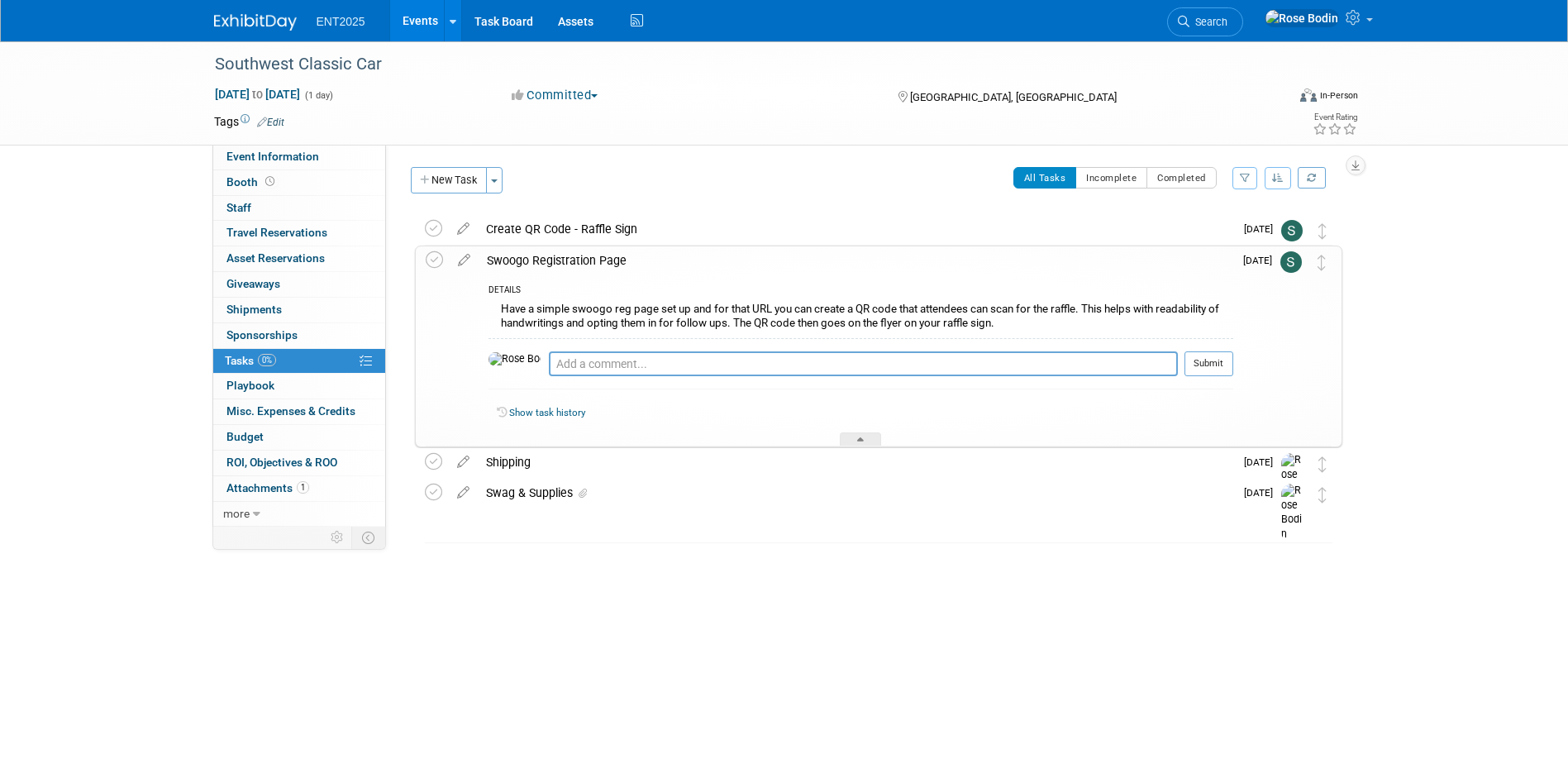
click at [690, 273] on div "Swoogo Registration Page" at bounding box center [856, 261] width 755 height 28
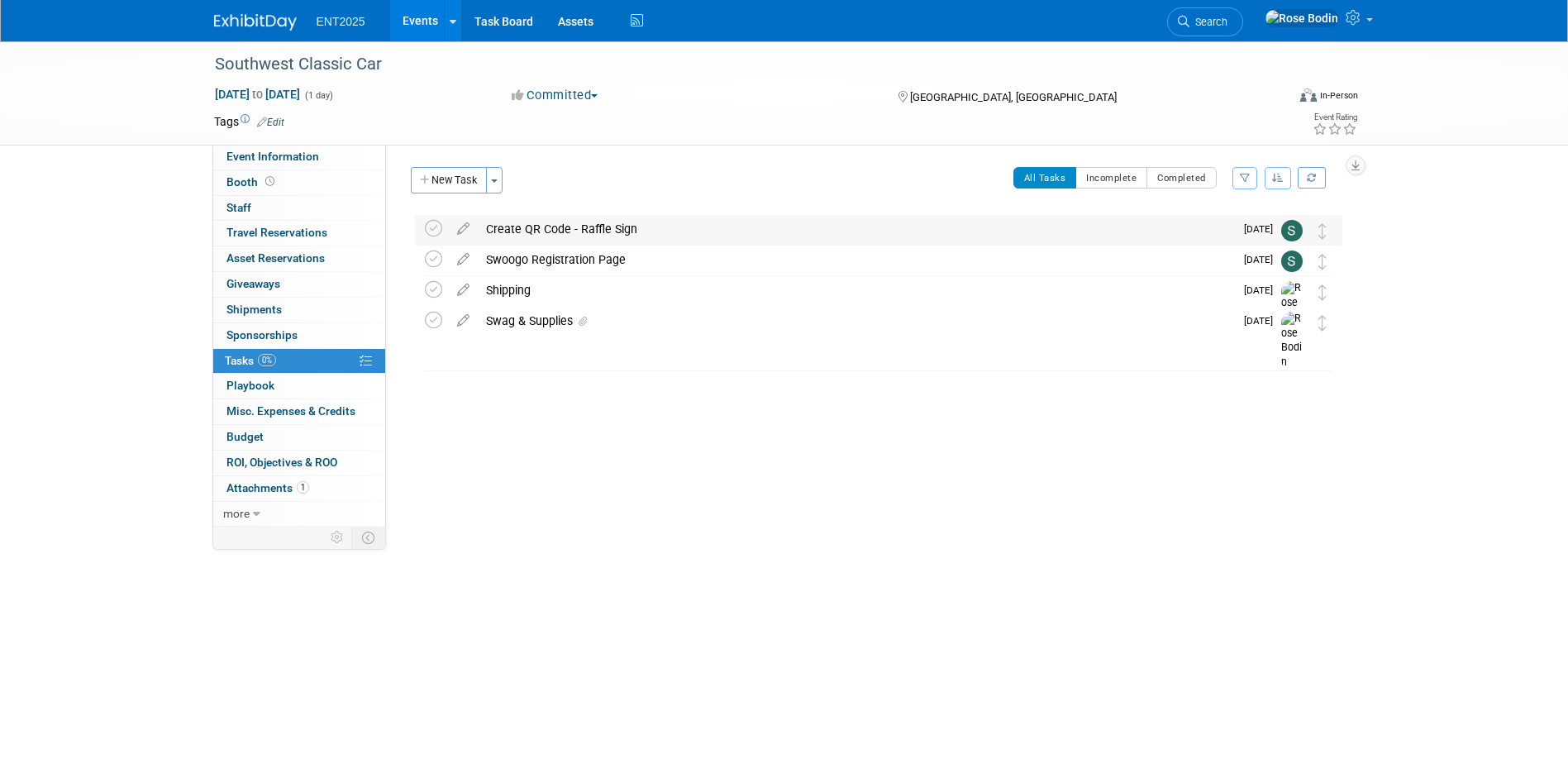
click at [688, 230] on div "Create QR Code - Raffle Sign" at bounding box center [856, 230] width 757 height 28
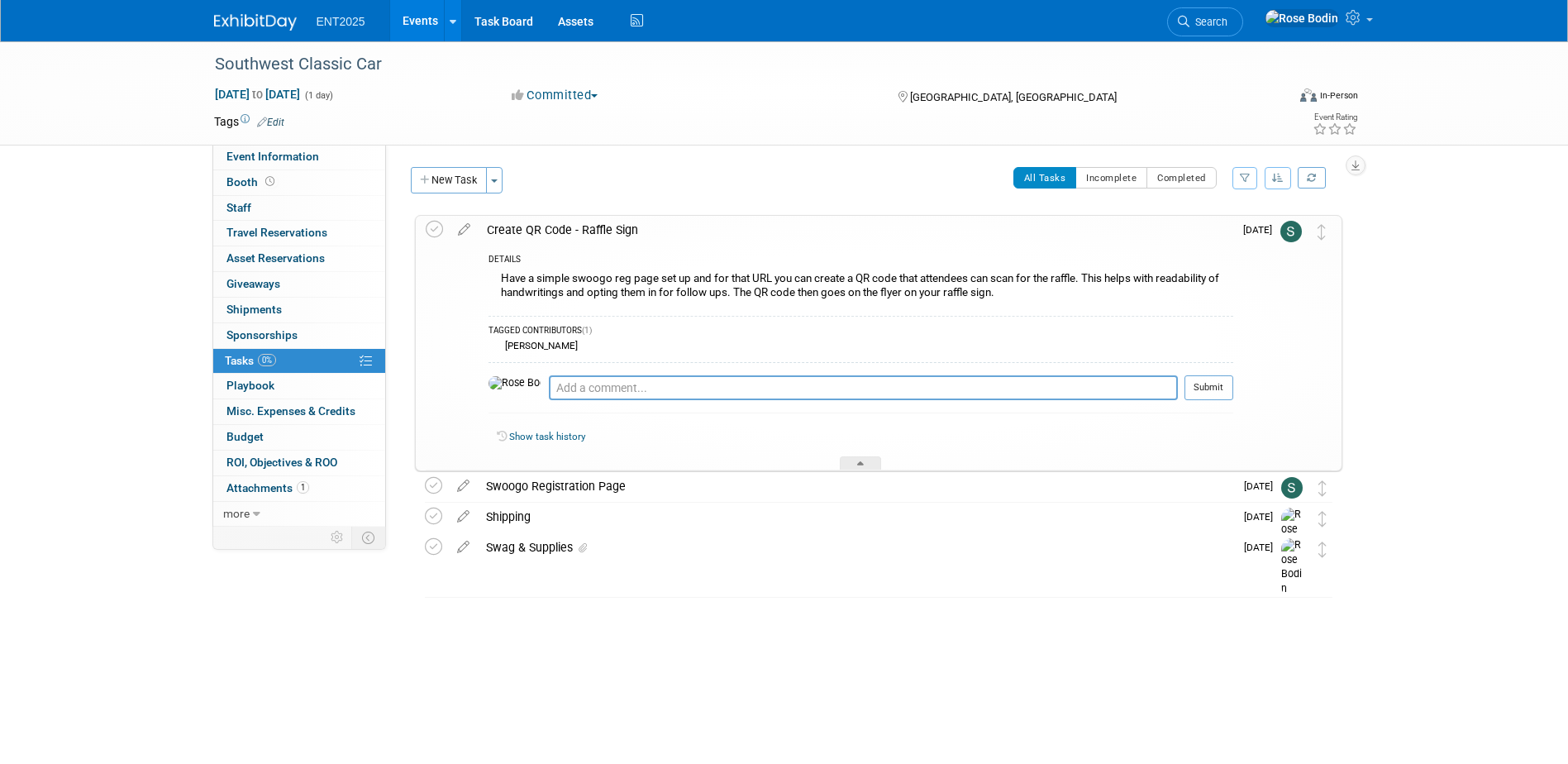
click at [694, 234] on div "Create QR Code - Raffle Sign" at bounding box center [856, 230] width 755 height 28
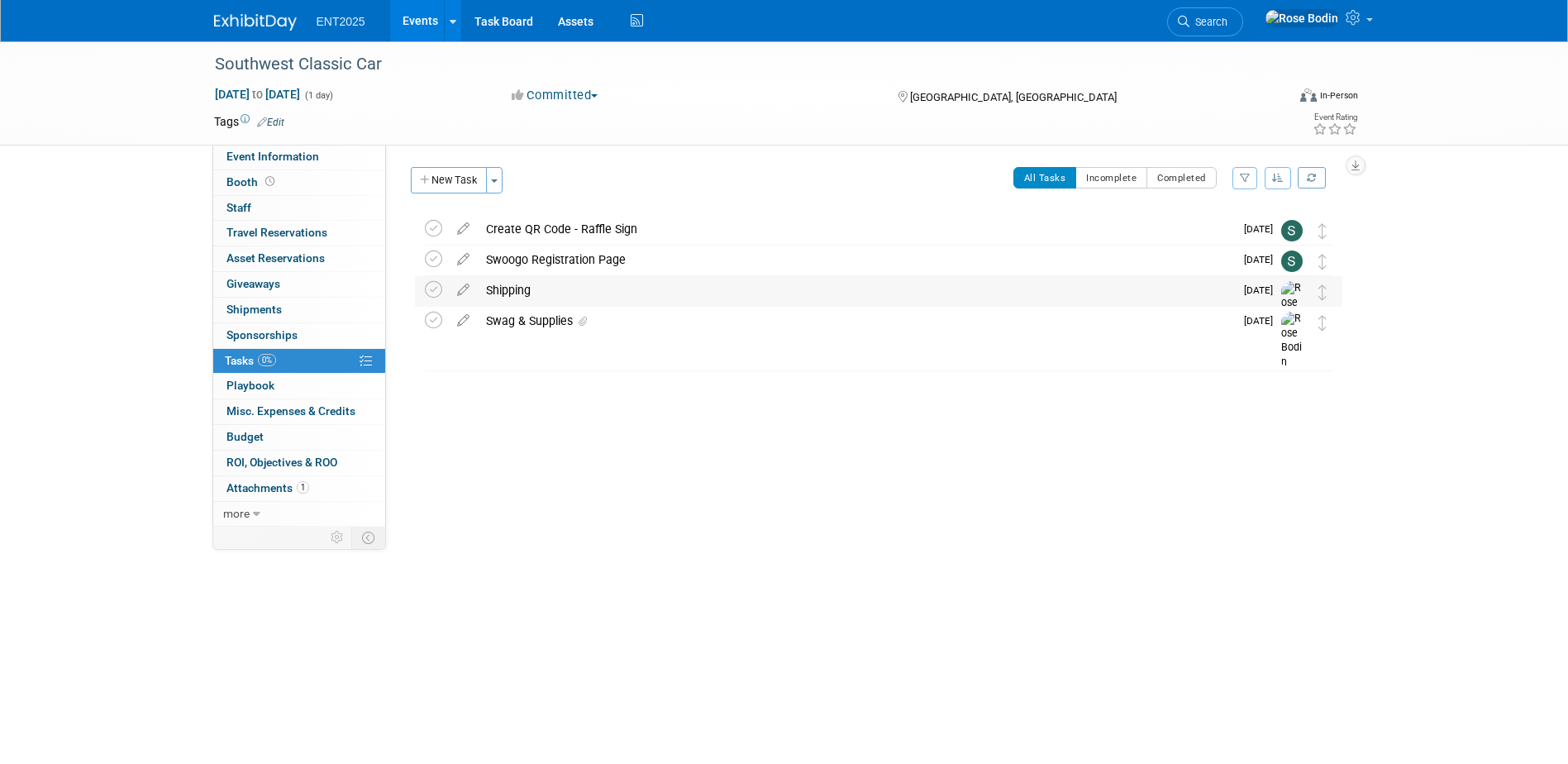
click at [681, 294] on div "Shipping" at bounding box center [856, 291] width 757 height 28
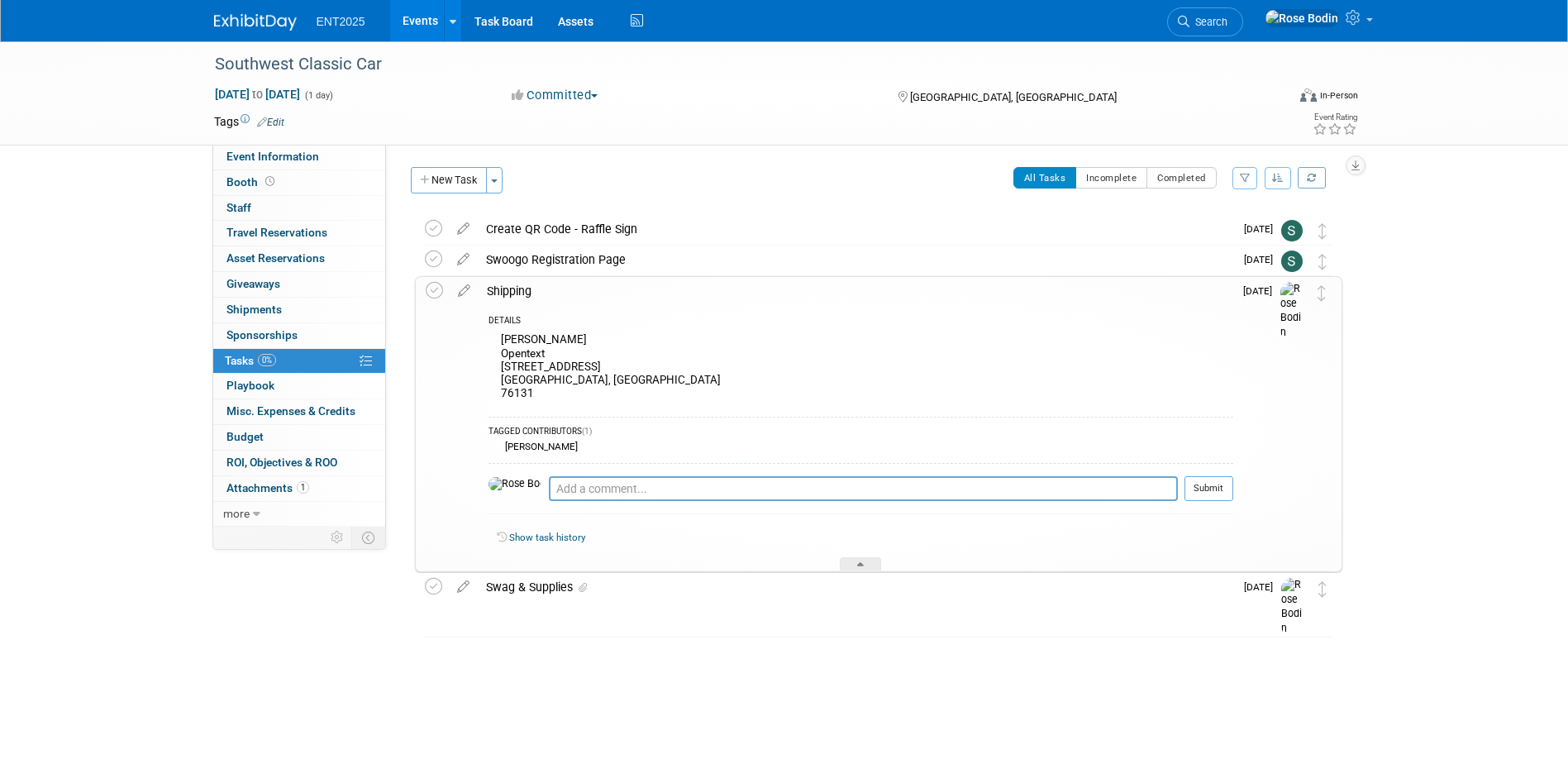
click at [681, 294] on div "Shipping" at bounding box center [856, 291] width 755 height 28
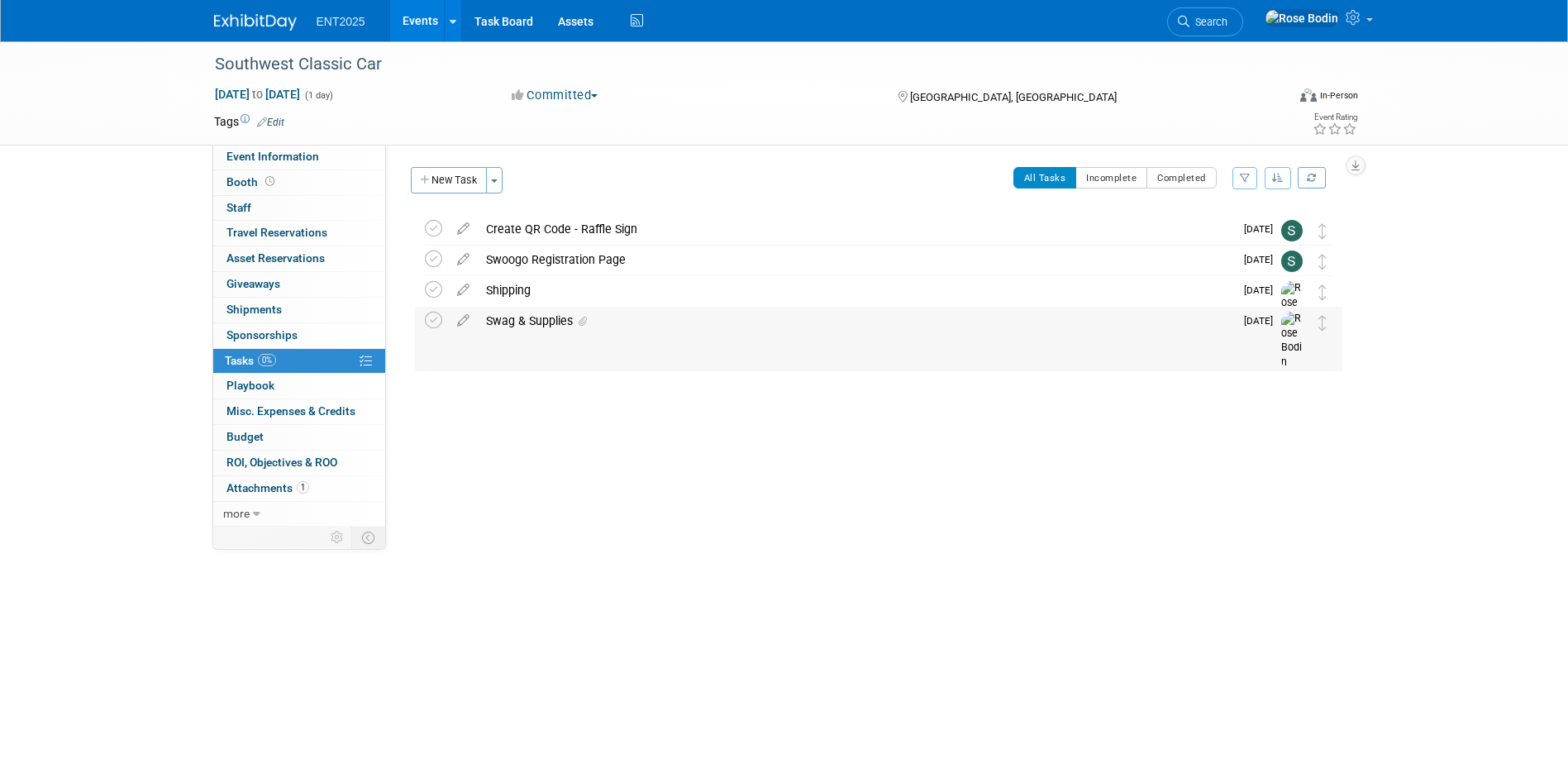
click at [675, 319] on div "Swag & Supplies" at bounding box center [856, 321] width 757 height 28
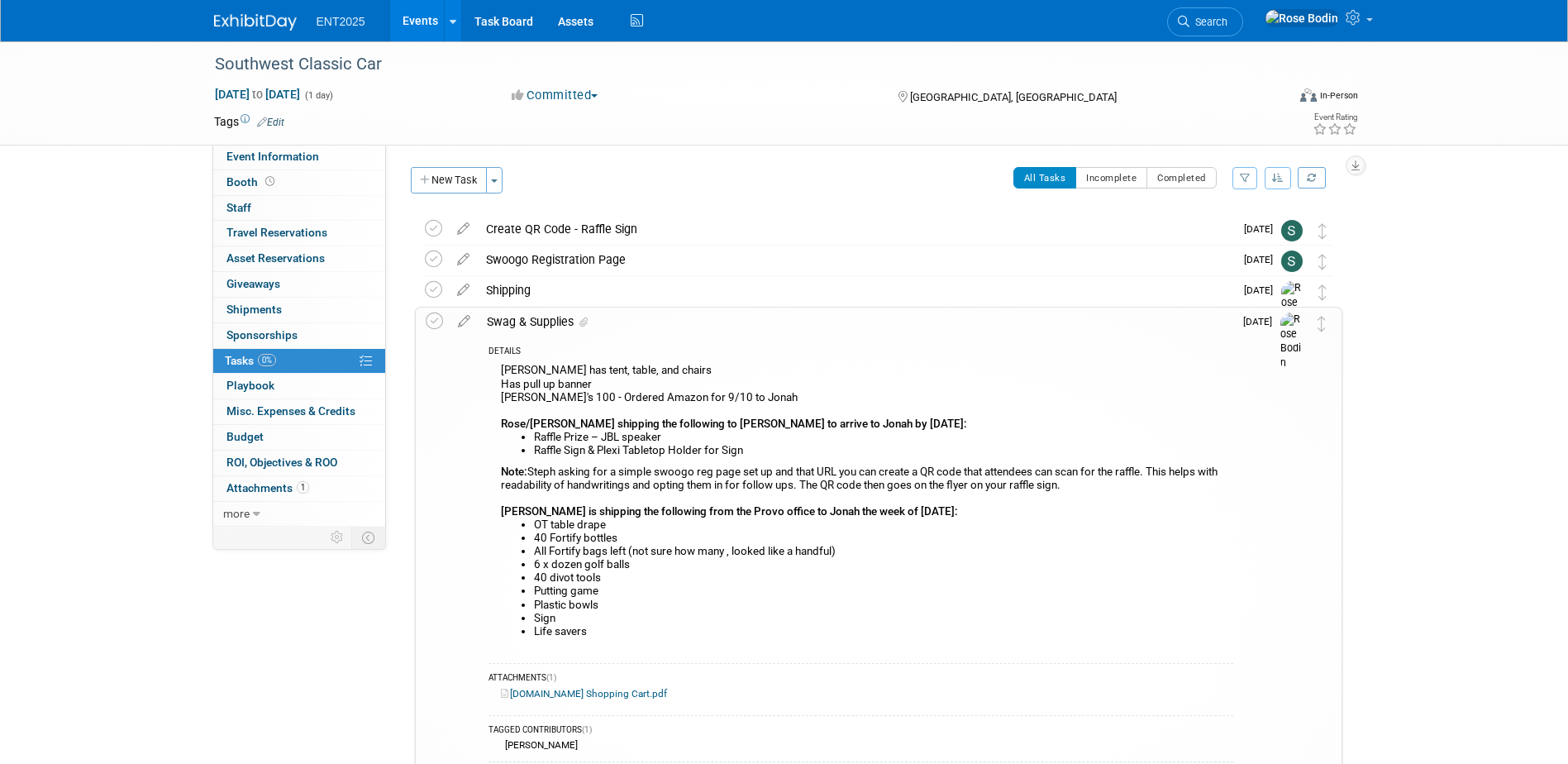
click at [713, 528] on li "OT table drape" at bounding box center [884, 525] width 699 height 13
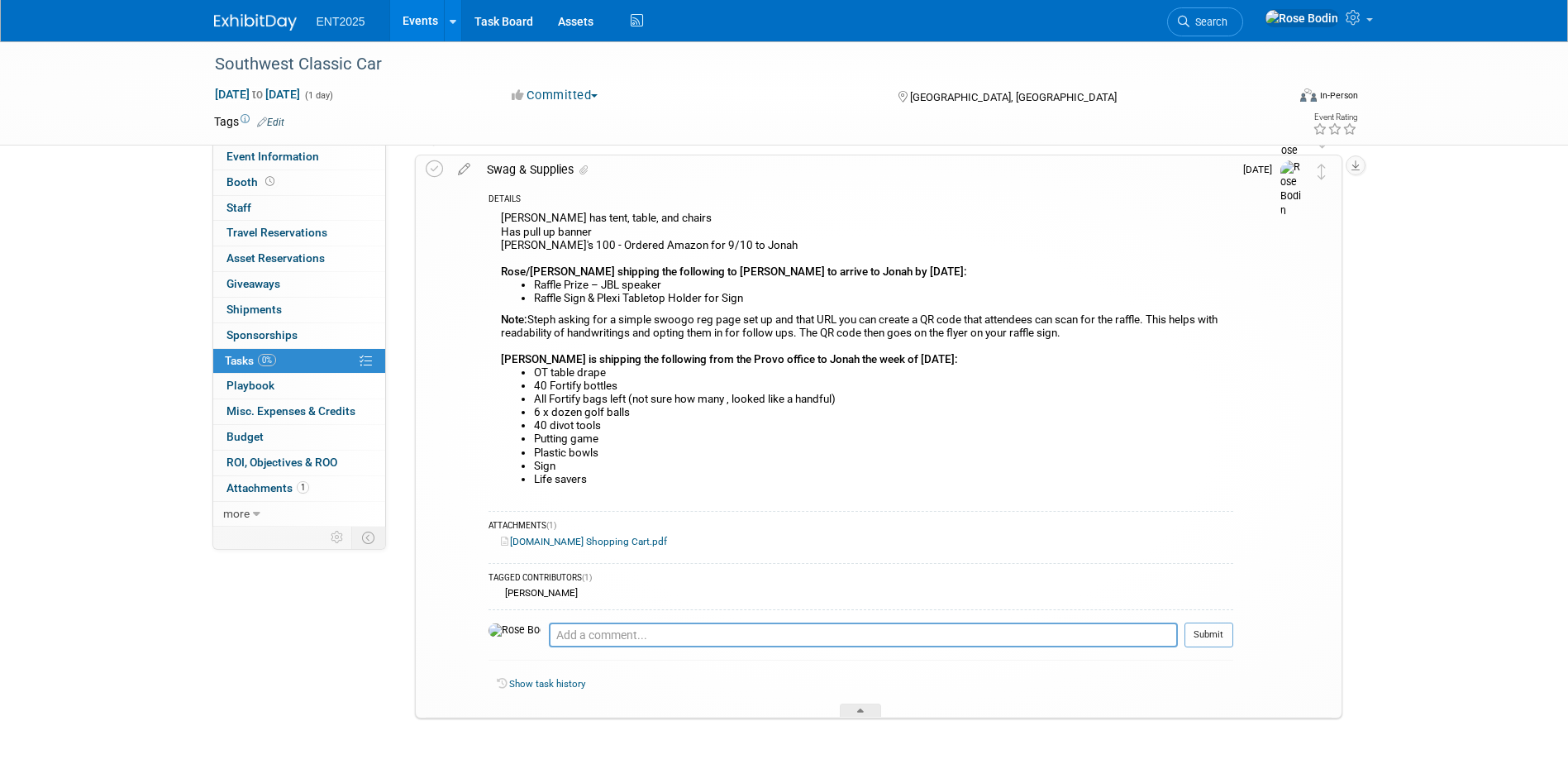
scroll to position [165, 0]
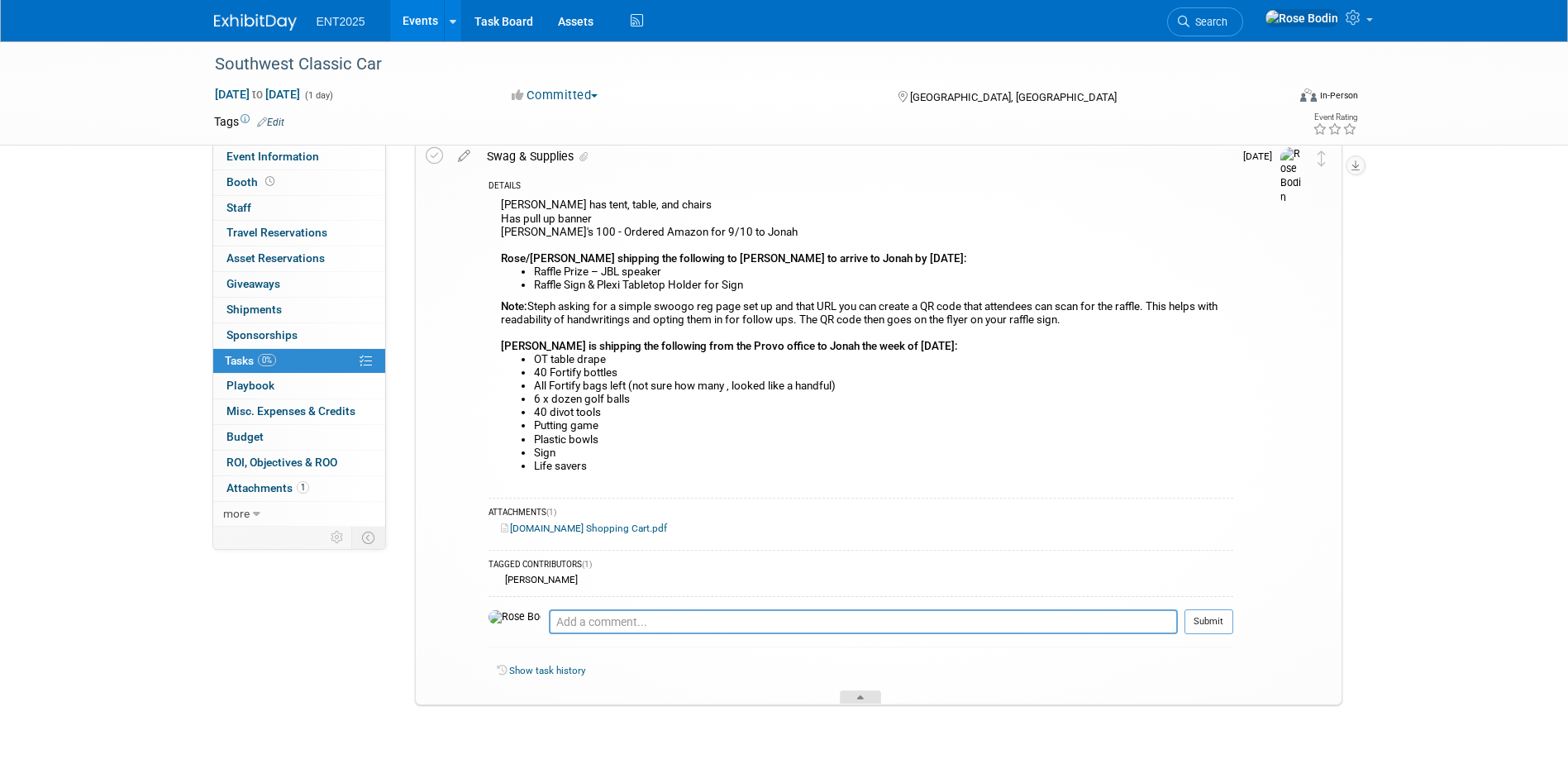
click at [860, 699] on icon at bounding box center [860, 701] width 7 height 10
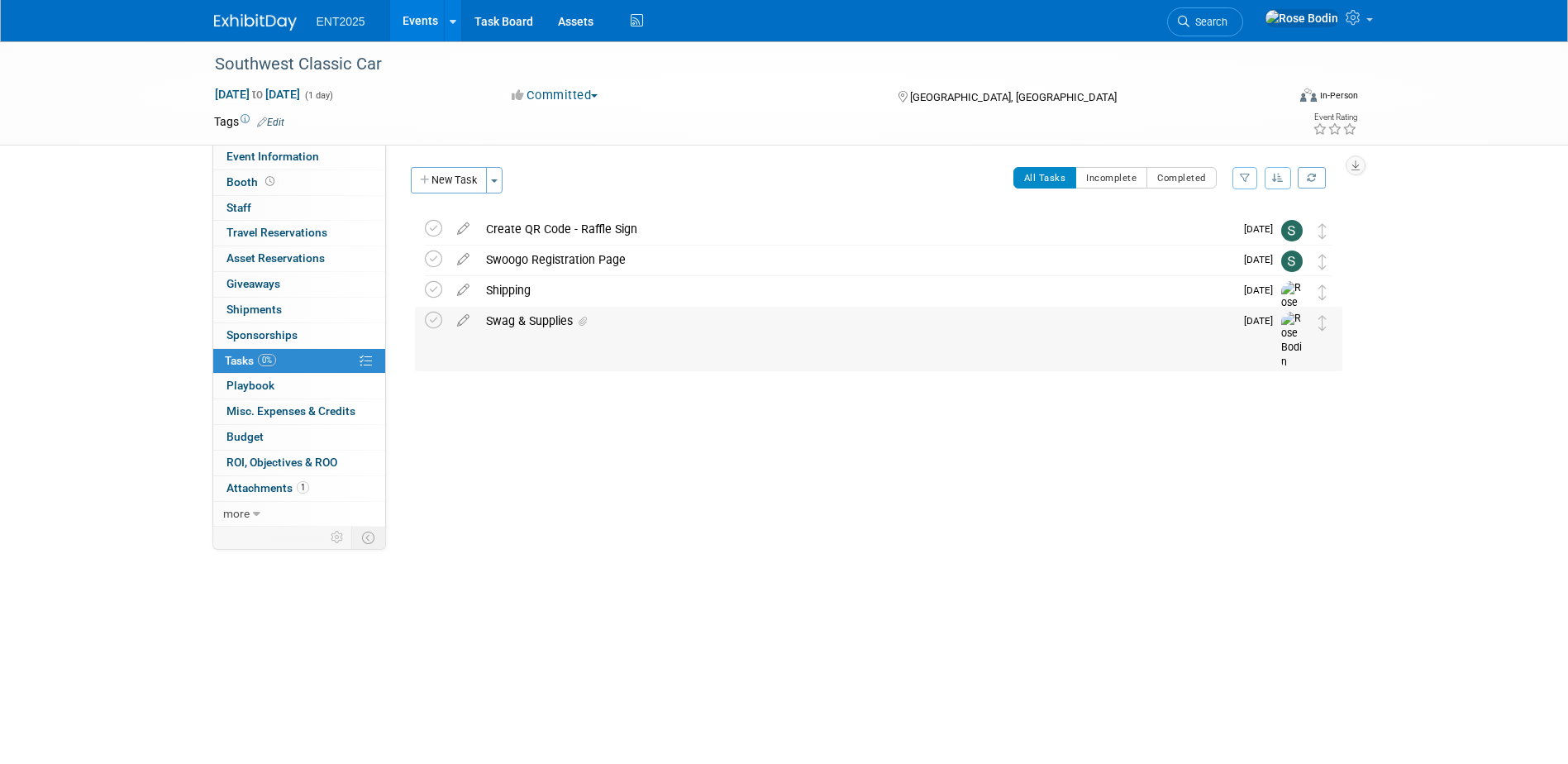
scroll to position [0, 0]
click at [349, 488] on link "1 Attachments 1" at bounding box center [300, 489] width 172 height 25
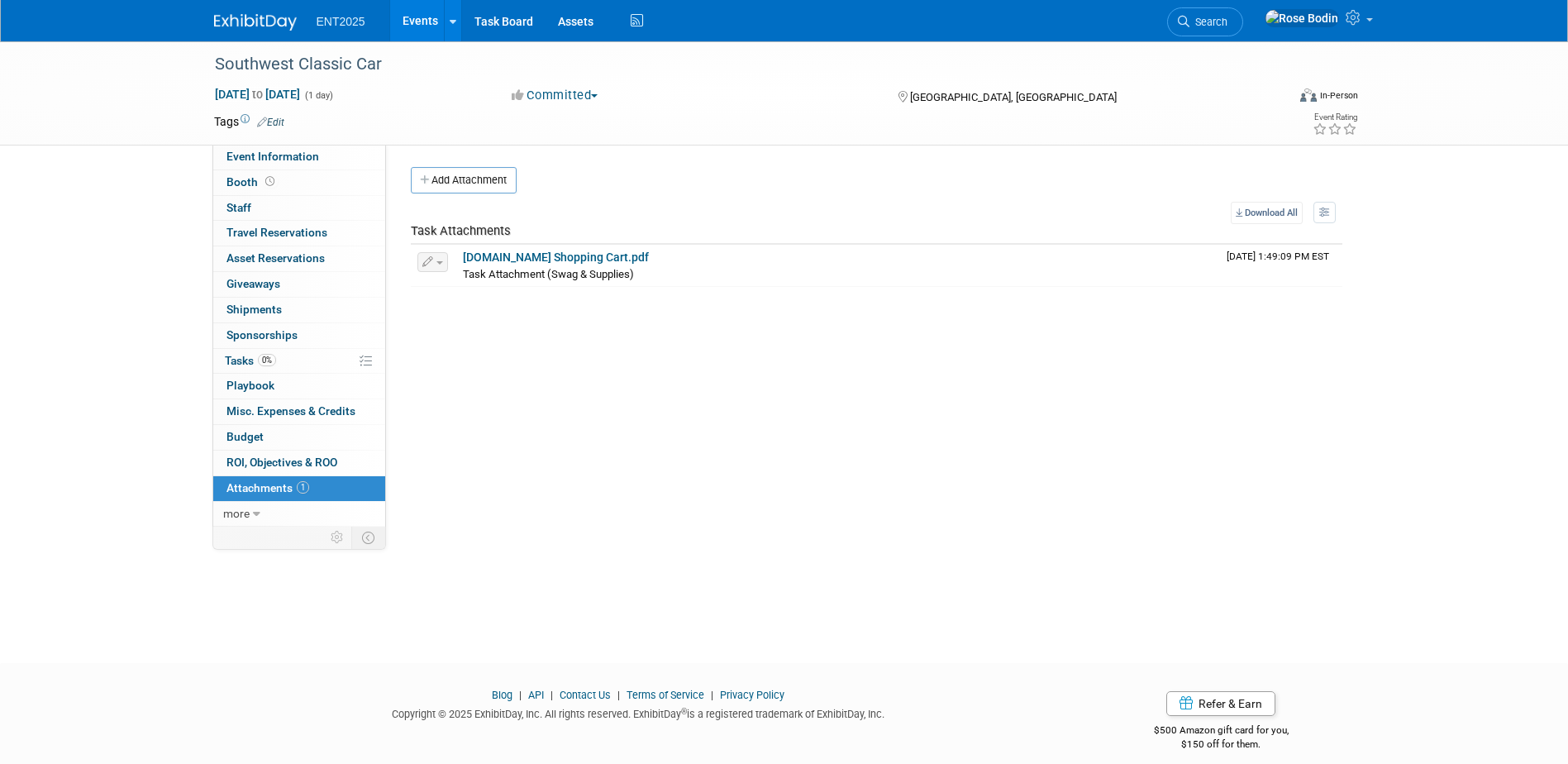
click at [416, 19] on link "Events" at bounding box center [421, 21] width 60 height 42
